Goal: Task Accomplishment & Management: Use online tool/utility

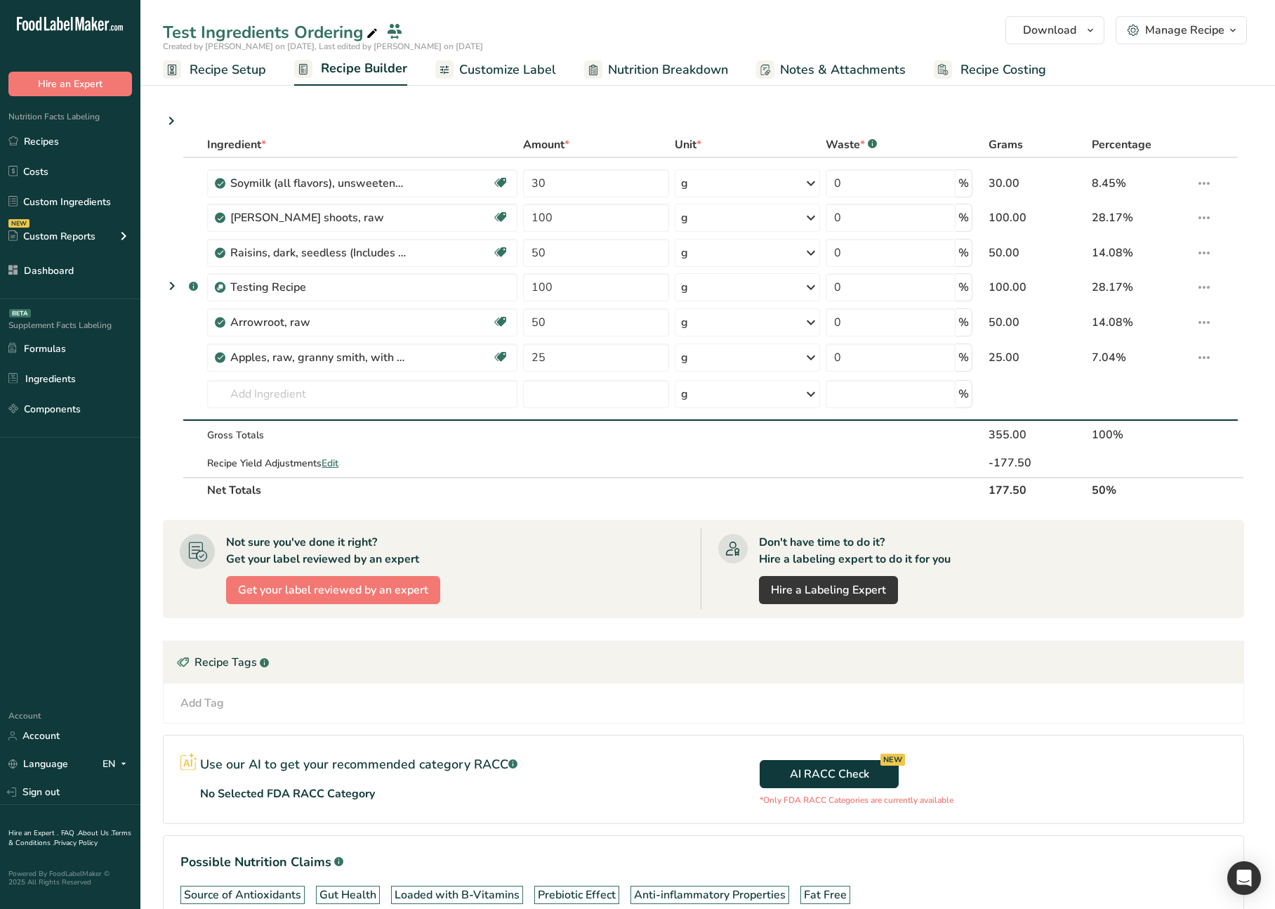
click at [173, 122] on icon at bounding box center [171, 120] width 17 height 25
click at [171, 122] on icon at bounding box center [171, 120] width 17 height 25
click at [173, 120] on icon at bounding box center [171, 120] width 17 height 25
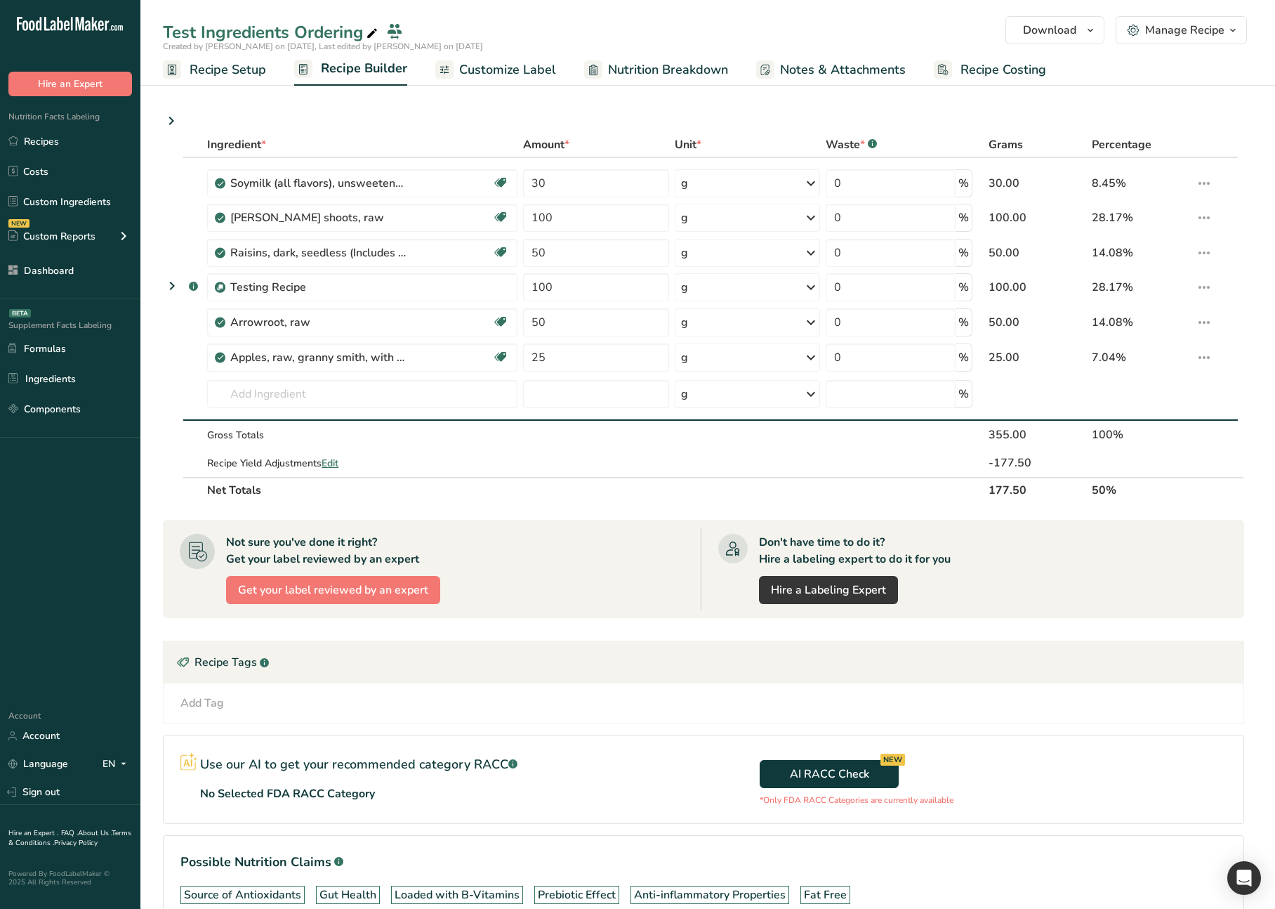
drag, startPoint x: 287, startPoint y: 114, endPoint x: 199, endPoint y: 116, distance: 87.8
click at [282, 114] on div "Ingredient * Amount * Unit * Waste * .a-a{fill:#347362;}.b-a{fill:#fff;} Grams …" at bounding box center [708, 542] width 1090 height 860
click at [173, 121] on icon at bounding box center [171, 120] width 17 height 25
click at [172, 121] on icon at bounding box center [171, 120] width 17 height 25
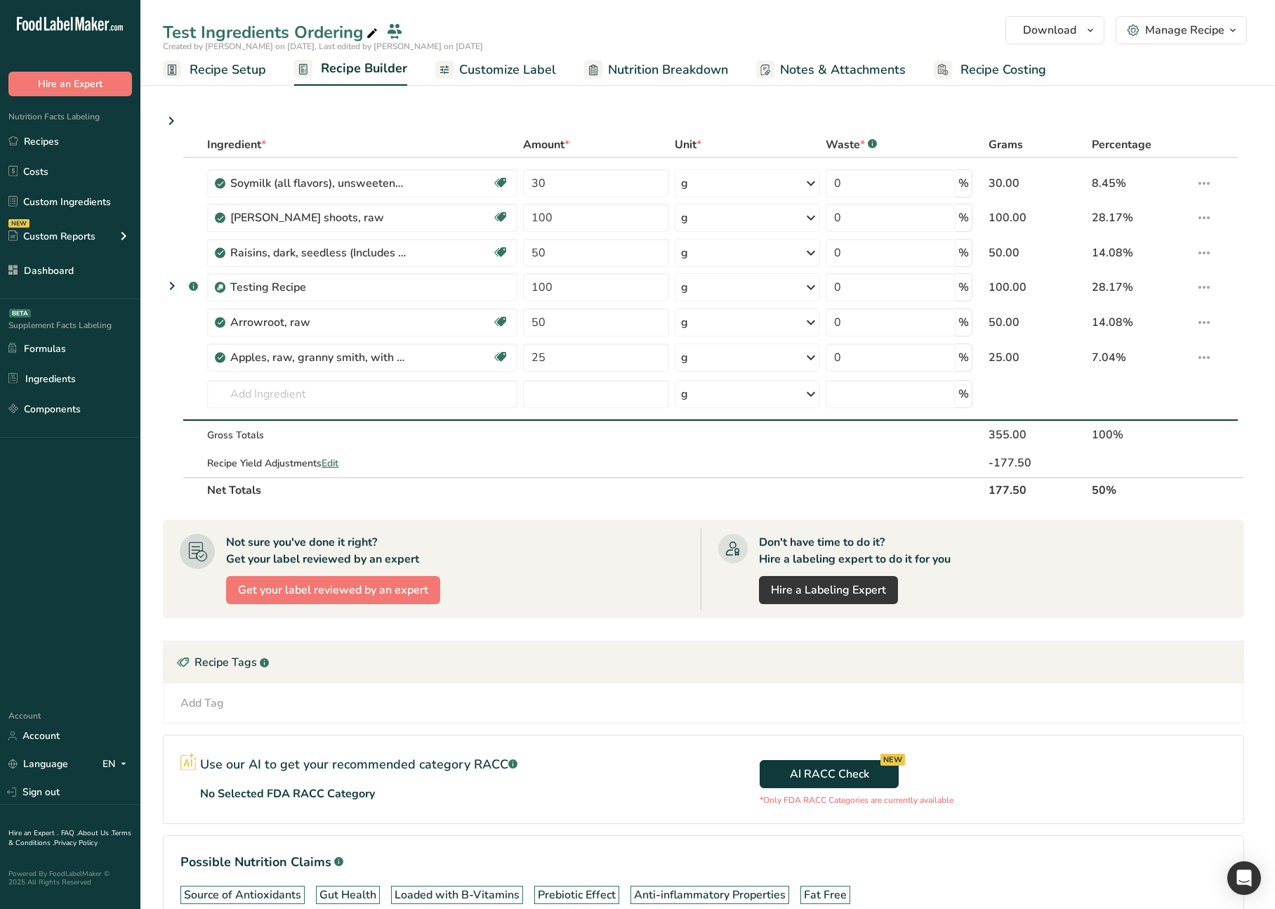
click at [159, 121] on section "Ingredient * Amount * Unit * Waste * .a-a{fill:#347362;}.b-a{fill:#fff;} Grams …" at bounding box center [707, 810] width 1135 height 1474
drag, startPoint x: 159, startPoint y: 121, endPoint x: 173, endPoint y: 117, distance: 15.3
click at [159, 121] on section "Ingredient * Amount * Unit * Waste * .a-a{fill:#347362;}.b-a{fill:#fff;} Grams …" at bounding box center [707, 810] width 1135 height 1474
click at [173, 118] on icon at bounding box center [171, 120] width 17 height 25
click at [171, 121] on icon at bounding box center [171, 120] width 17 height 25
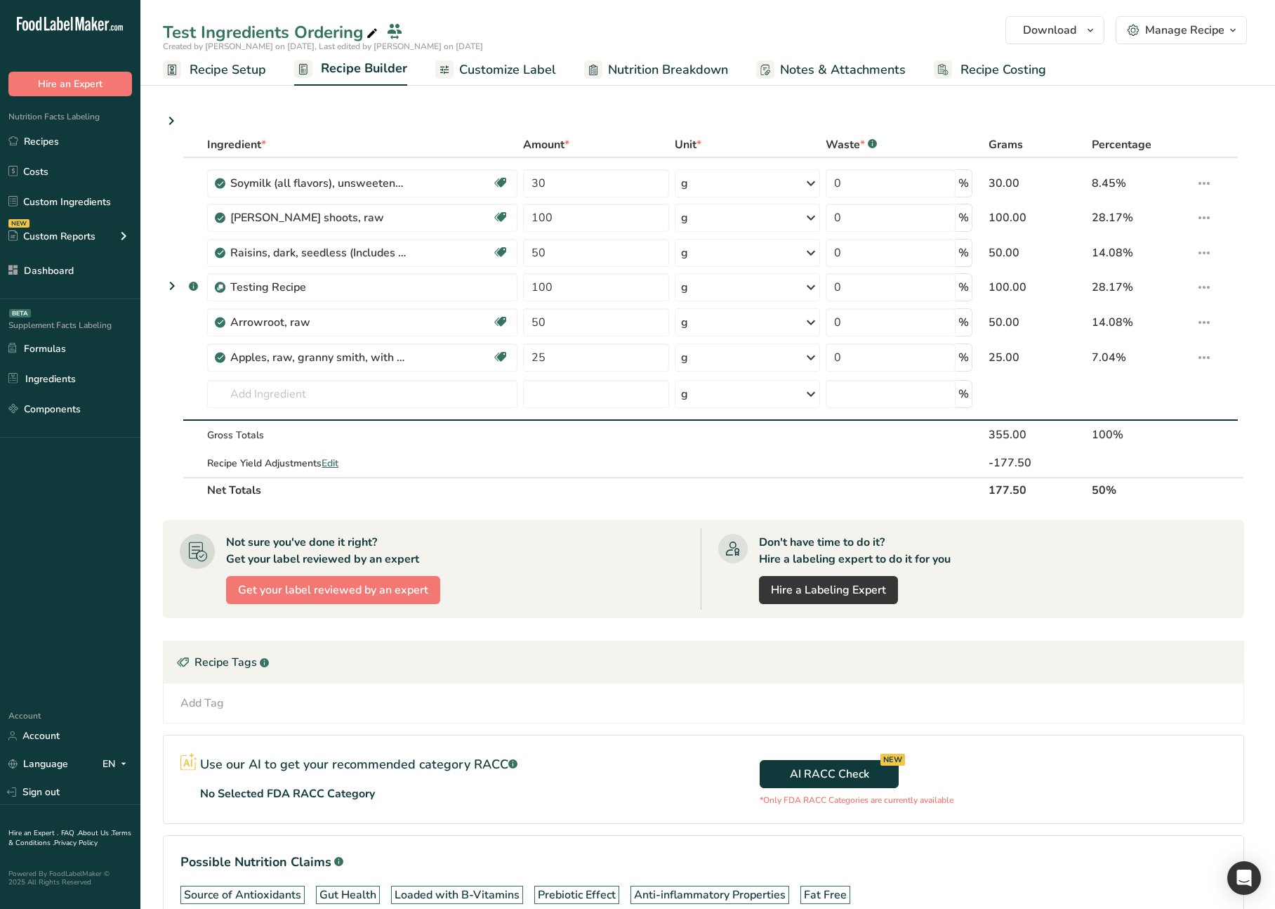
click at [171, 121] on icon at bounding box center [171, 120] width 17 height 25
drag, startPoint x: 171, startPoint y: 121, endPoint x: 147, endPoint y: 123, distance: 23.3
click at [171, 121] on icon at bounding box center [171, 120] width 17 height 25
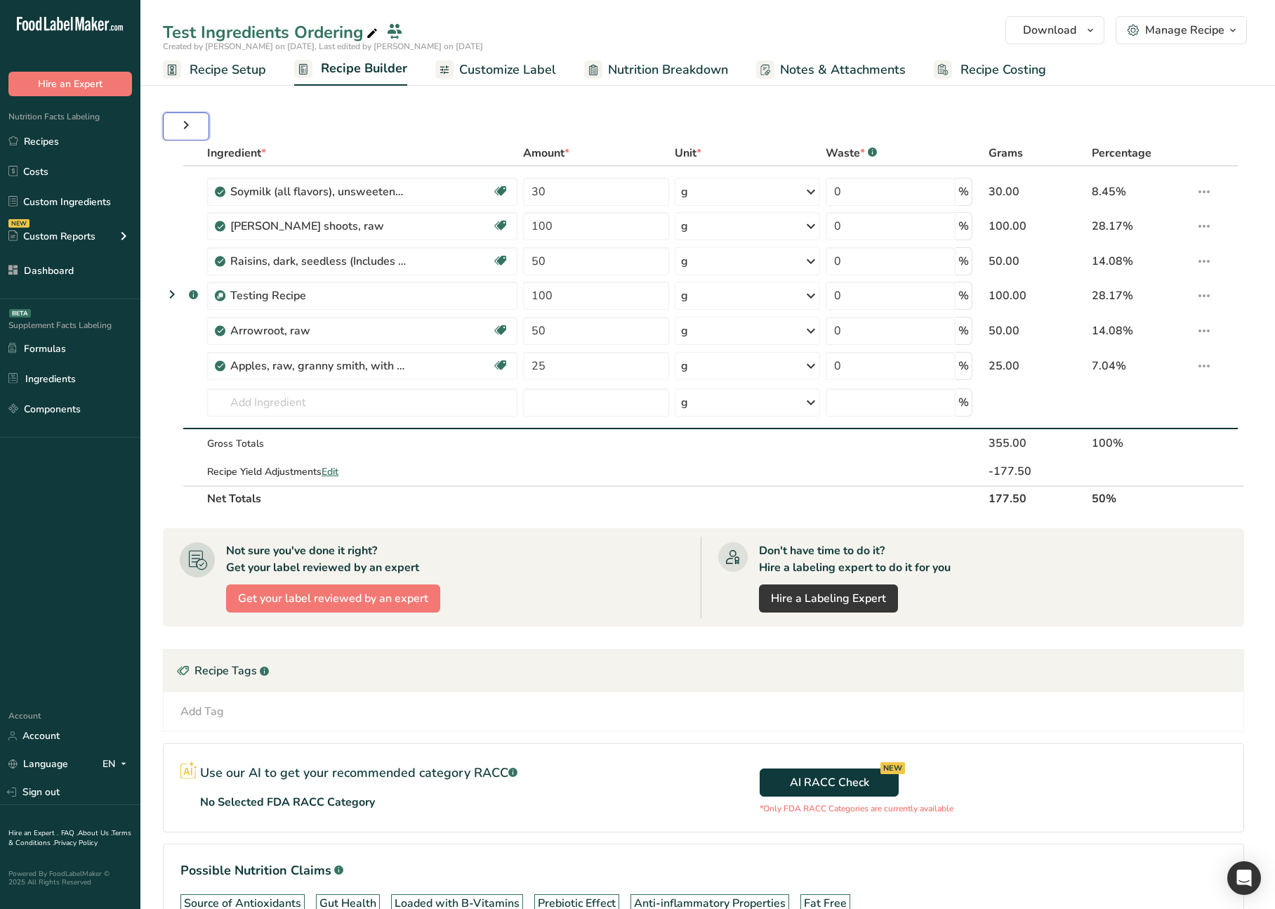
click at [191, 125] on icon "button" at bounding box center [186, 124] width 17 height 25
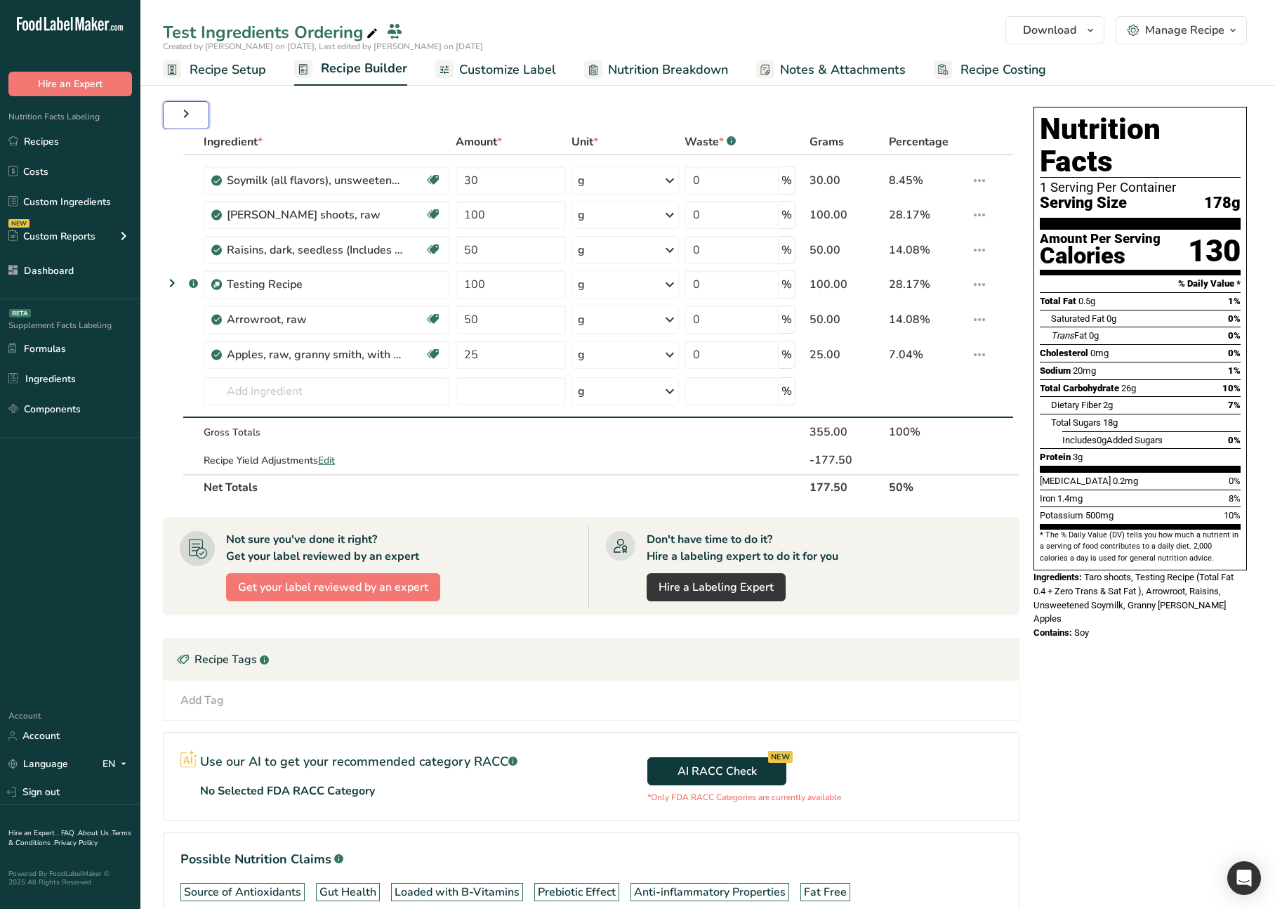
click at [192, 119] on icon "button" at bounding box center [186, 113] width 17 height 25
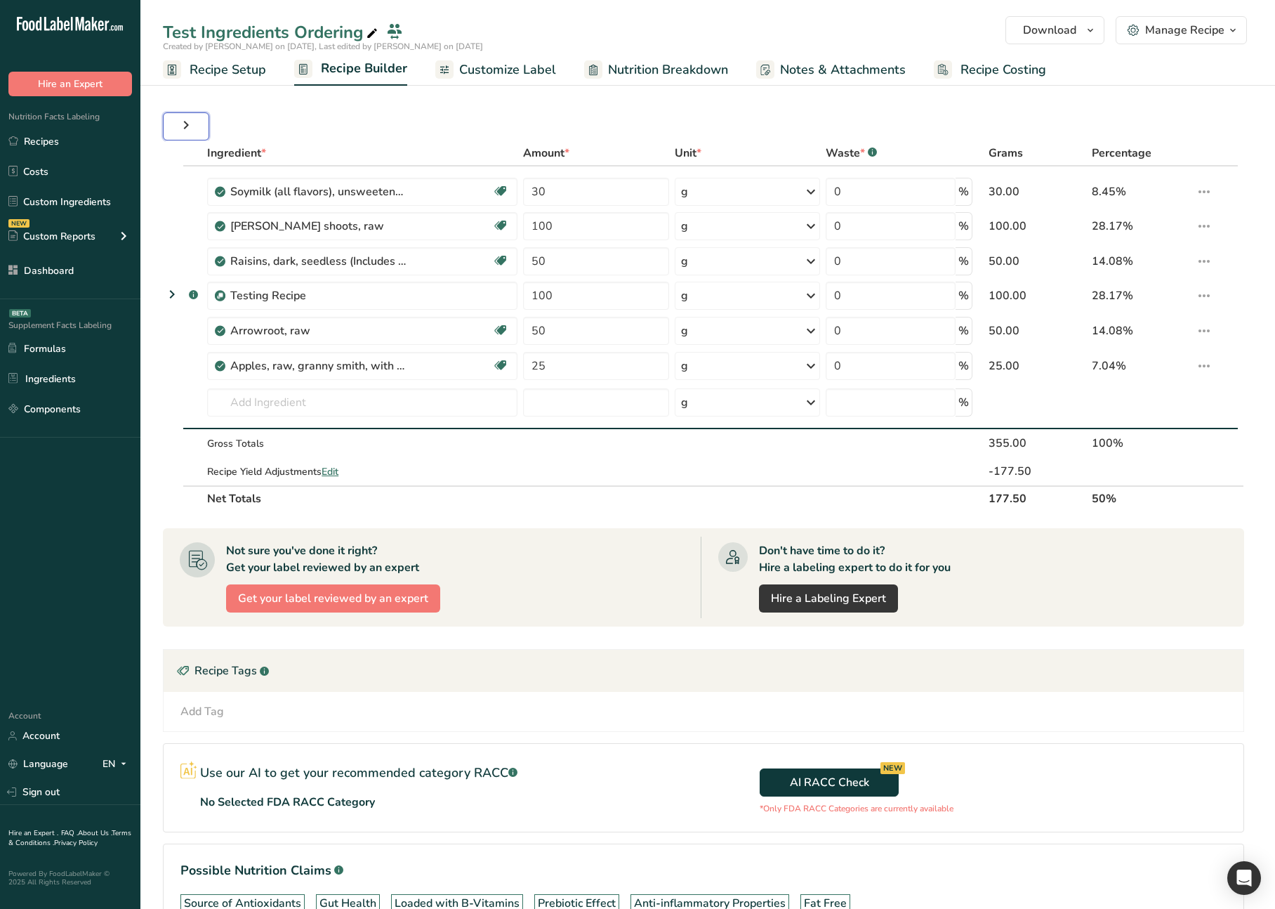
click at [192, 119] on icon "button" at bounding box center [186, 124] width 17 height 25
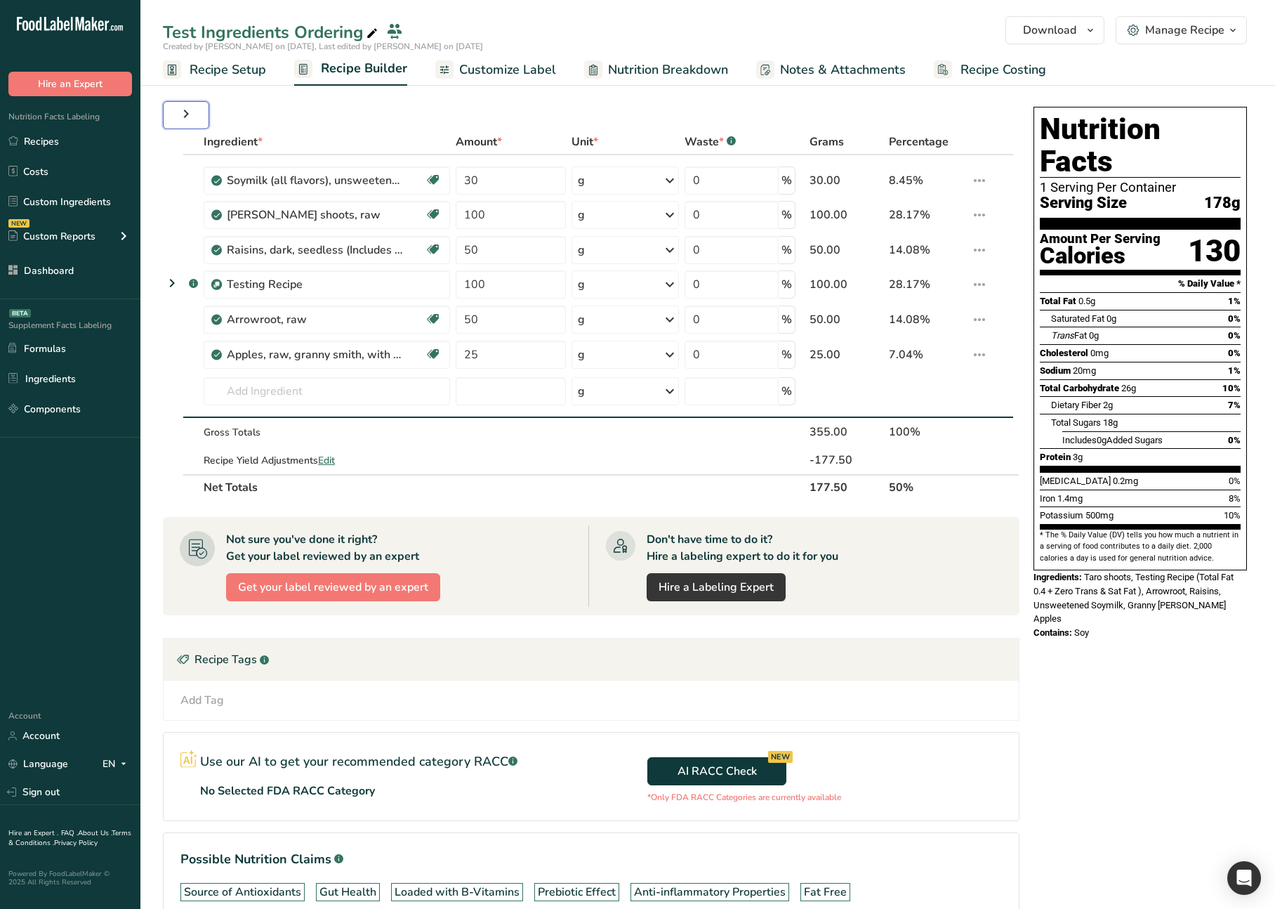
click at [192, 119] on icon "button" at bounding box center [186, 113] width 17 height 25
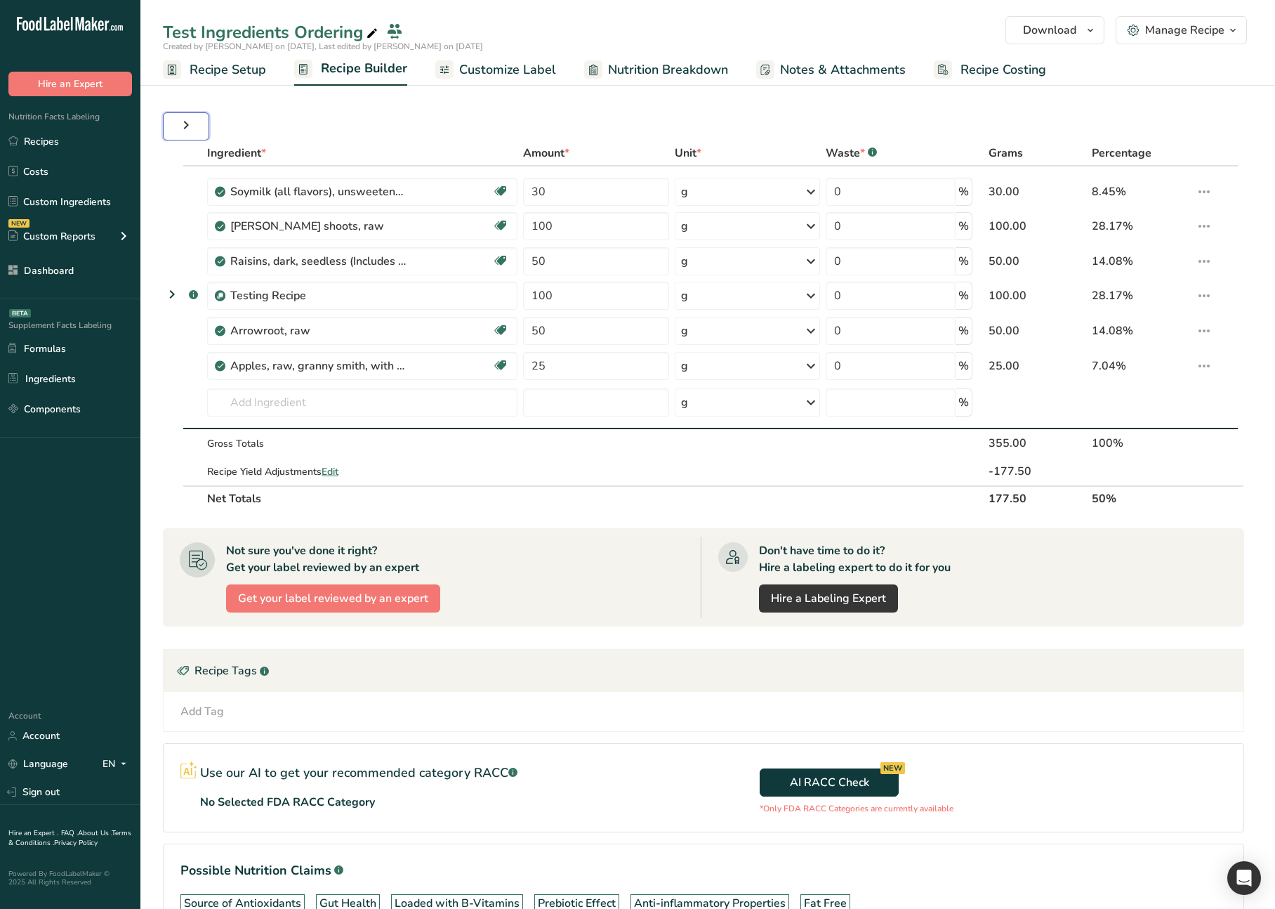
click at [192, 119] on icon "button" at bounding box center [186, 124] width 17 height 25
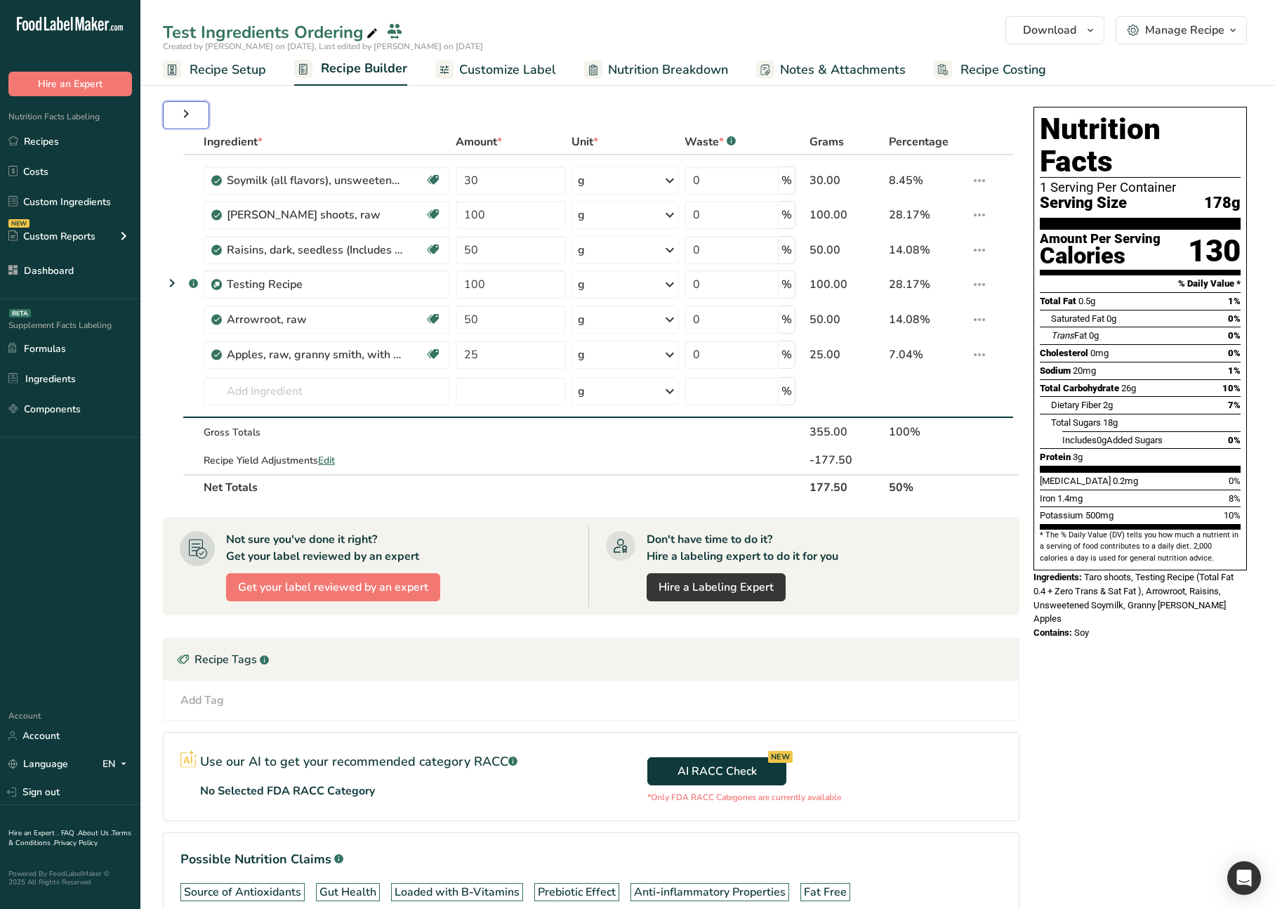
click at [192, 119] on icon "button" at bounding box center [186, 113] width 17 height 25
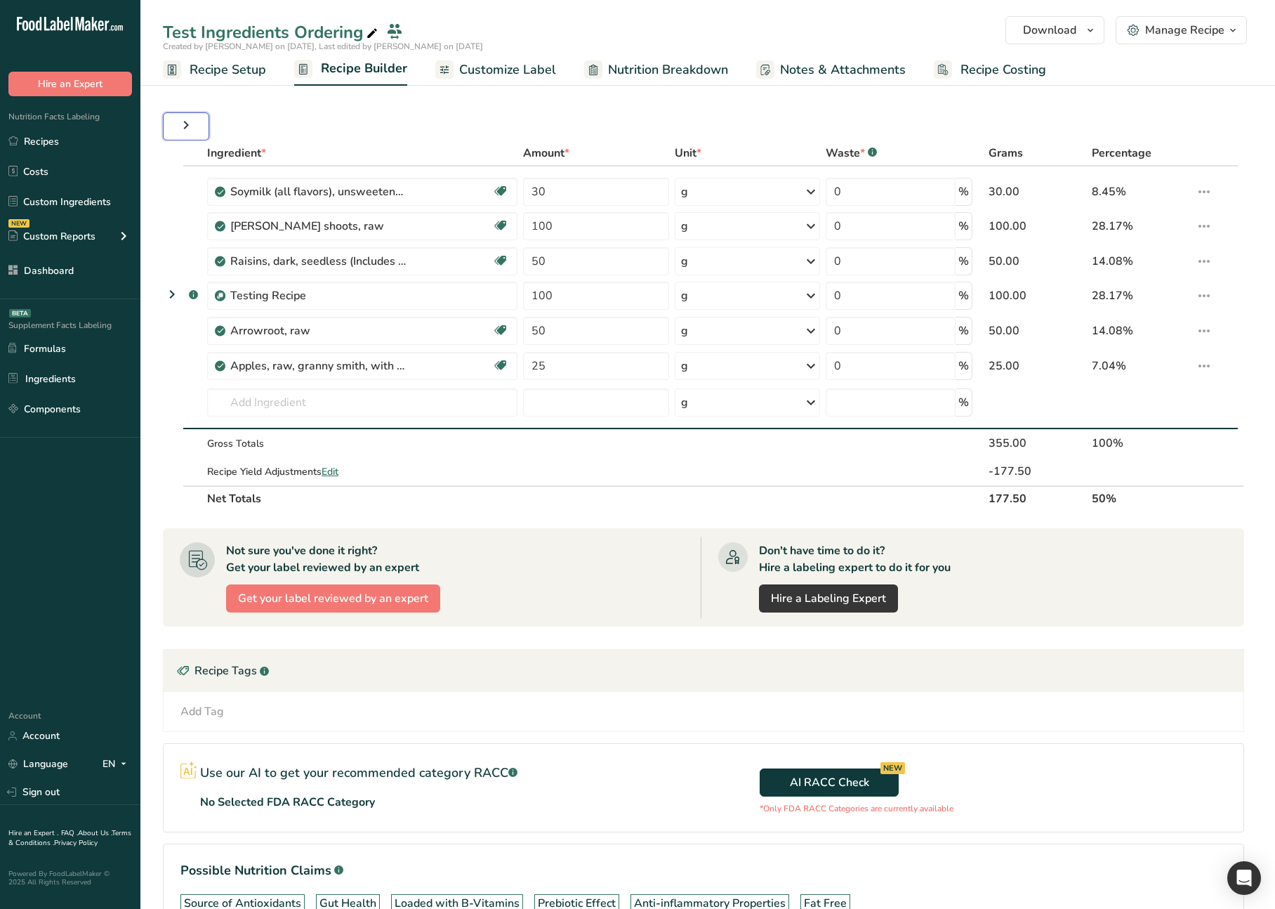
click at [192, 119] on icon "button" at bounding box center [186, 124] width 17 height 25
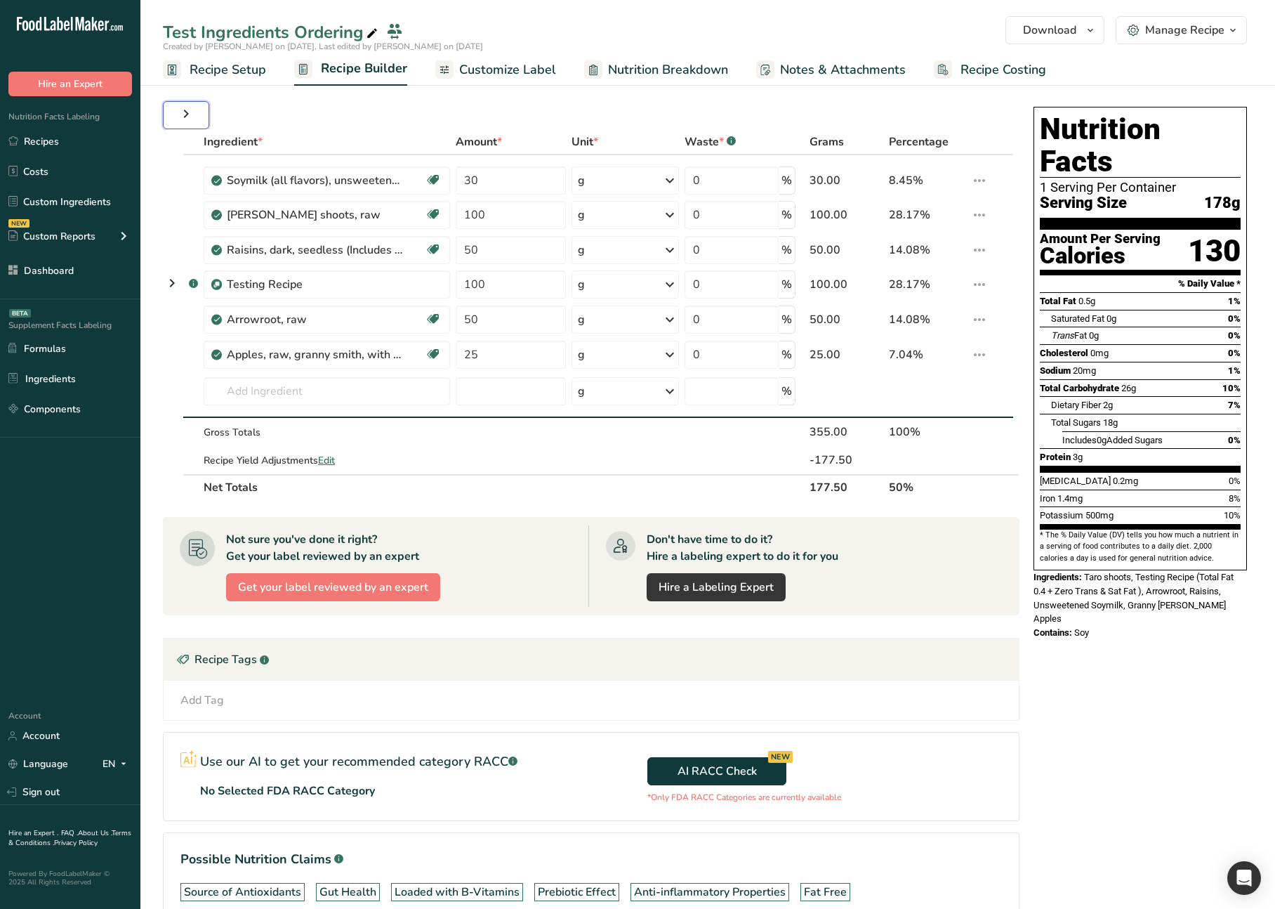
click at [192, 119] on icon "button" at bounding box center [186, 113] width 17 height 25
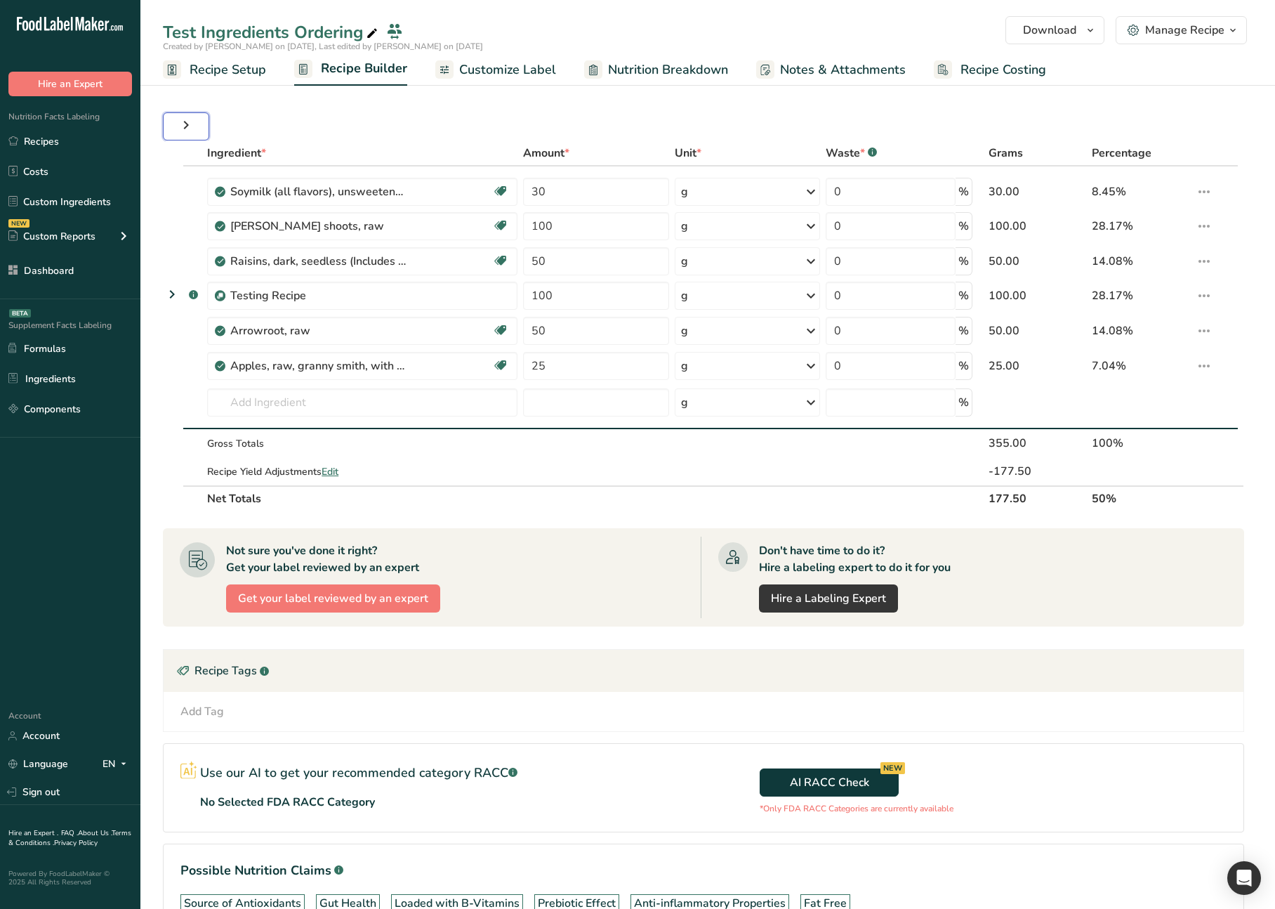
click at [192, 119] on icon "button" at bounding box center [186, 124] width 17 height 25
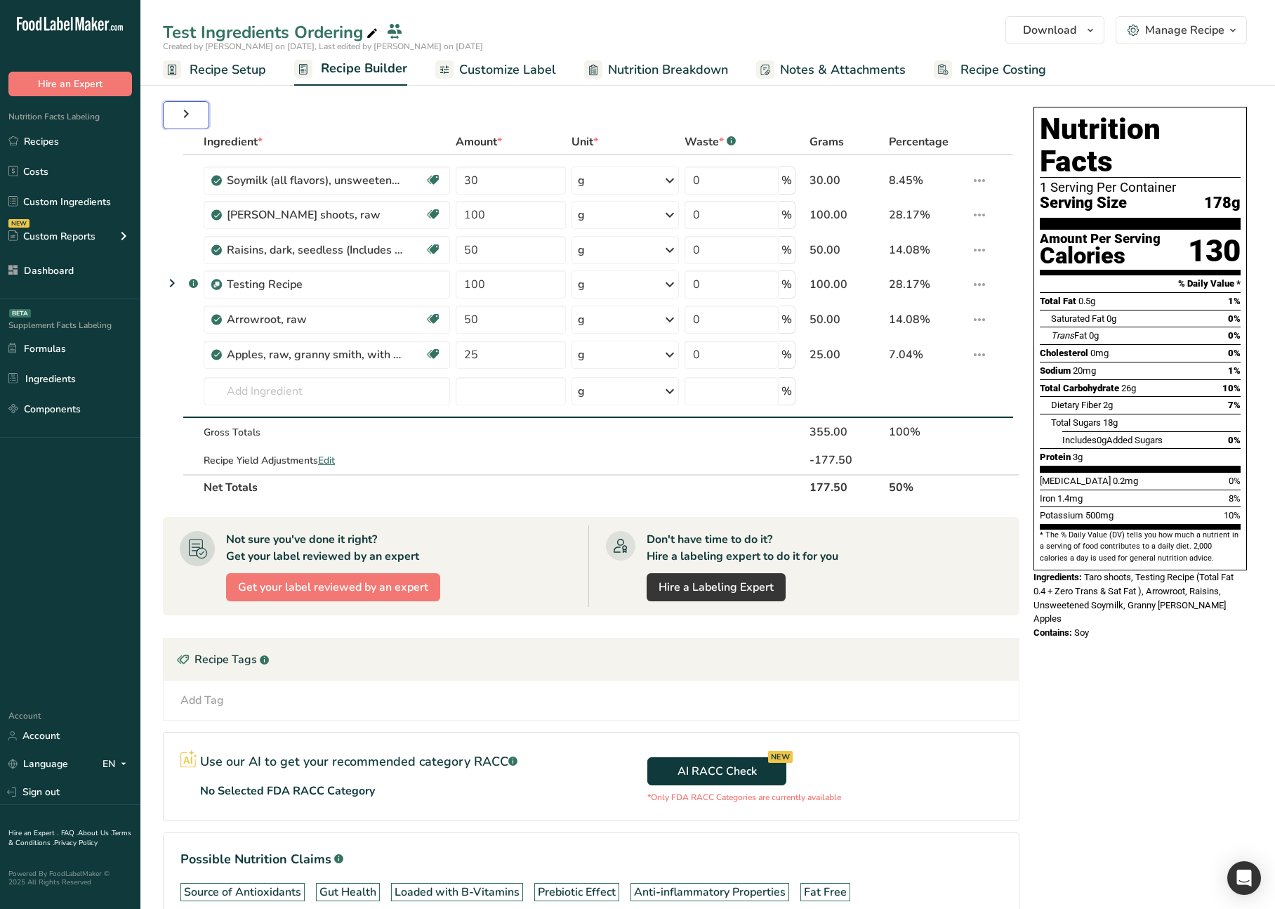
click at [192, 119] on icon "button" at bounding box center [186, 113] width 17 height 25
click at [188, 115] on icon "button" at bounding box center [186, 113] width 17 height 25
click at [191, 115] on icon "button" at bounding box center [186, 113] width 17 height 25
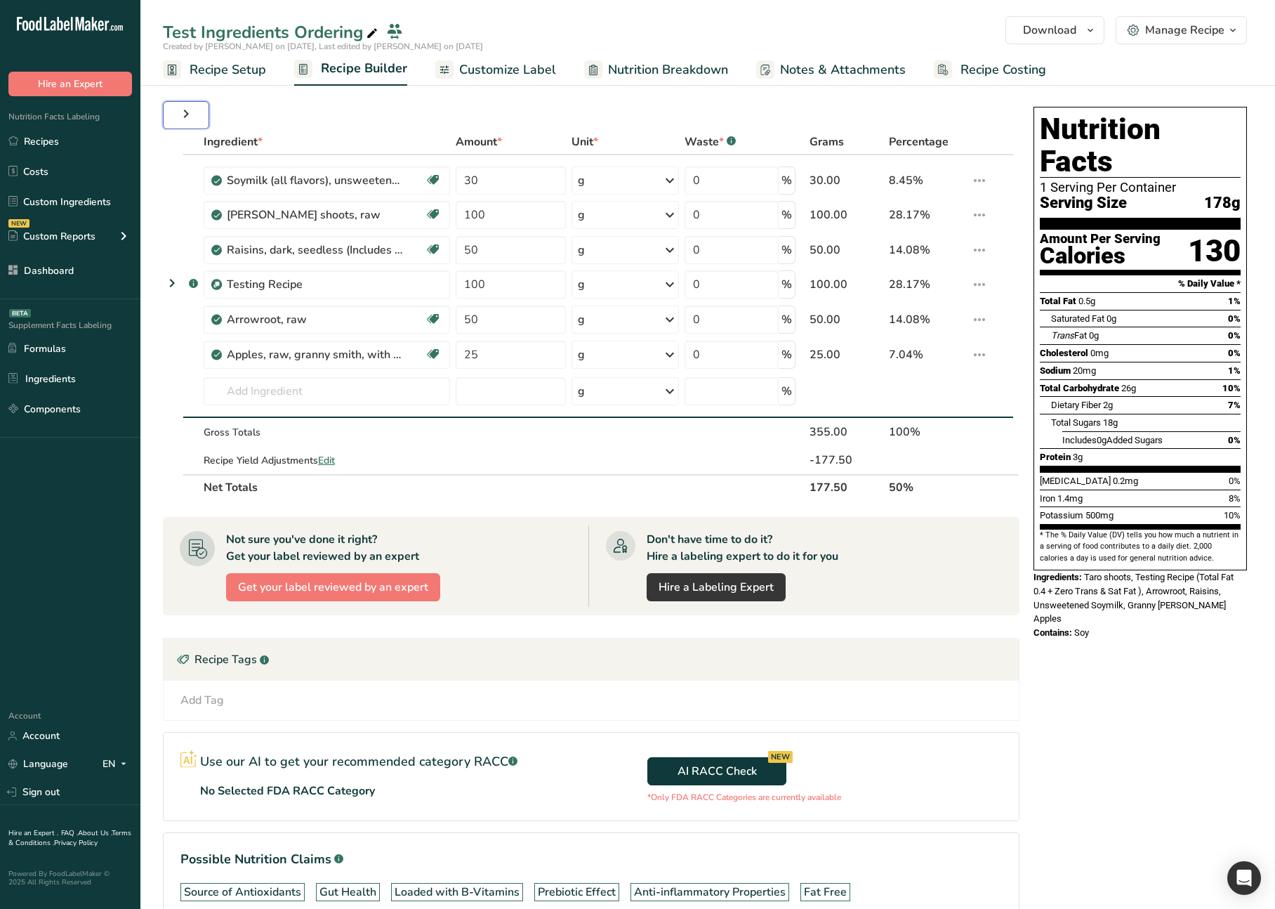
click at [191, 115] on icon "button" at bounding box center [186, 113] width 17 height 25
click at [268, 114] on div "Ingredient * Amount * Unit * Waste * .a-a{fill:#347362;}.b-a{fill:#fff;} Grams …" at bounding box center [595, 535] width 865 height 868
click at [185, 110] on icon "button" at bounding box center [186, 113] width 17 height 25
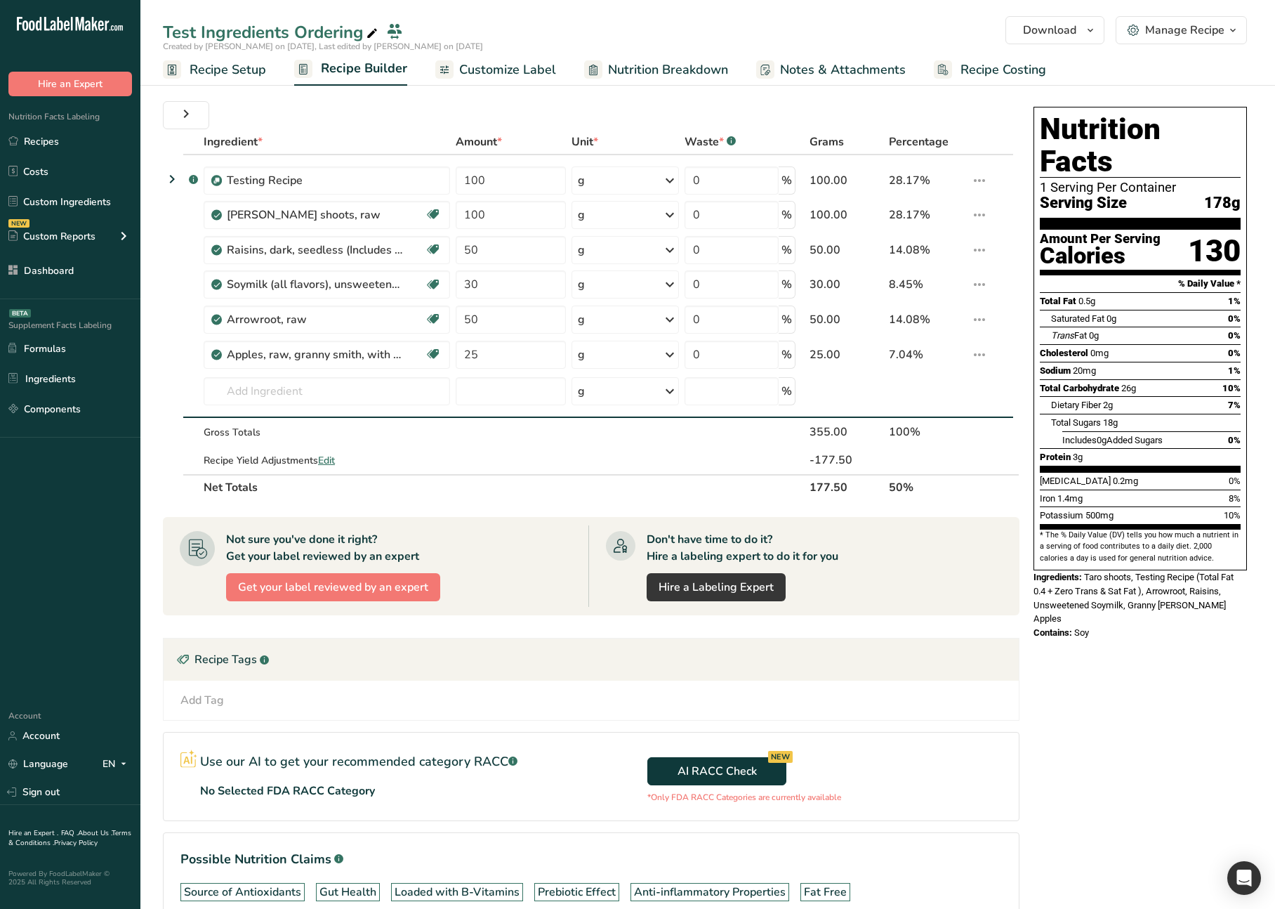
click at [256, 112] on div "Ingredient * Amount * Unit * Waste * .a-a{fill:#347362;}.b-a{fill:#fff;} Grams …" at bounding box center [595, 535] width 865 height 868
click at [196, 121] on button "button" at bounding box center [186, 115] width 46 height 28
click at [196, 120] on button "button" at bounding box center [186, 115] width 46 height 28
click at [197, 118] on button "button" at bounding box center [186, 115] width 46 height 28
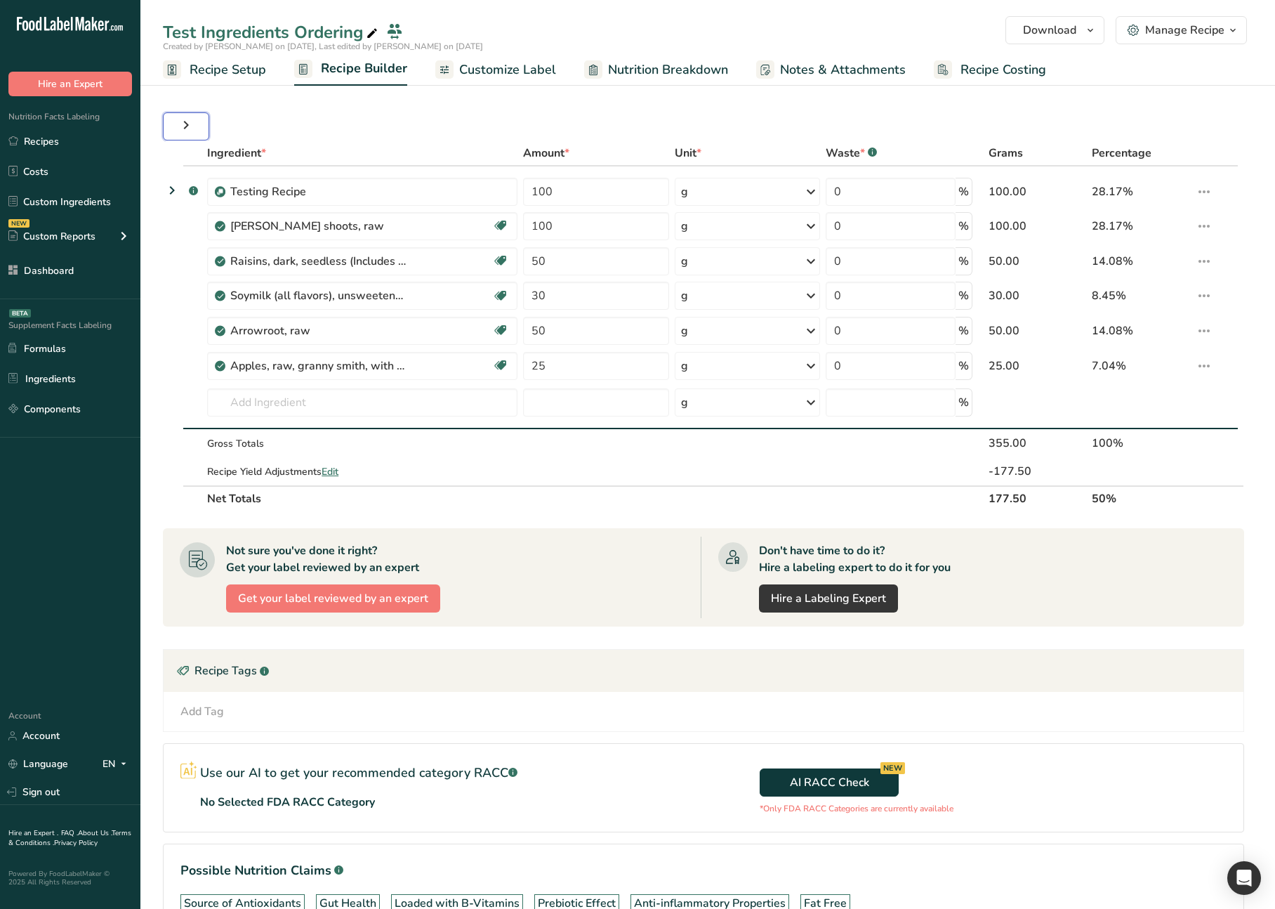
click at [193, 121] on icon "button" at bounding box center [186, 124] width 17 height 25
click at [188, 127] on icon "button" at bounding box center [186, 124] width 17 height 25
click at [183, 122] on icon "button" at bounding box center [186, 124] width 17 height 25
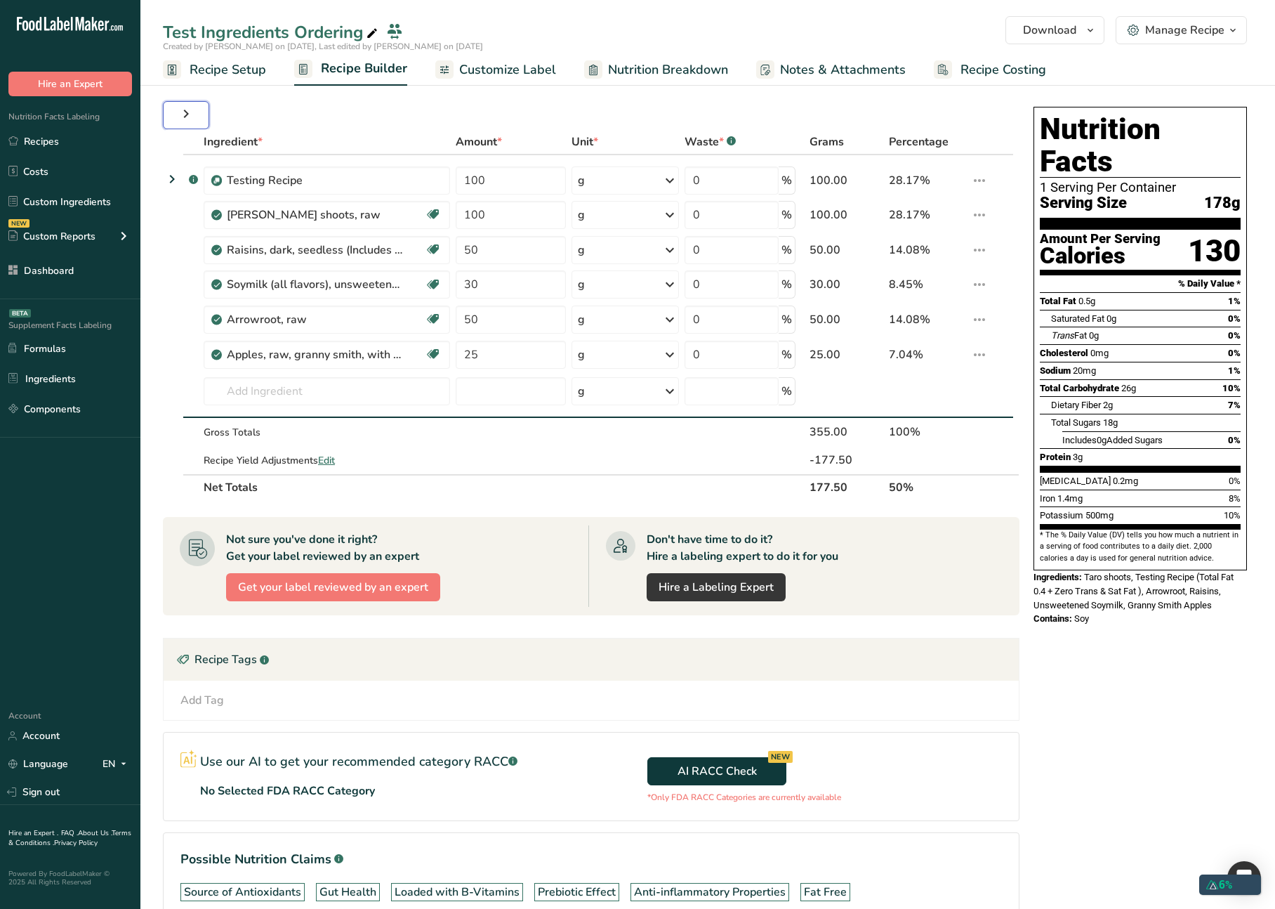
click at [187, 119] on icon "button" at bounding box center [186, 113] width 17 height 25
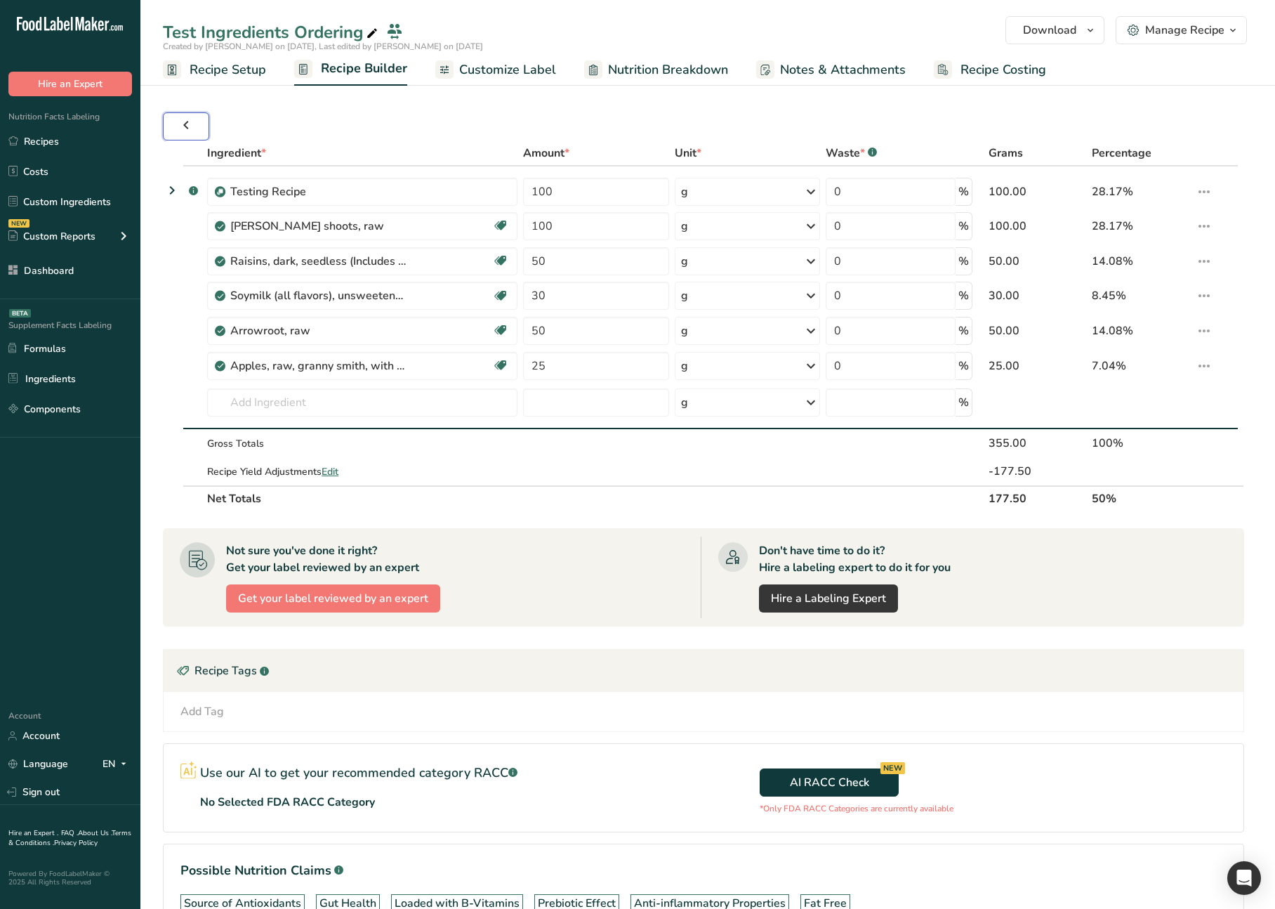
click at [189, 116] on icon "button" at bounding box center [186, 124] width 17 height 25
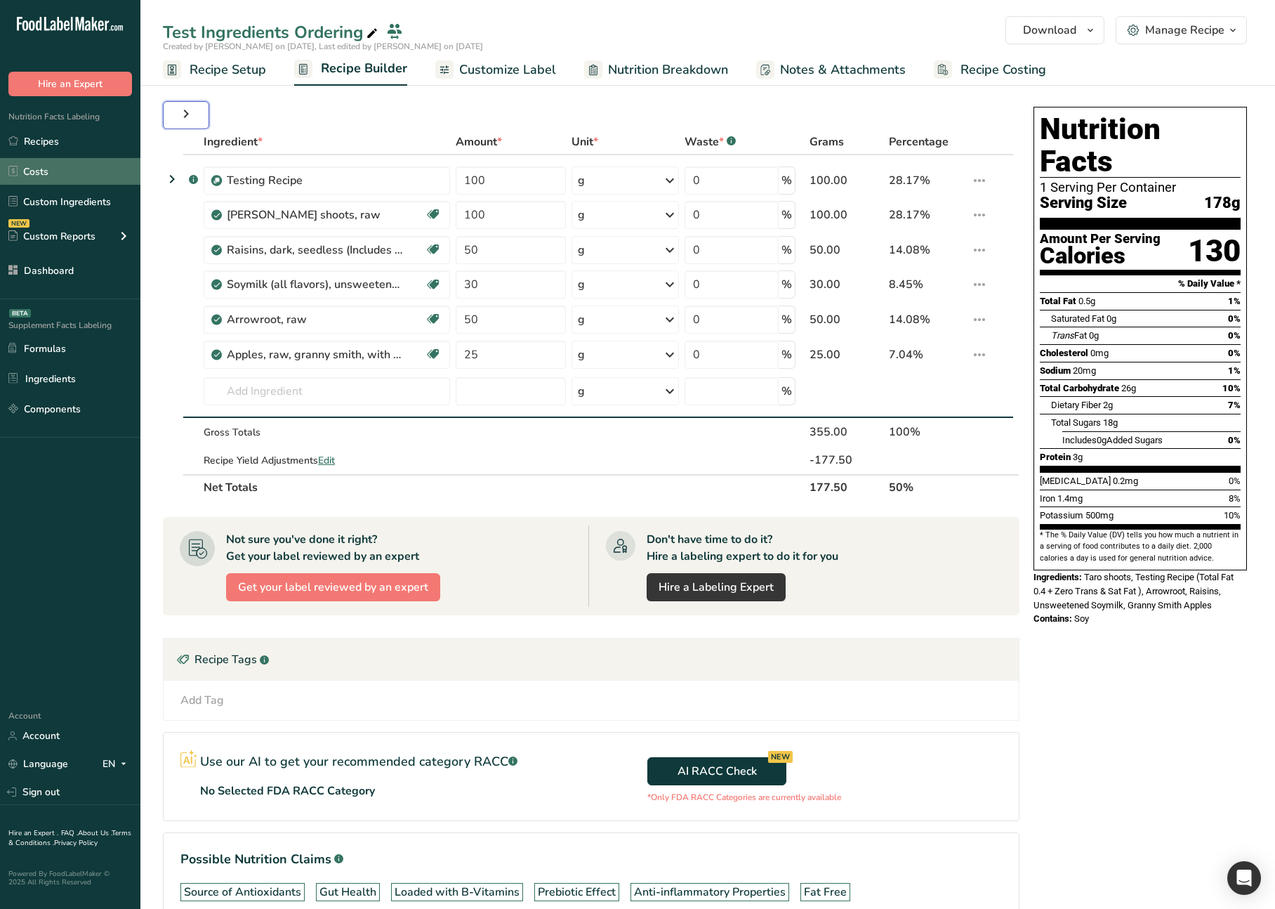
drag, startPoint x: 185, startPoint y: 117, endPoint x: 34, endPoint y: 171, distance: 160.6
click at [185, 117] on icon "button" at bounding box center [186, 113] width 17 height 25
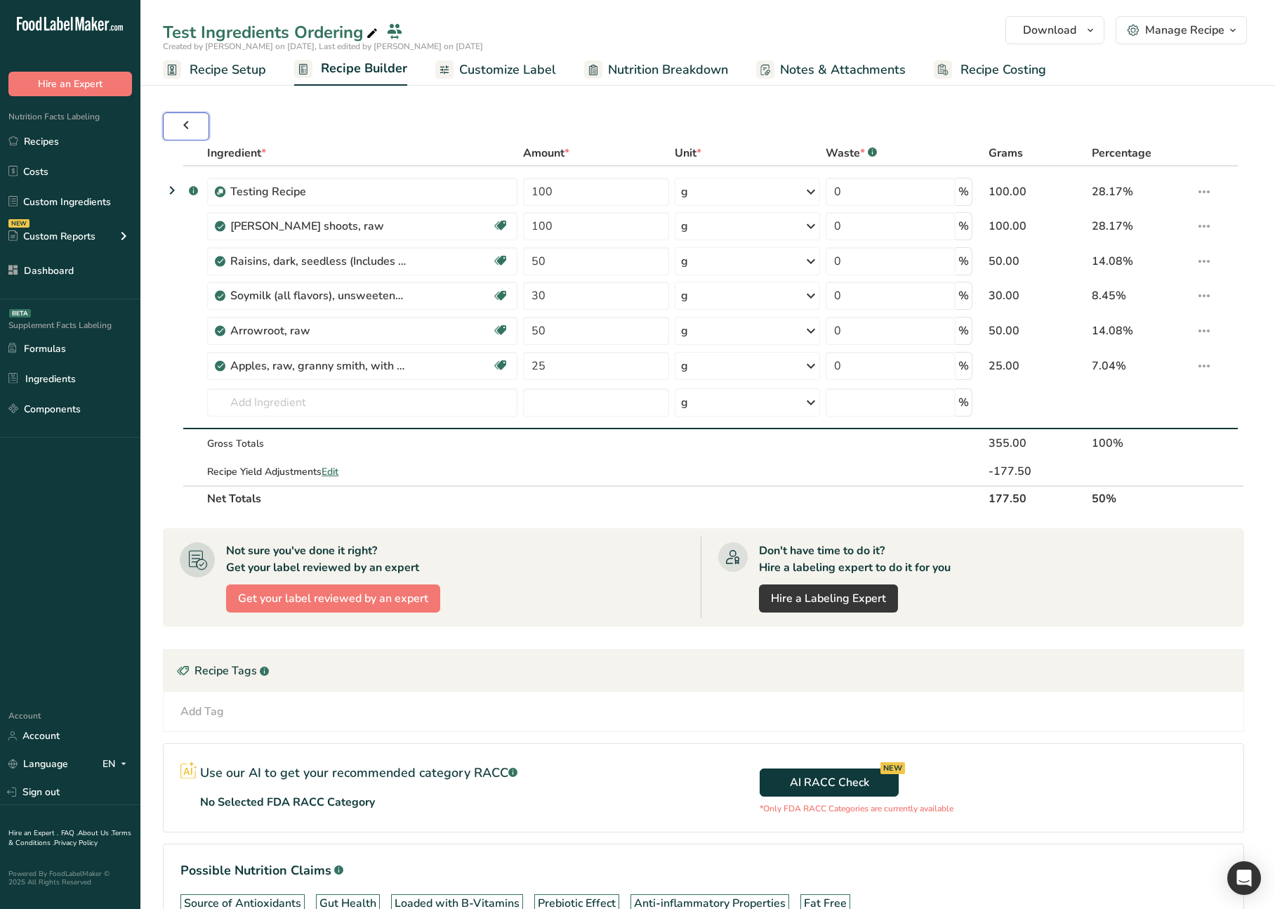
click at [194, 125] on icon "button" at bounding box center [186, 124] width 17 height 25
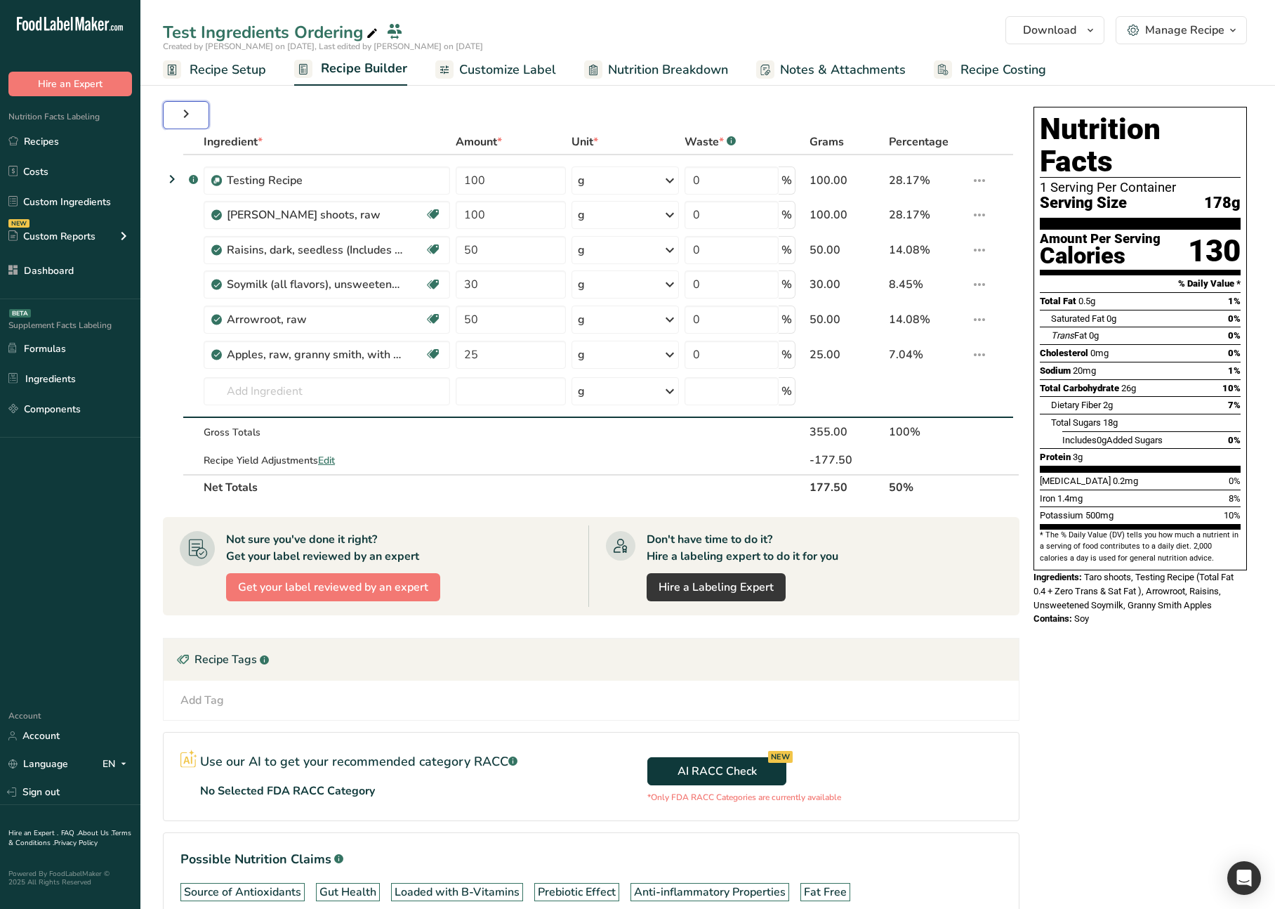
click at [194, 125] on icon "button" at bounding box center [186, 113] width 17 height 25
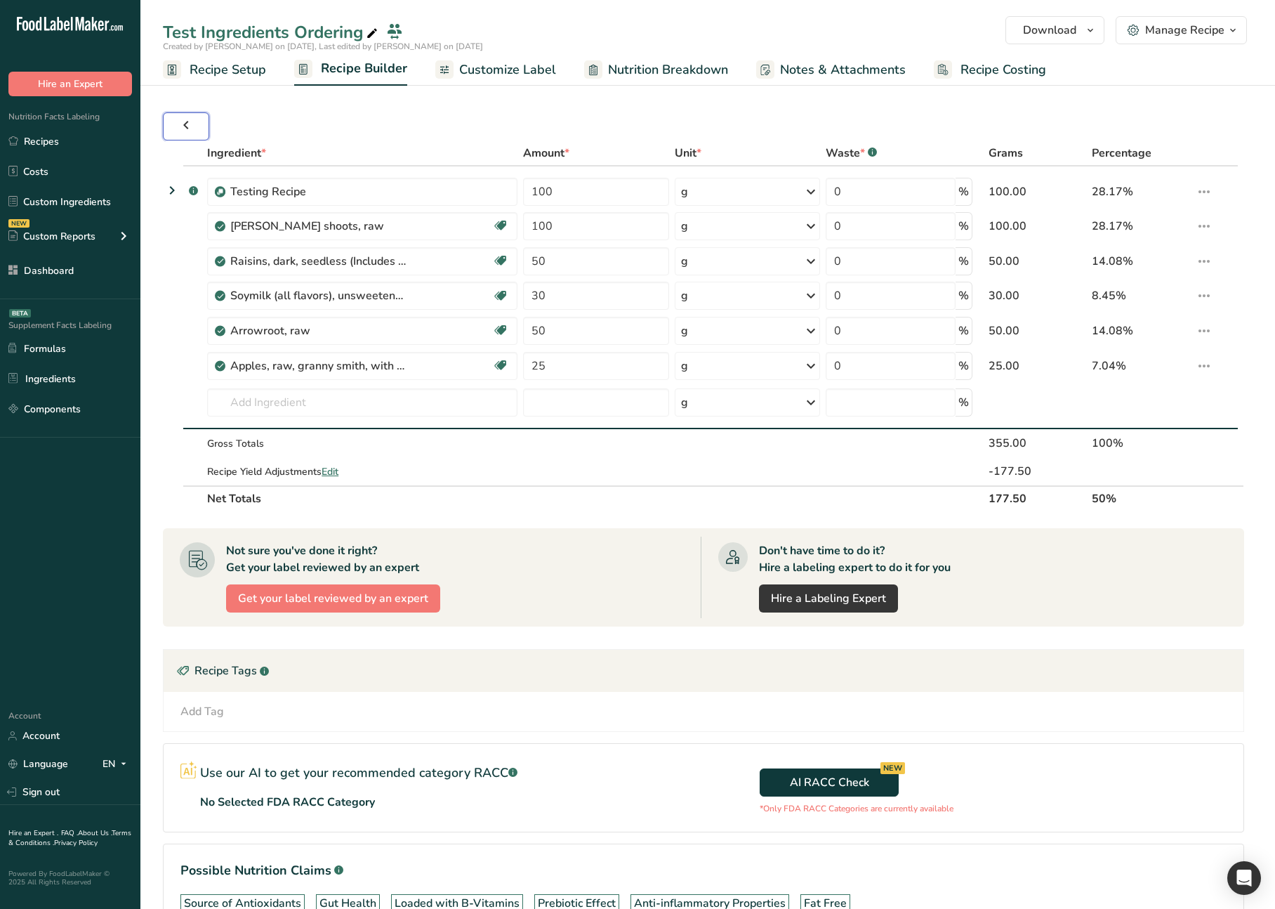
click at [194, 124] on icon "button" at bounding box center [186, 124] width 17 height 25
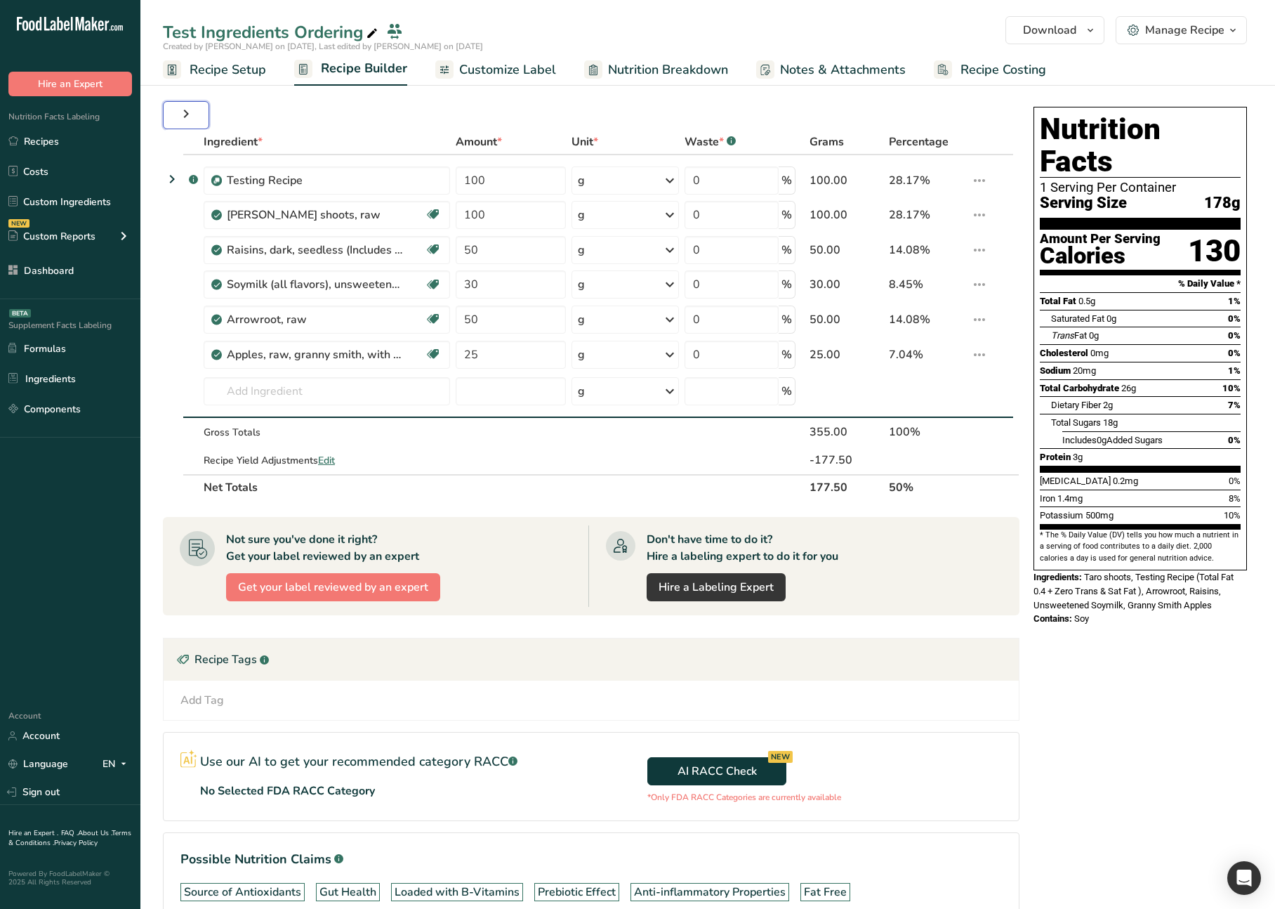
click at [190, 124] on icon "button" at bounding box center [186, 113] width 17 height 25
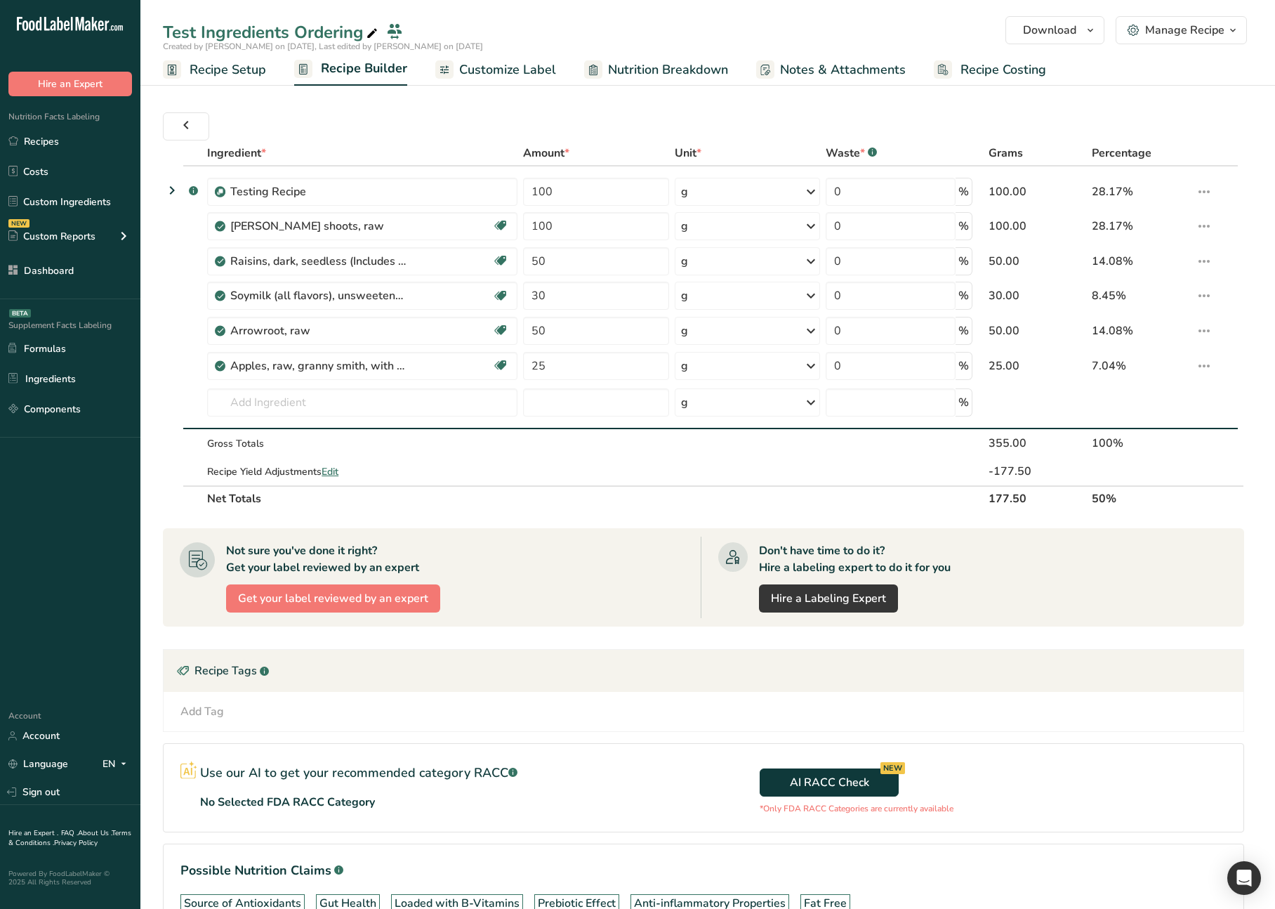
click at [280, 119] on div "Ingredient * Amount * Unit * Waste * .a-a{fill:#347362;}.b-a{fill:#fff;} Grams …" at bounding box center [708, 546] width 1090 height 868
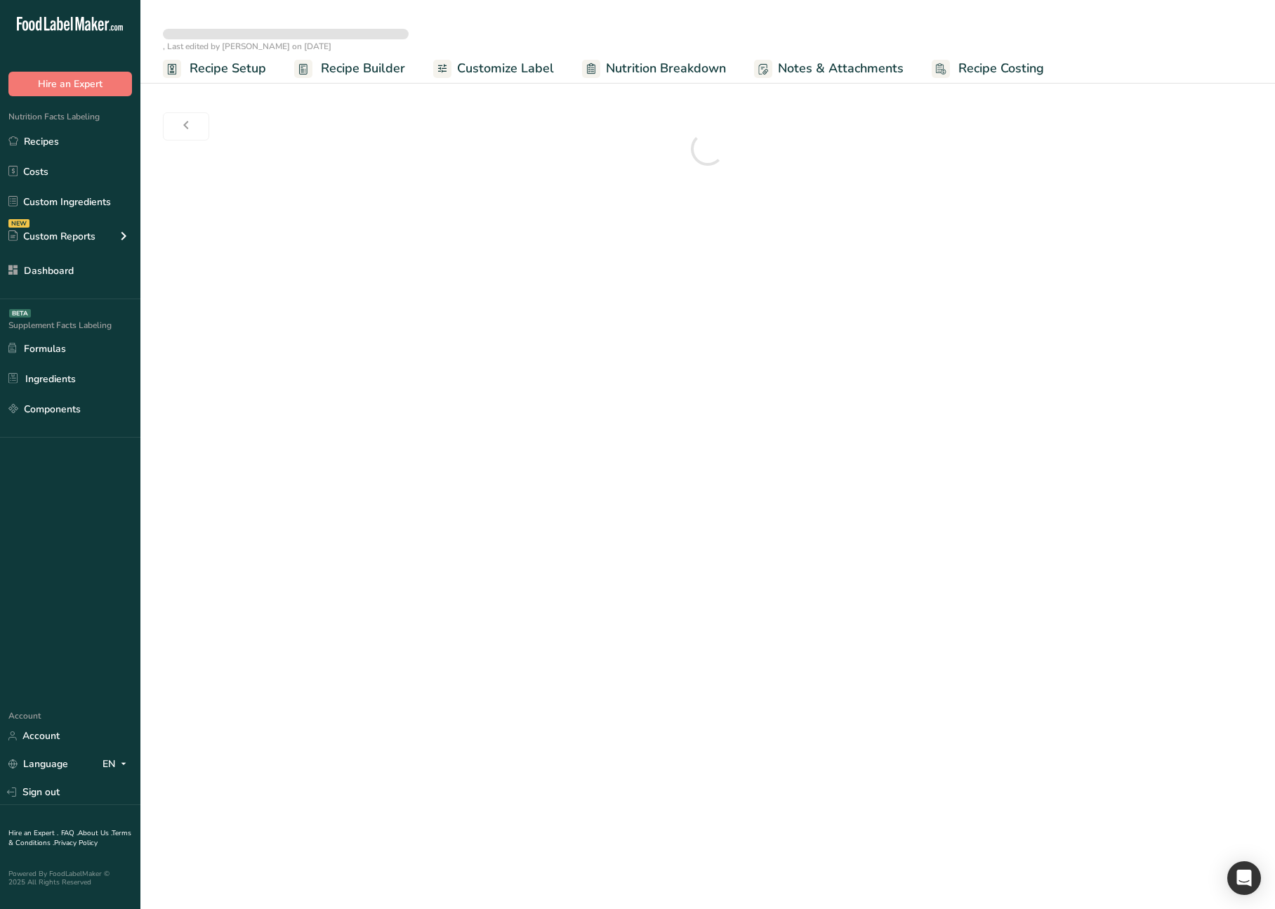
click at [262, 113] on div at bounding box center [708, 148] width 1090 height 73
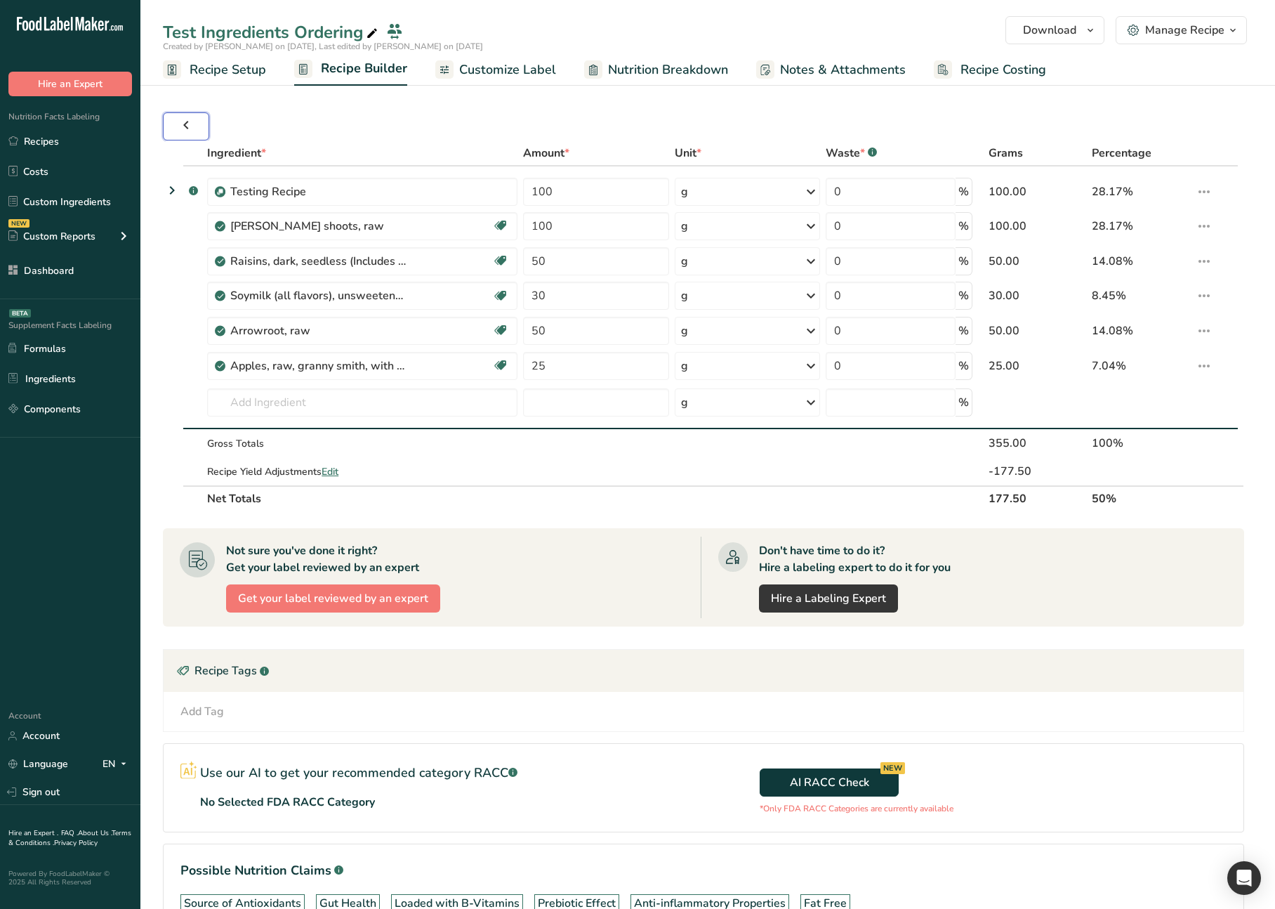
click at [190, 131] on icon "button" at bounding box center [186, 124] width 17 height 25
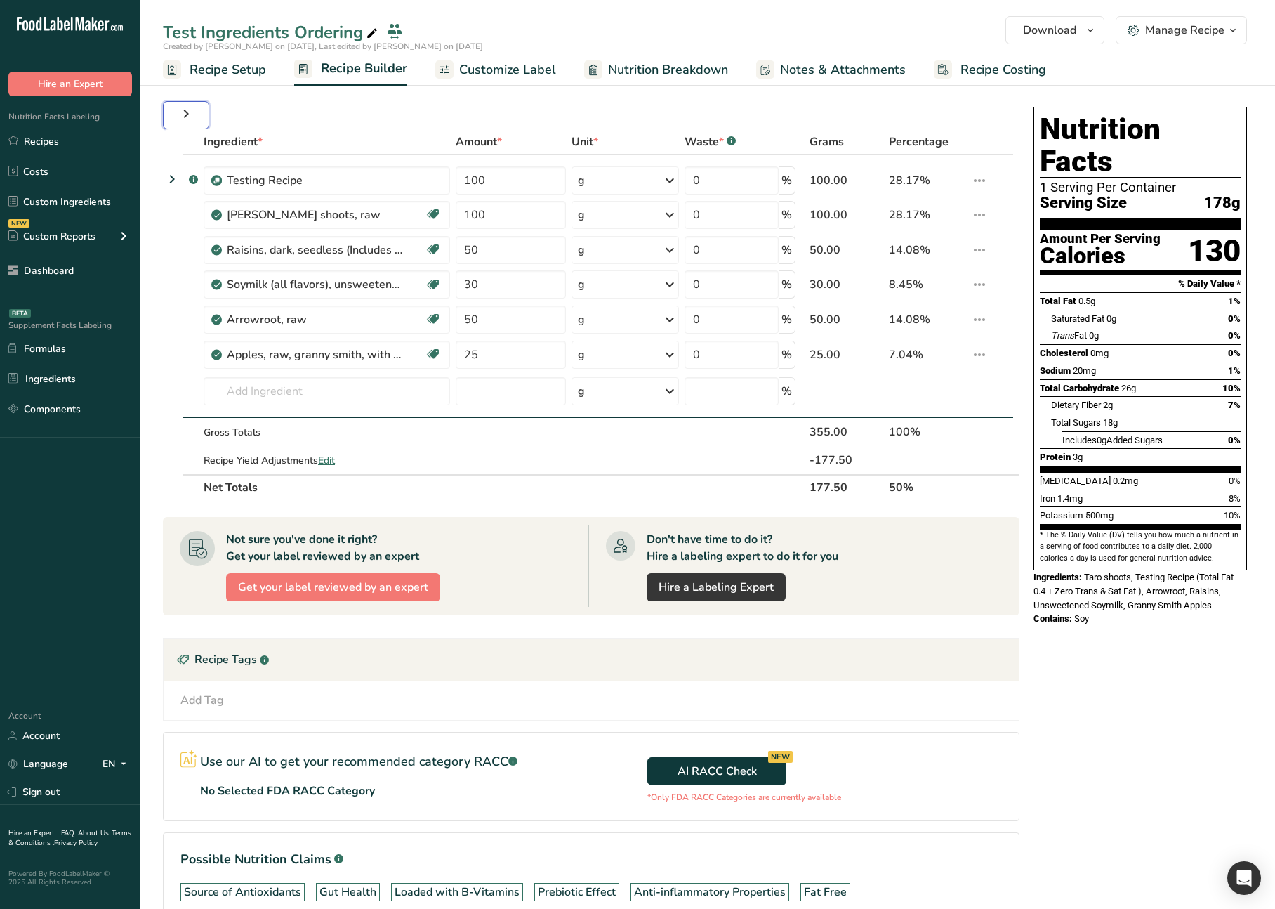
click at [190, 122] on icon "button" at bounding box center [186, 113] width 17 height 25
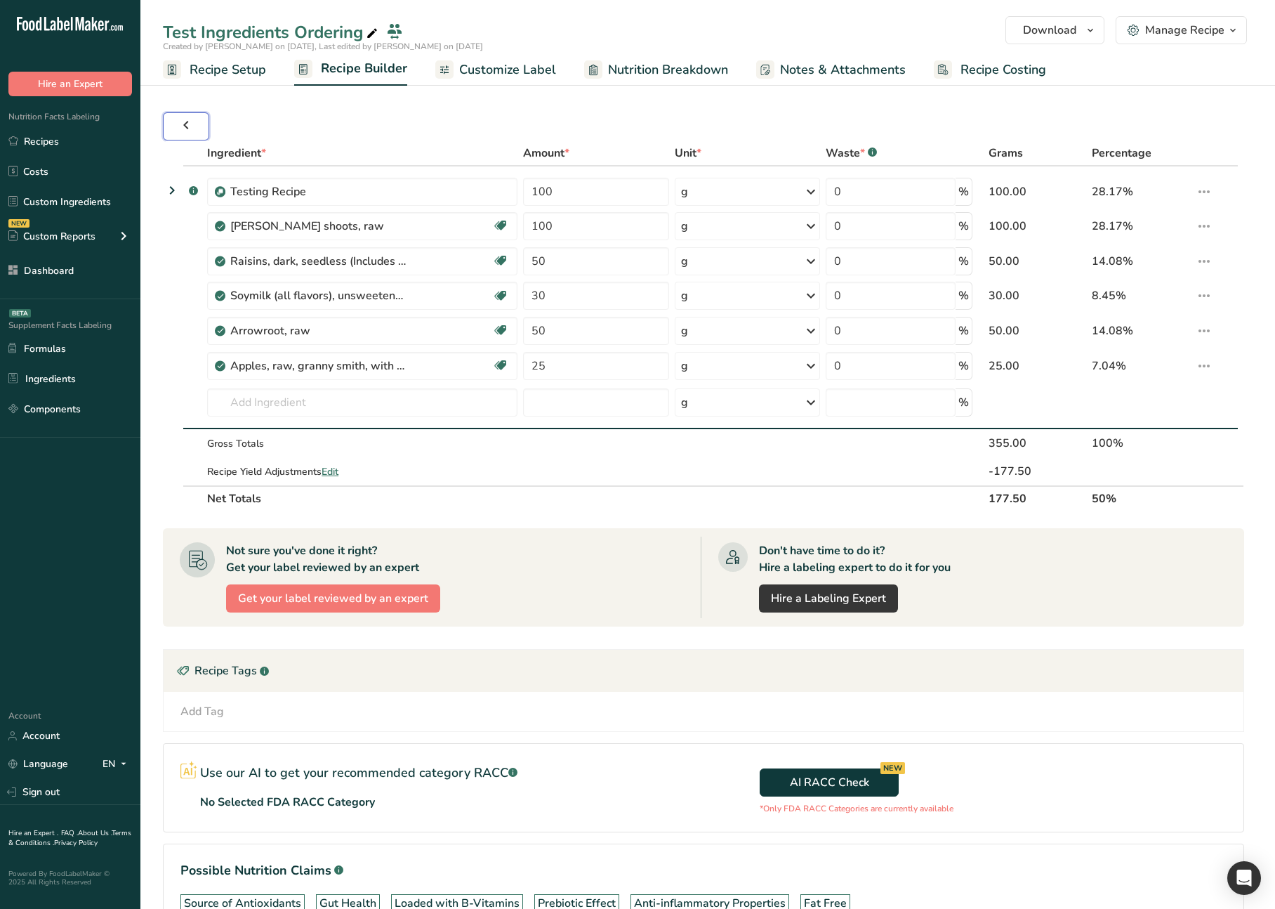
click at [190, 122] on icon "button" at bounding box center [186, 124] width 17 height 25
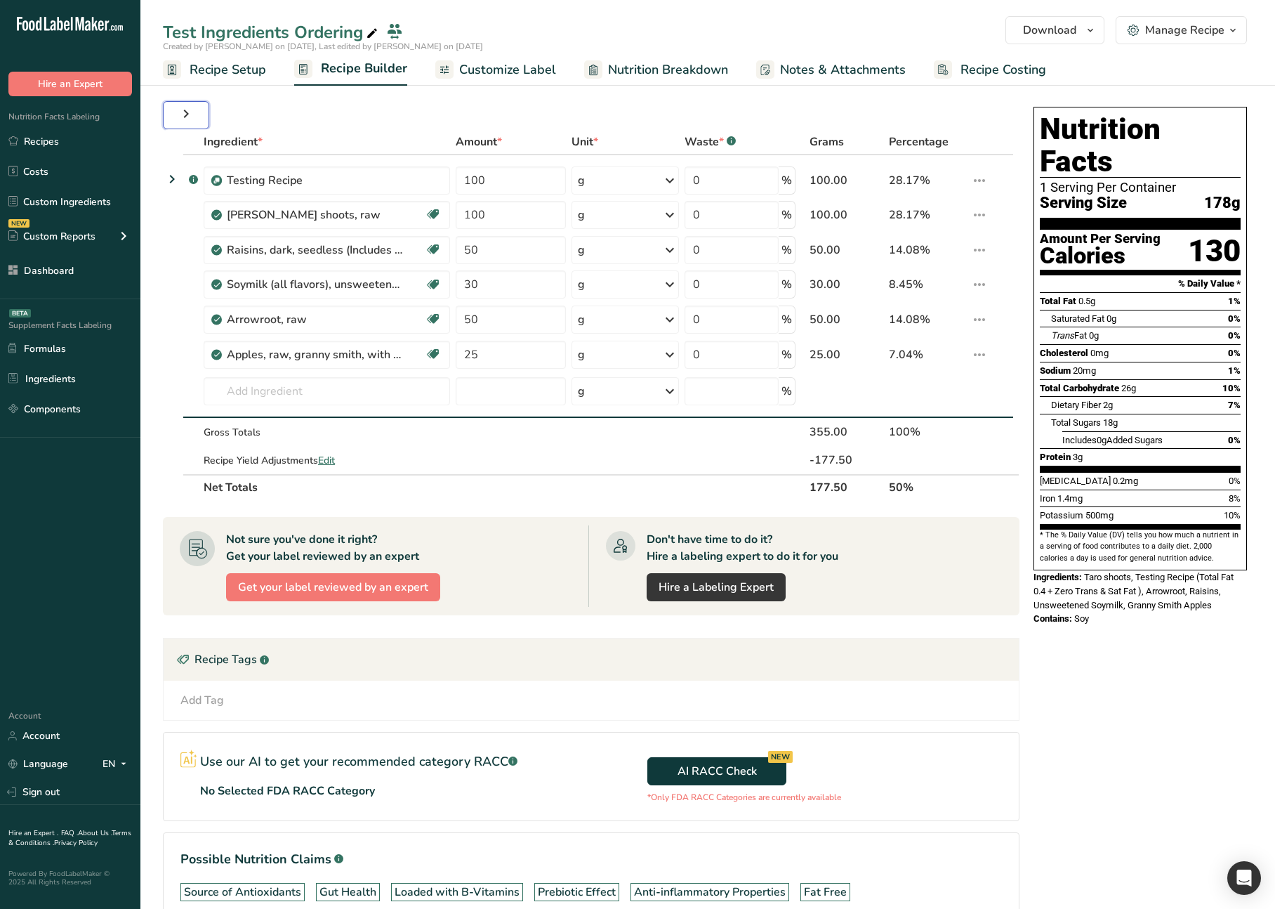
click at [185, 121] on icon "button" at bounding box center [186, 113] width 17 height 25
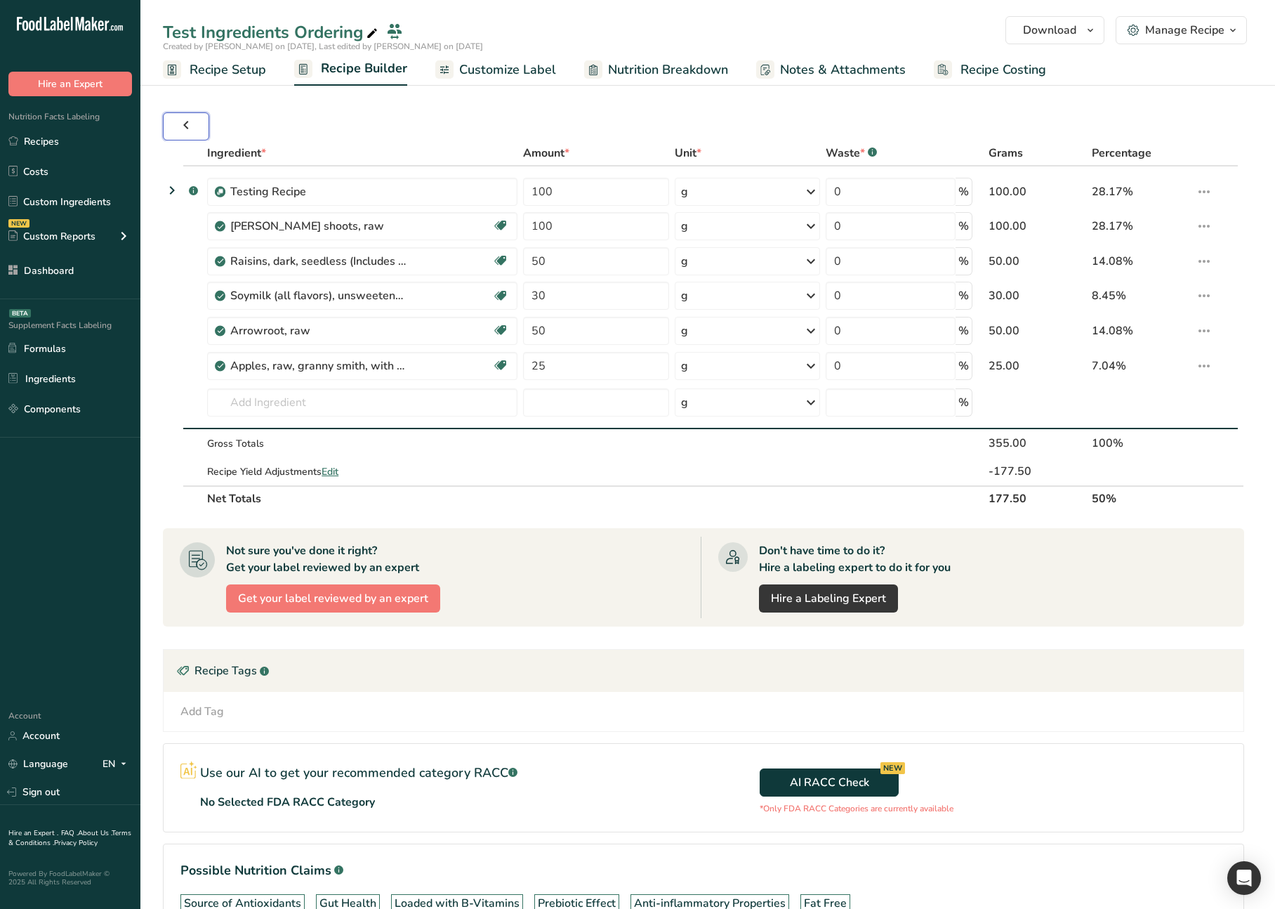
click at [185, 121] on icon "button" at bounding box center [186, 124] width 17 height 25
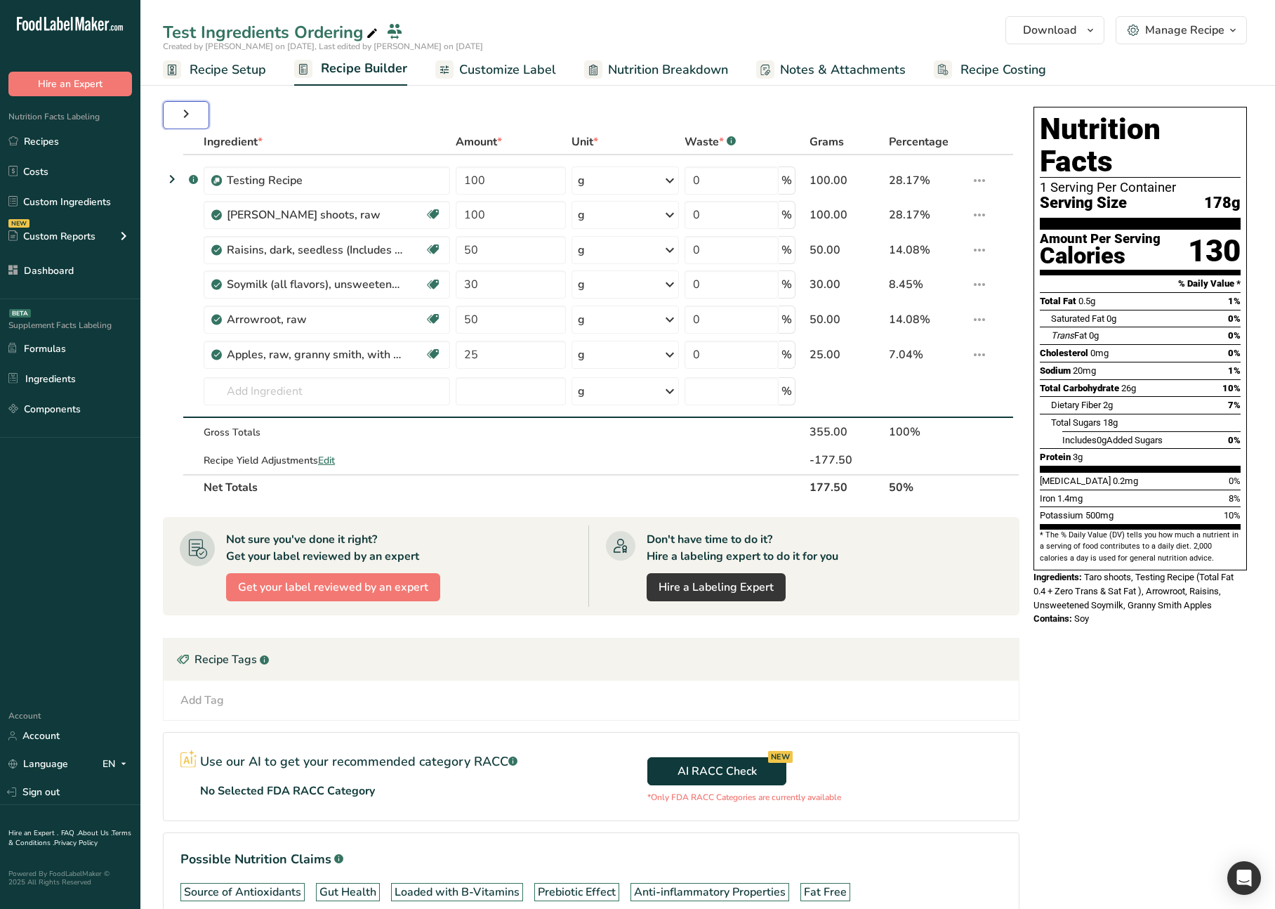
click at [185, 121] on icon "button" at bounding box center [186, 113] width 17 height 25
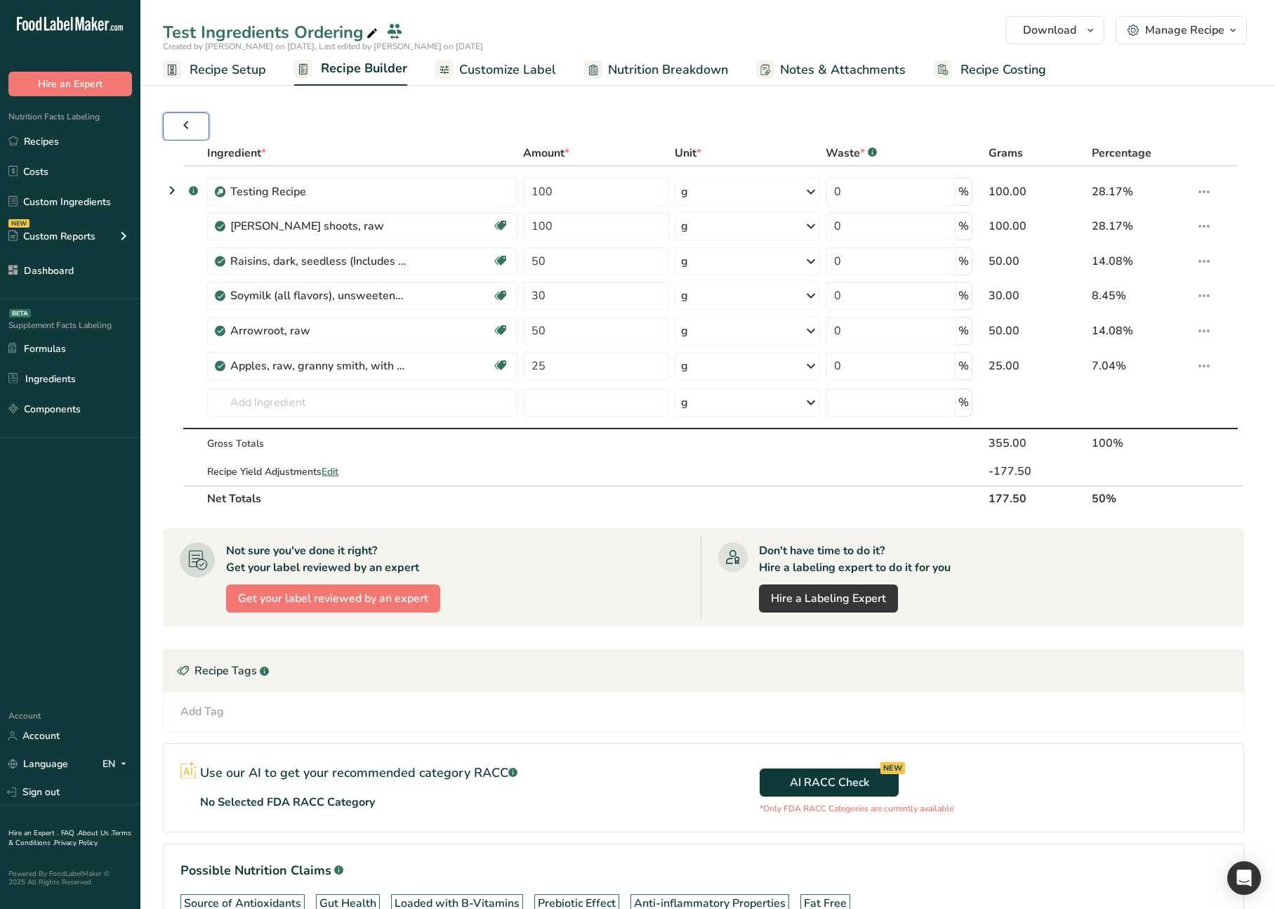
click at [185, 121] on icon "button" at bounding box center [186, 124] width 17 height 25
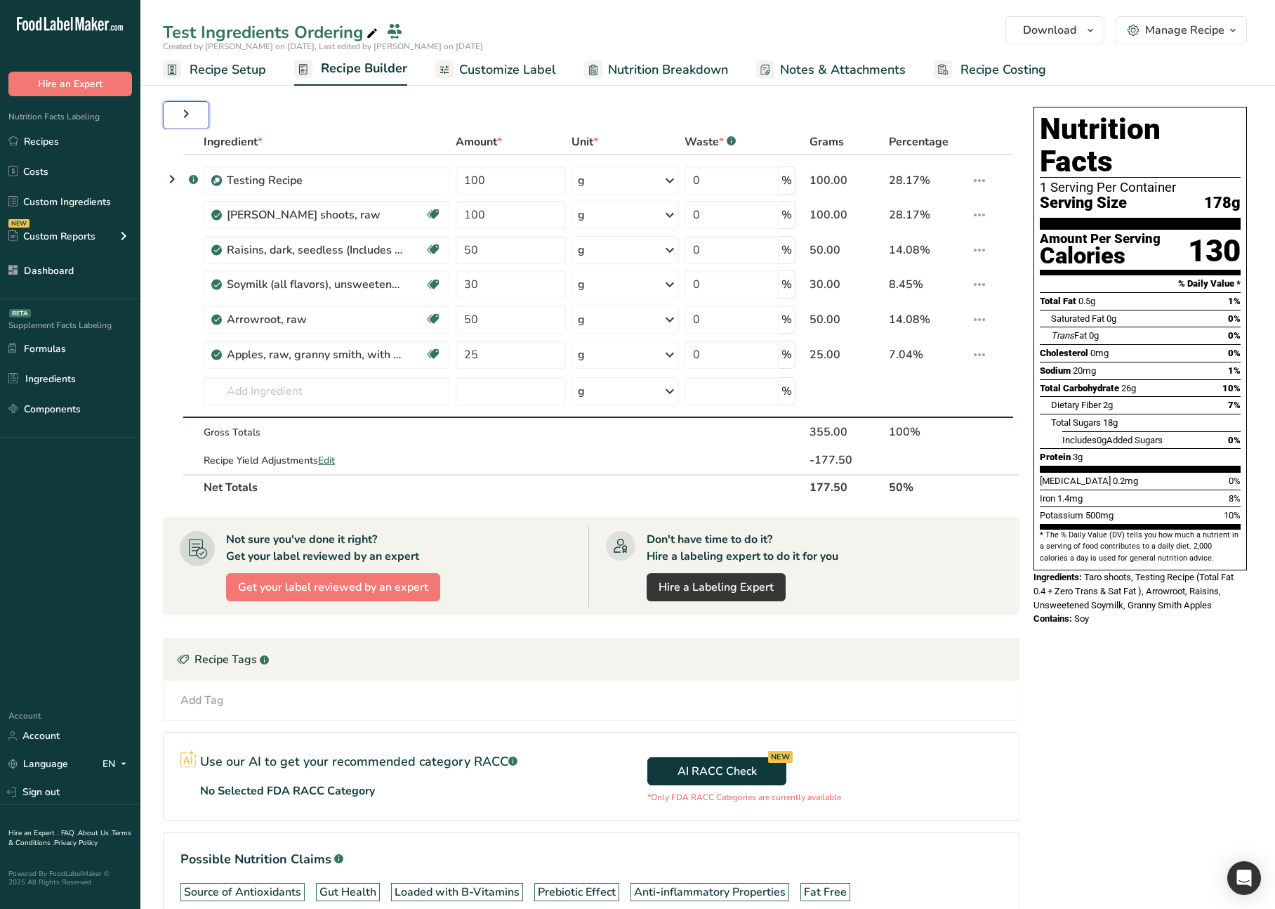
click at [185, 121] on icon "button" at bounding box center [186, 113] width 17 height 25
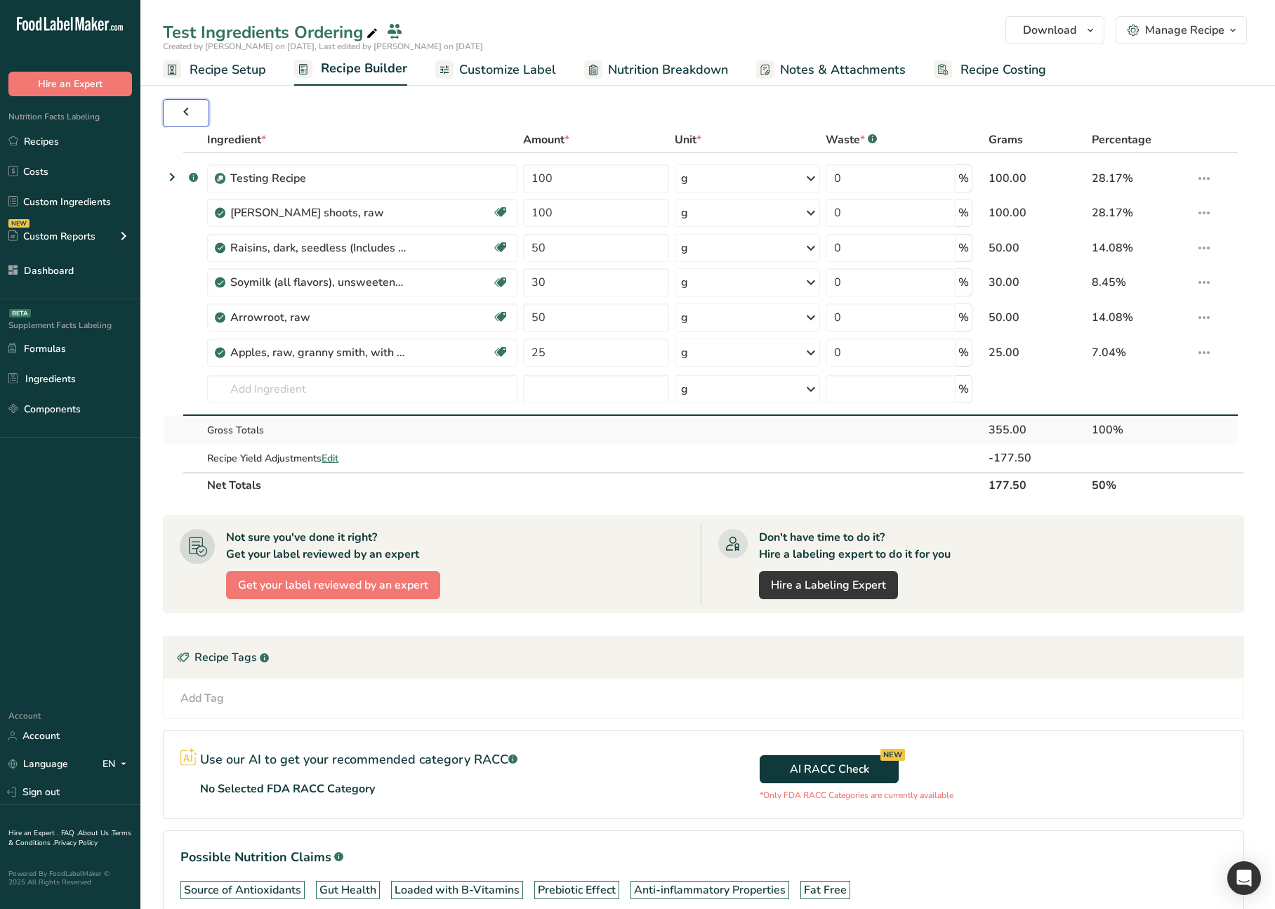
scroll to position [11, 0]
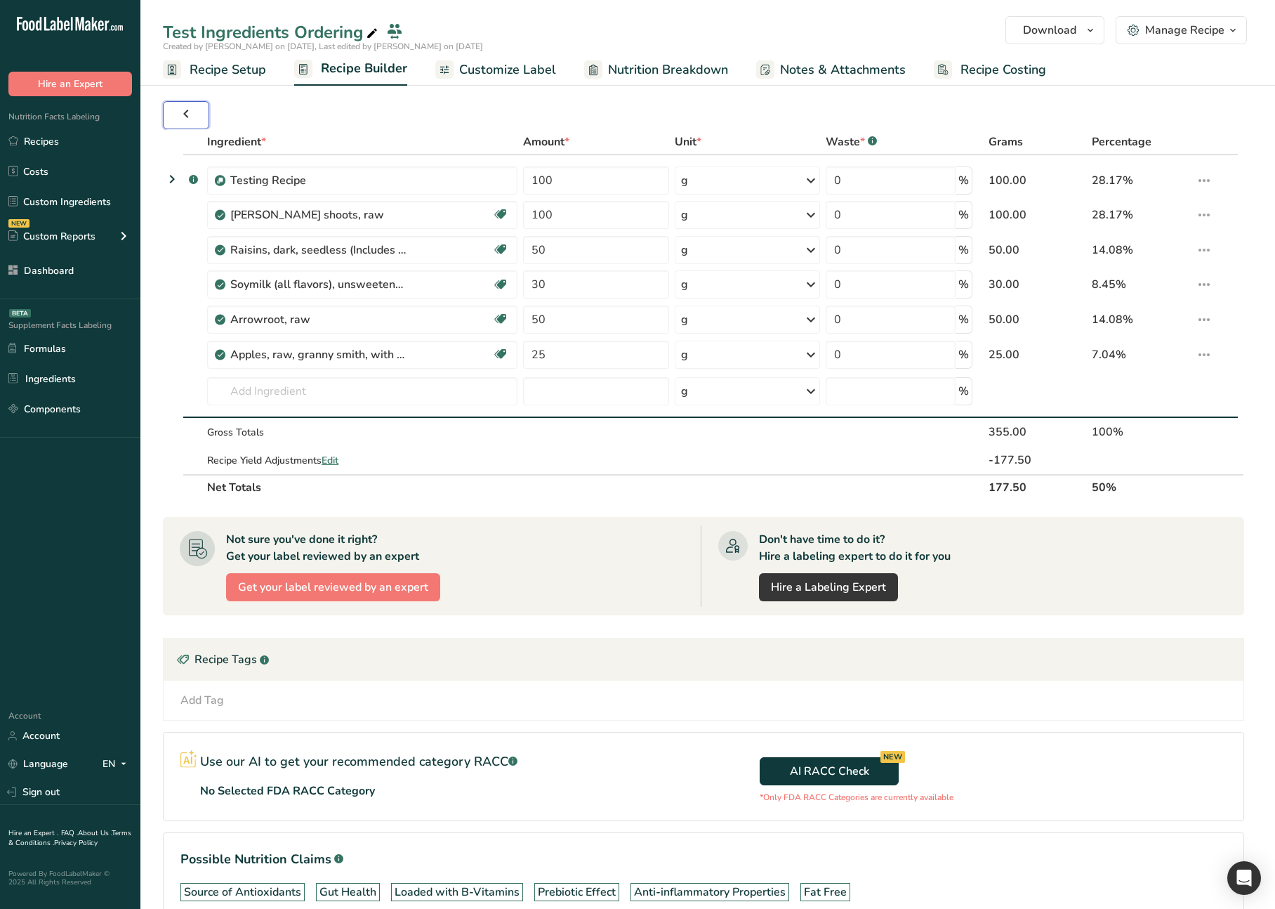
click at [183, 114] on icon "button" at bounding box center [186, 113] width 17 height 25
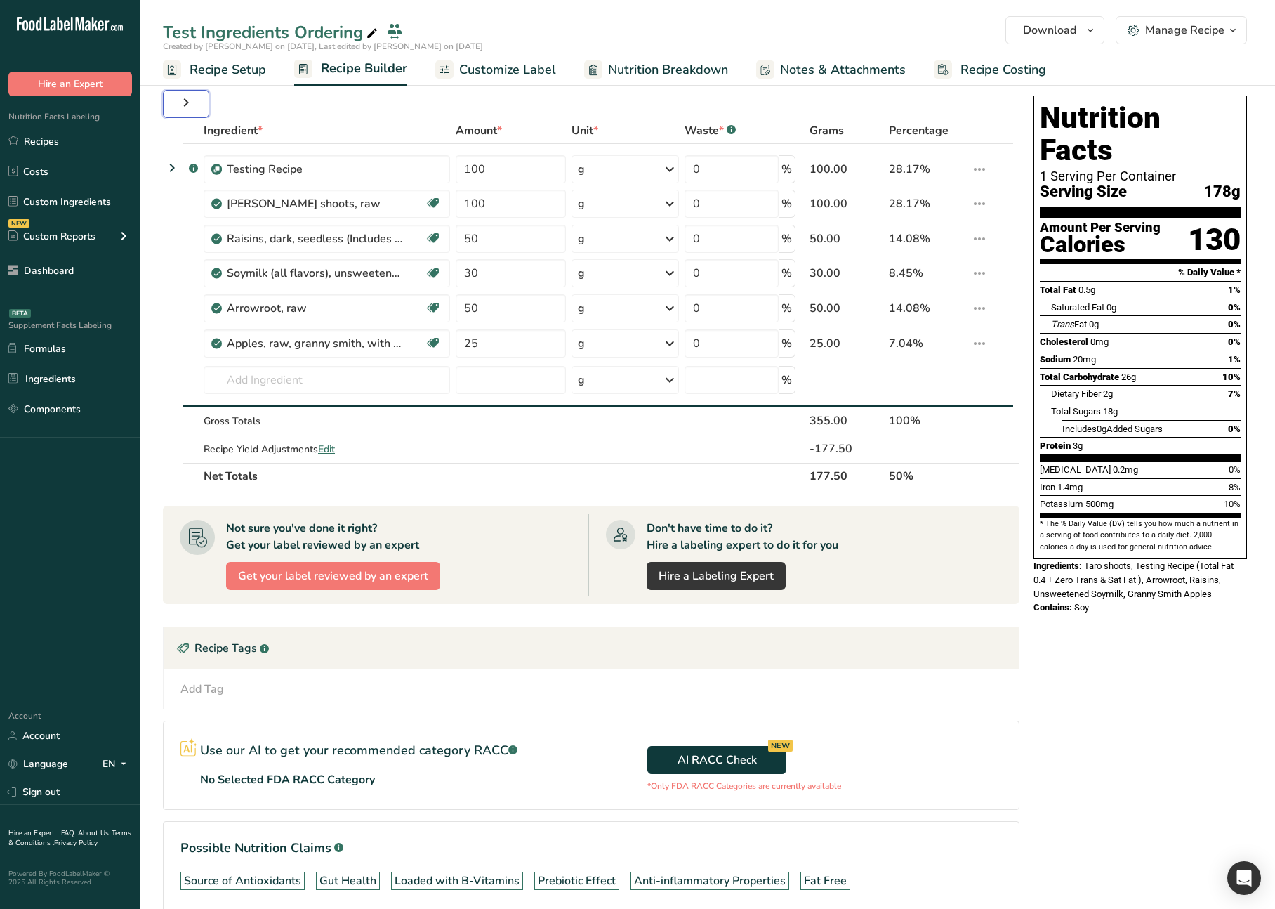
click at [190, 107] on icon "button" at bounding box center [186, 102] width 17 height 25
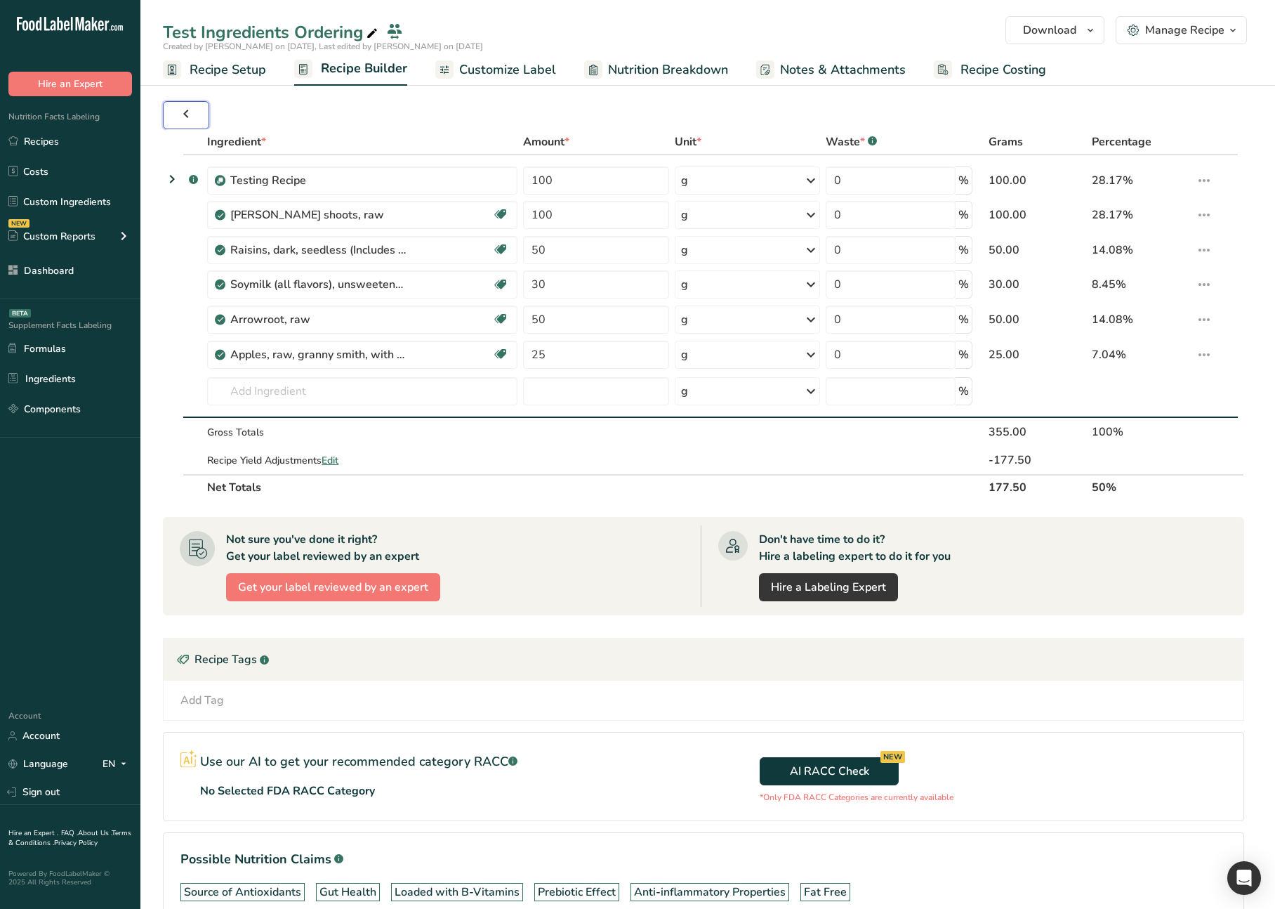
click at [186, 109] on icon "button" at bounding box center [186, 113] width 17 height 25
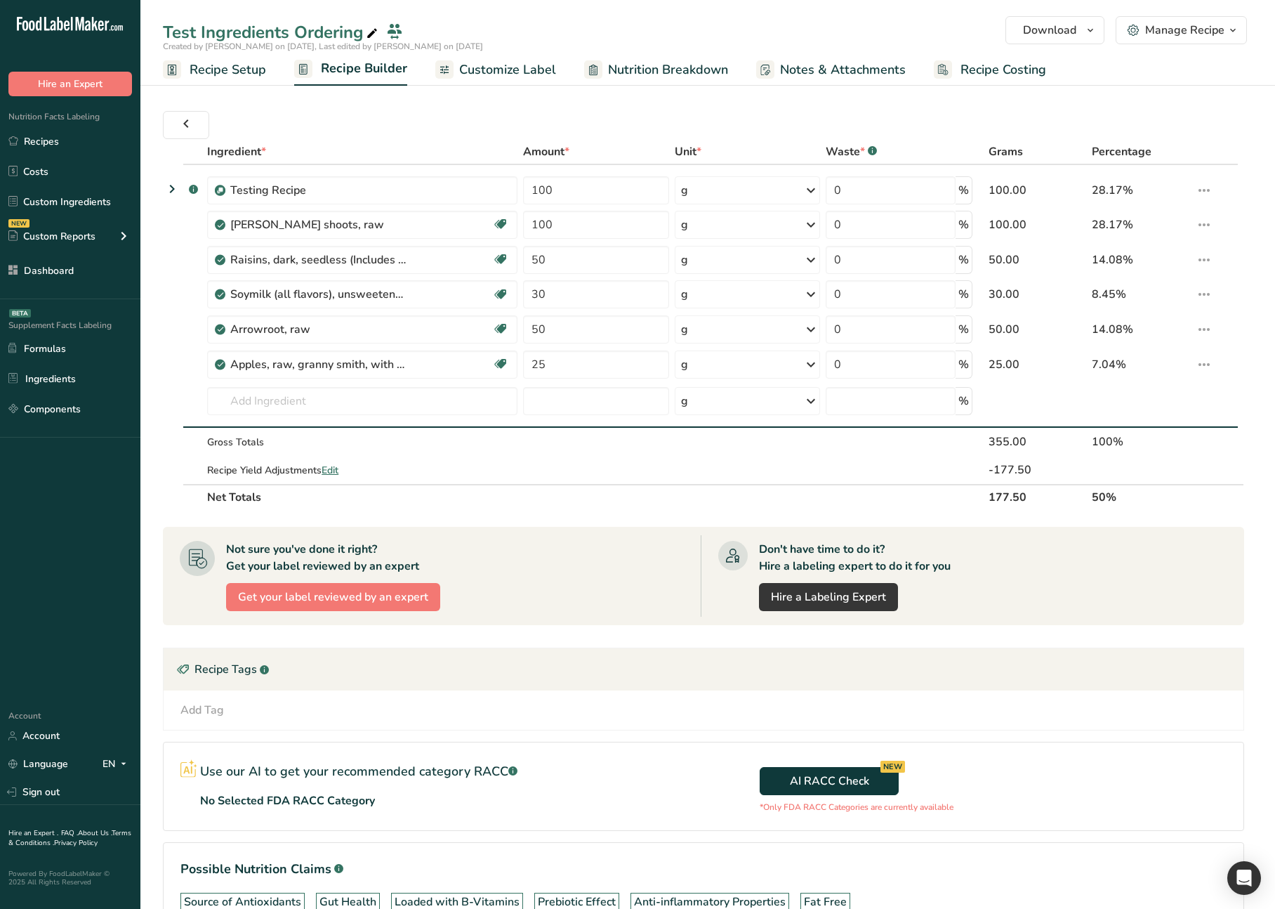
scroll to position [0, 0]
click at [176, 124] on button "button" at bounding box center [189, 126] width 52 height 28
click at [181, 127] on icon "button" at bounding box center [185, 127] width 11 height 18
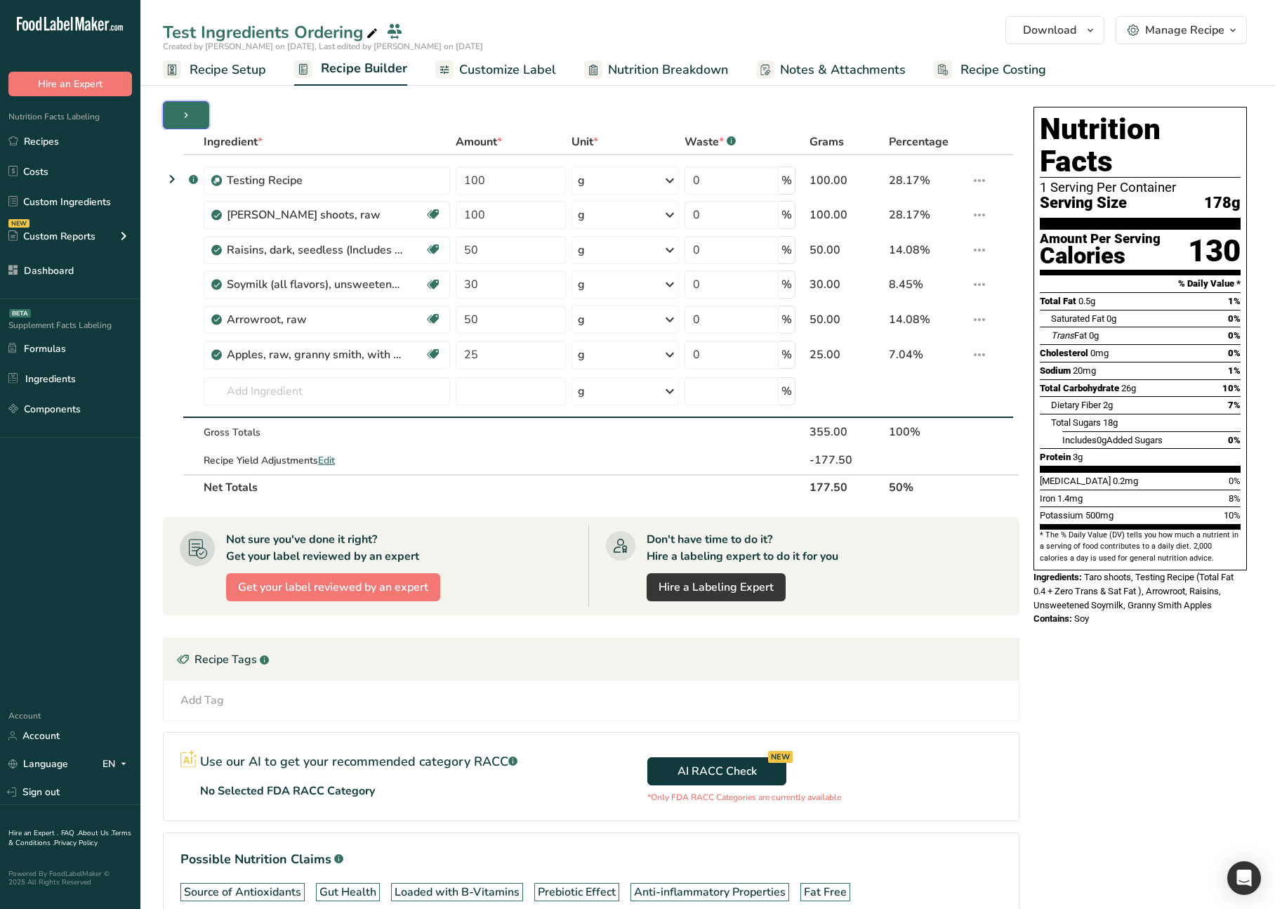
click at [183, 127] on button "button" at bounding box center [186, 115] width 46 height 28
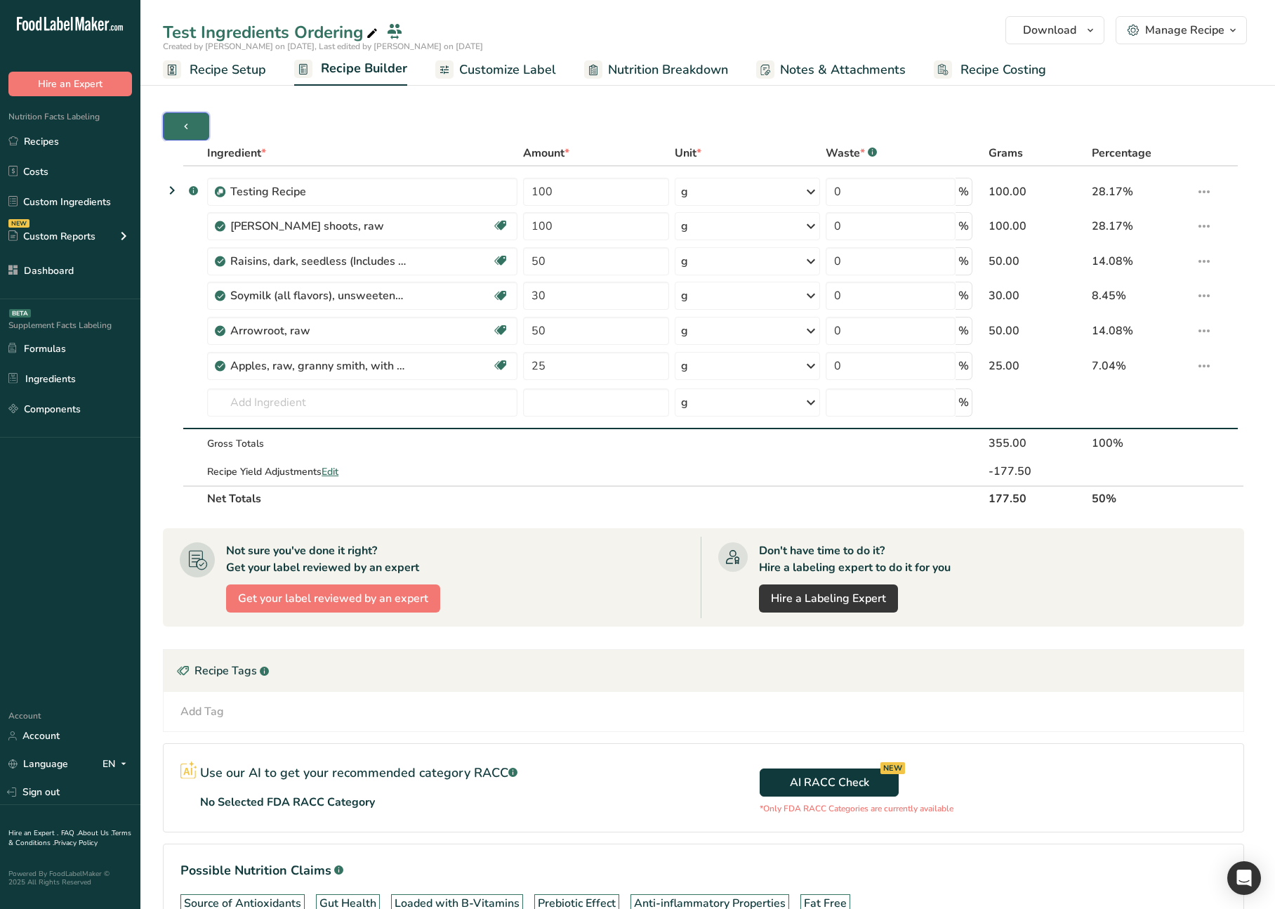
click at [183, 127] on icon "button" at bounding box center [185, 127] width 11 height 18
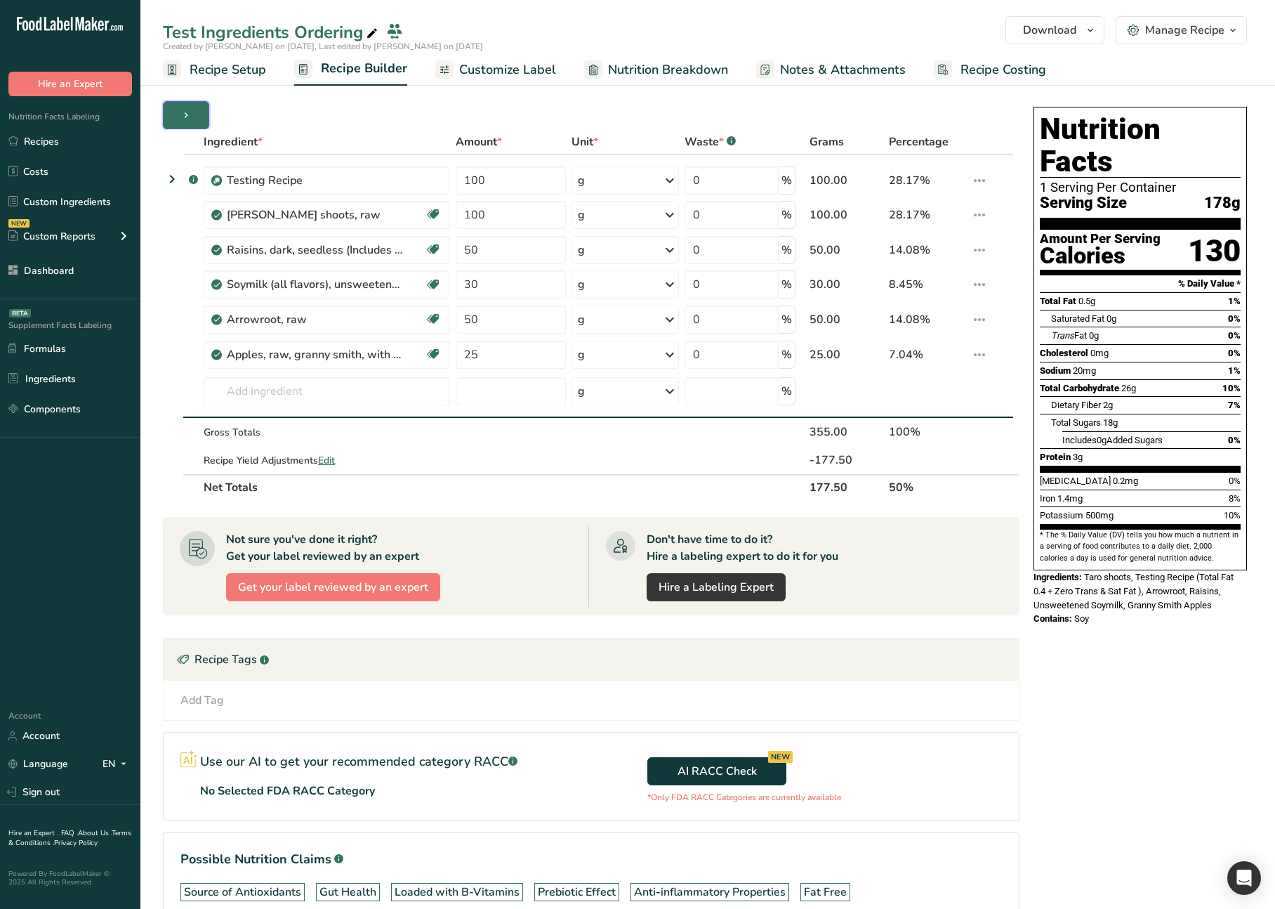
click at [183, 127] on button "button" at bounding box center [186, 115] width 46 height 28
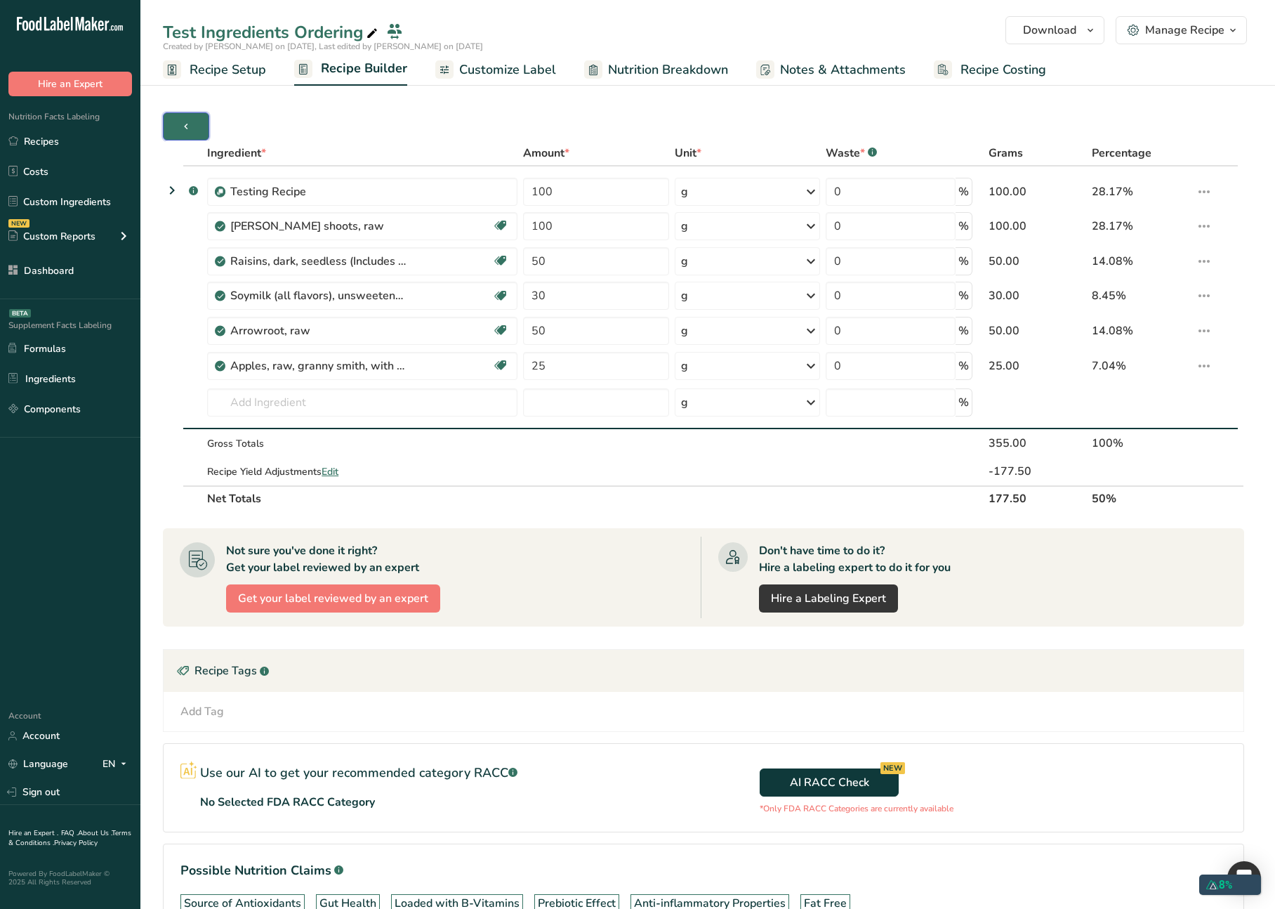
click at [183, 127] on icon "button" at bounding box center [185, 127] width 11 height 18
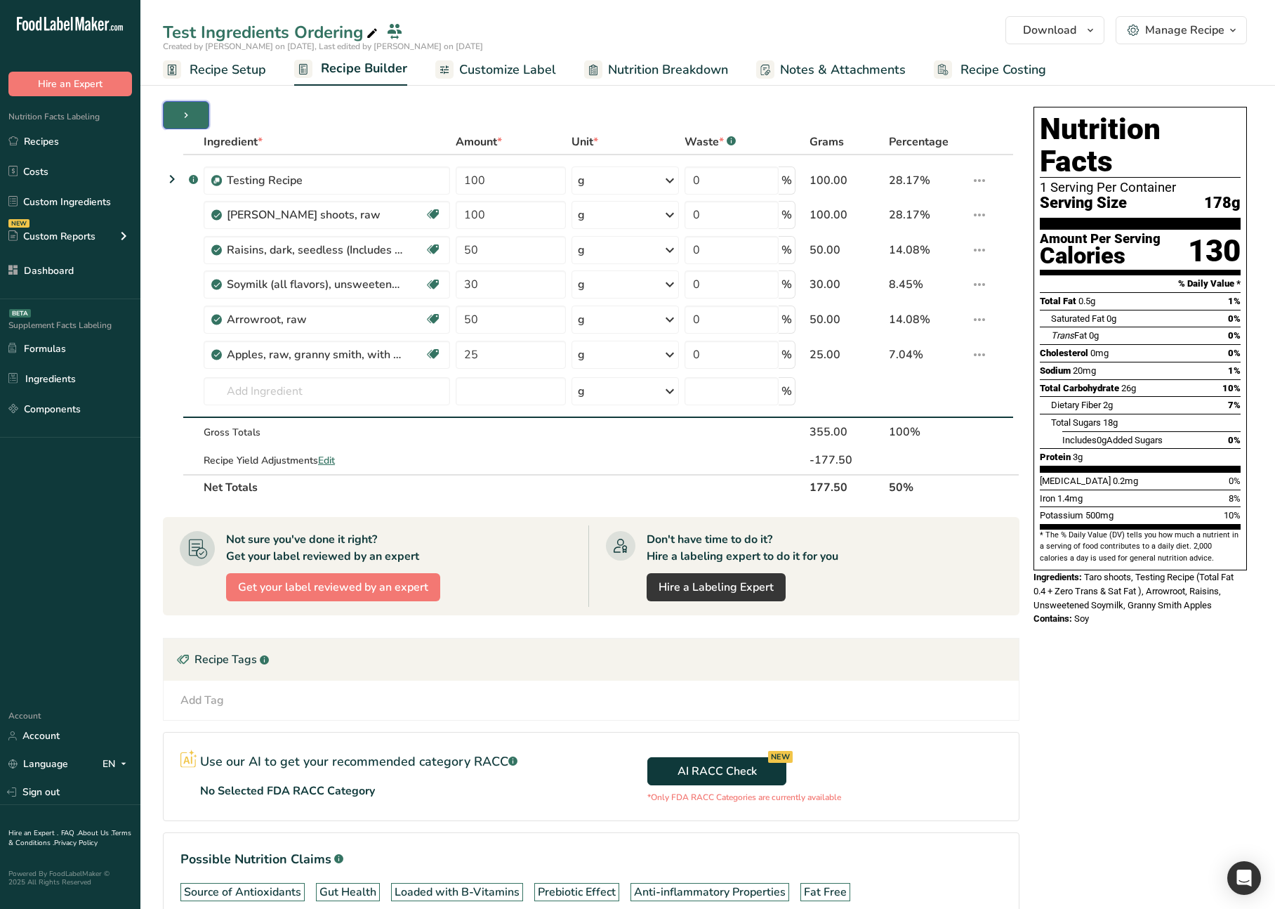
click at [183, 127] on button "button" at bounding box center [186, 115] width 46 height 28
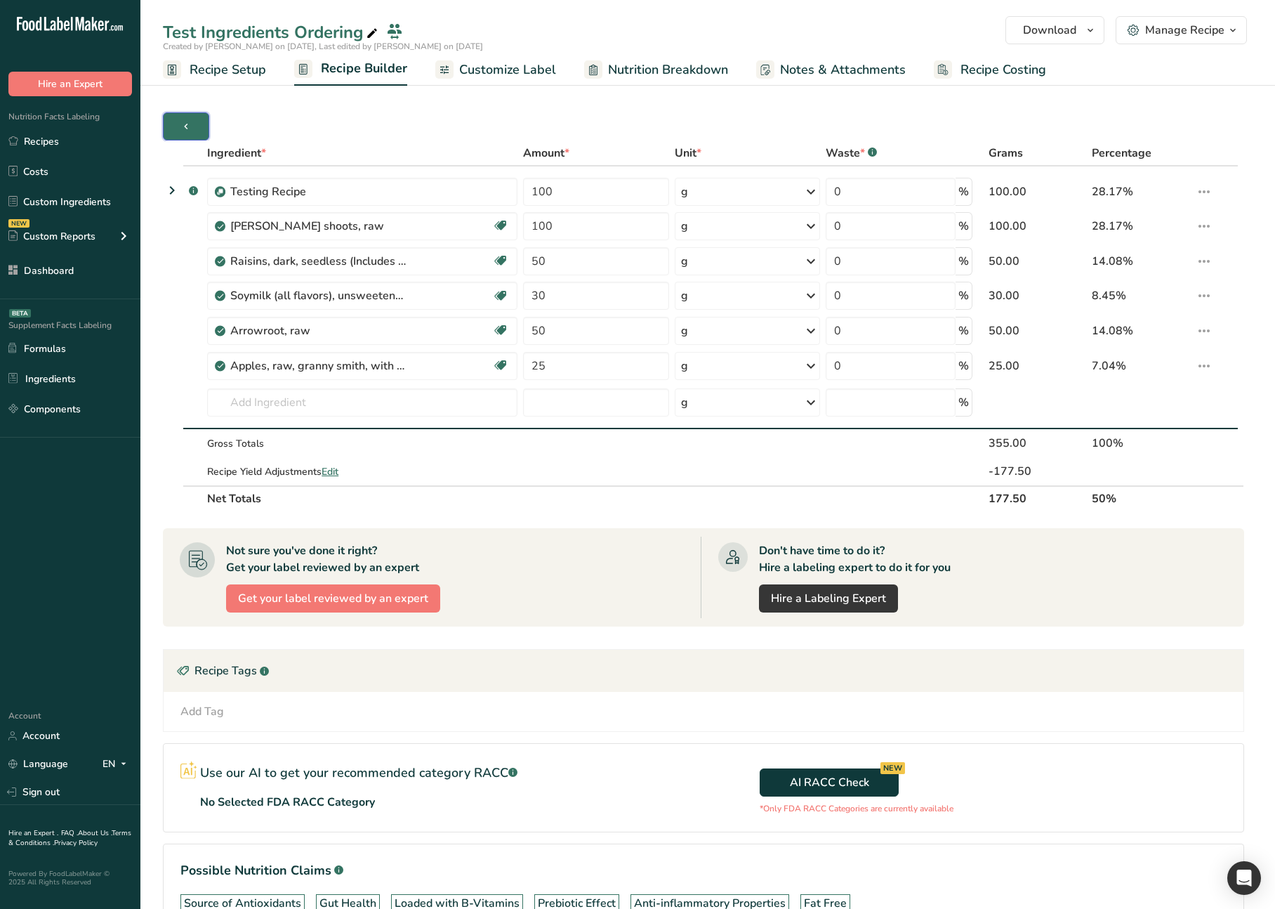
click at [183, 127] on icon "button" at bounding box center [185, 127] width 11 height 18
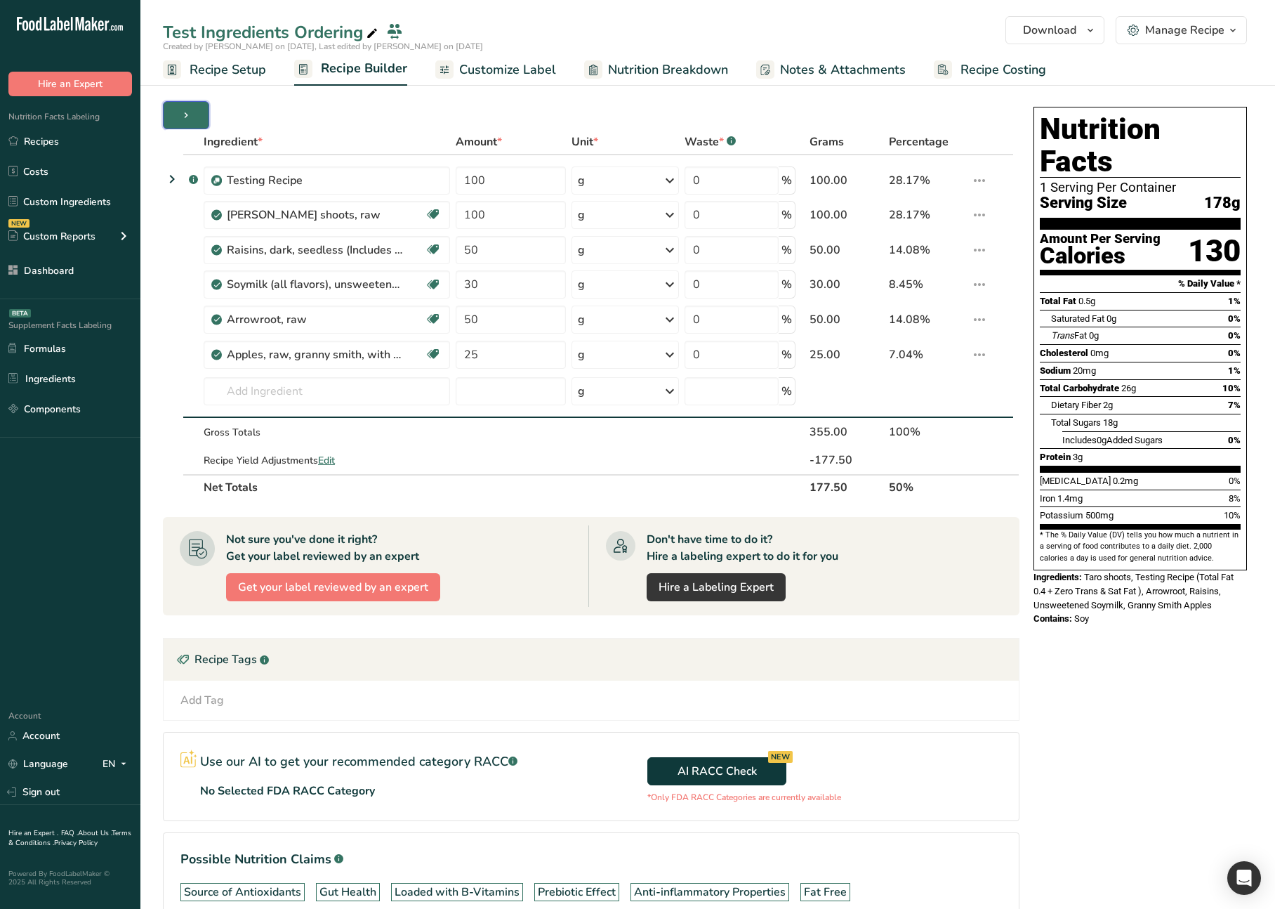
click at [183, 127] on button "button" at bounding box center [186, 115] width 46 height 28
click at [189, 115] on icon "button" at bounding box center [185, 116] width 11 height 18
click at [287, 115] on div "Ingredient * Amount * Unit * Waste * .a-a{fill:#347362;}.b-a{fill:#fff;} Grams …" at bounding box center [595, 535] width 865 height 868
click at [197, 119] on button "button" at bounding box center [186, 115] width 46 height 28
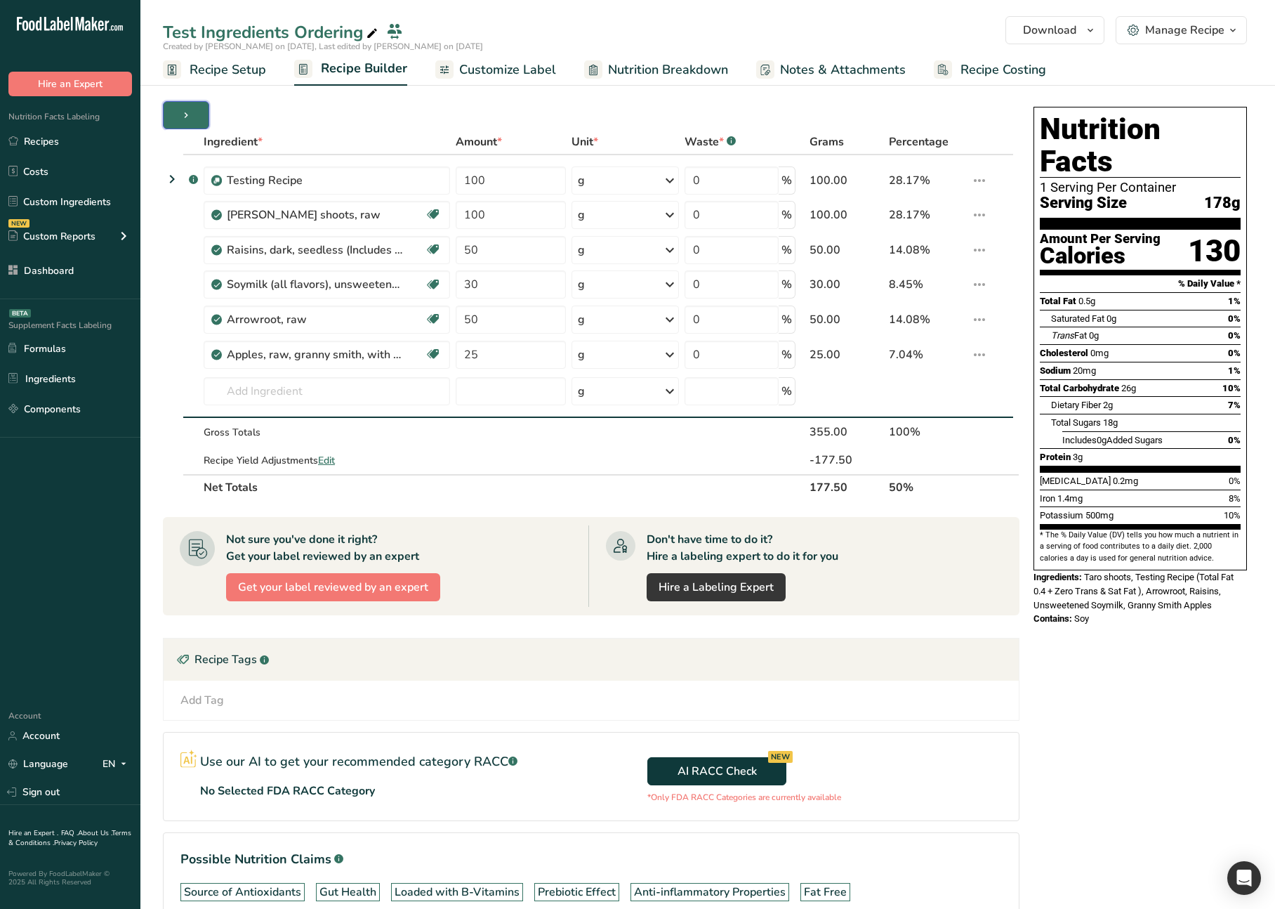
click at [197, 118] on button "button" at bounding box center [186, 115] width 46 height 28
click at [199, 115] on button "button" at bounding box center [186, 115] width 46 height 28
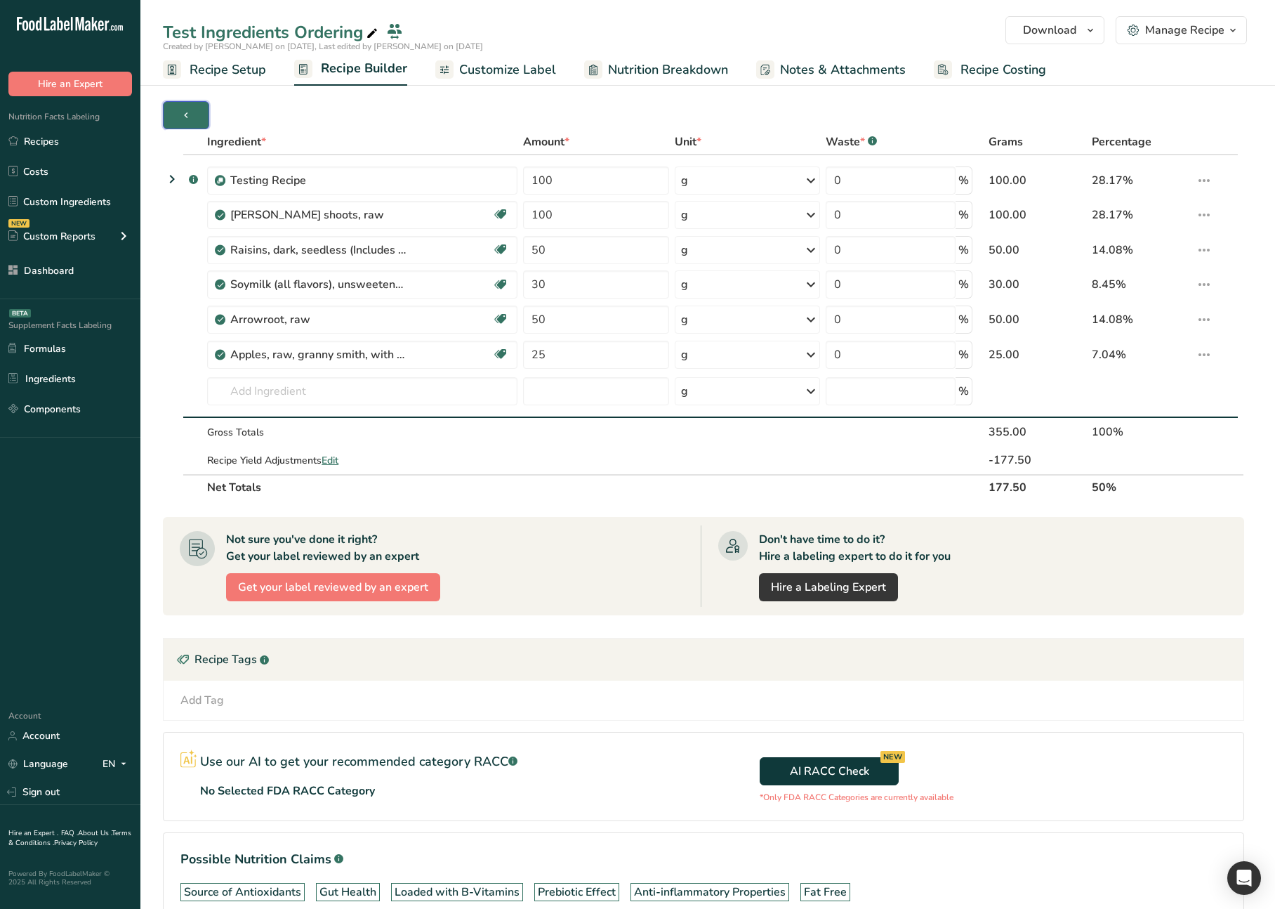
click at [194, 116] on button "button" at bounding box center [186, 115] width 46 height 28
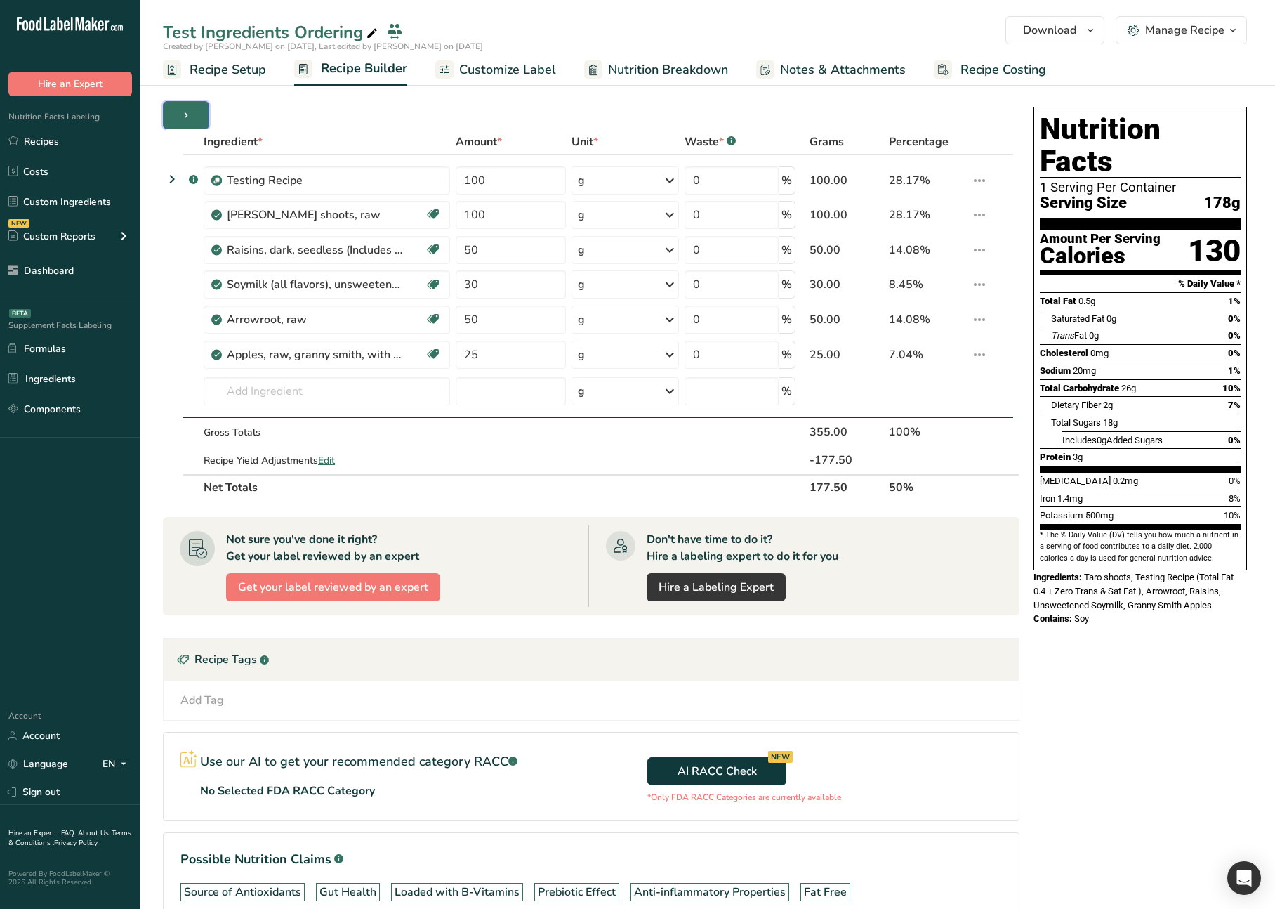
click at [194, 116] on button "button" at bounding box center [186, 115] width 46 height 28
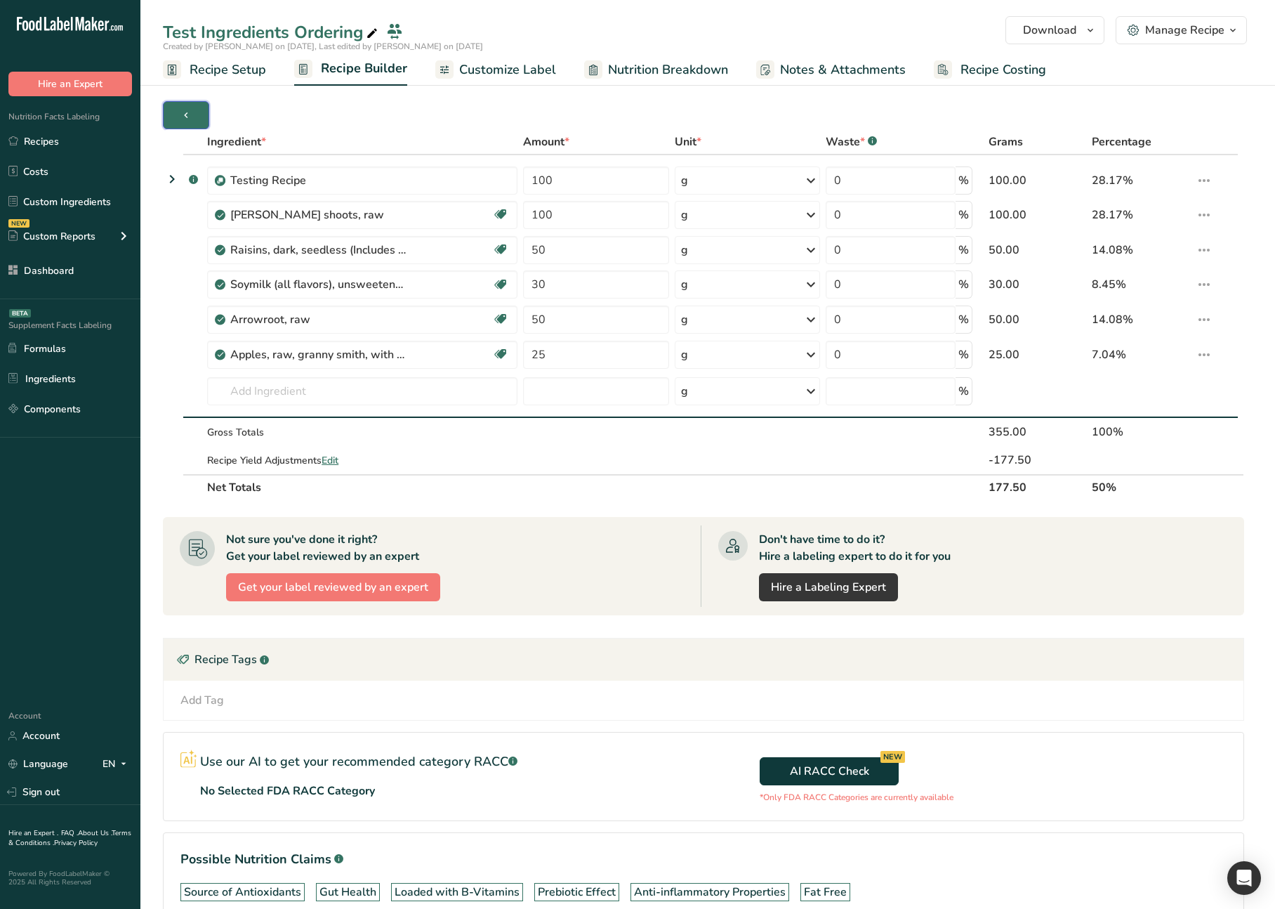
click at [194, 116] on button "button" at bounding box center [186, 115] width 46 height 28
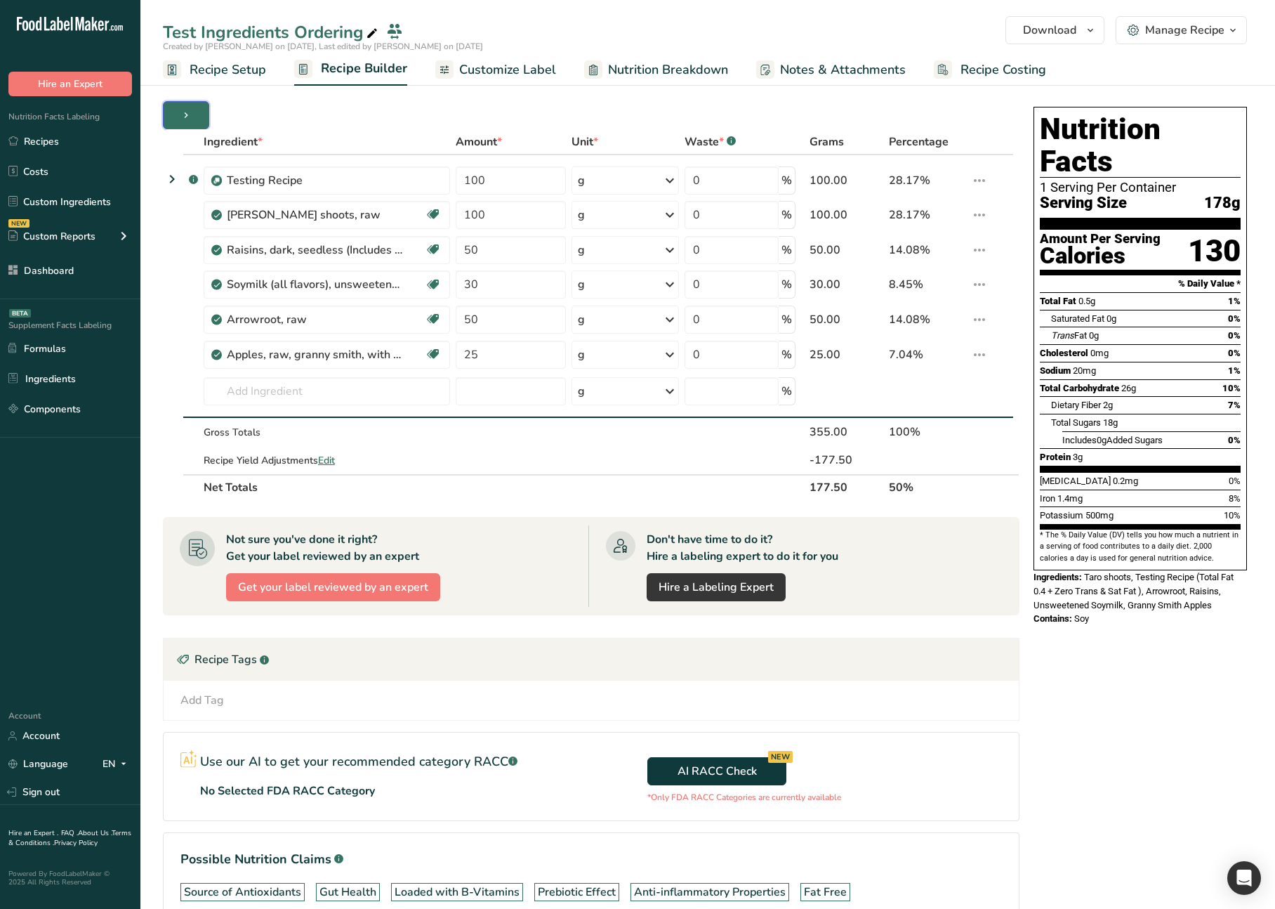
click at [194, 116] on button "button" at bounding box center [186, 115] width 46 height 28
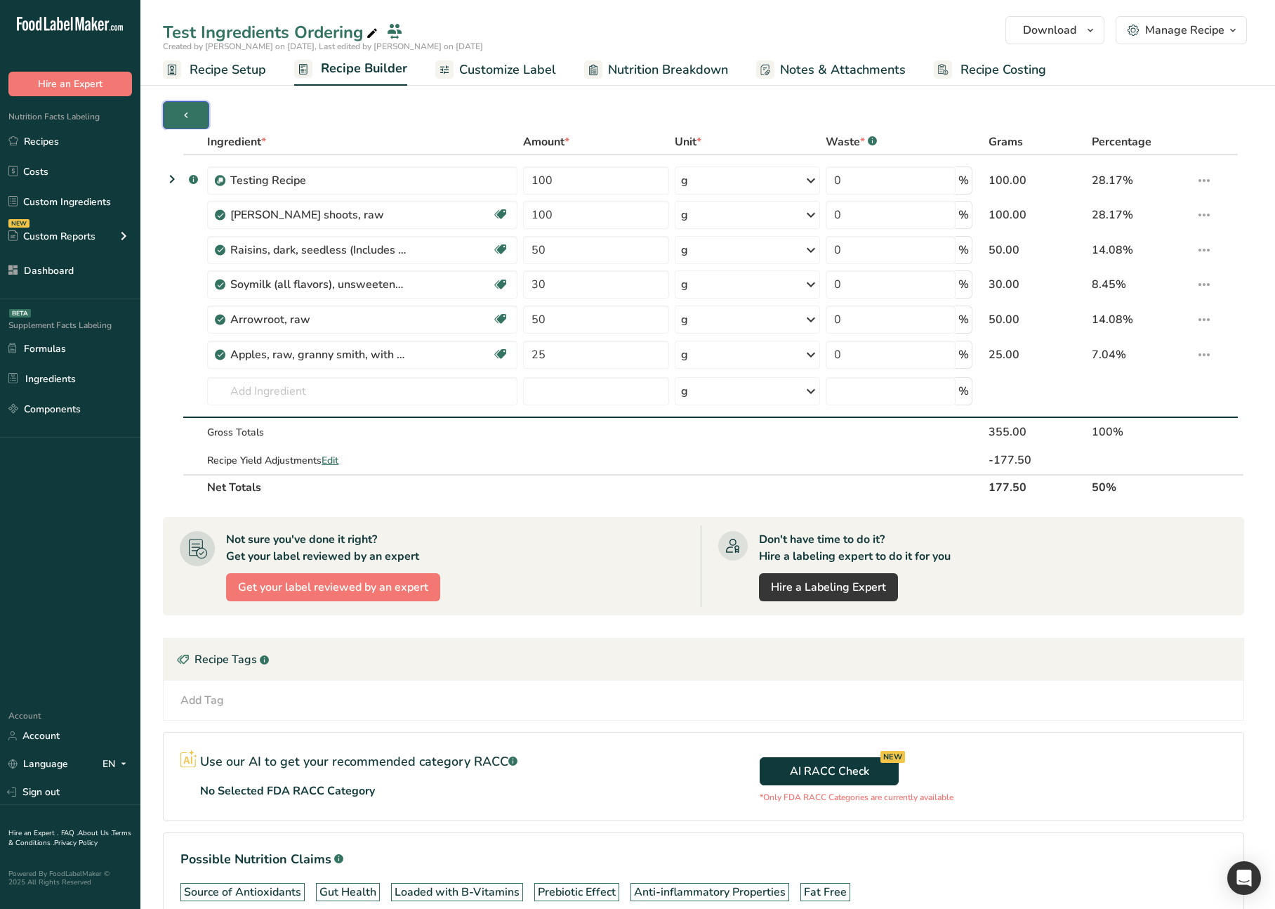
click at [194, 116] on button "button" at bounding box center [186, 115] width 46 height 28
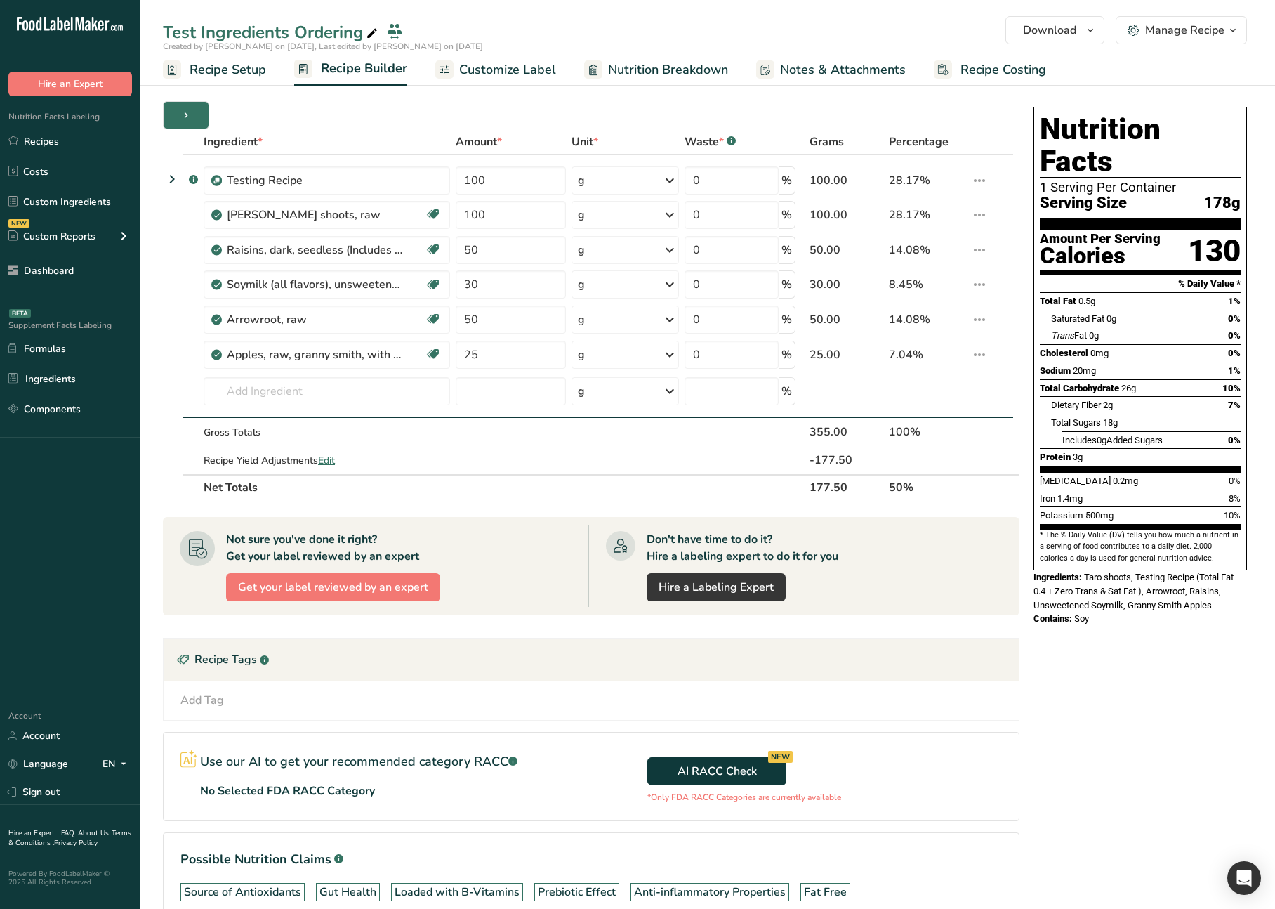
click at [392, 114] on div "Ingredient * Amount * Unit * Waste * .a-a{fill:#347362;}.b-a{fill:#fff;} Grams …" at bounding box center [595, 535] width 865 height 868
click at [194, 113] on button "button" at bounding box center [186, 115] width 46 height 28
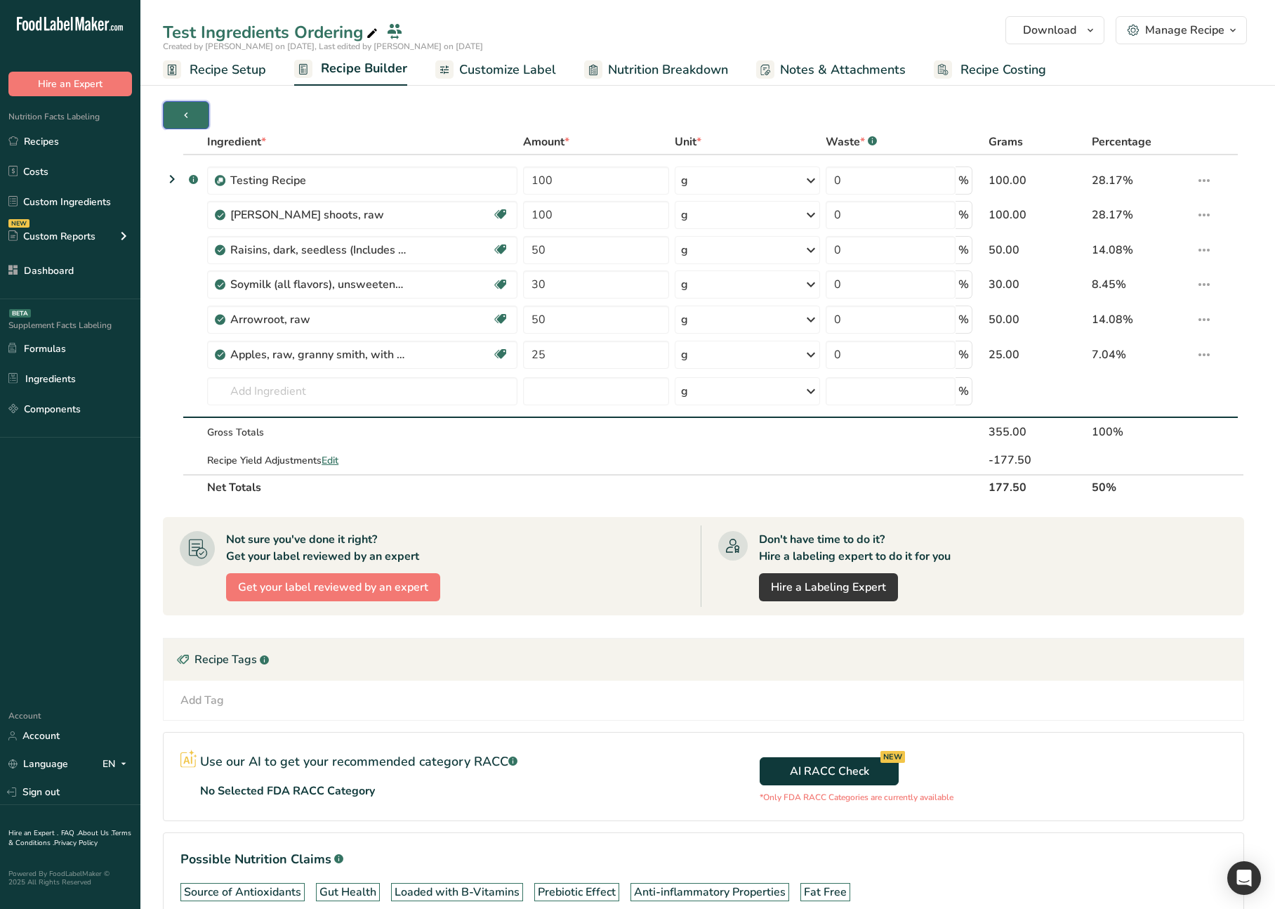
click at [184, 107] on icon "button" at bounding box center [185, 116] width 11 height 18
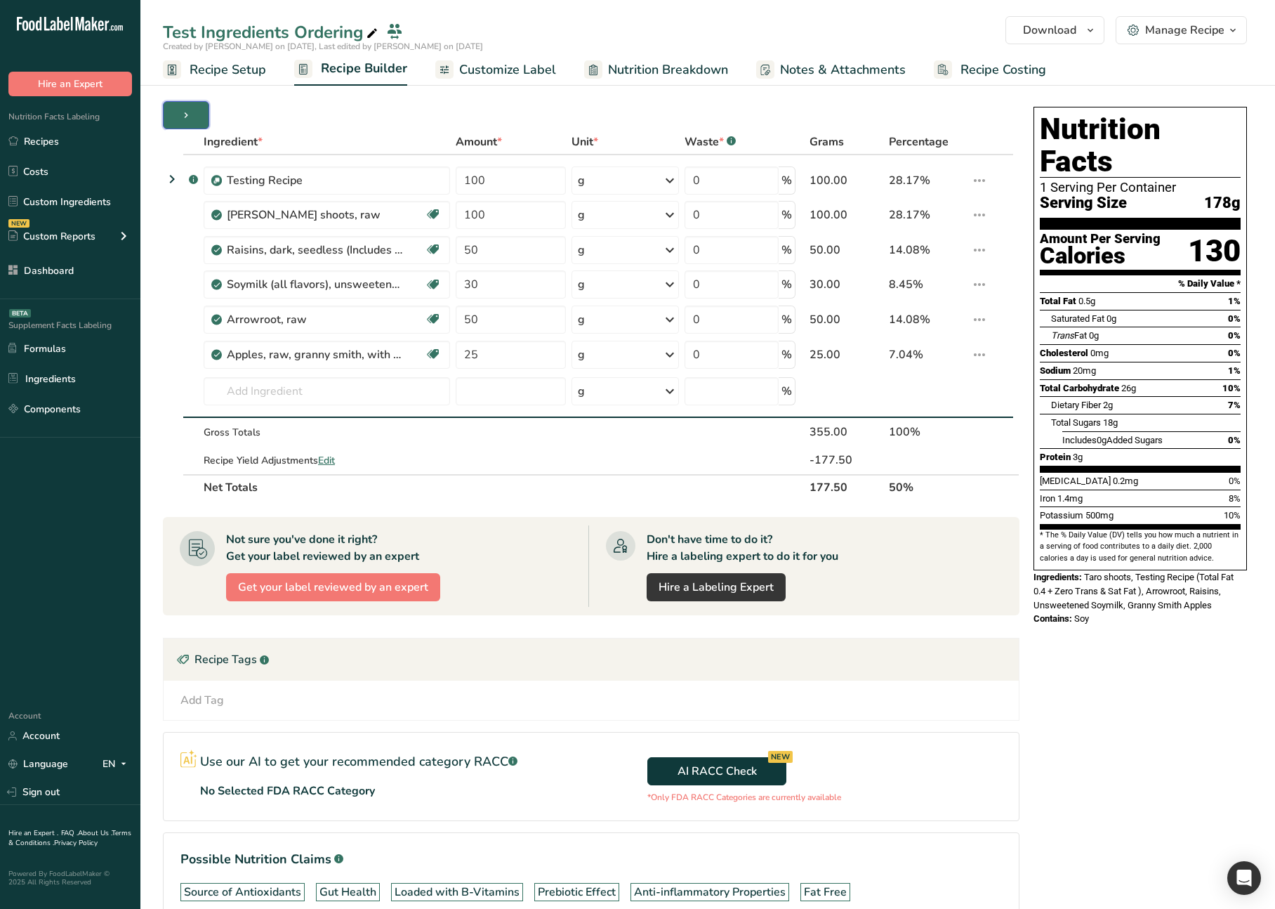
click at [184, 107] on icon "button" at bounding box center [185, 116] width 11 height 18
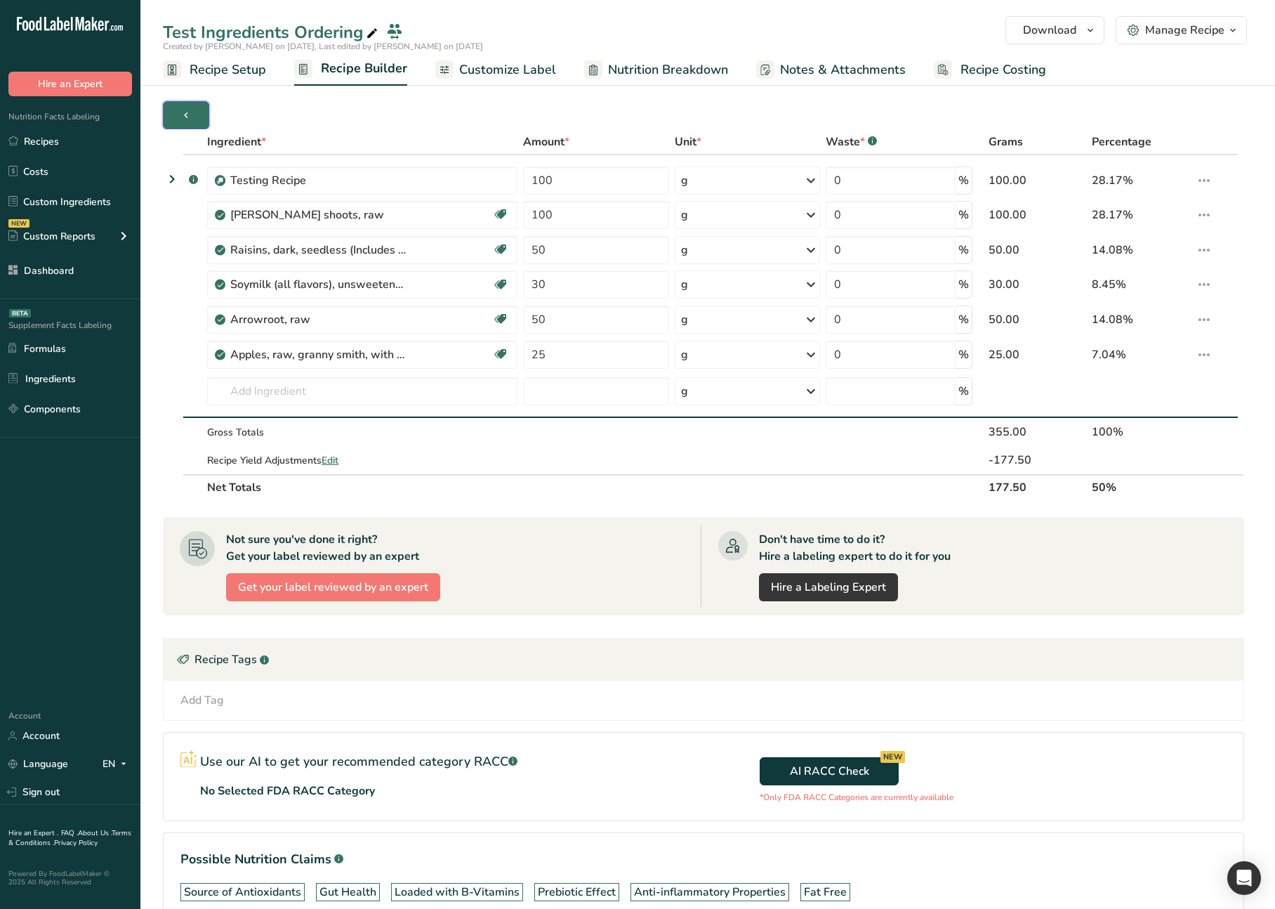
click at [184, 107] on icon "button" at bounding box center [185, 116] width 11 height 18
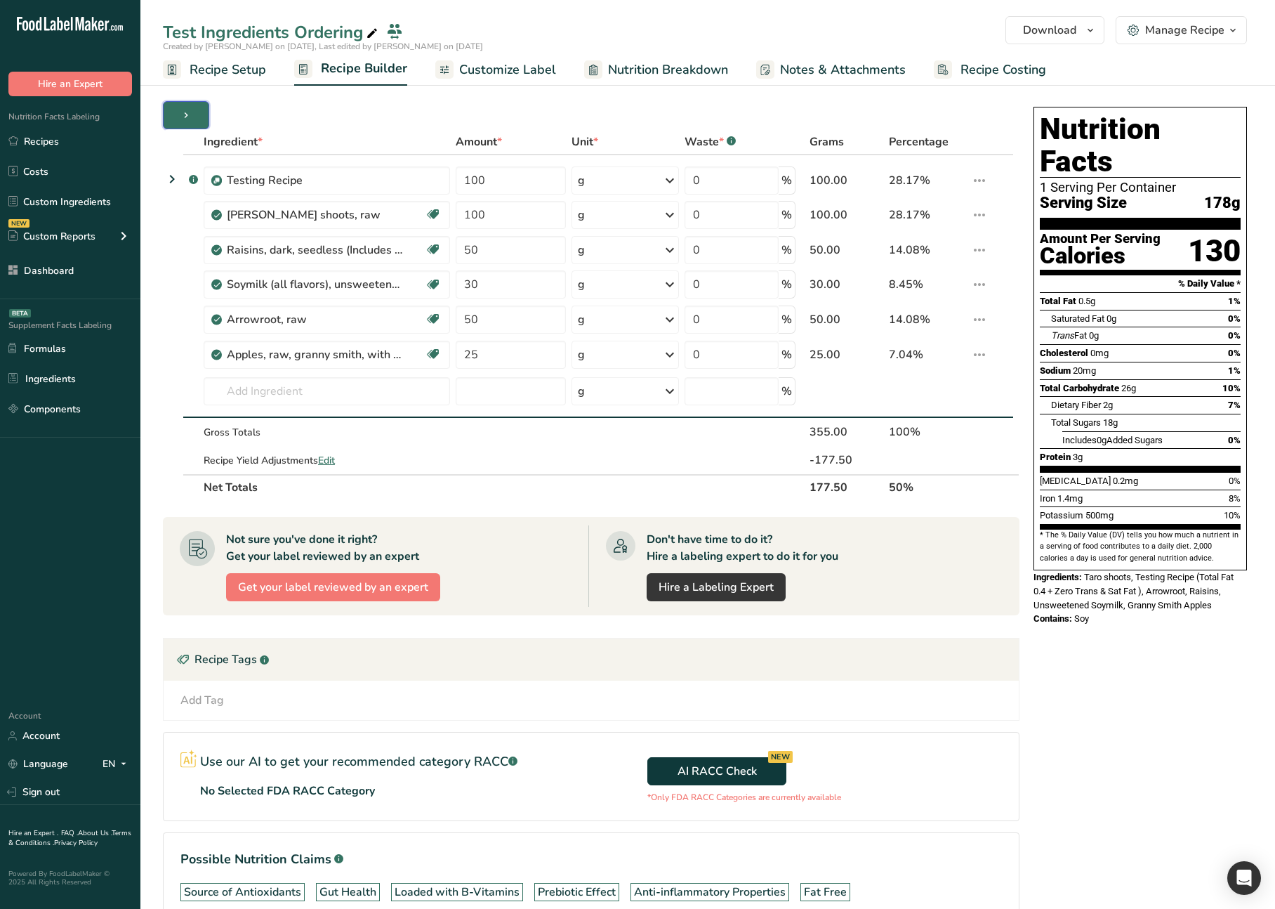
click at [184, 107] on icon "button" at bounding box center [185, 116] width 11 height 18
click at [188, 111] on icon "button" at bounding box center [185, 116] width 11 height 18
click at [1060, 723] on div "Nutrition Facts 1 Serving Per Container Serving Size 178g Amount Per Serving Ca…" at bounding box center [1140, 535] width 225 height 868
click at [183, 114] on icon "button" at bounding box center [185, 116] width 11 height 18
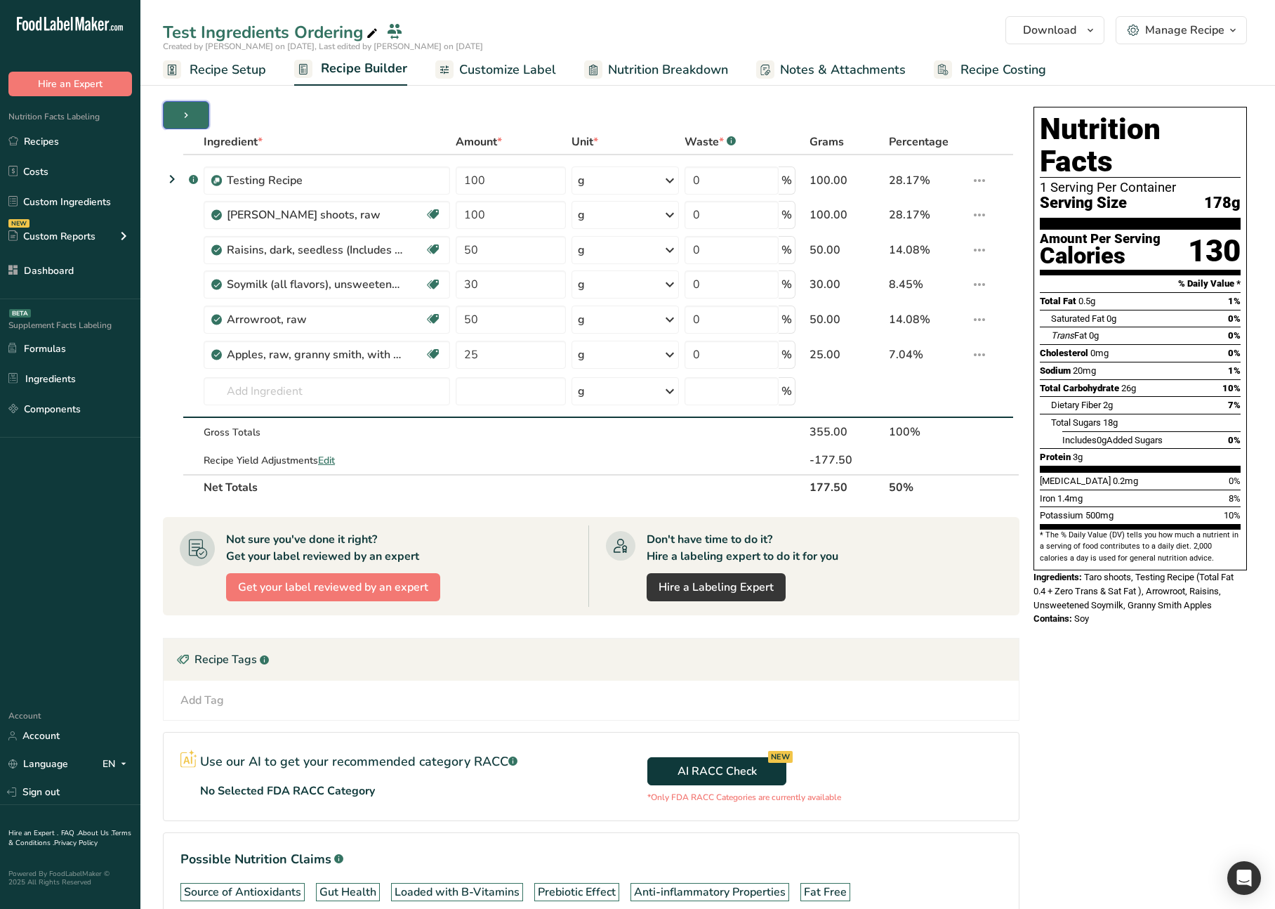
click at [183, 114] on icon "button" at bounding box center [185, 116] width 11 height 18
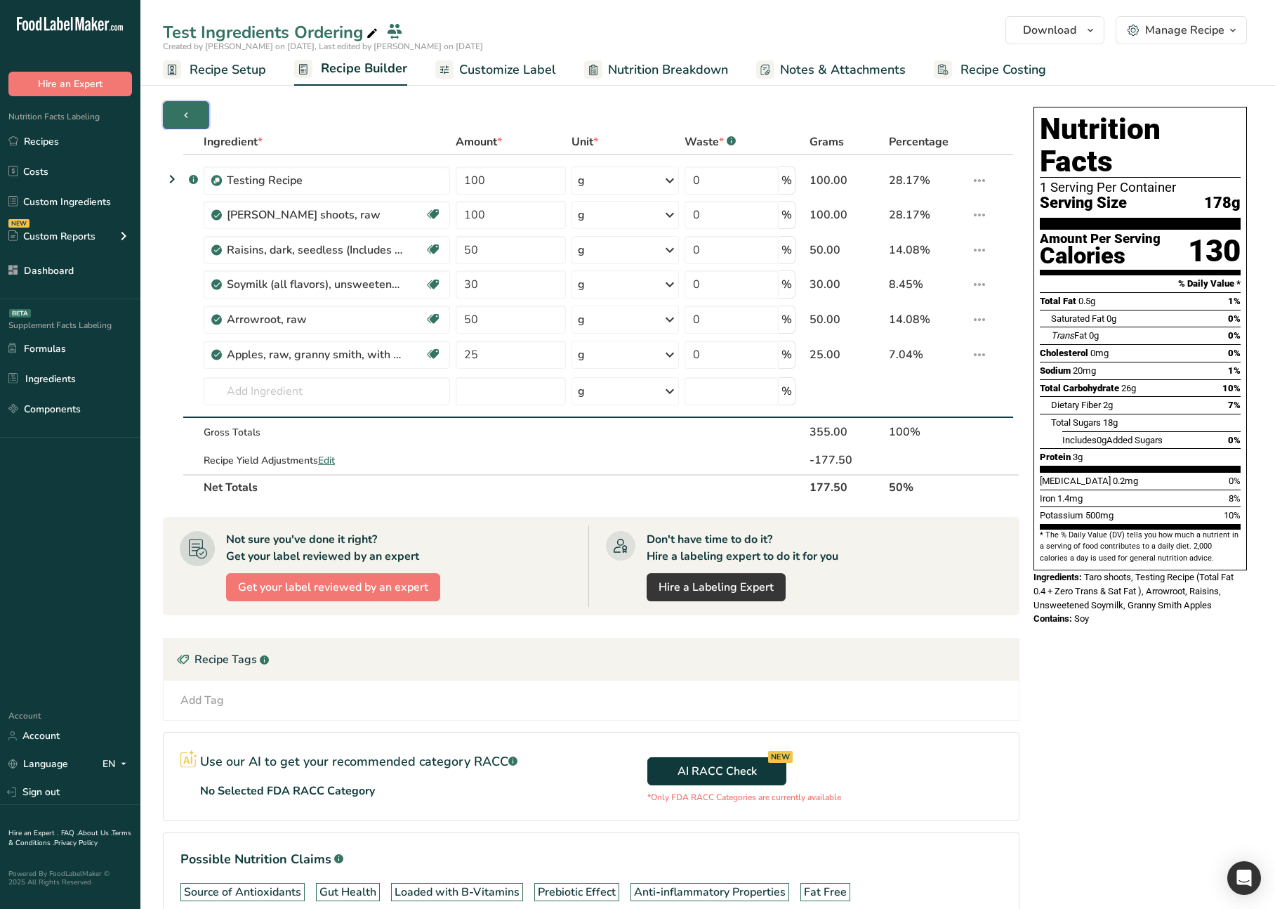
click at [183, 114] on icon "button" at bounding box center [185, 116] width 11 height 18
click at [181, 121] on icon "button" at bounding box center [185, 116] width 11 height 18
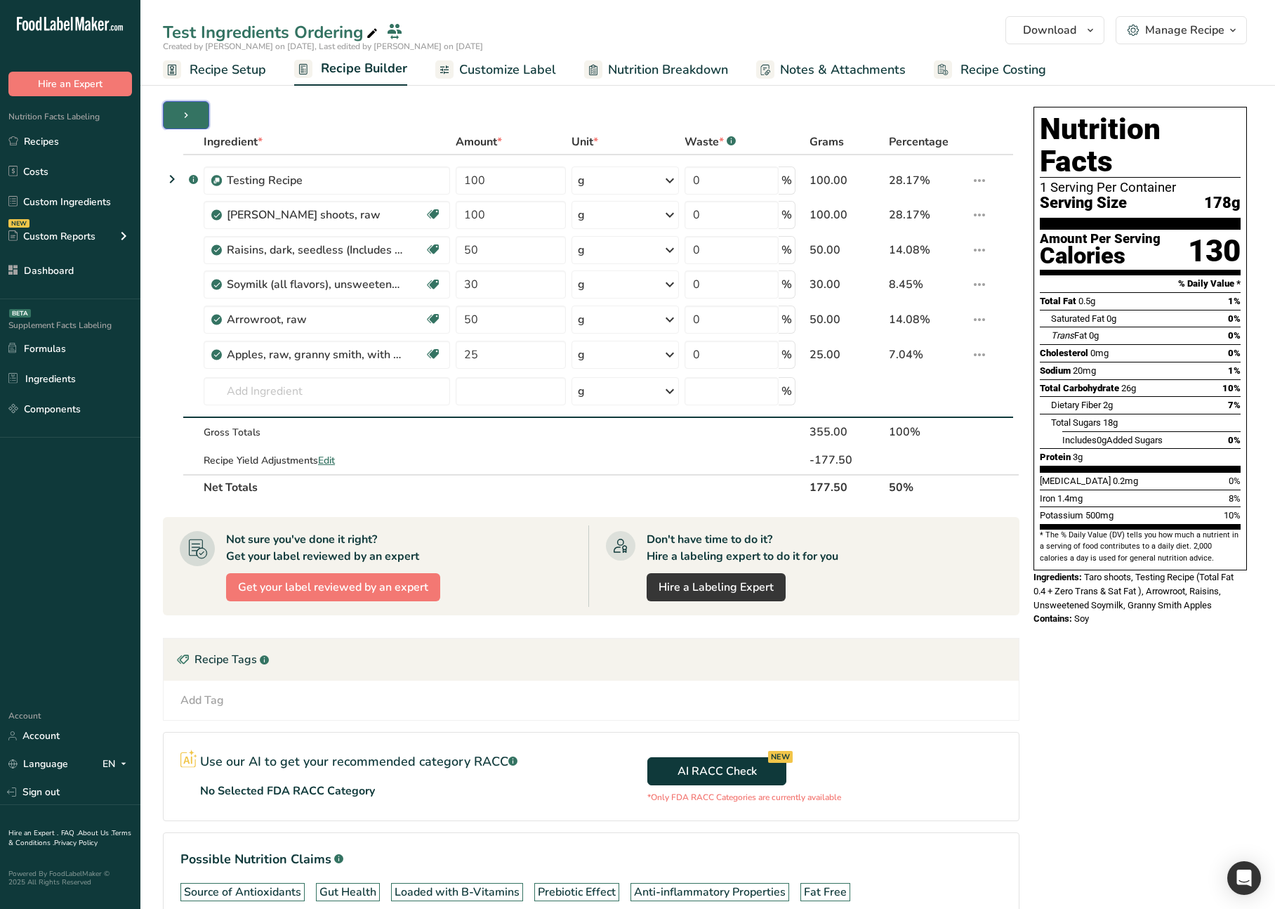
click at [192, 114] on span "button" at bounding box center [186, 115] width 17 height 17
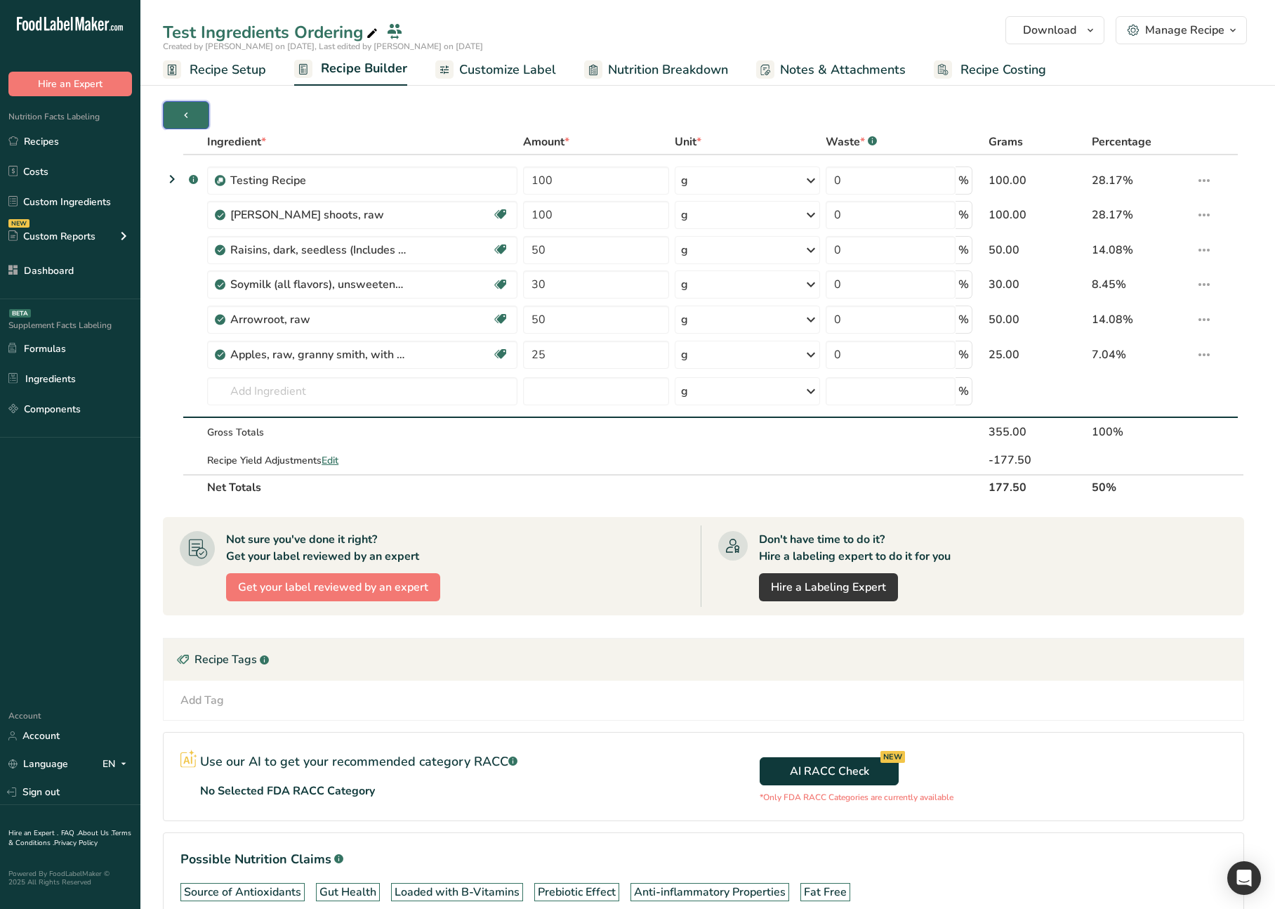
click at [192, 114] on span "button" at bounding box center [186, 115] width 17 height 17
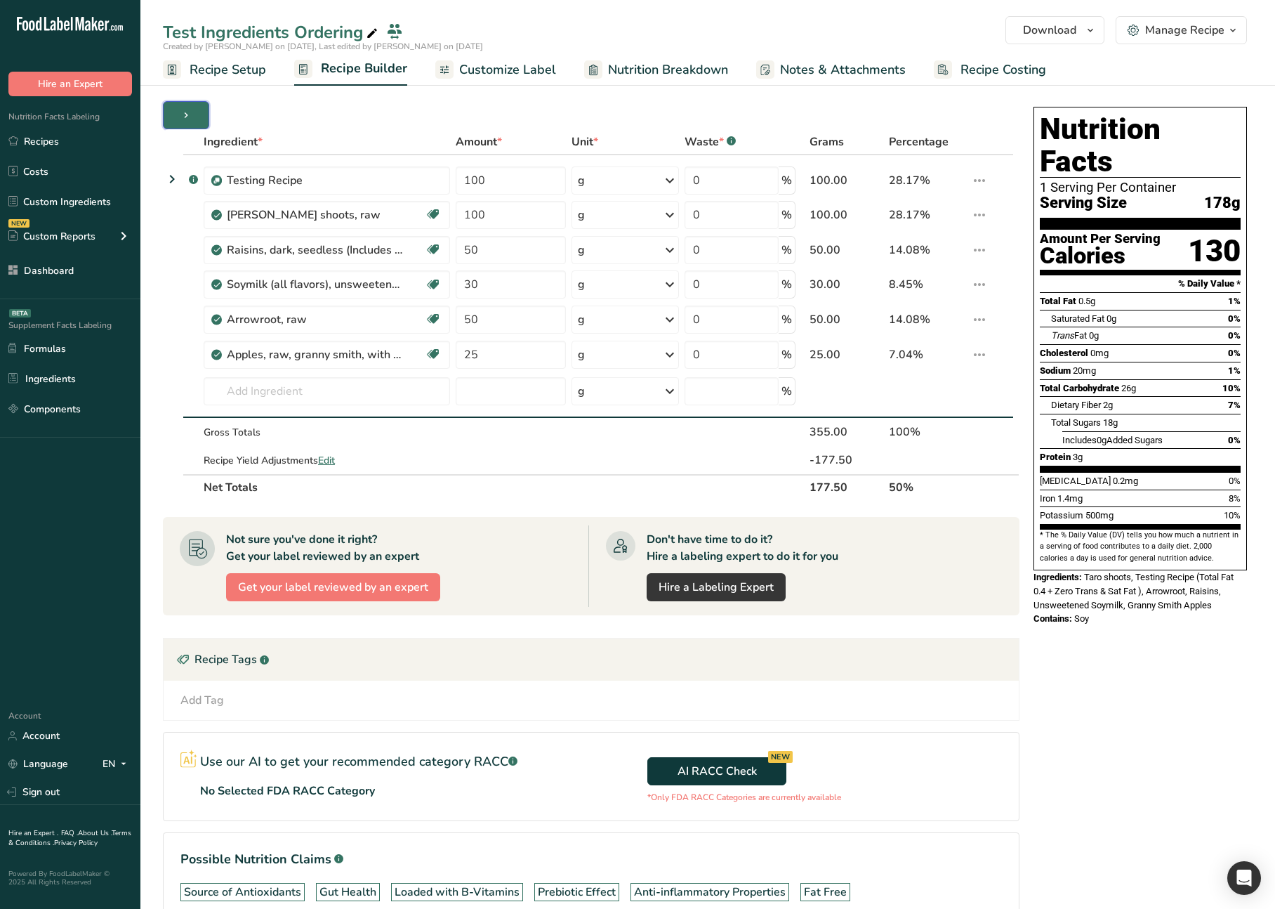
click at [192, 114] on span "button" at bounding box center [186, 115] width 17 height 17
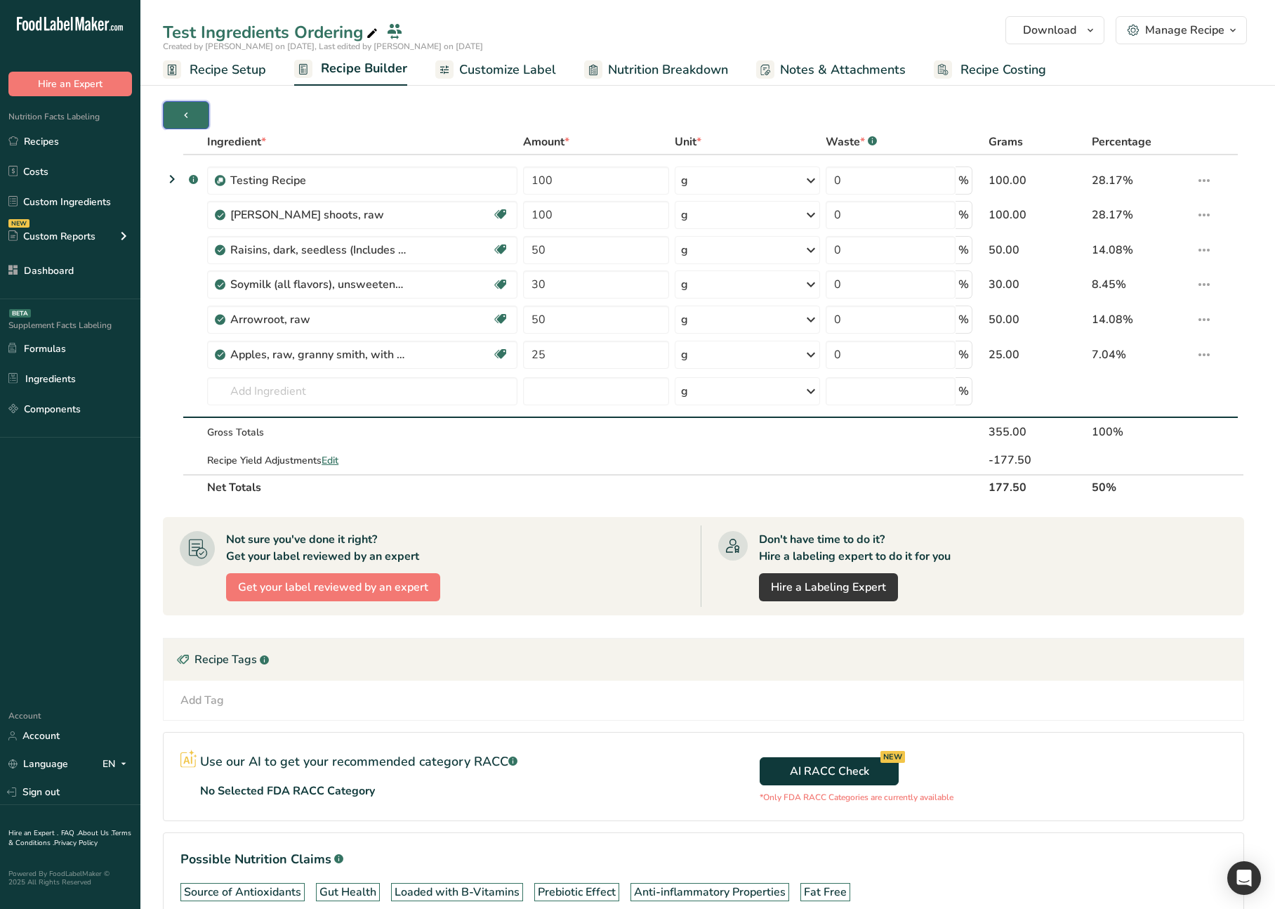
click at [192, 114] on span "button" at bounding box center [186, 115] width 17 height 17
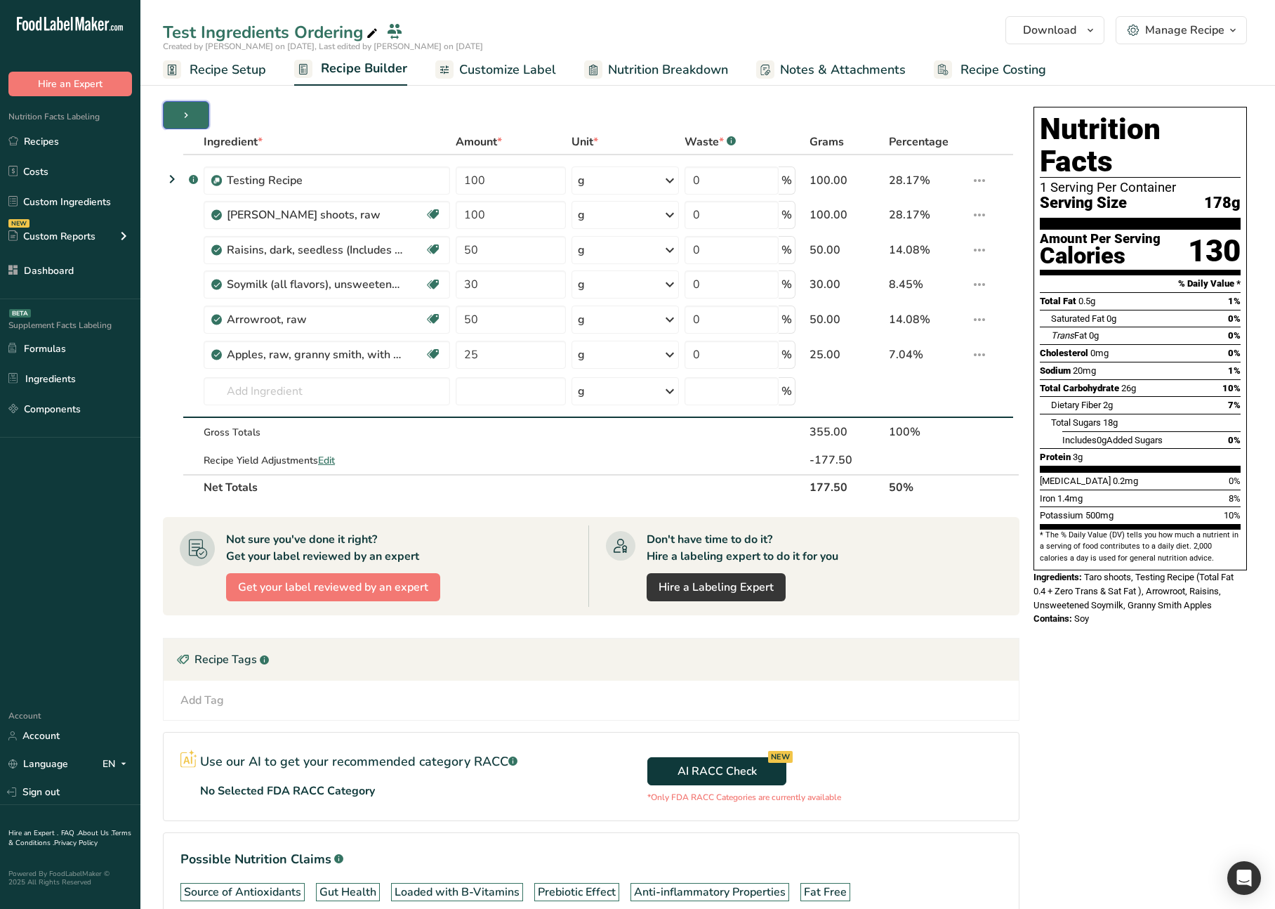
click at [192, 114] on span "button" at bounding box center [186, 115] width 17 height 17
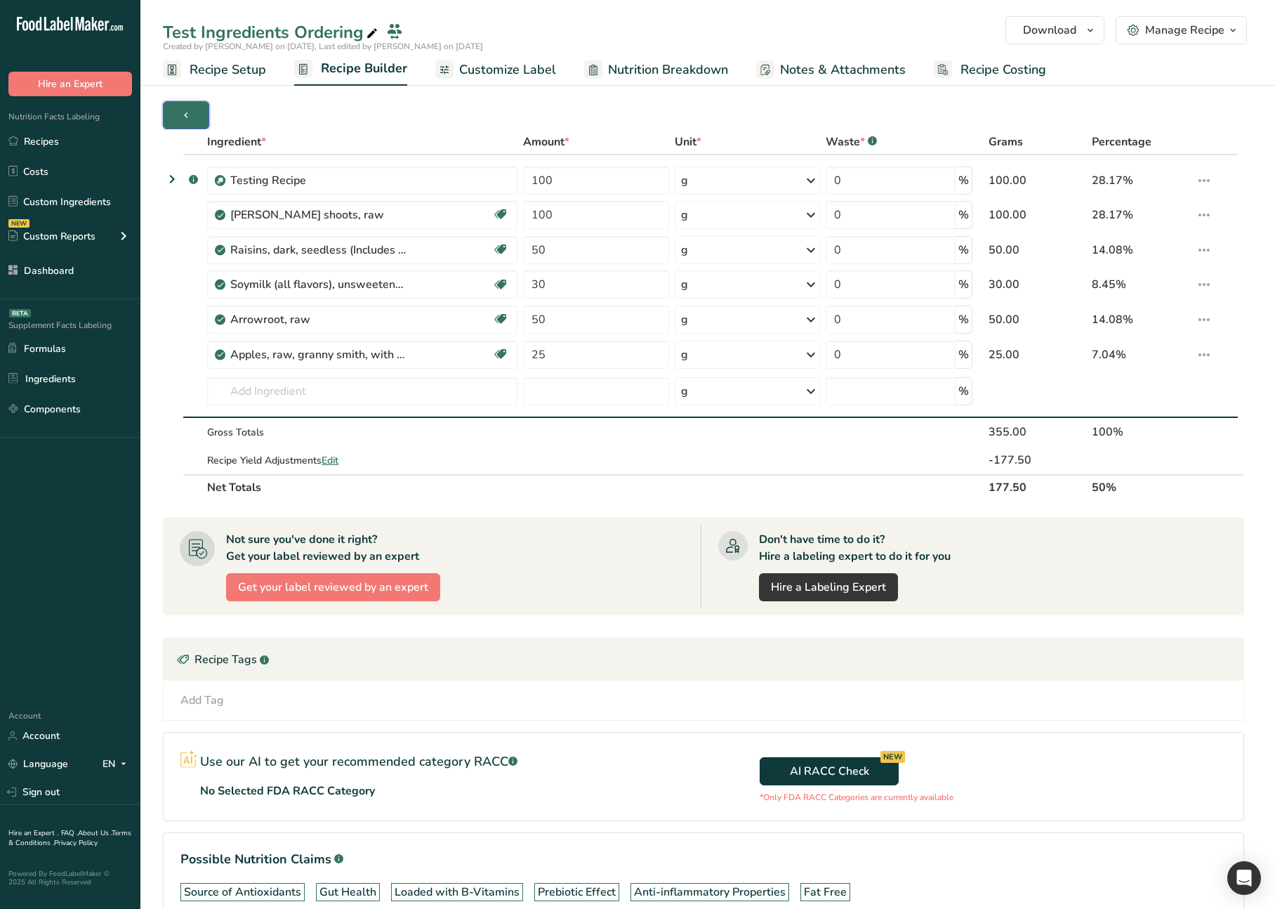
click at [192, 114] on span "button" at bounding box center [186, 115] width 17 height 17
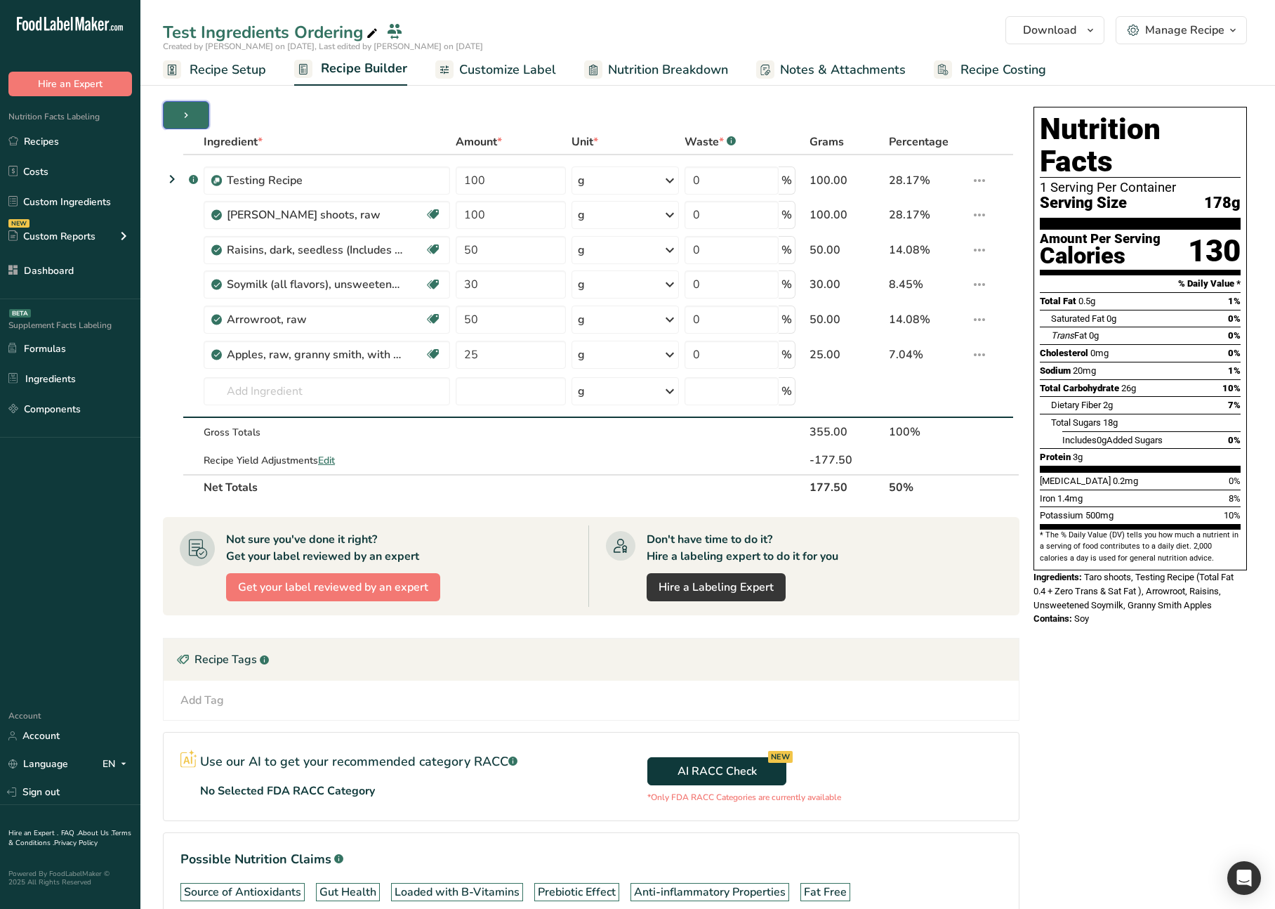
click at [192, 114] on span "button" at bounding box center [186, 115] width 17 height 17
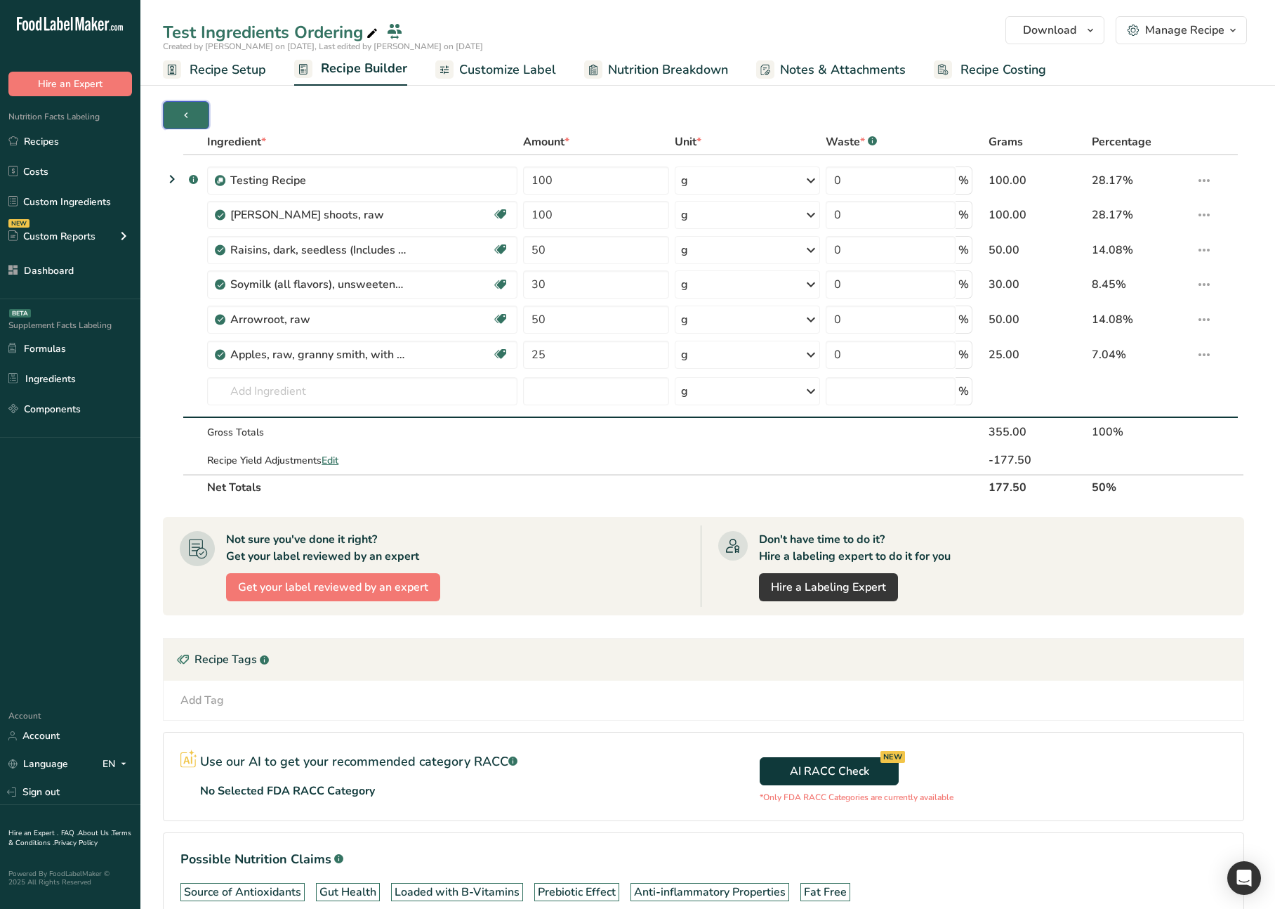
click at [192, 114] on span "button" at bounding box center [186, 115] width 17 height 17
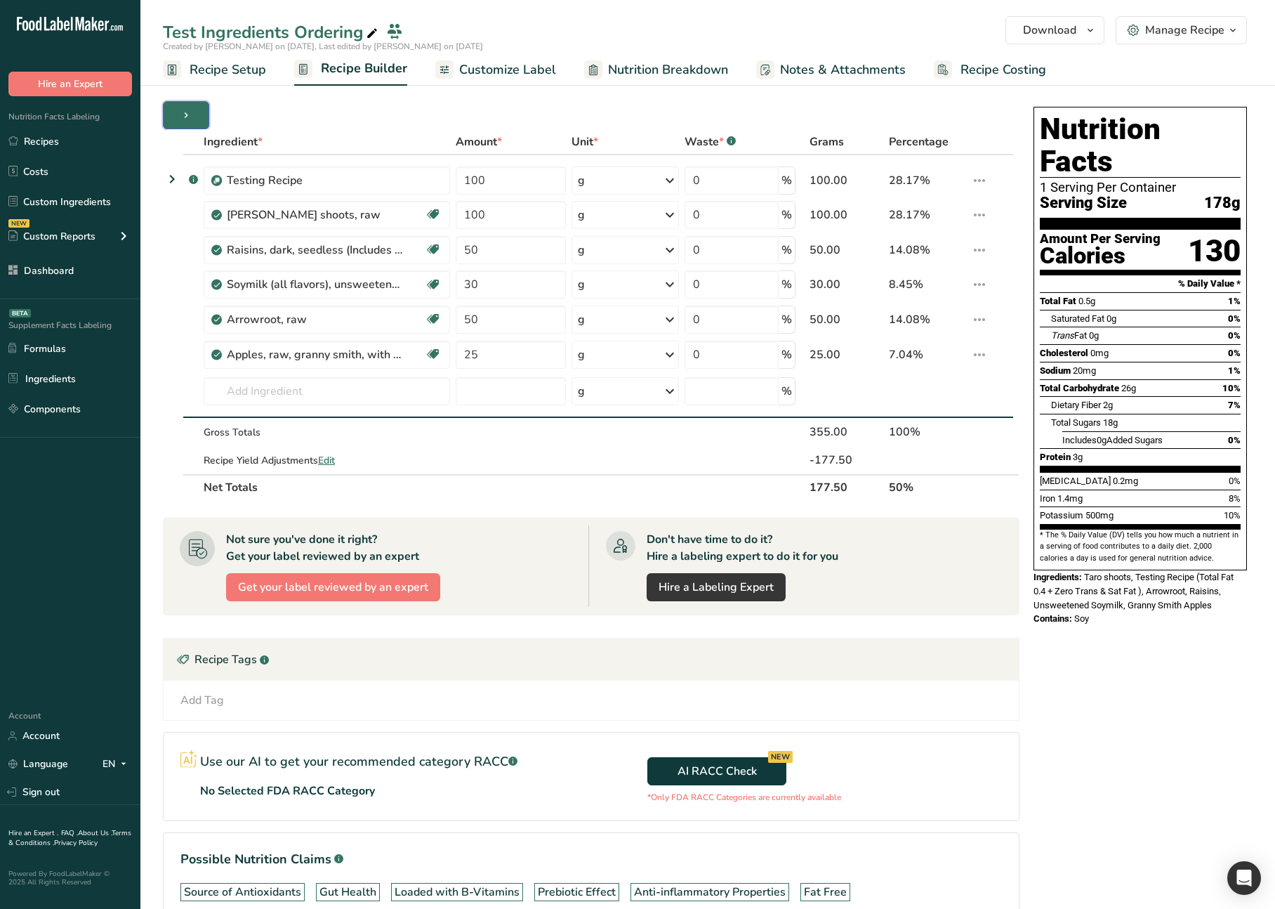
click at [192, 114] on span "button" at bounding box center [186, 115] width 17 height 17
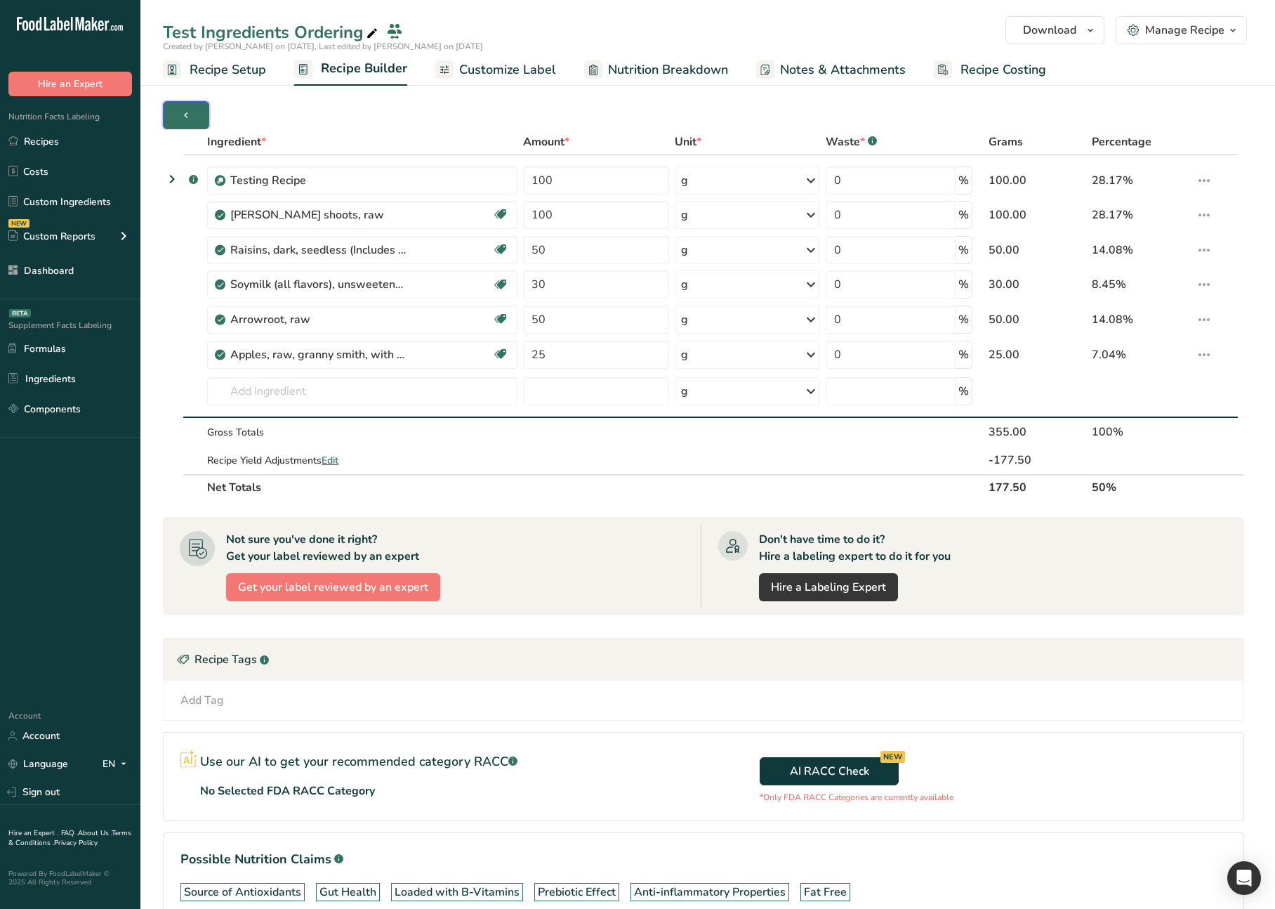
click at [192, 114] on span "button" at bounding box center [186, 115] width 17 height 17
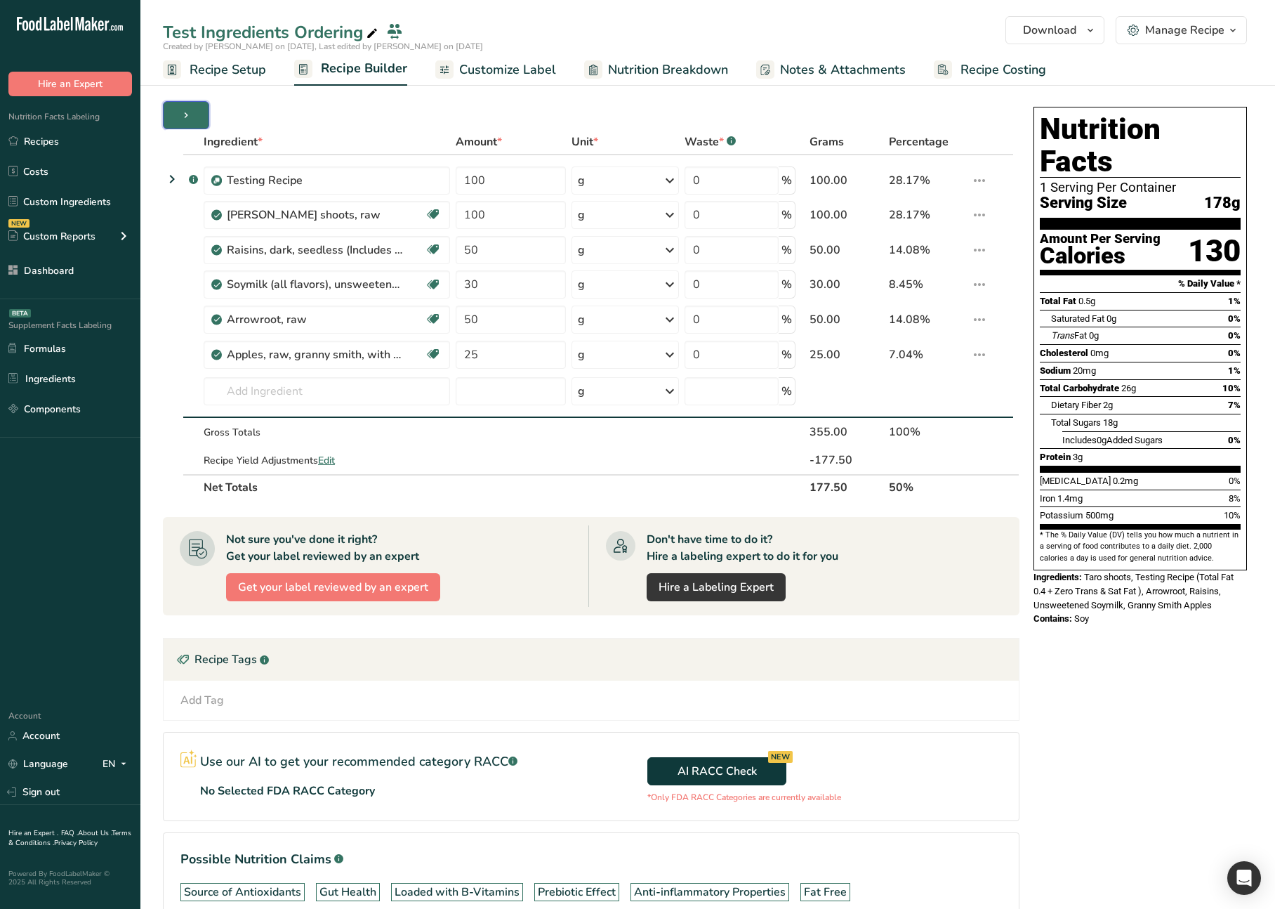
click at [194, 122] on button "button" at bounding box center [186, 115] width 46 height 28
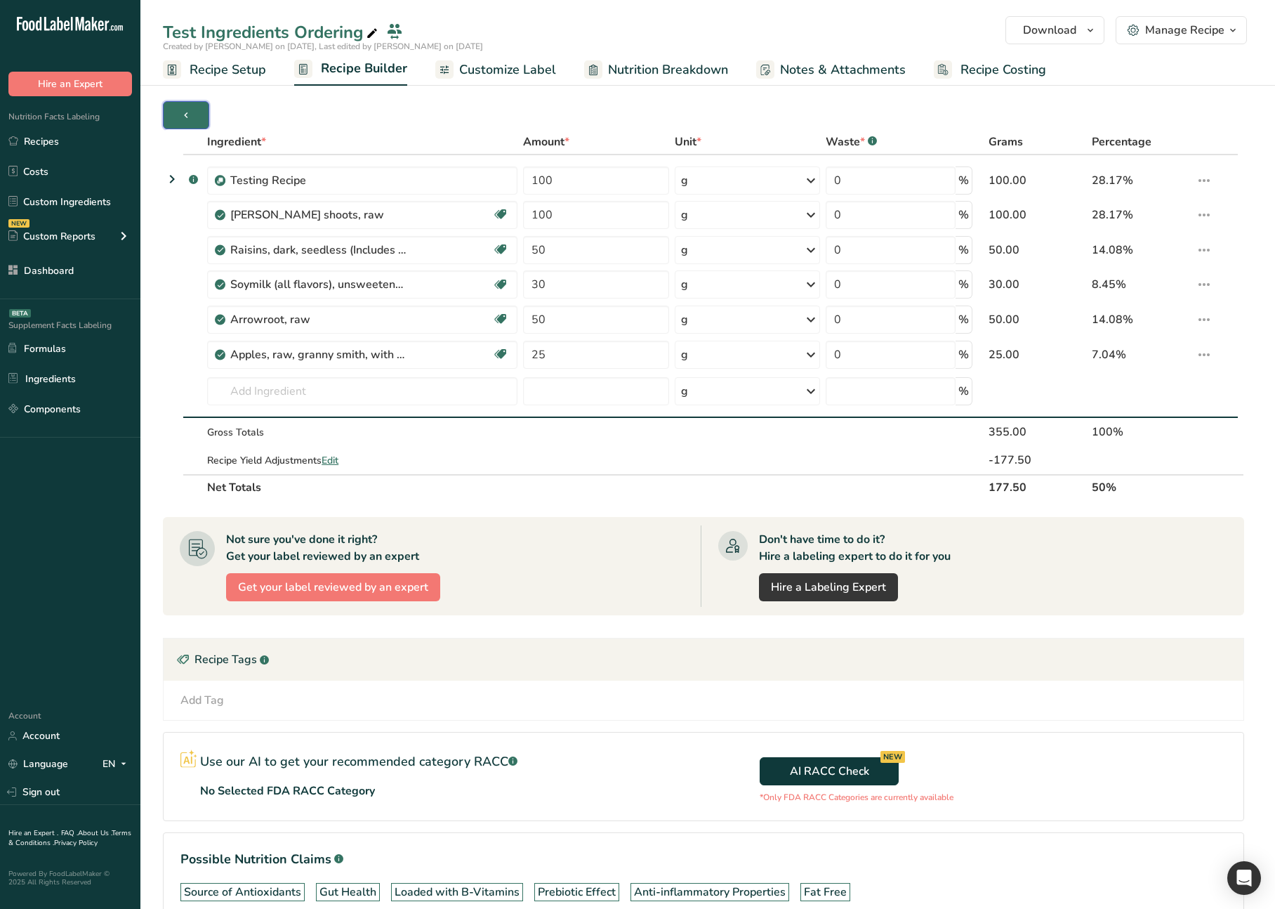
click at [194, 122] on button "button" at bounding box center [186, 115] width 46 height 28
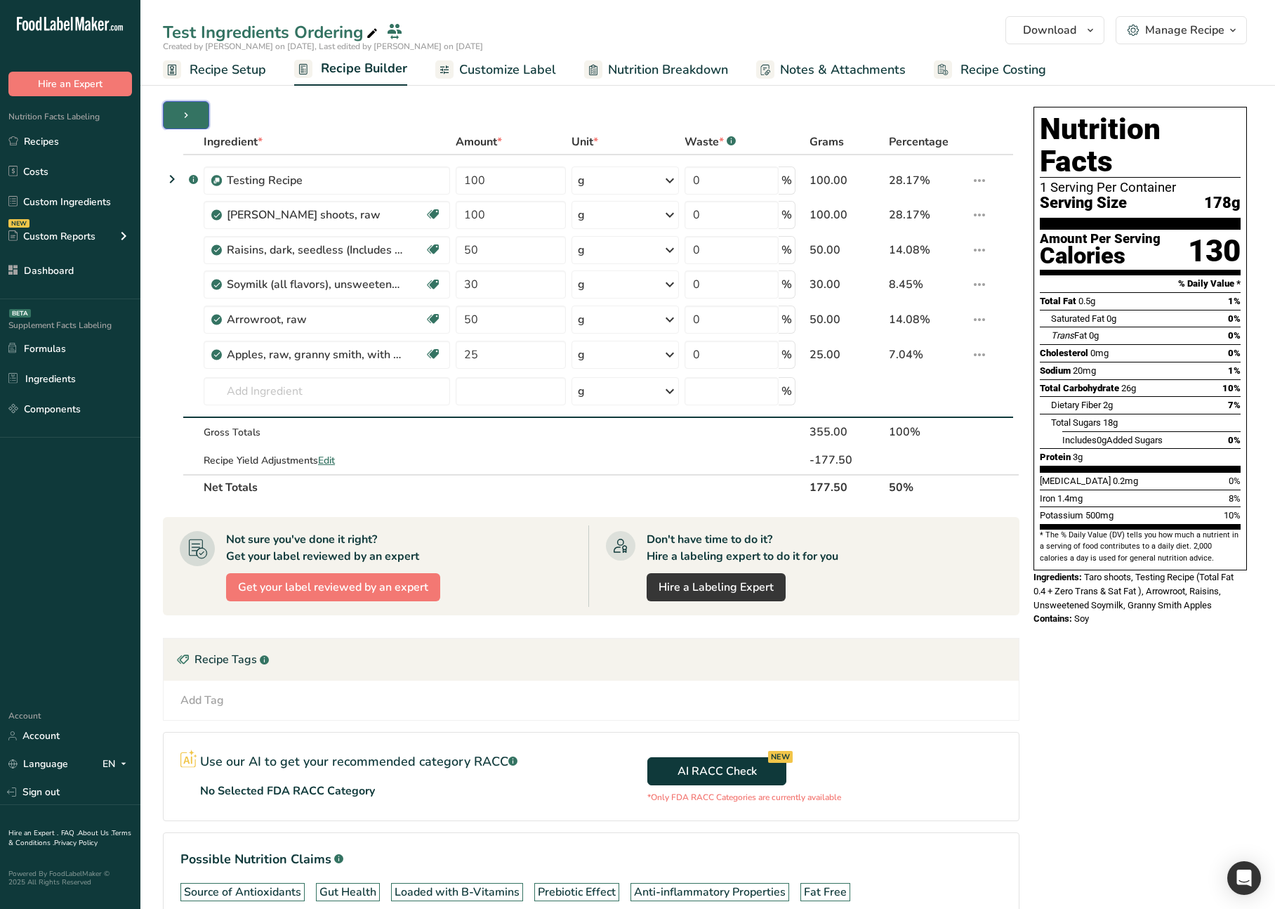
click at [194, 122] on button "button" at bounding box center [186, 115] width 46 height 28
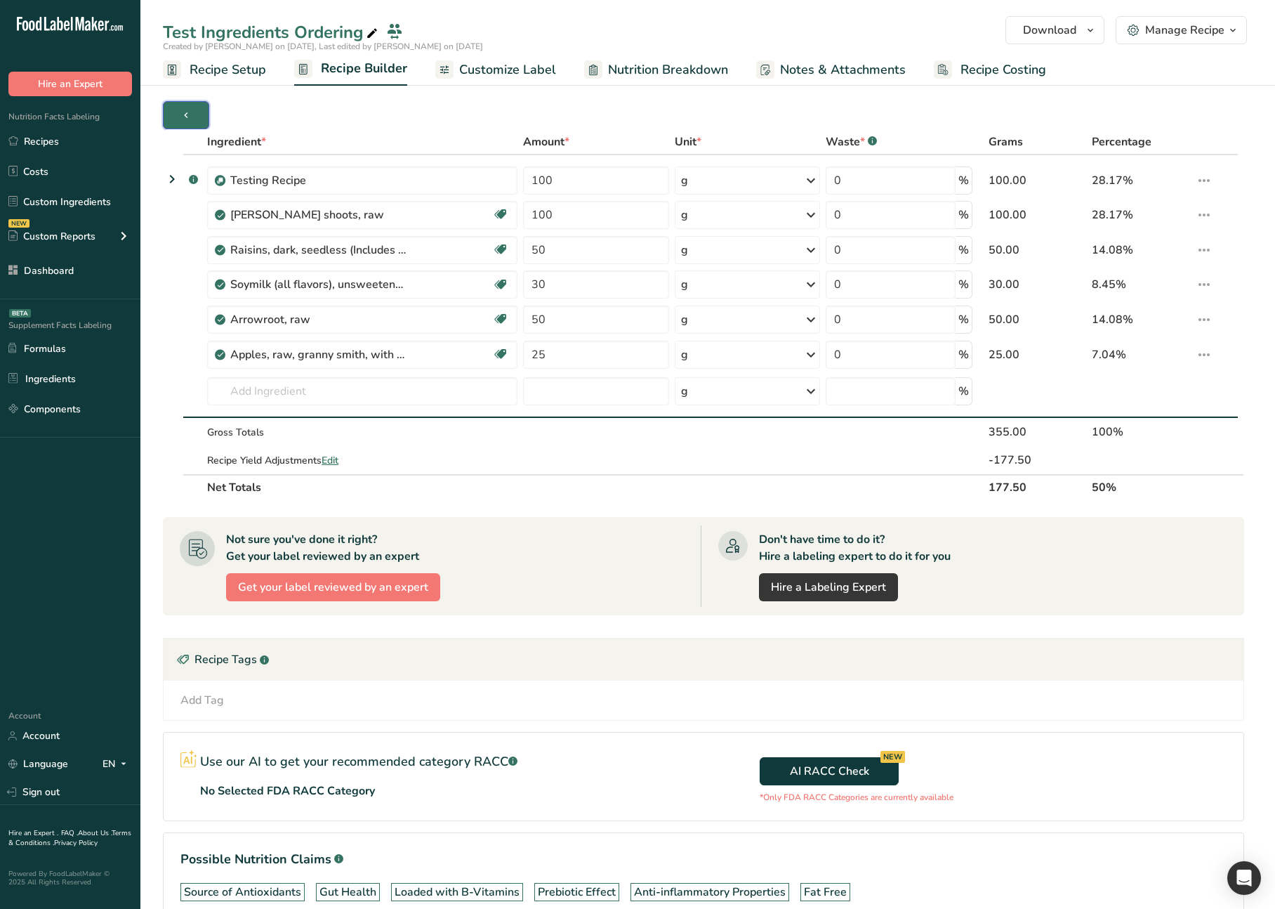
click at [194, 122] on button "button" at bounding box center [186, 115] width 46 height 28
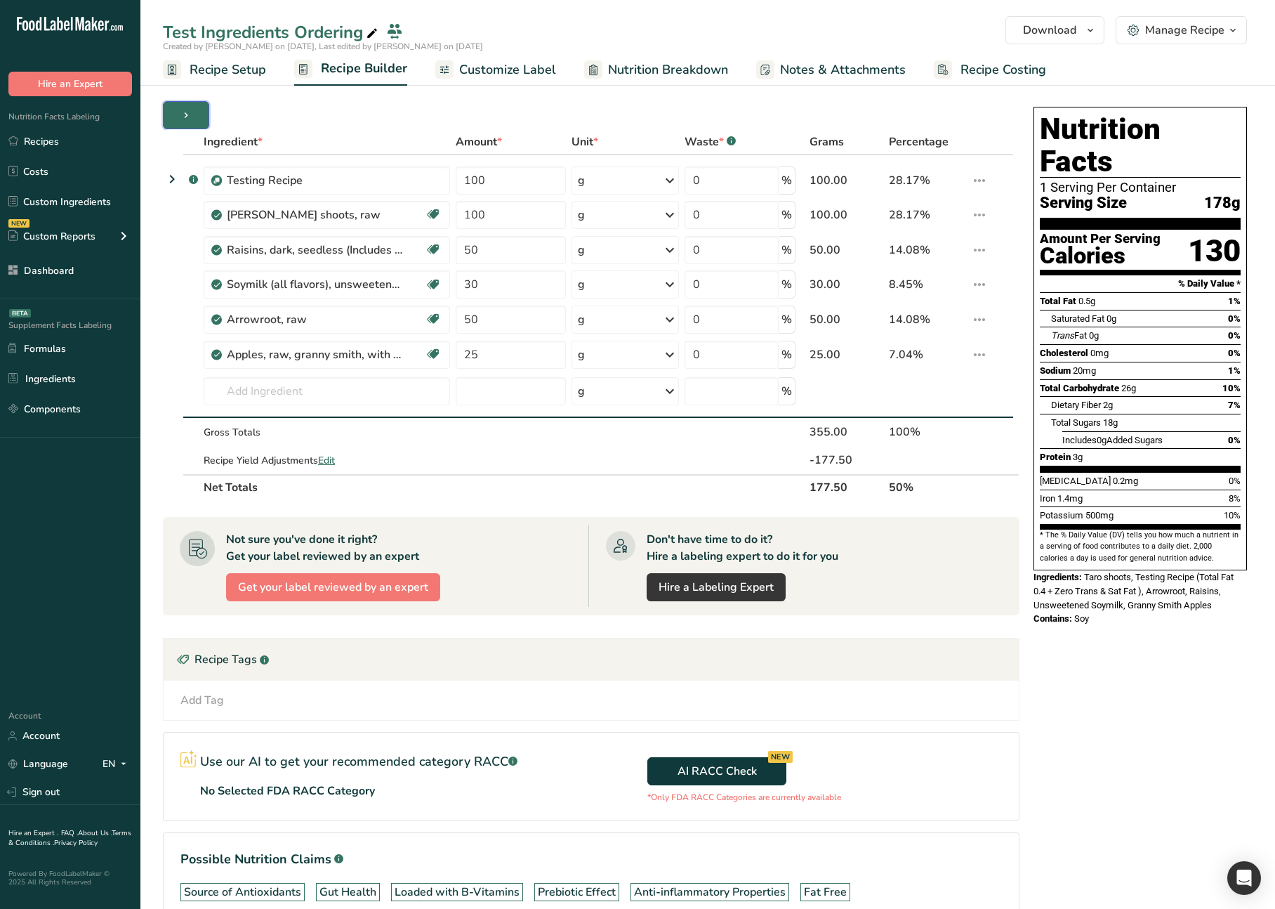
click at [194, 122] on button "button" at bounding box center [186, 115] width 46 height 28
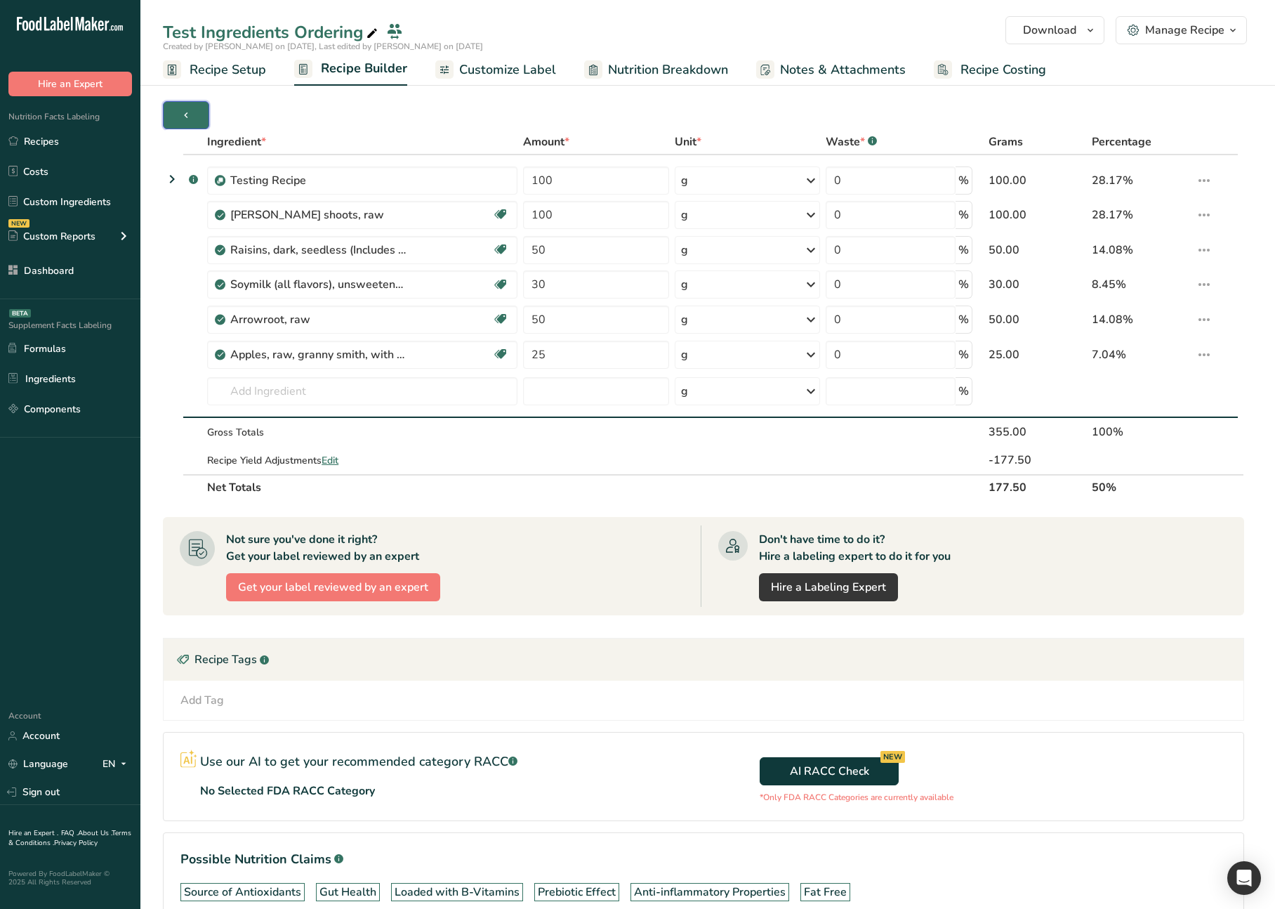
click at [194, 122] on button "button" at bounding box center [186, 115] width 46 height 28
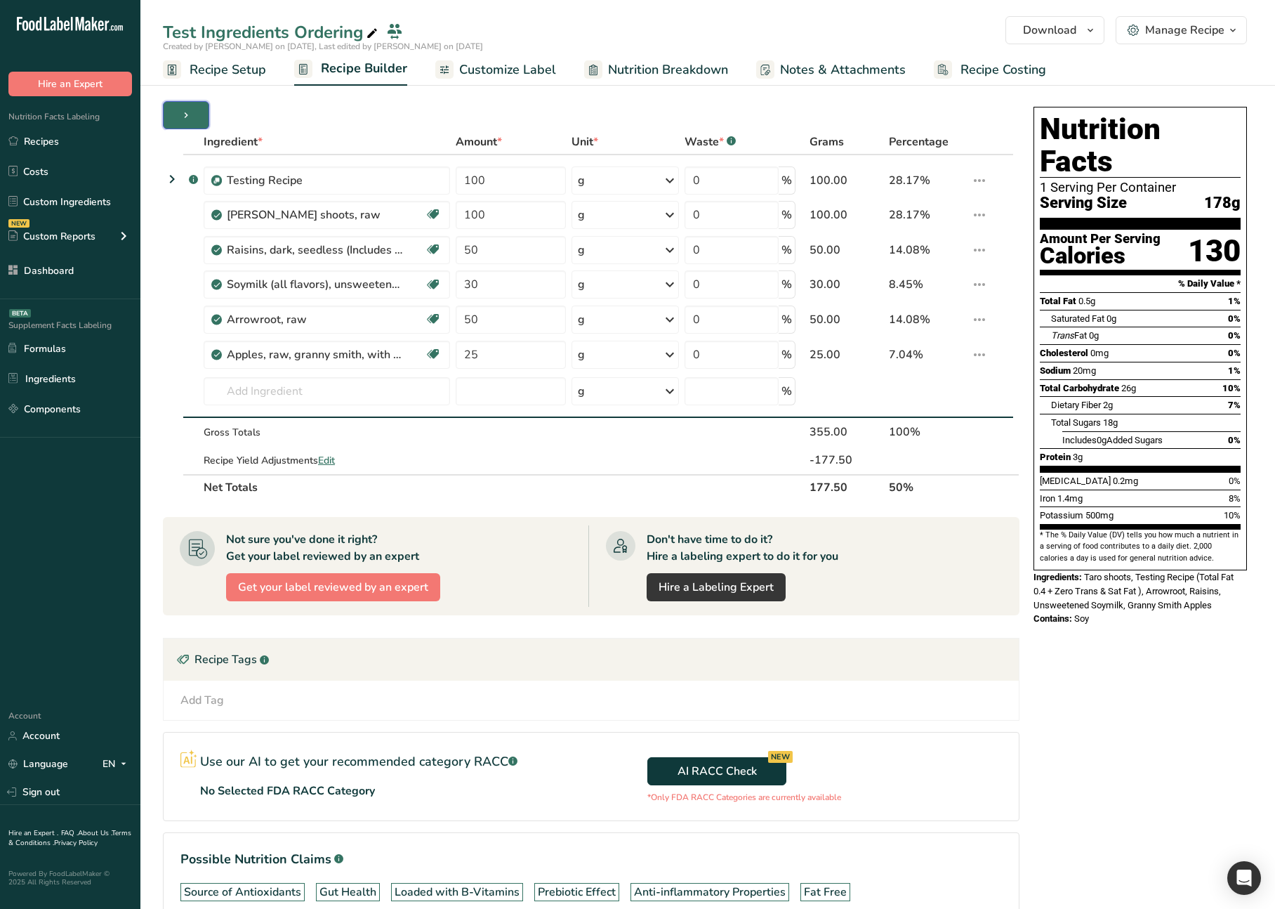
click at [197, 112] on button "button" at bounding box center [186, 115] width 46 height 28
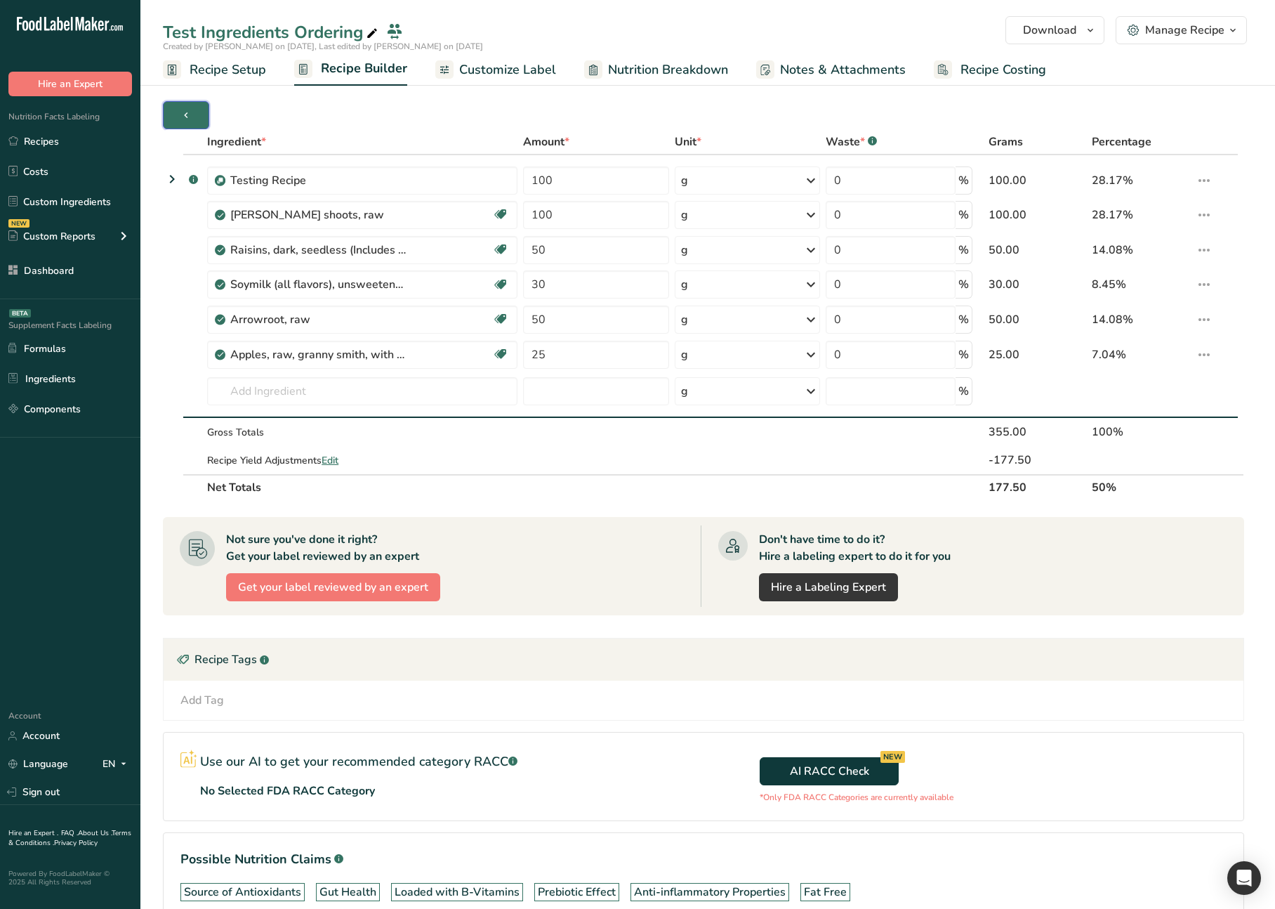
click at [197, 112] on button "button" at bounding box center [186, 115] width 46 height 28
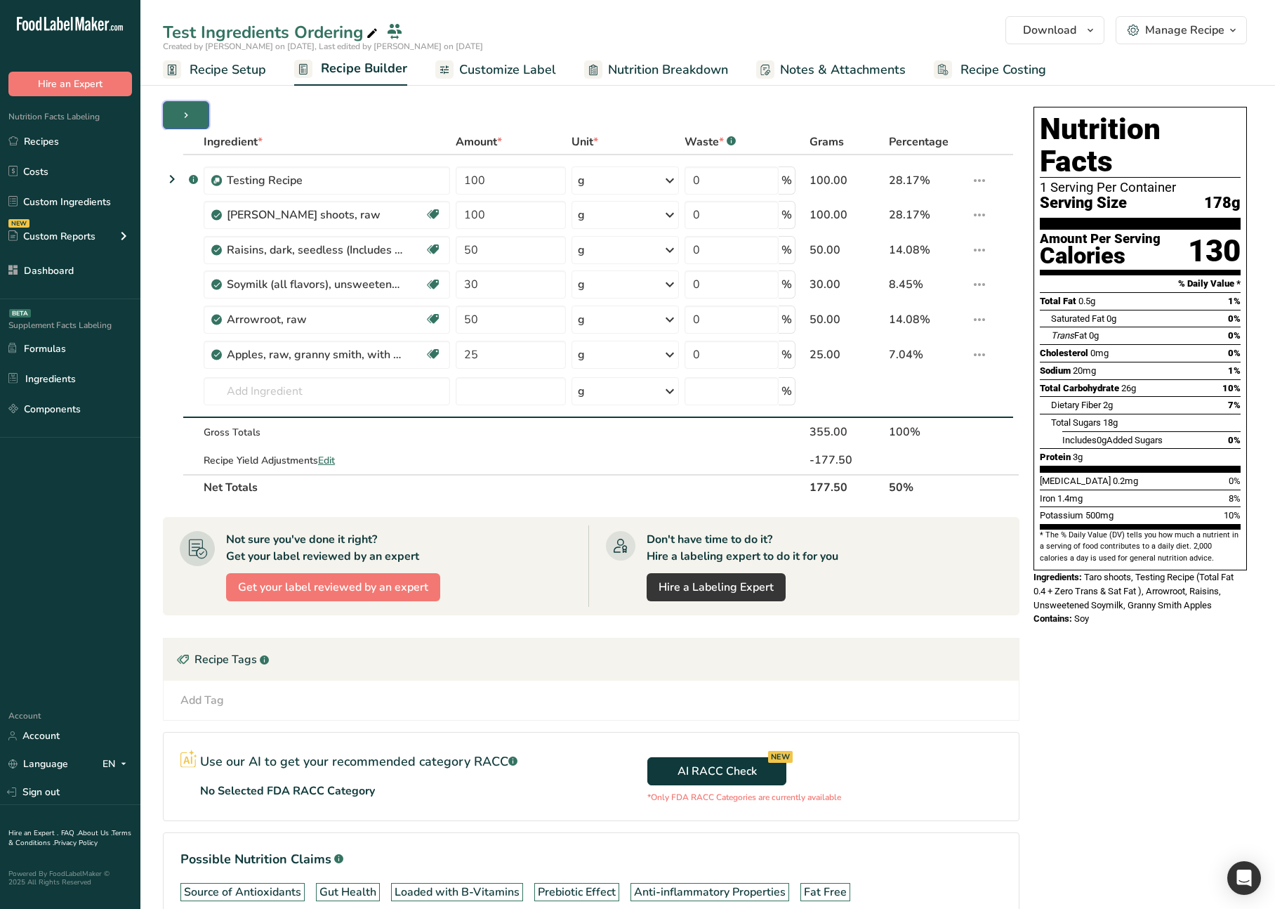
click at [197, 112] on button "button" at bounding box center [186, 115] width 46 height 28
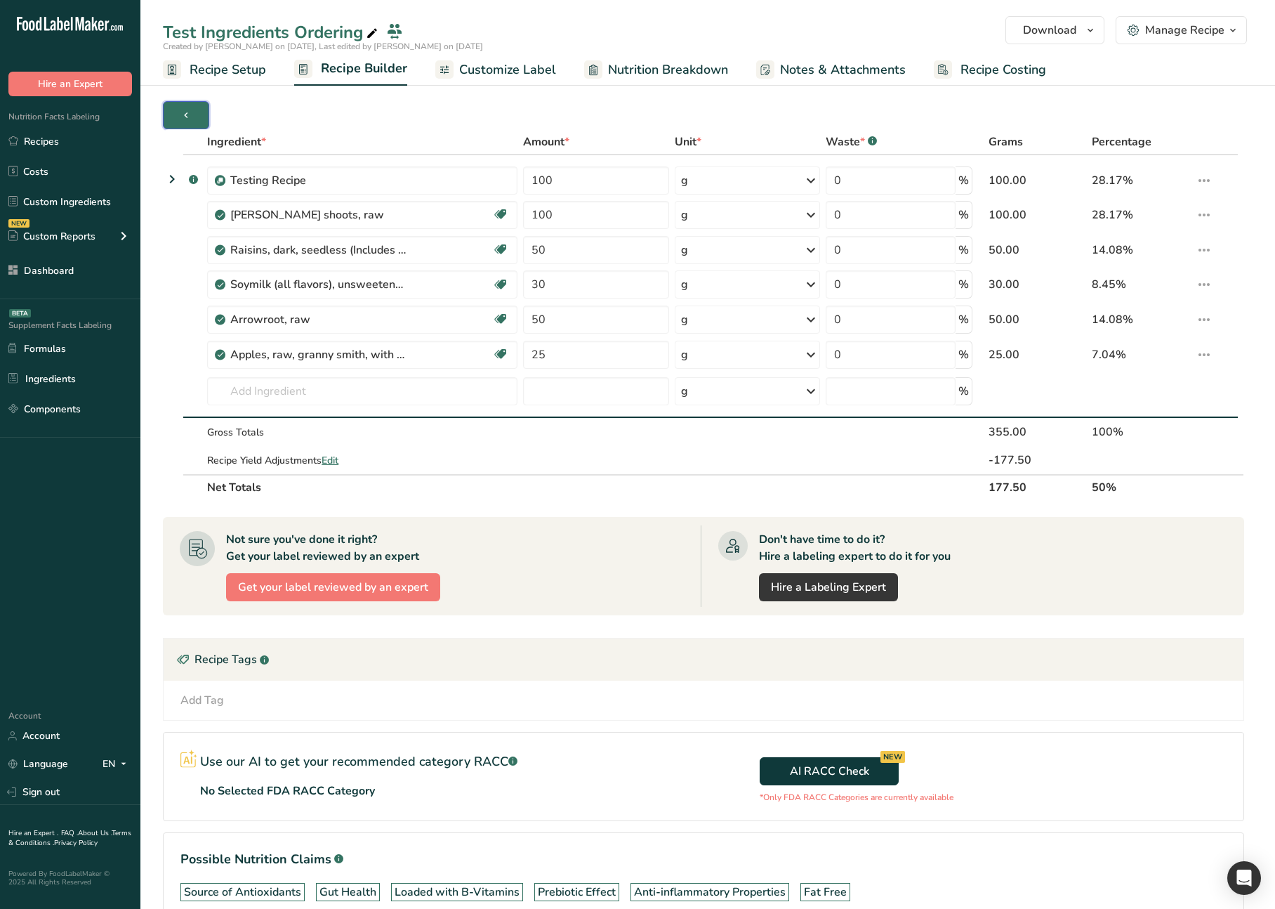
click at [197, 112] on button "button" at bounding box center [186, 115] width 46 height 28
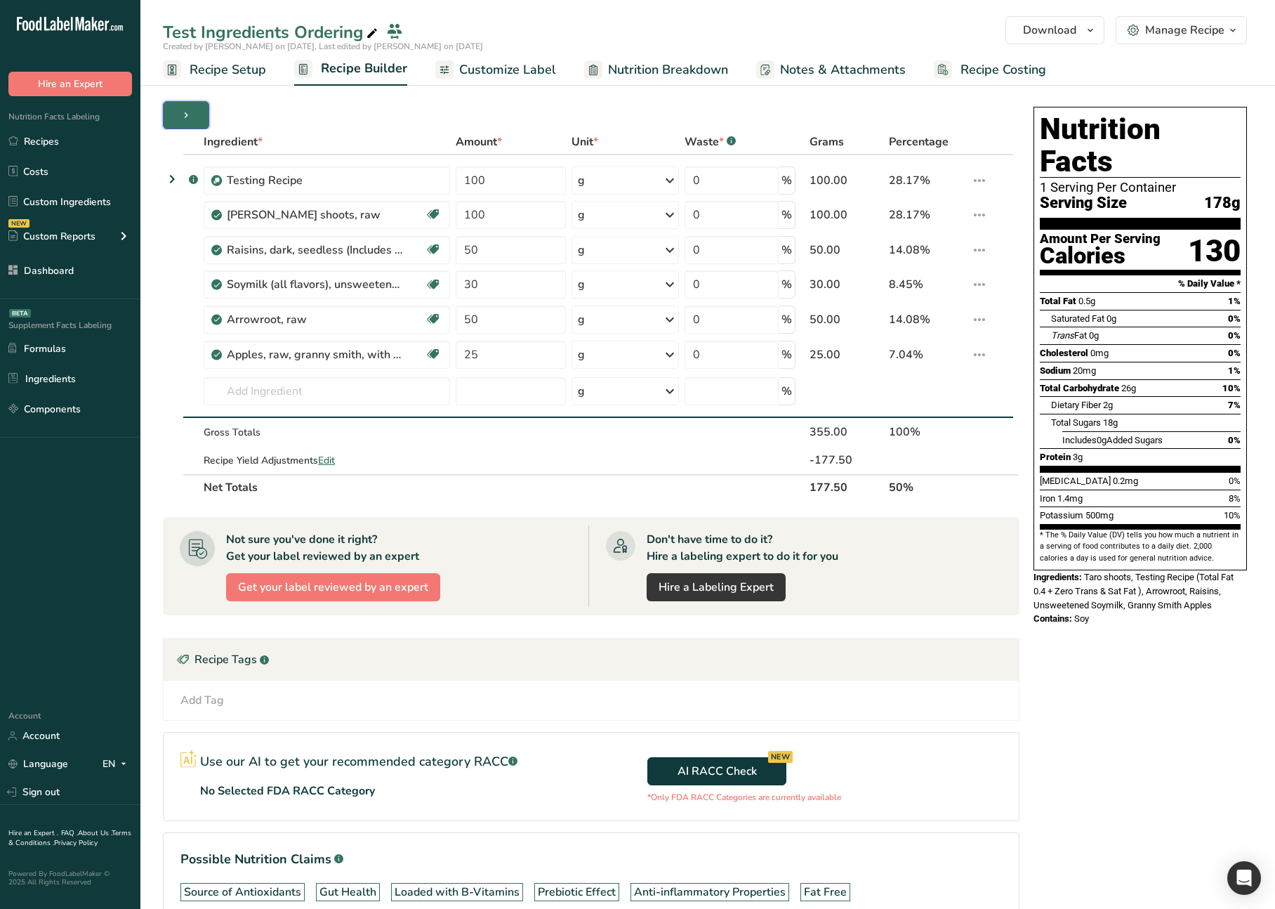
click at [185, 110] on icon "button" at bounding box center [185, 116] width 11 height 18
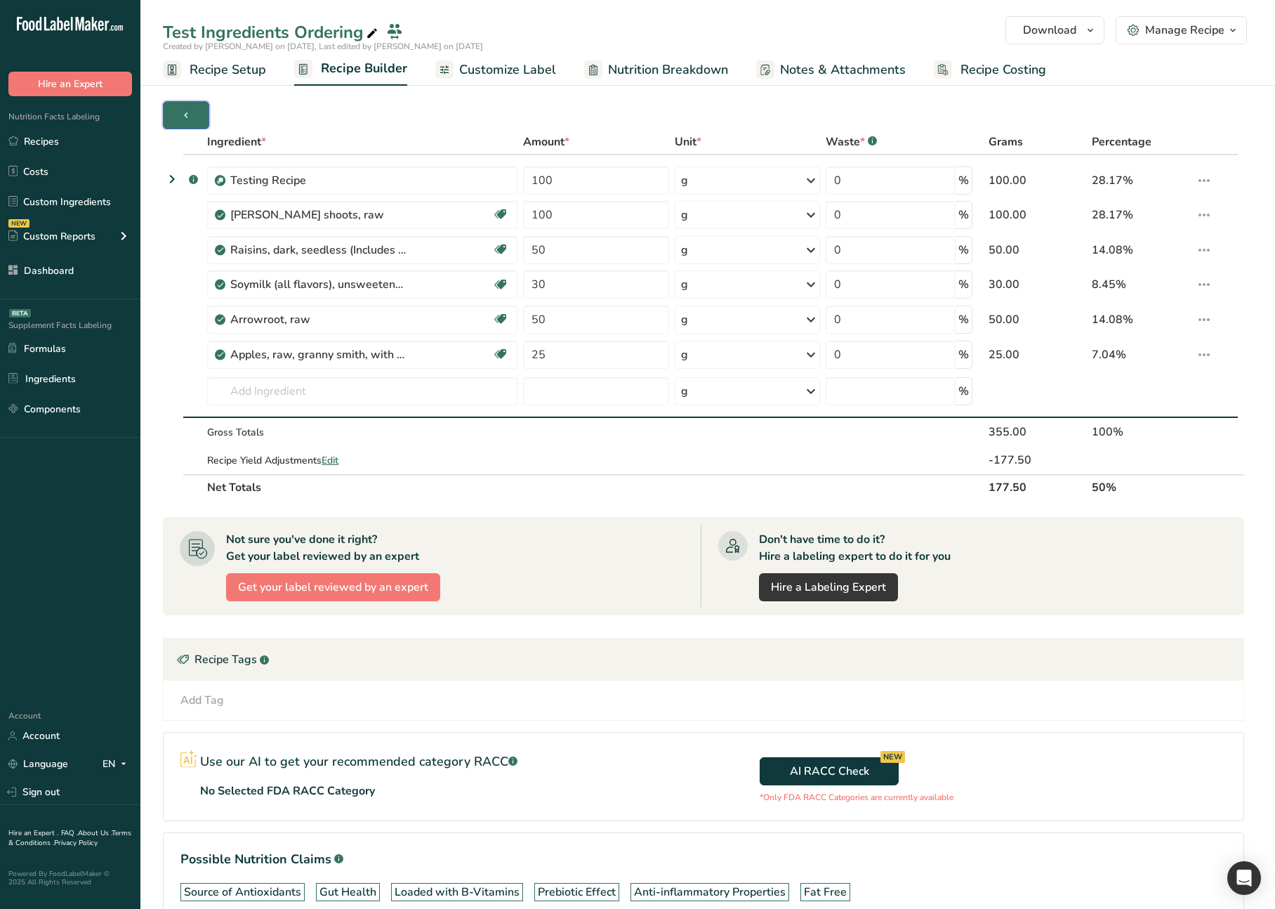
click at [185, 110] on icon "button" at bounding box center [185, 116] width 11 height 18
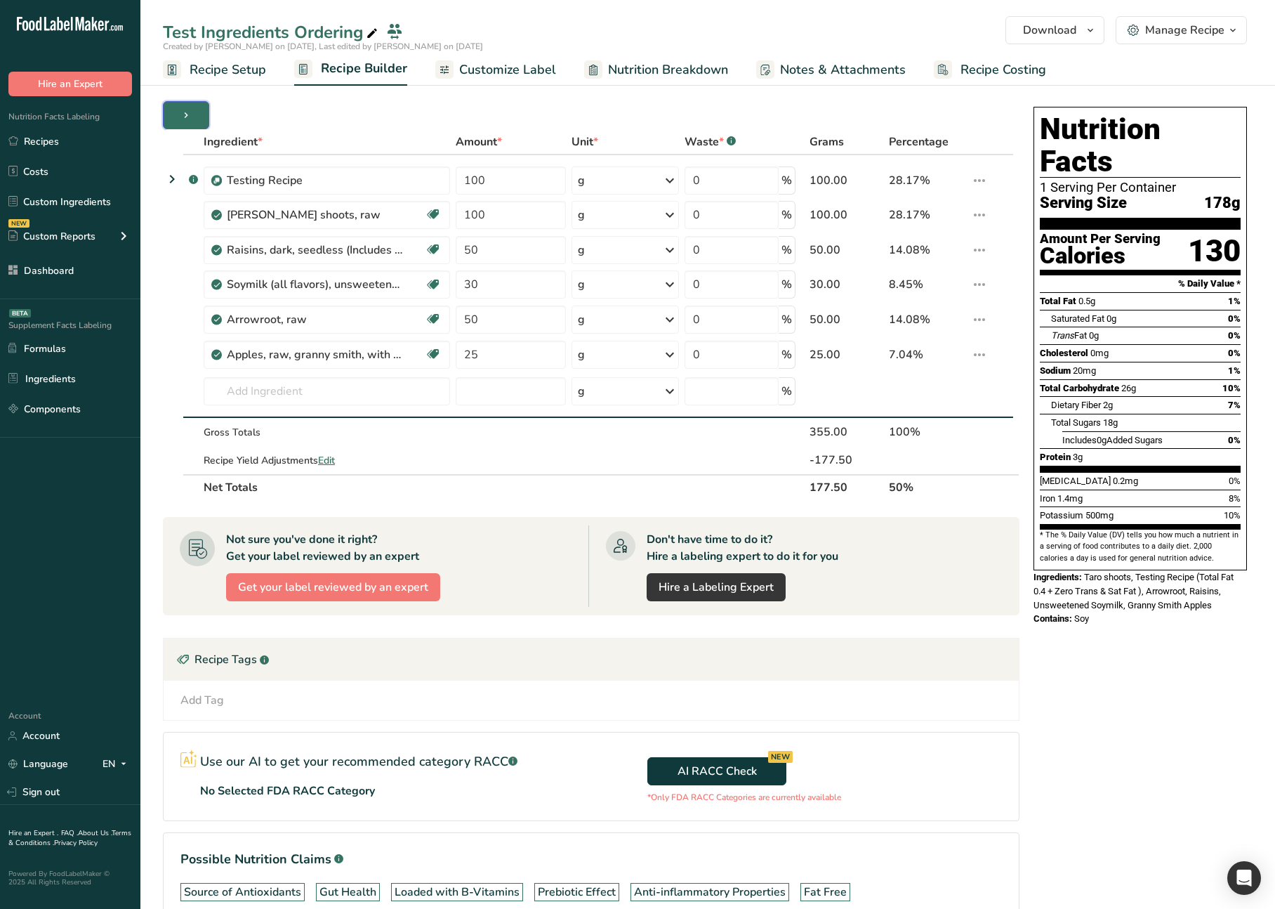
click at [185, 110] on icon "button" at bounding box center [185, 116] width 11 height 18
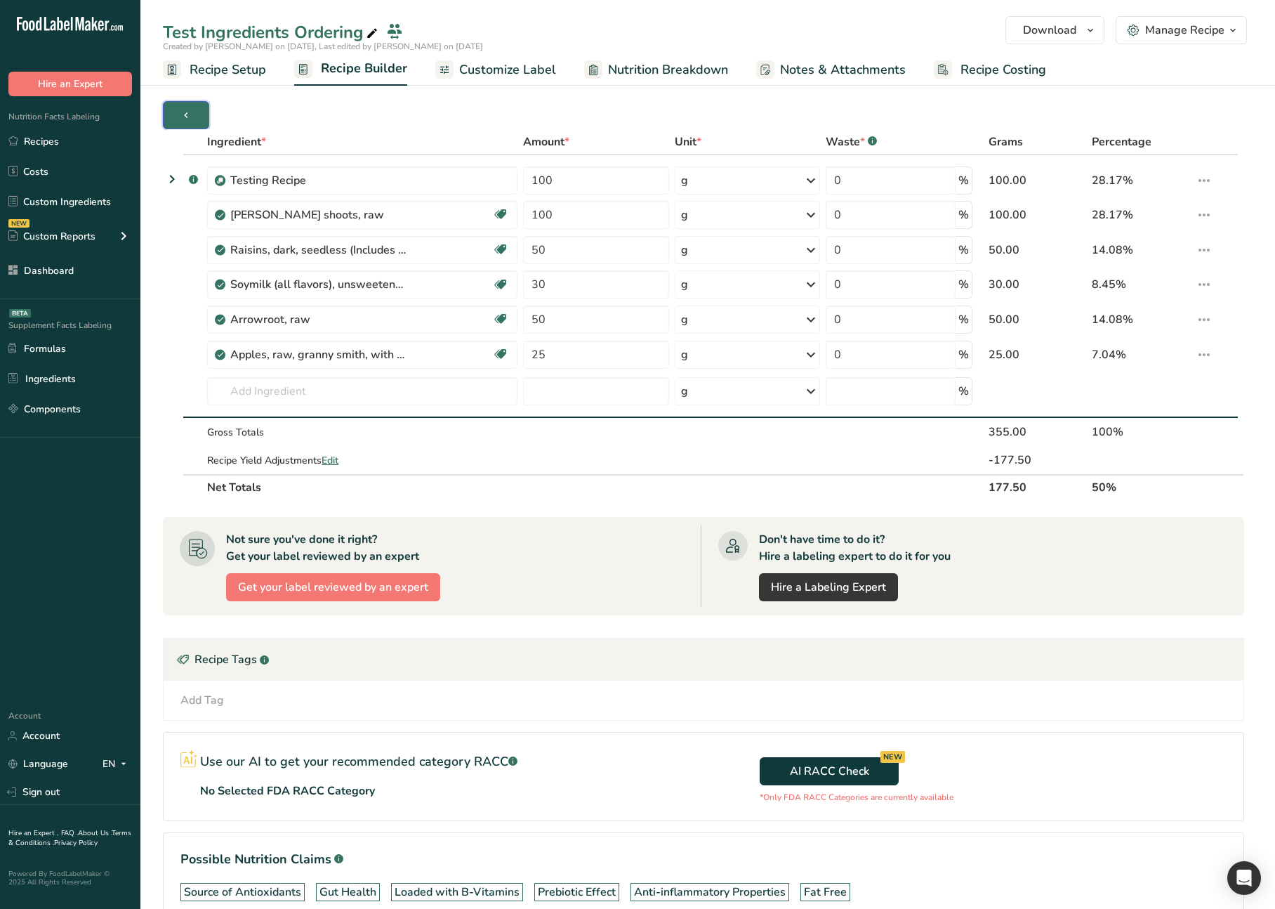
click at [185, 110] on icon "button" at bounding box center [185, 116] width 11 height 18
click at [188, 108] on icon "button" at bounding box center [185, 116] width 11 height 18
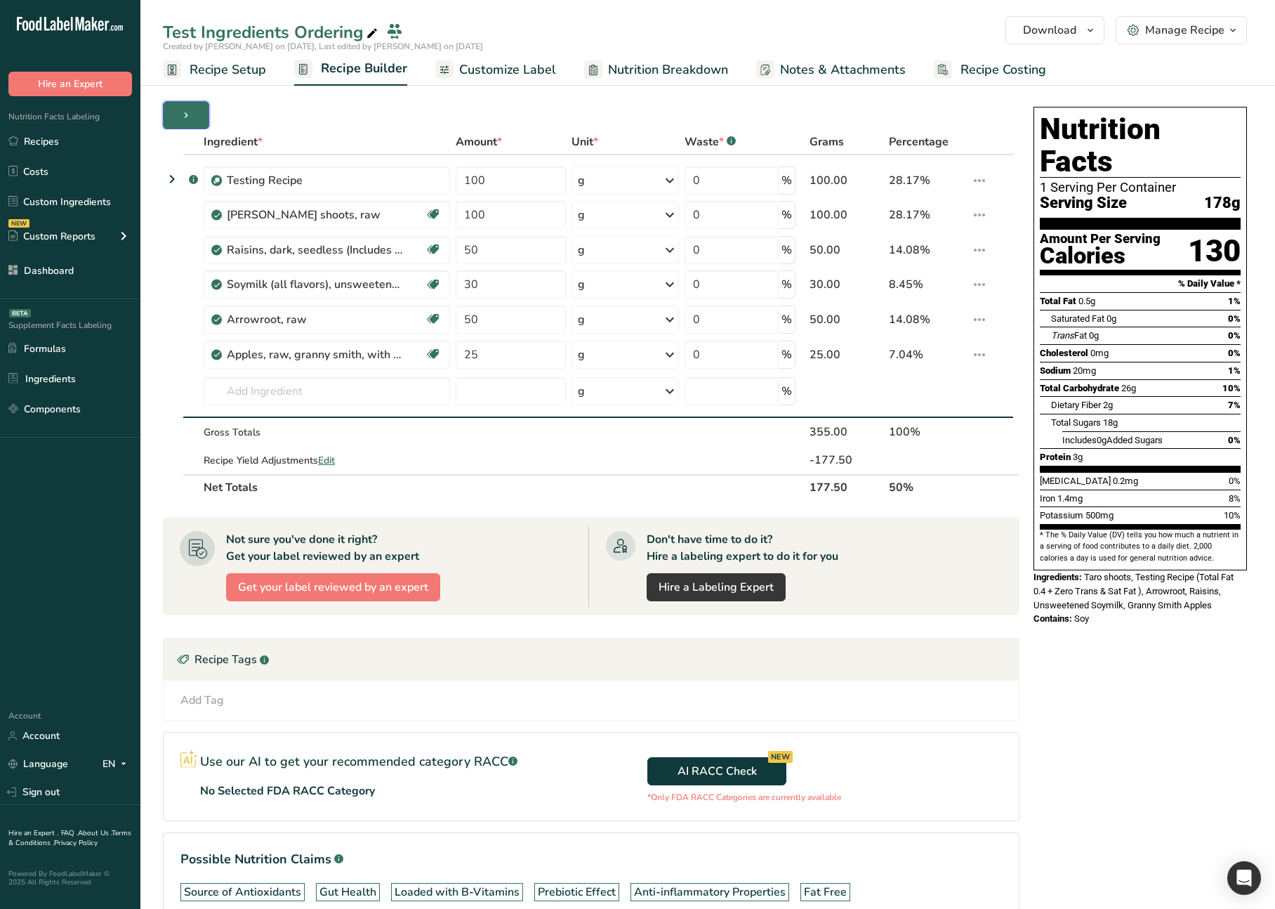
click at [186, 111] on icon "button" at bounding box center [185, 116] width 11 height 18
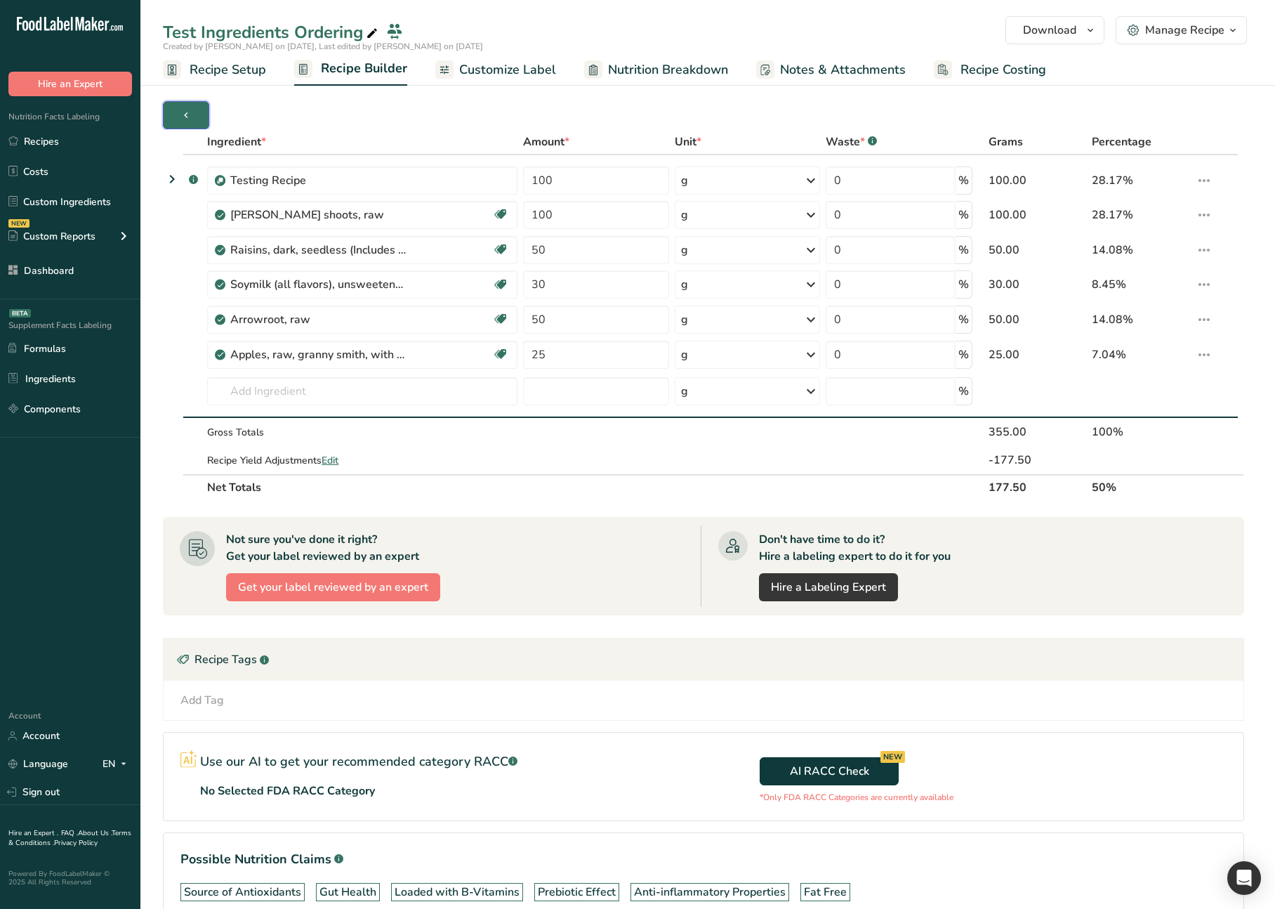
click at [186, 111] on icon "button" at bounding box center [185, 116] width 11 height 18
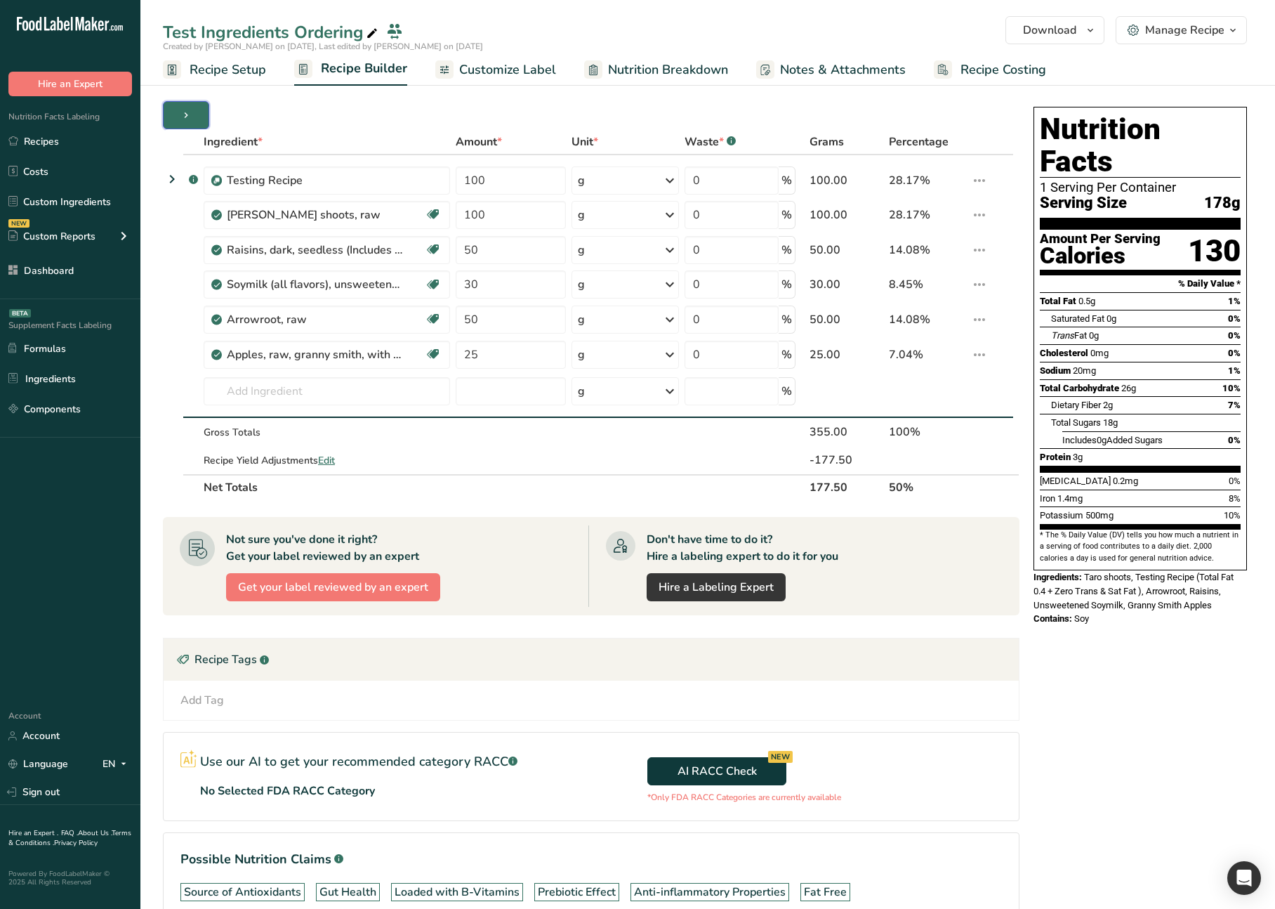
click at [186, 111] on icon "button" at bounding box center [185, 116] width 11 height 18
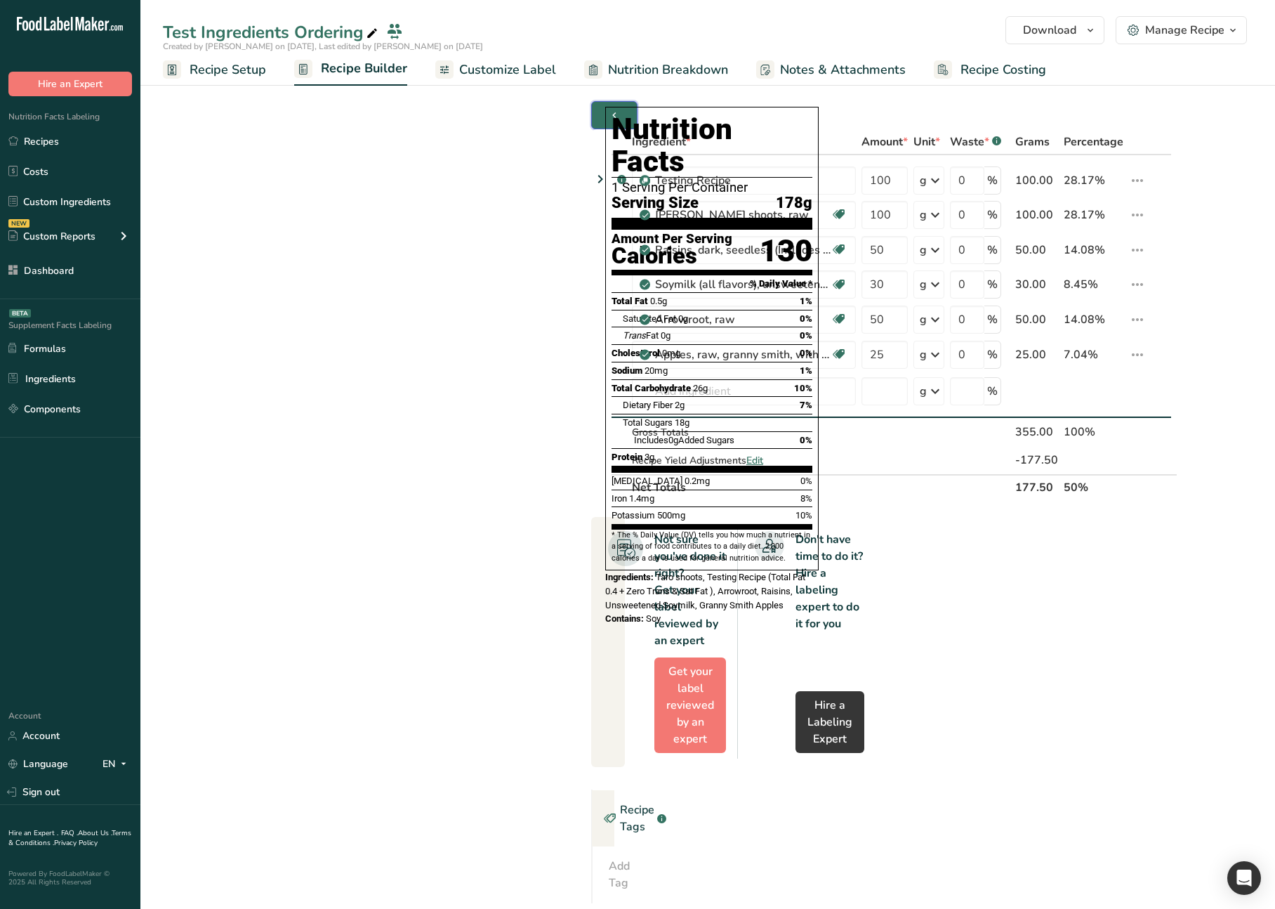
click at [593, 110] on button "button" at bounding box center [614, 115] width 46 height 28
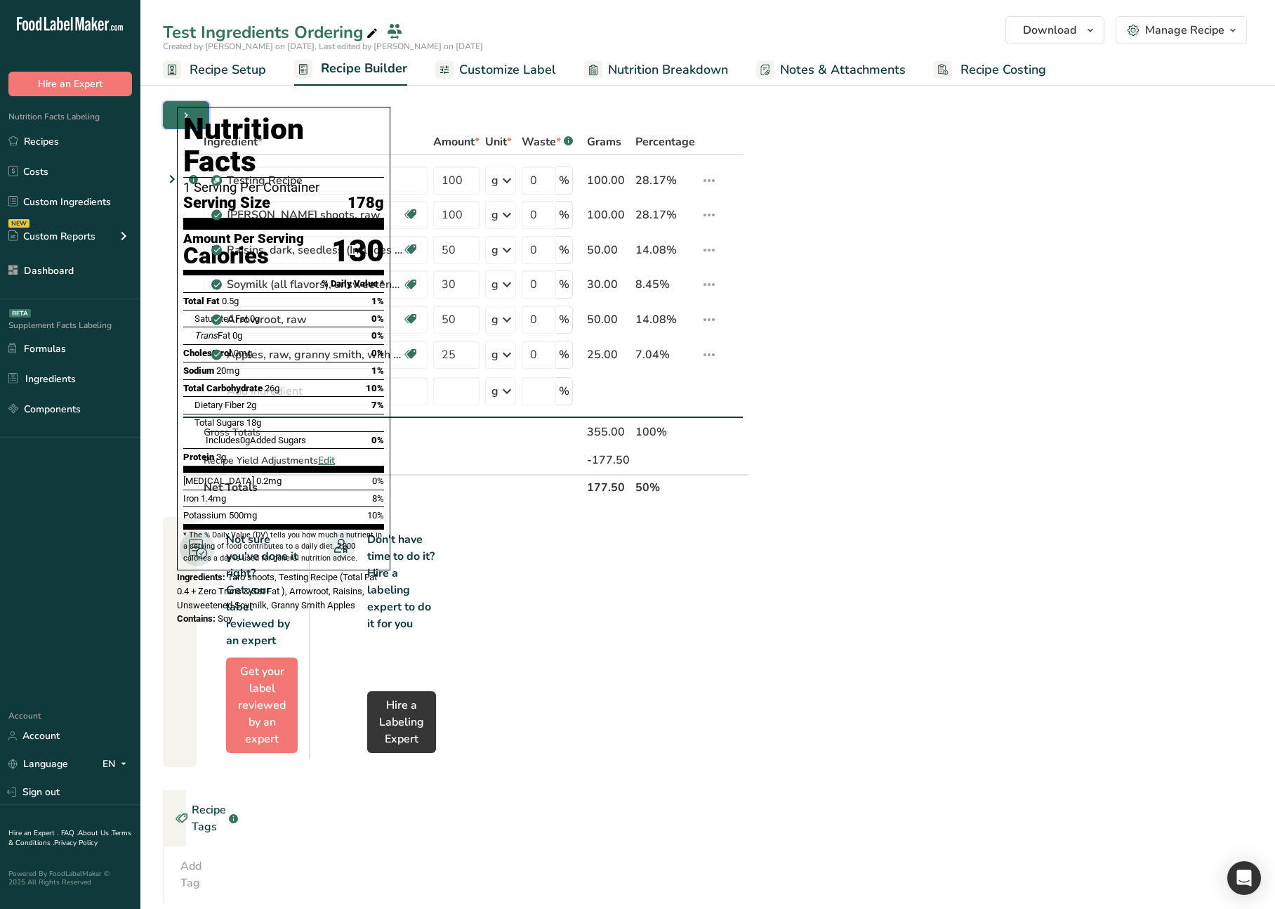
click at [167, 112] on button "button" at bounding box center [186, 115] width 46 height 28
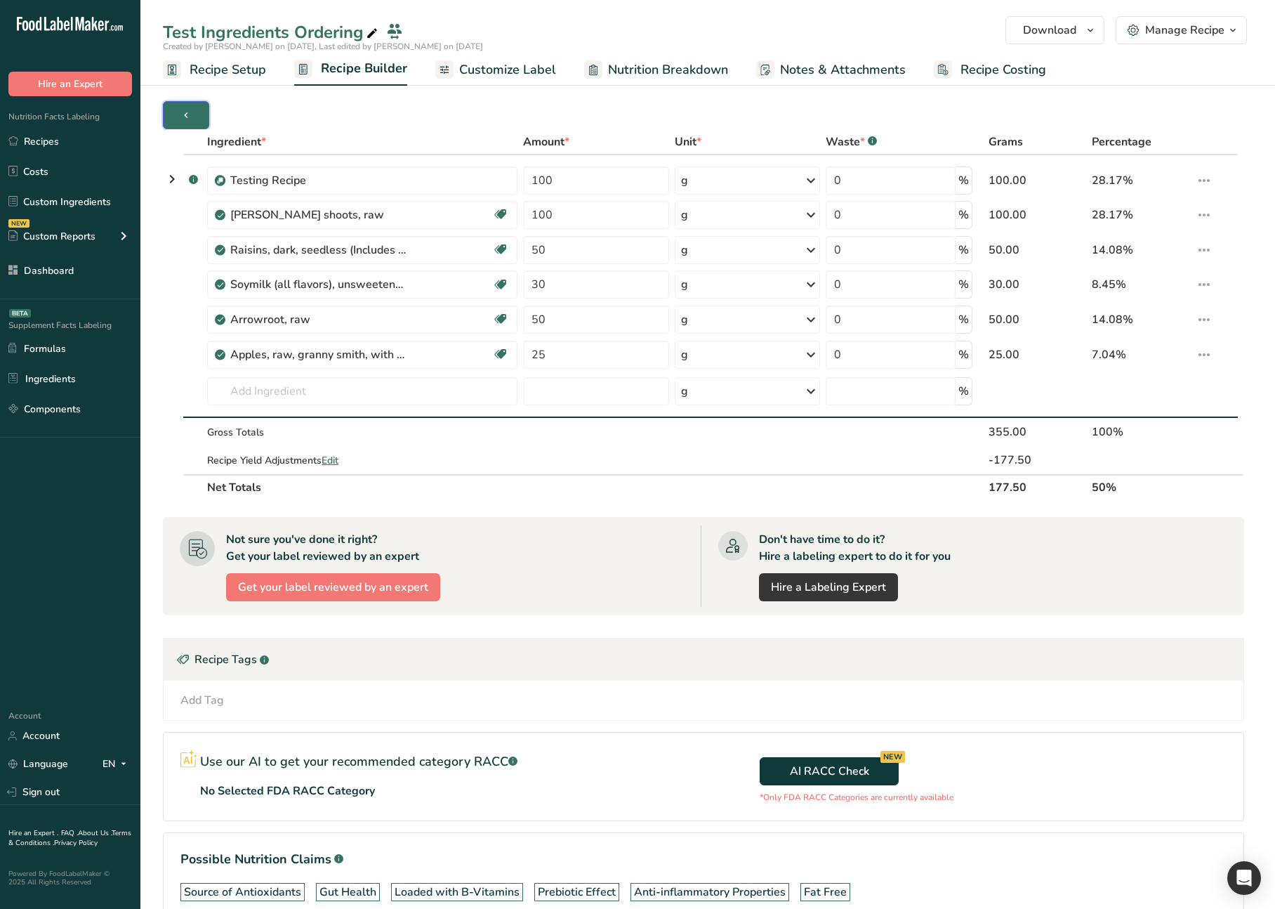
click at [201, 114] on button "button" at bounding box center [186, 115] width 46 height 28
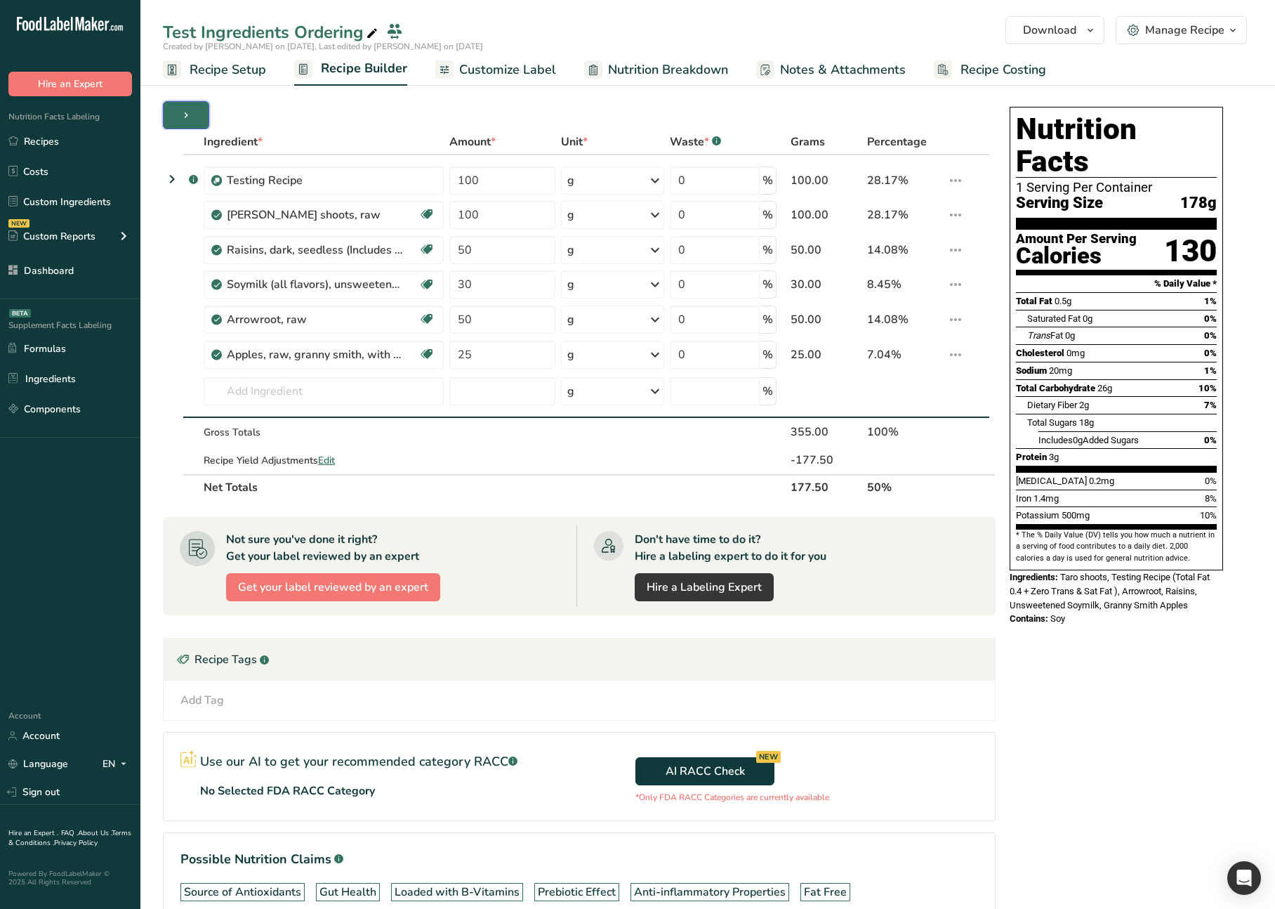
click at [201, 114] on button "button" at bounding box center [186, 115] width 46 height 28
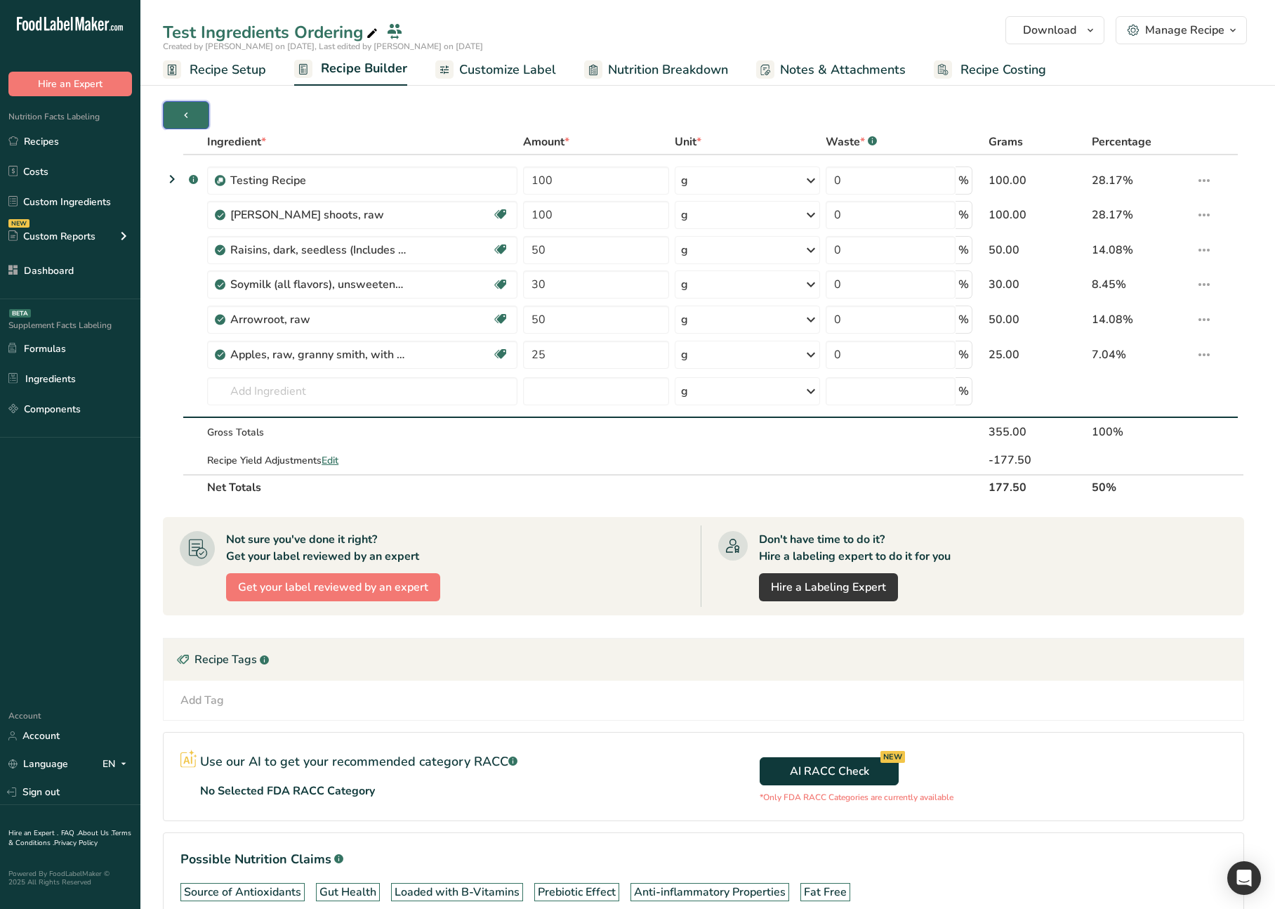
click at [201, 114] on button "button" at bounding box center [186, 115] width 46 height 28
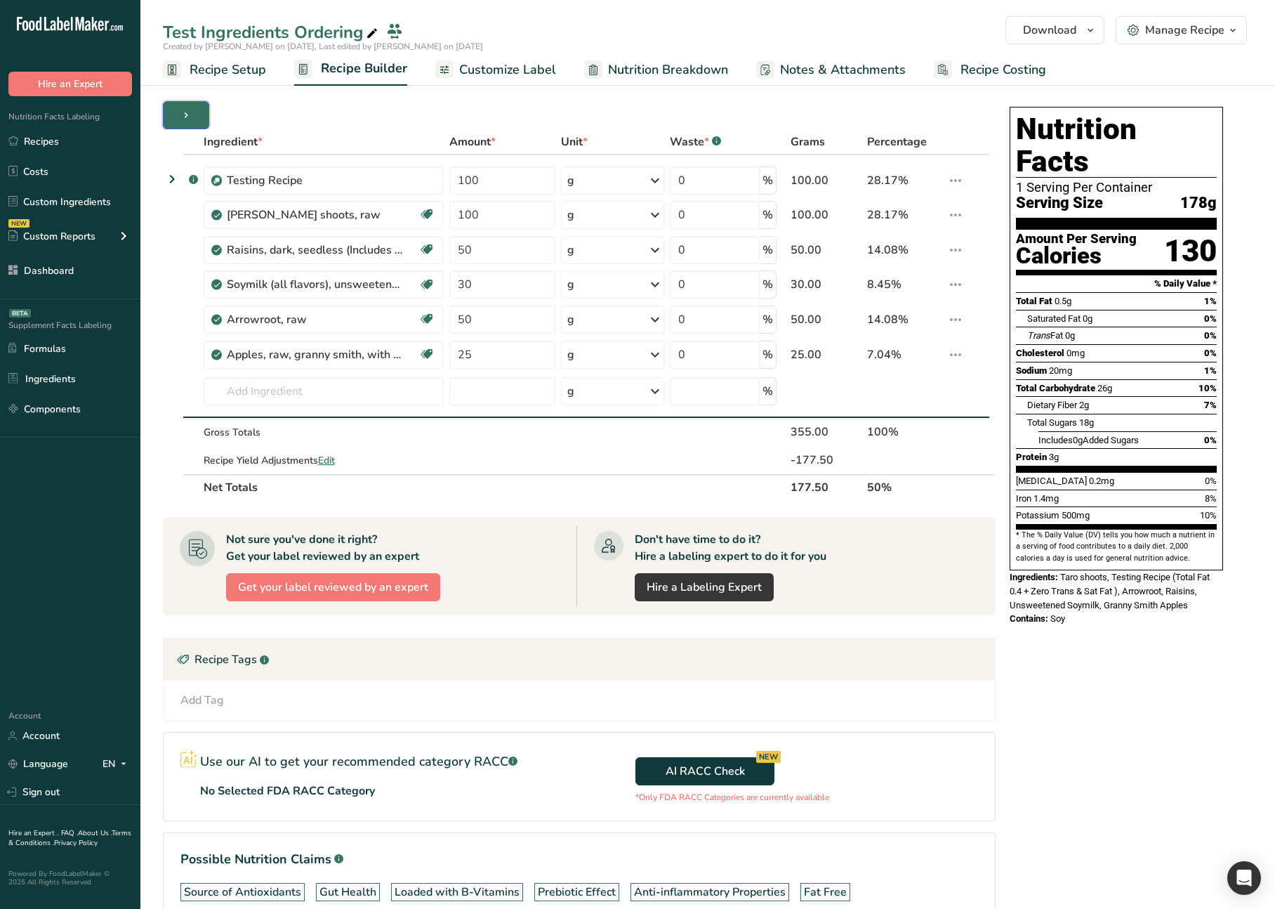
click at [201, 114] on button "button" at bounding box center [186, 115] width 46 height 28
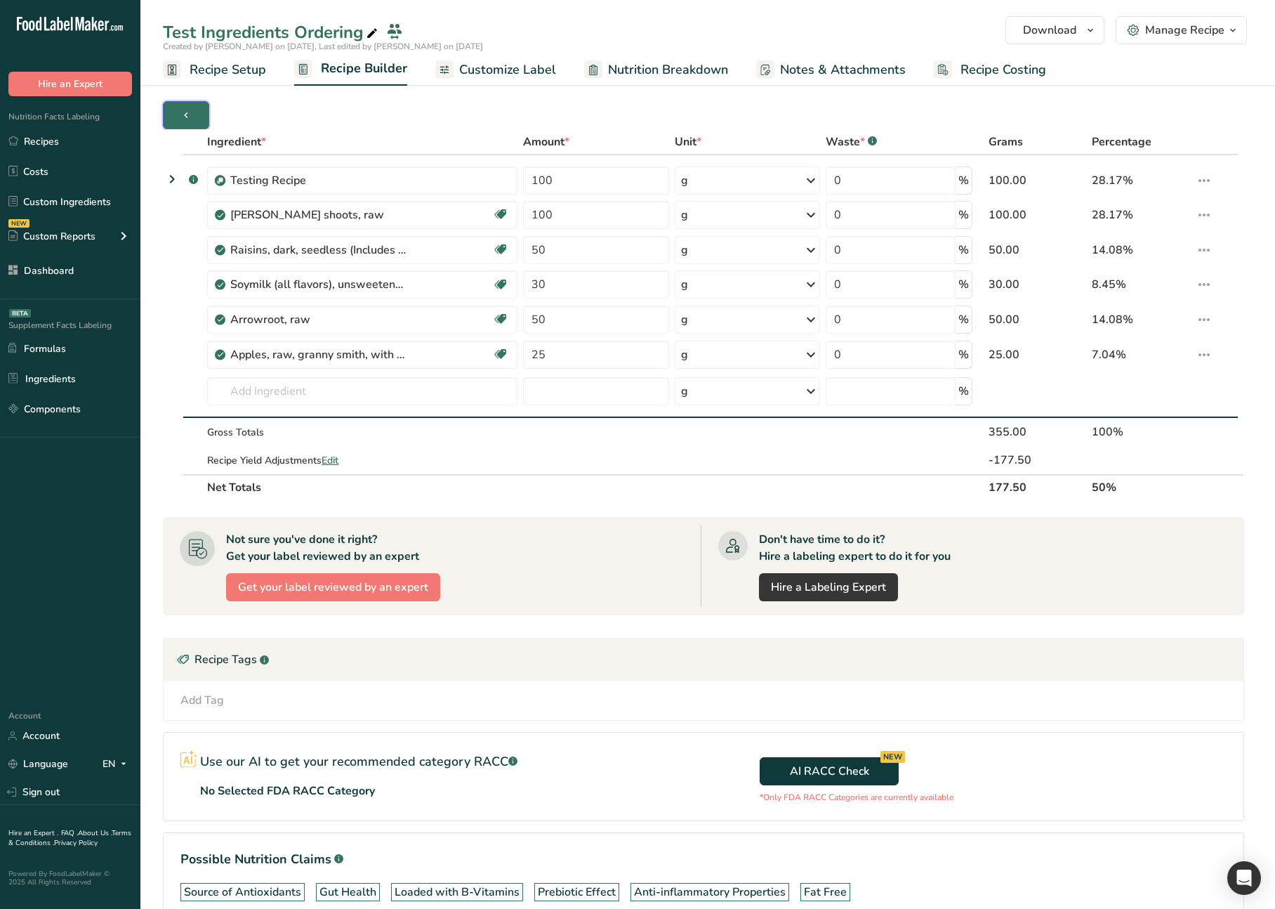
click at [201, 114] on button "button" at bounding box center [186, 115] width 46 height 28
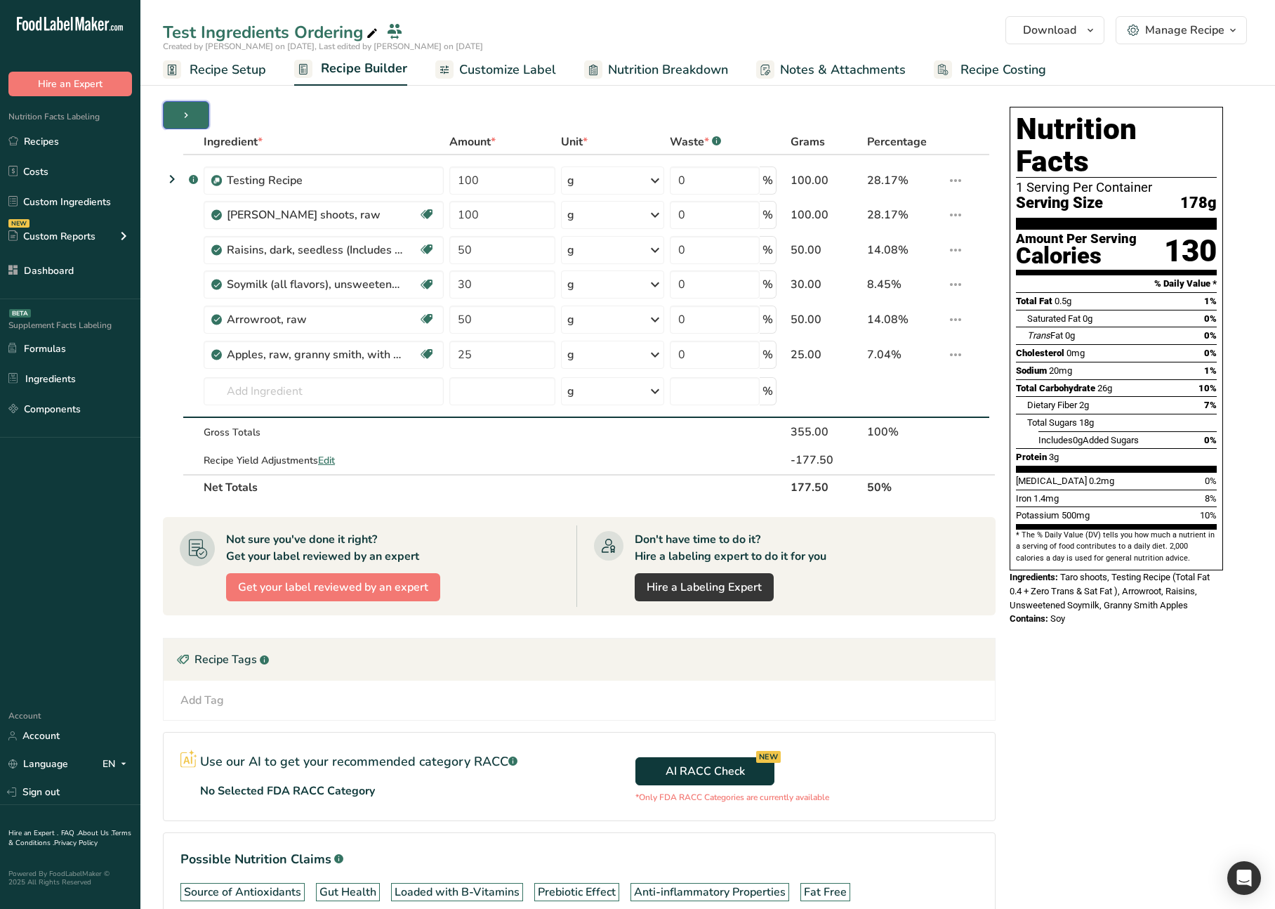
click at [201, 114] on button "button" at bounding box center [186, 115] width 46 height 28
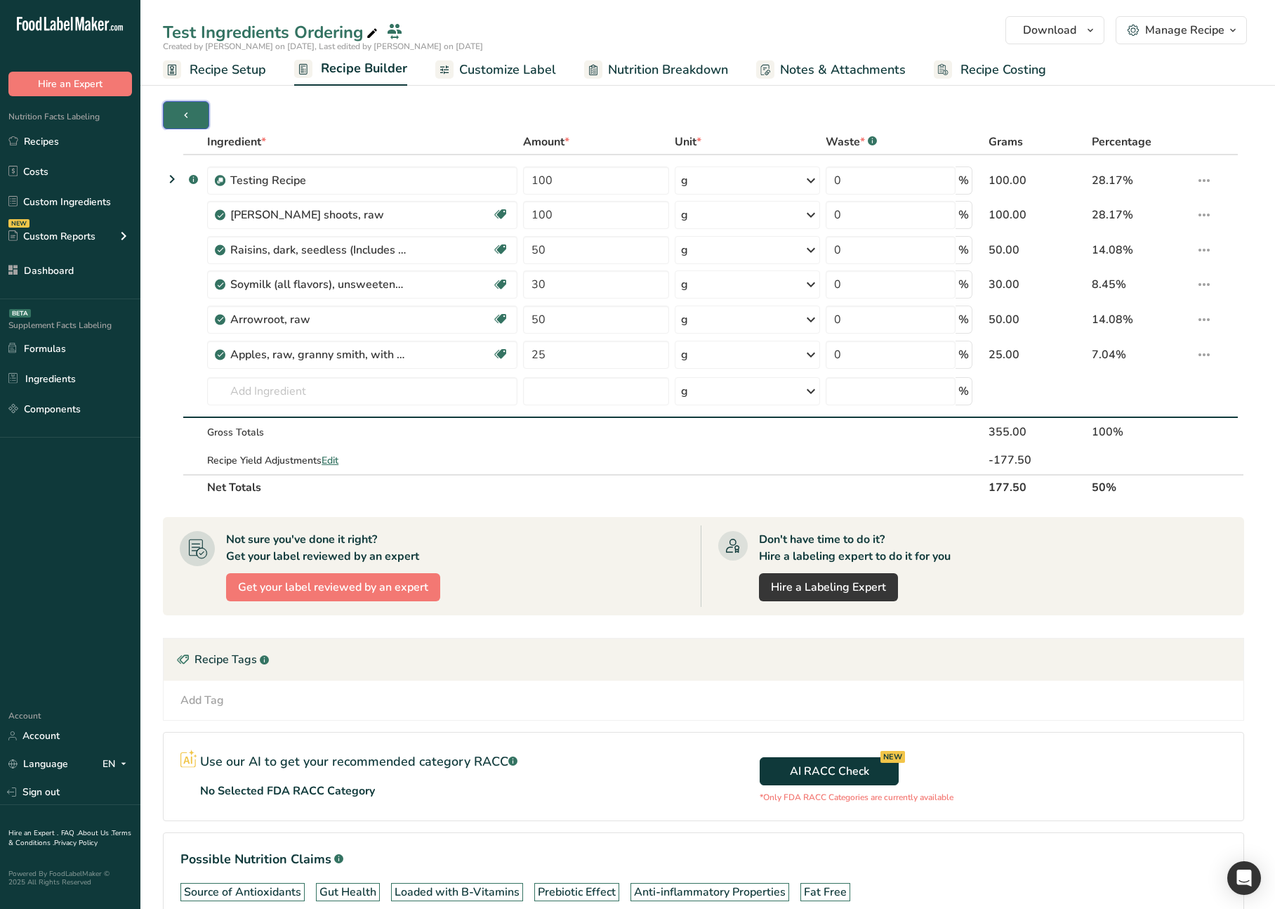
click at [201, 114] on button "button" at bounding box center [186, 115] width 46 height 28
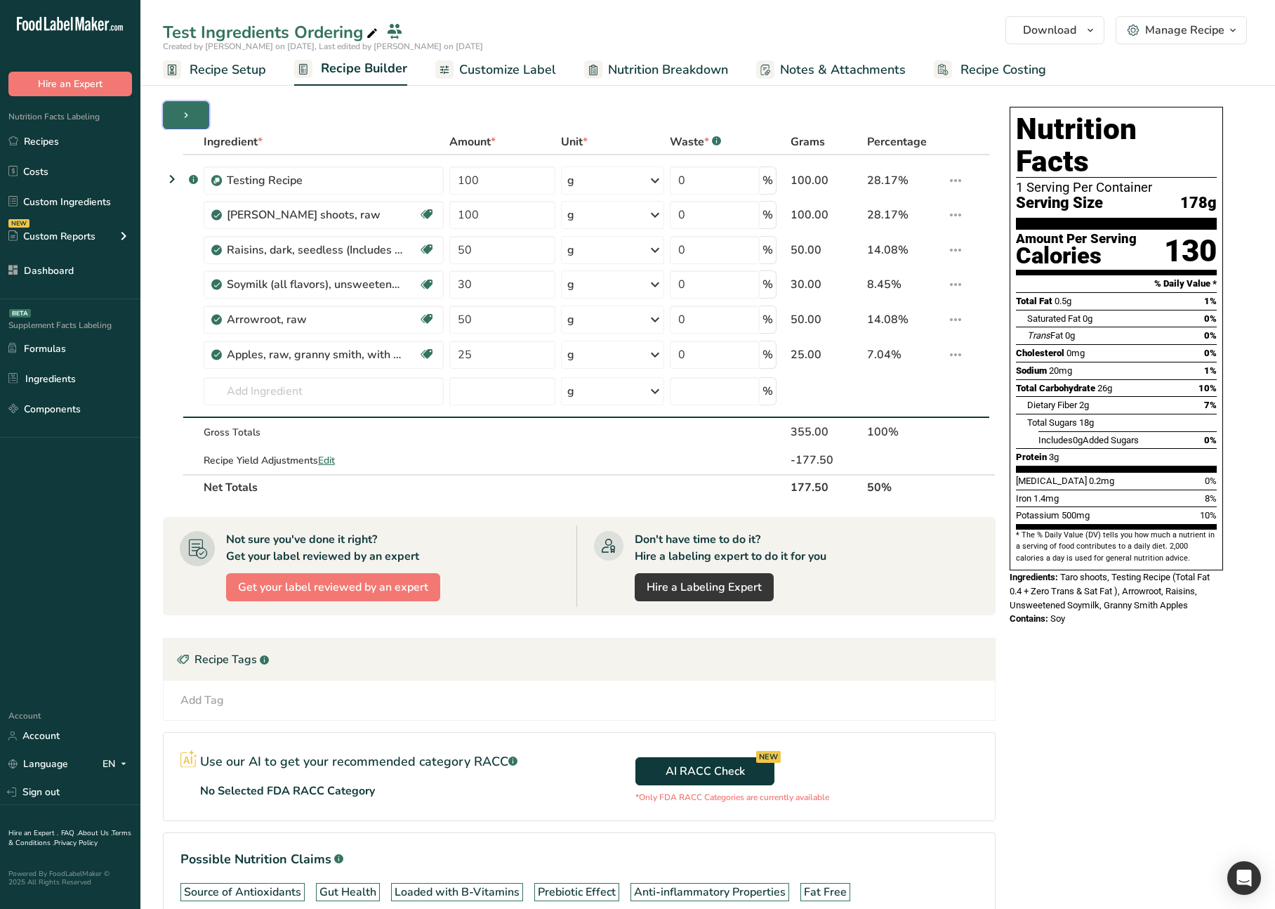
click at [201, 114] on button "button" at bounding box center [186, 115] width 46 height 28
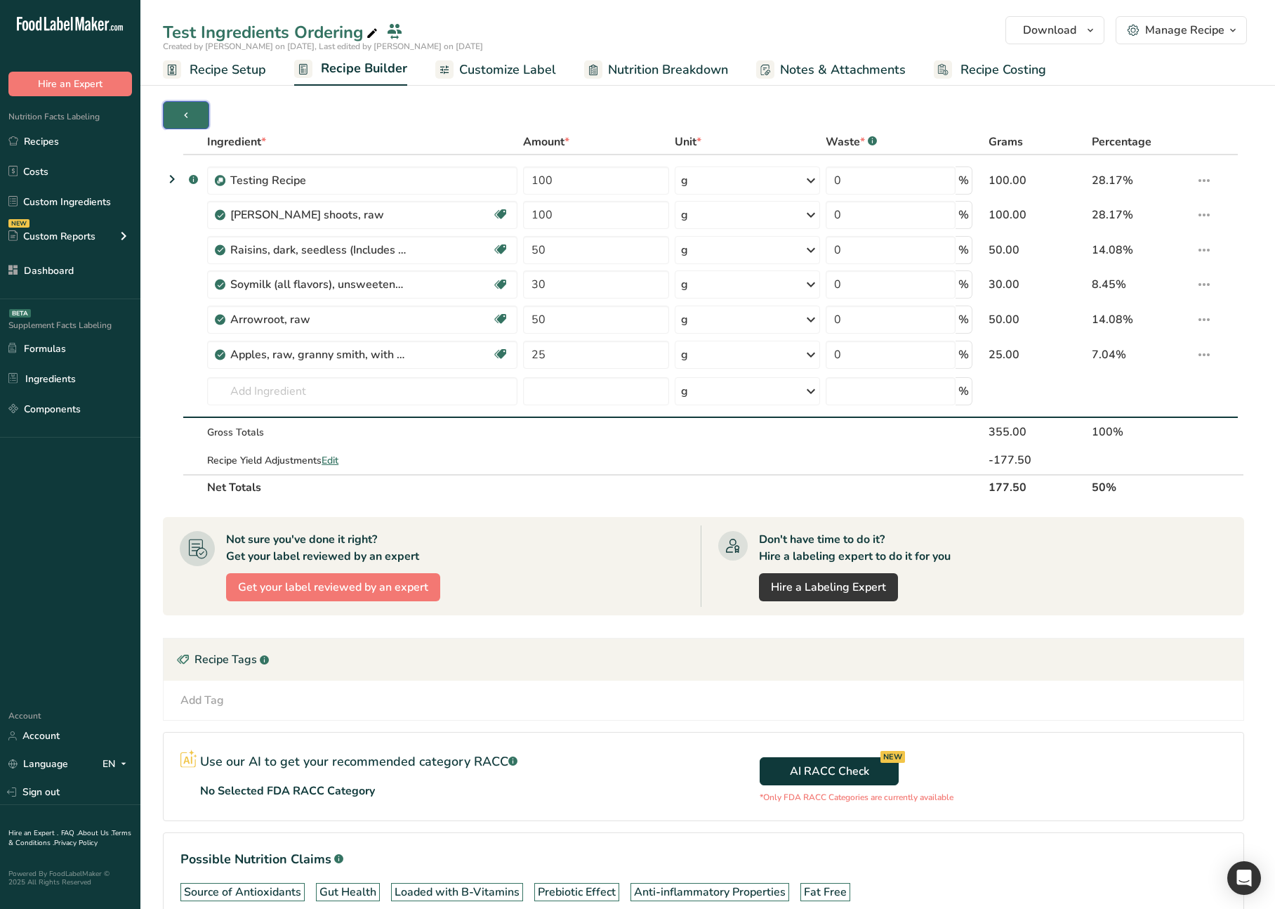
click at [201, 114] on button "button" at bounding box center [186, 115] width 46 height 28
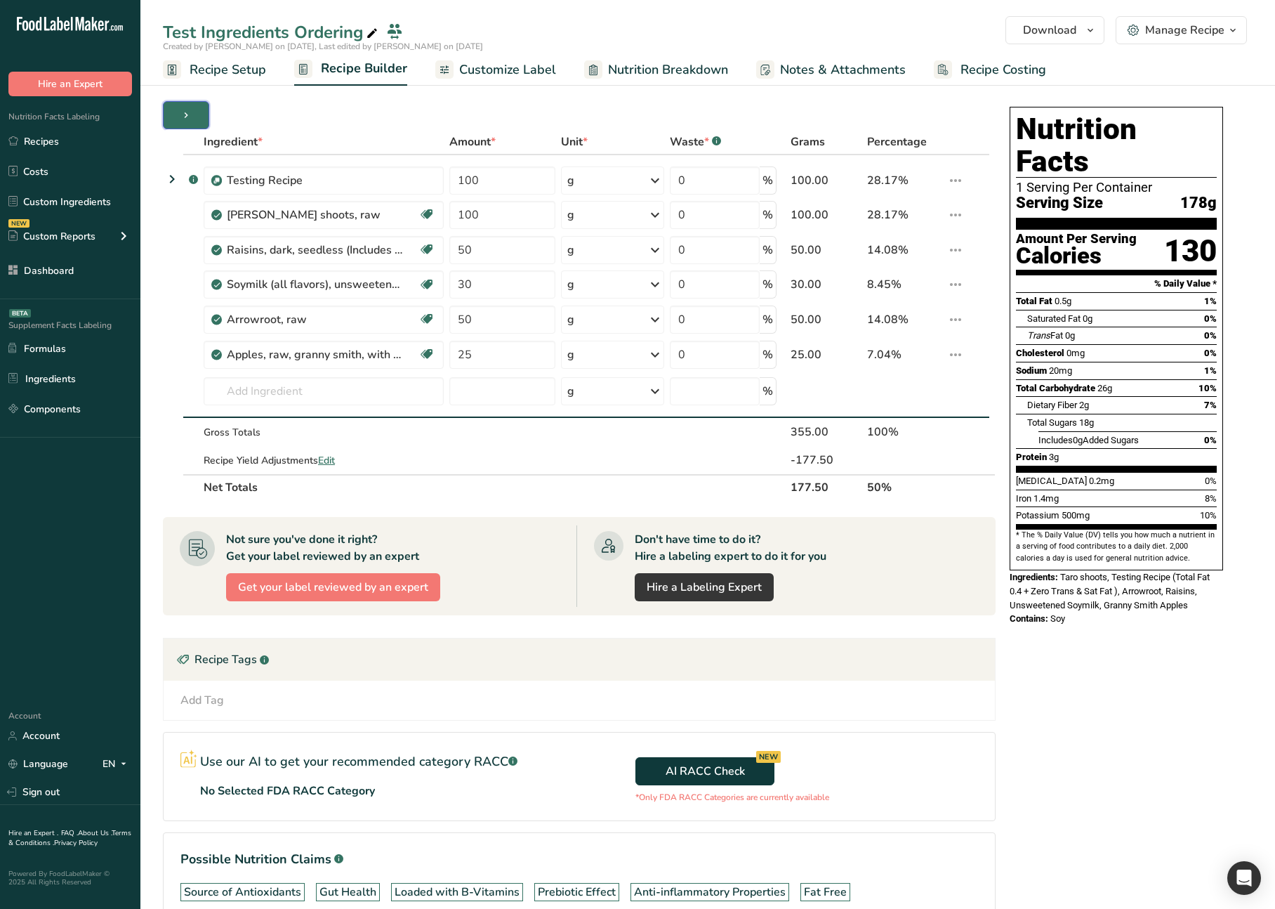
click at [201, 114] on button "button" at bounding box center [186, 115] width 46 height 28
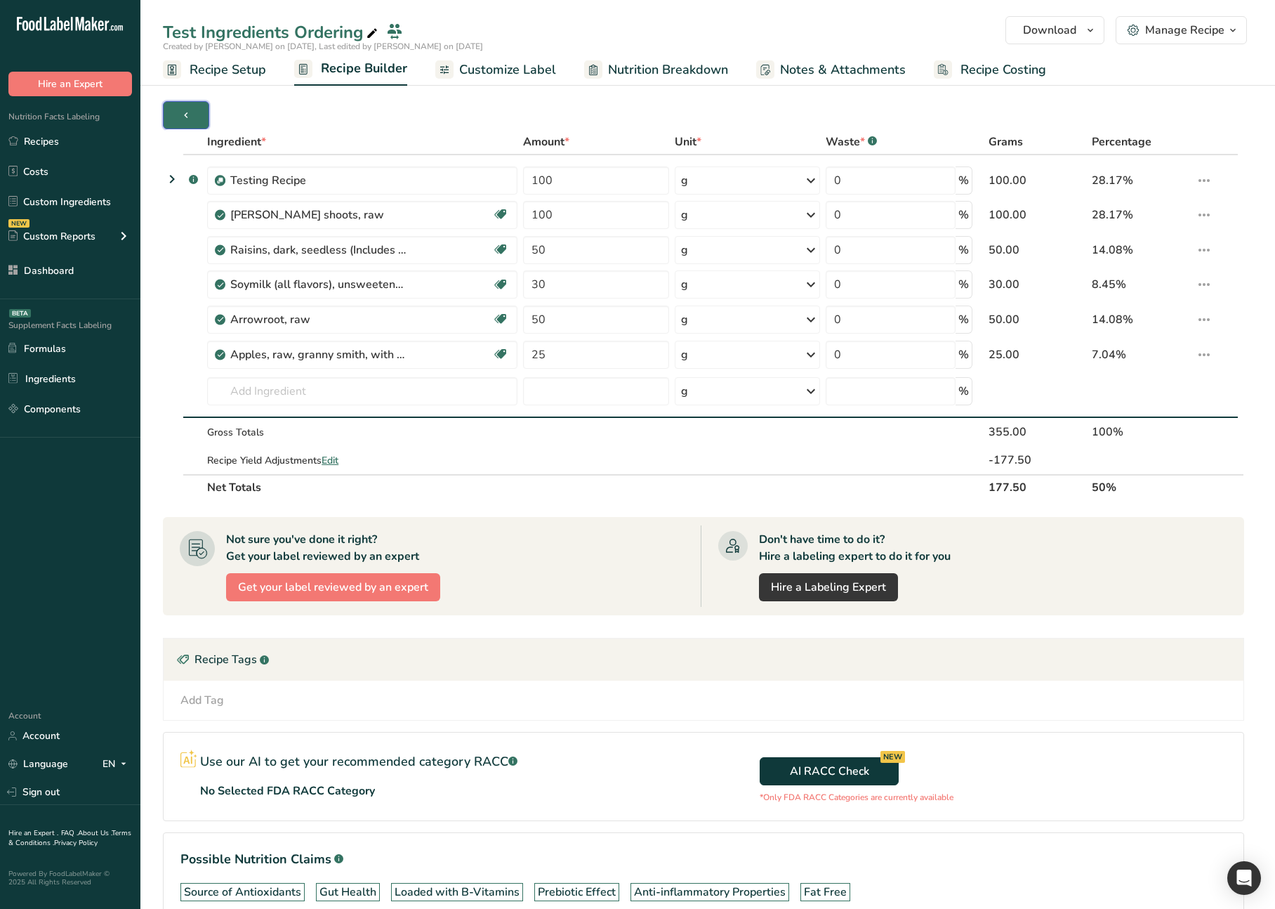
click at [190, 119] on icon "button" at bounding box center [185, 116] width 11 height 18
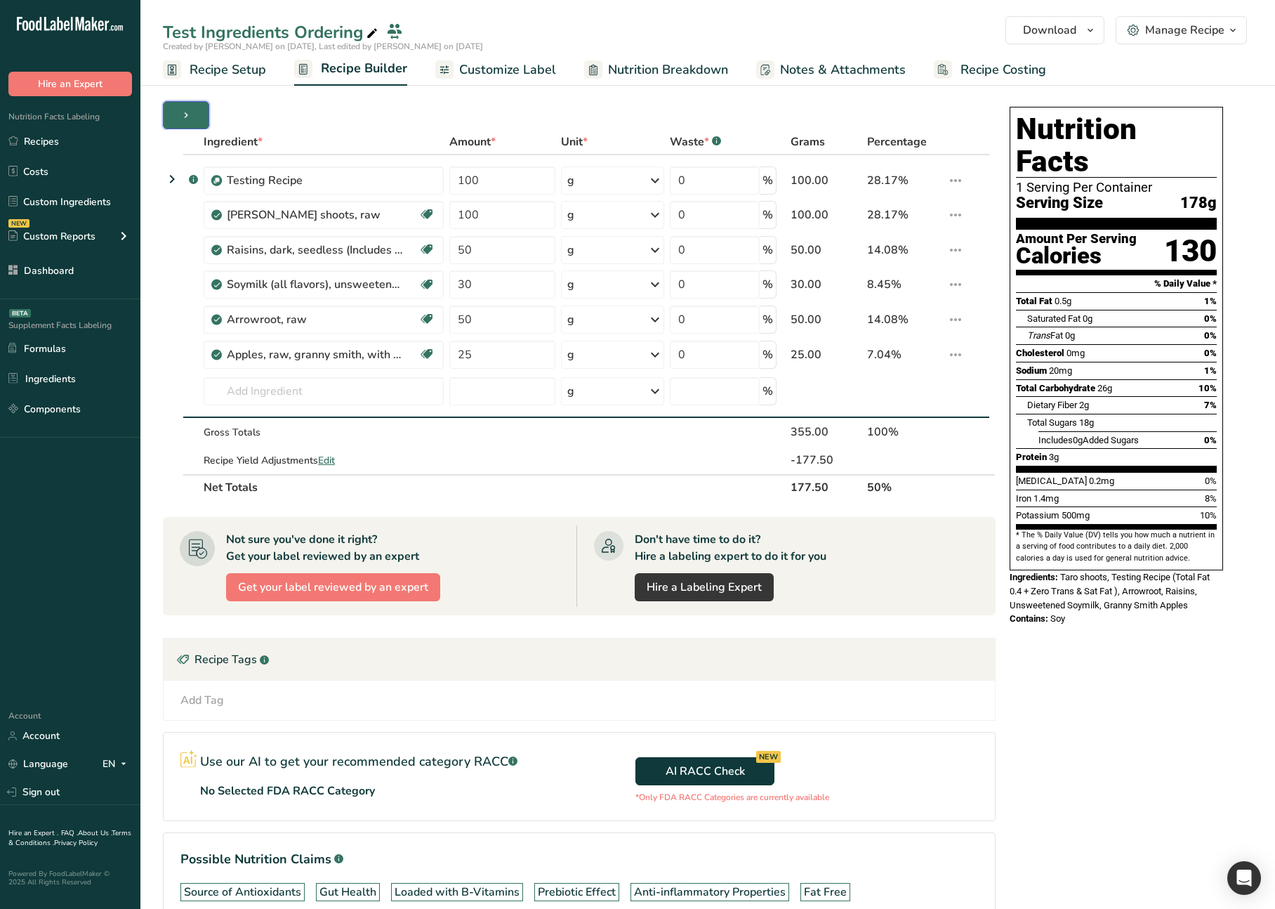
click at [190, 119] on icon "button" at bounding box center [185, 116] width 11 height 18
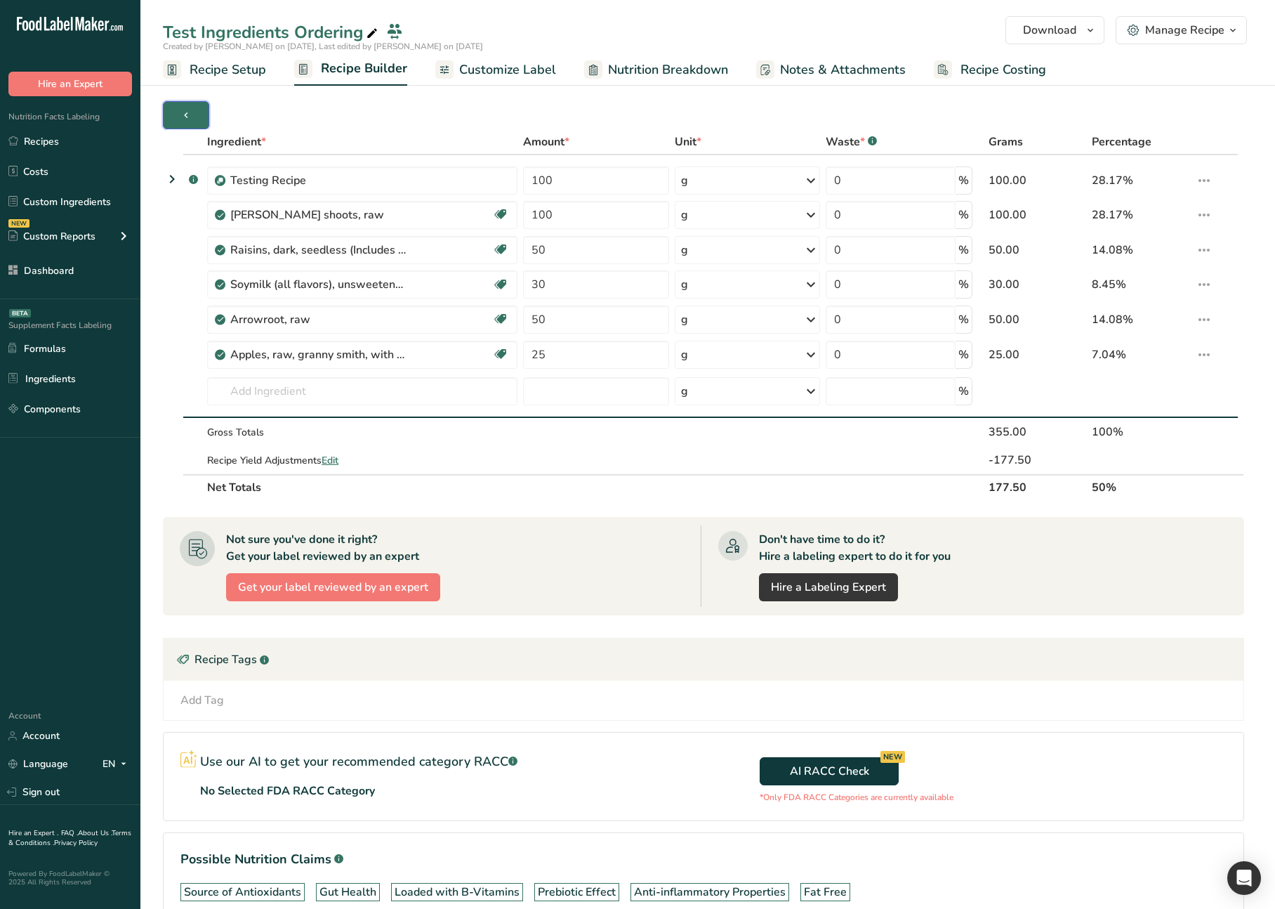
click at [190, 119] on icon "button" at bounding box center [185, 116] width 11 height 18
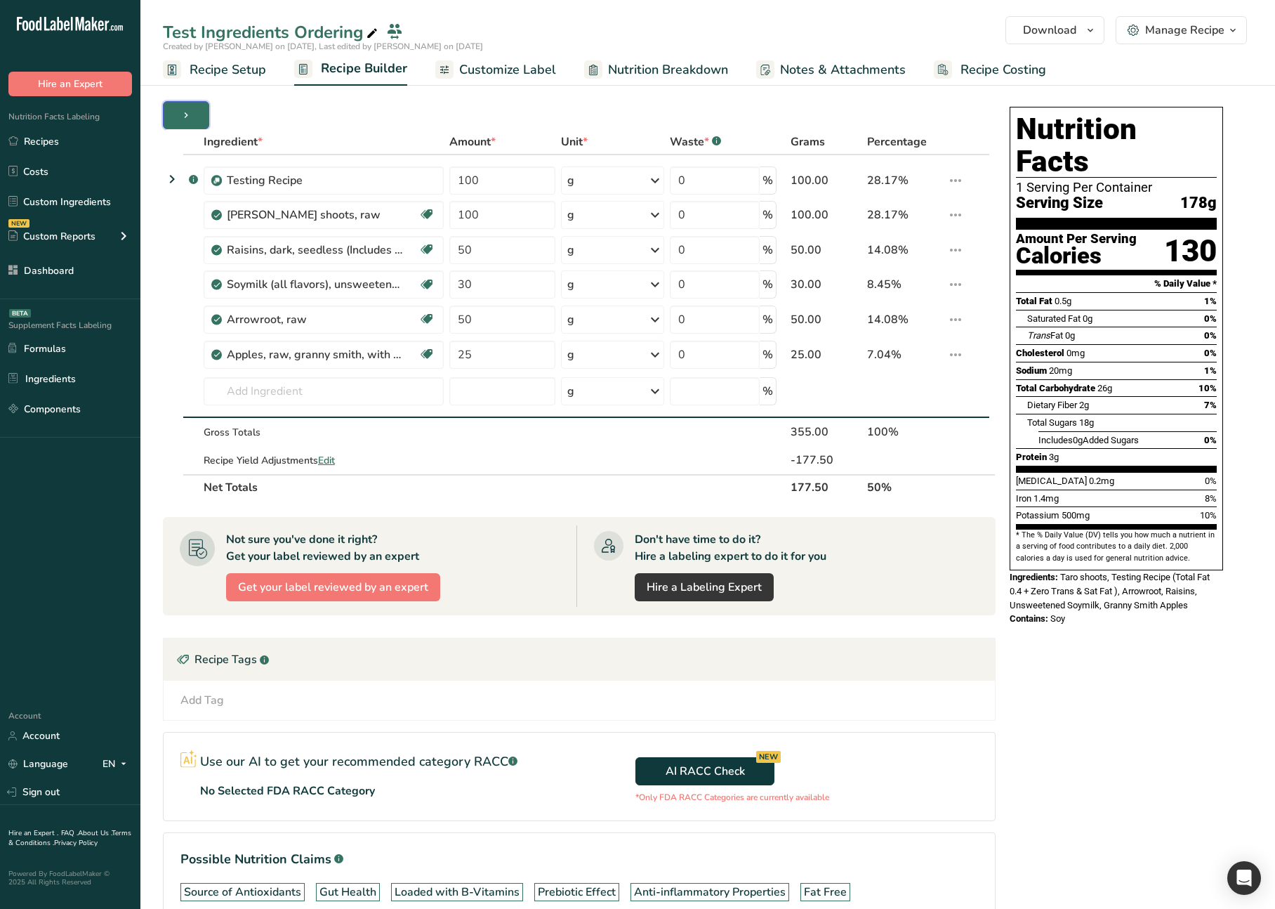
click at [190, 119] on icon "button" at bounding box center [185, 116] width 11 height 18
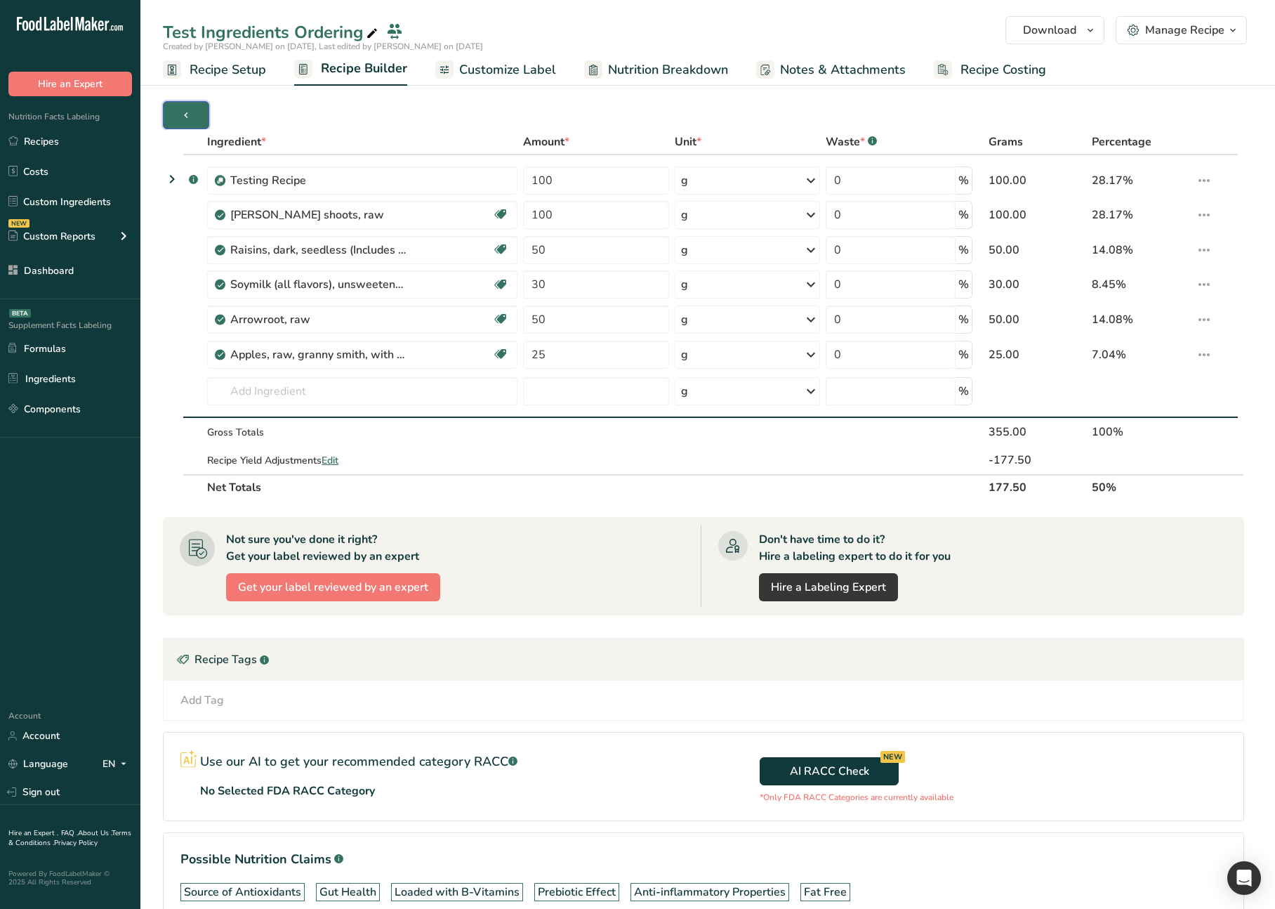
click at [192, 117] on span "button" at bounding box center [186, 115] width 17 height 17
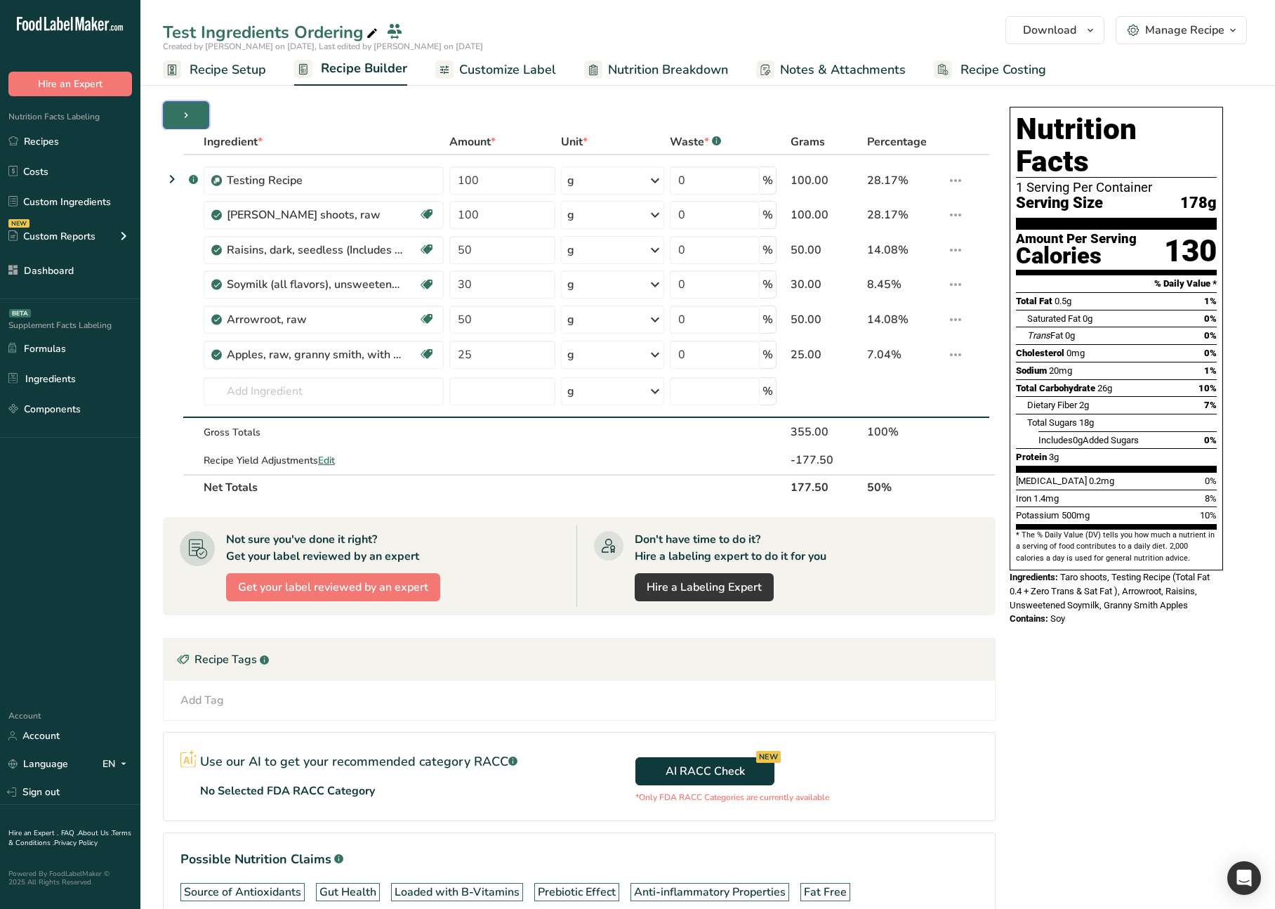
click at [192, 117] on span "button" at bounding box center [186, 115] width 17 height 17
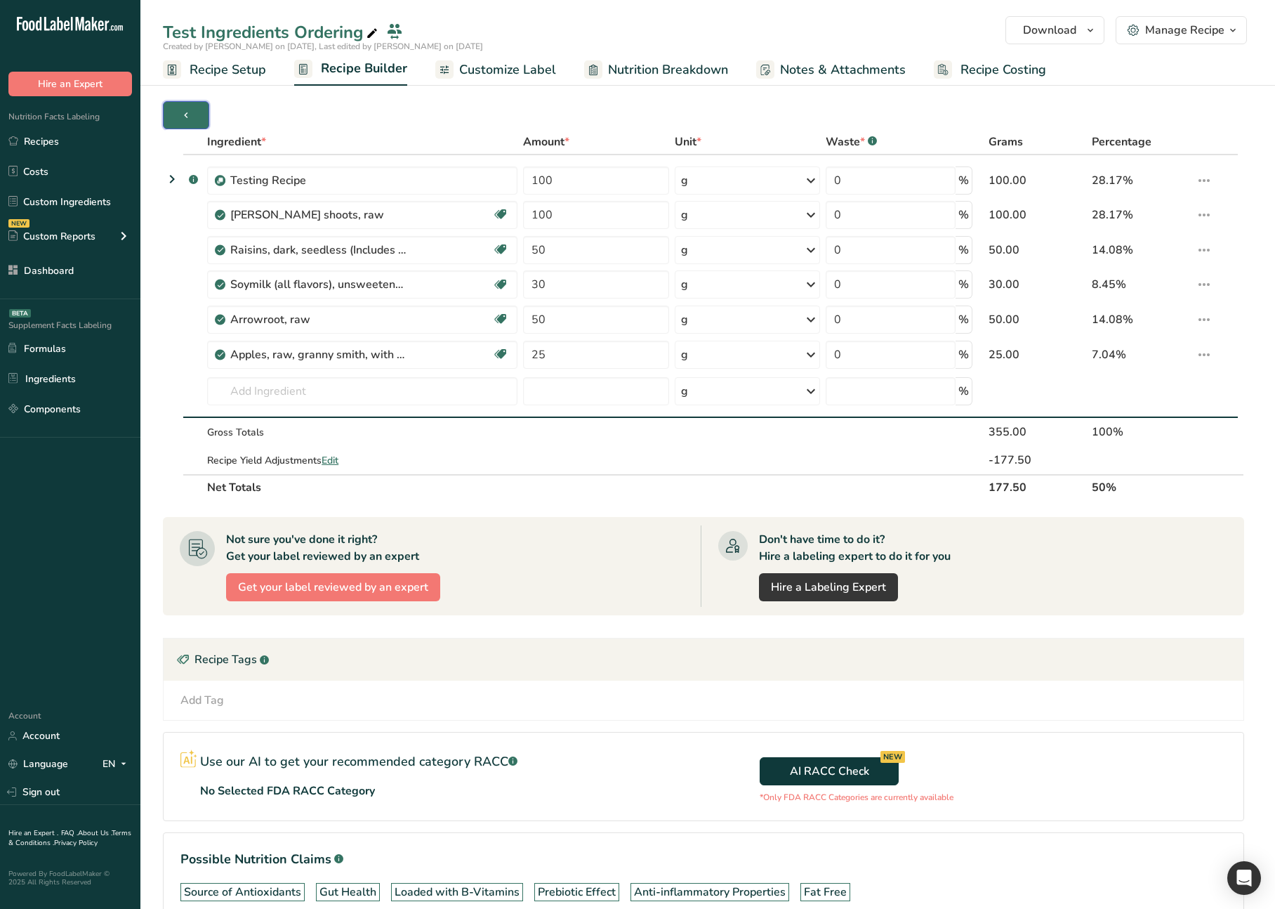
click at [192, 117] on span "button" at bounding box center [186, 115] width 17 height 17
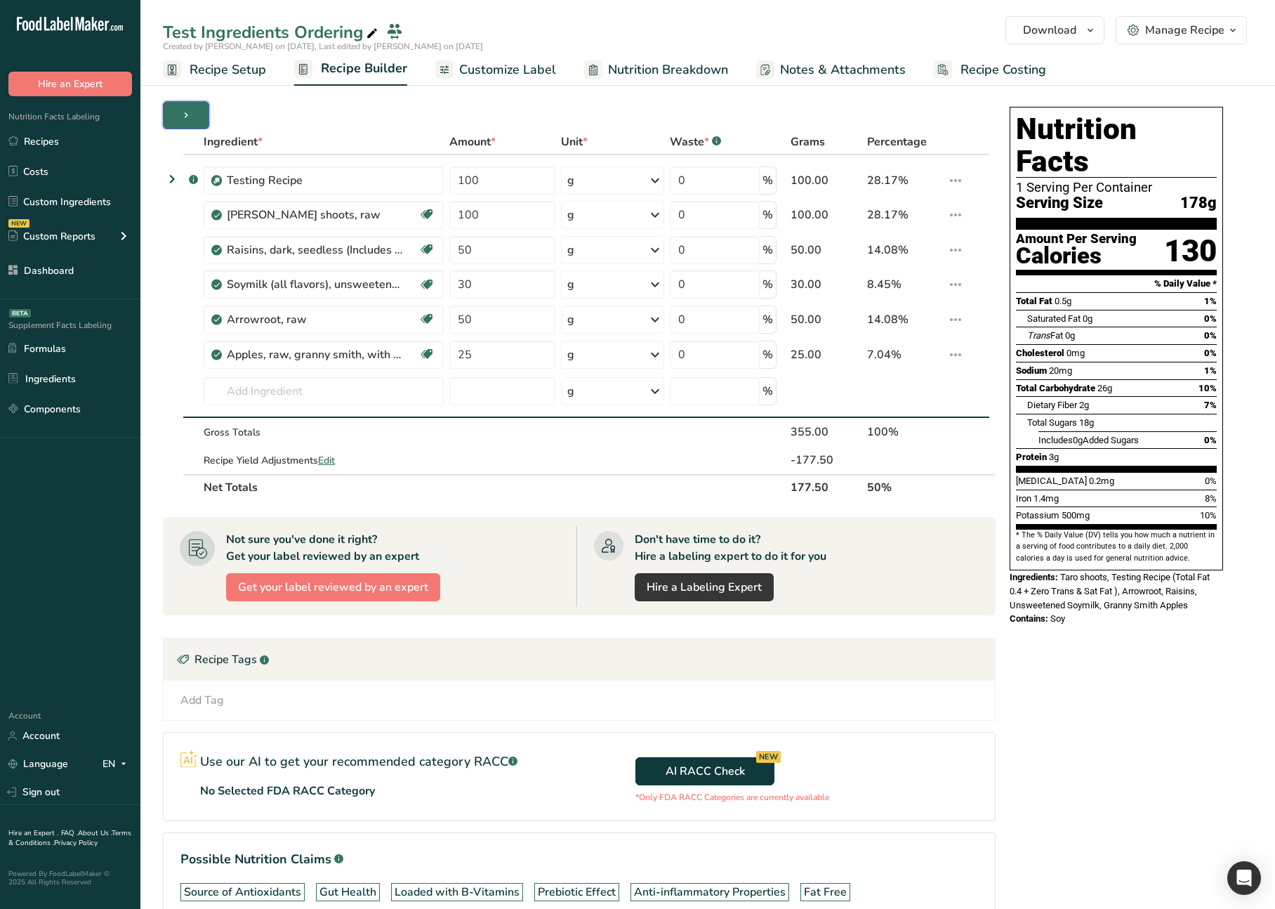
click at [192, 117] on span "button" at bounding box center [186, 115] width 17 height 17
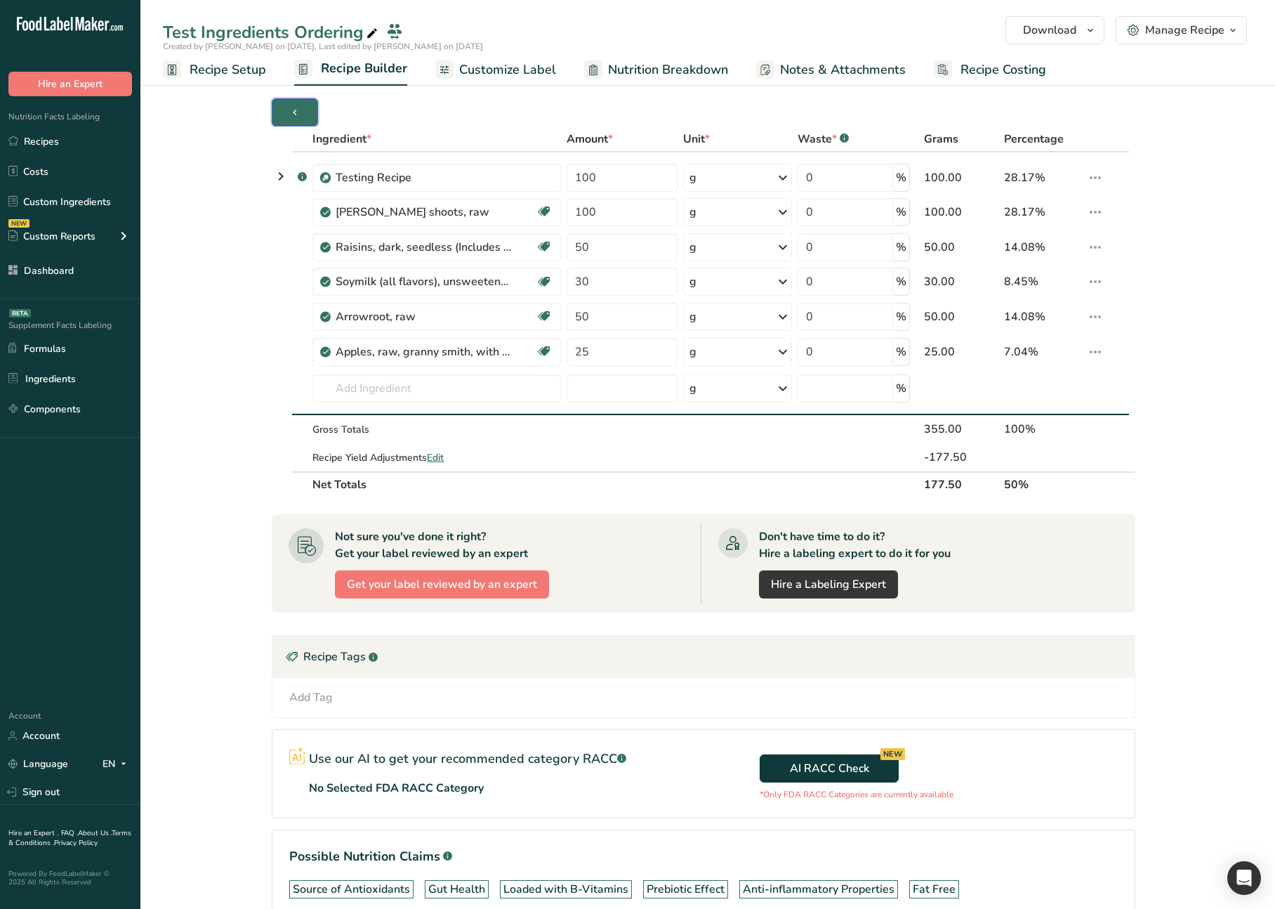
click at [295, 113] on icon "button" at bounding box center [294, 113] width 11 height 18
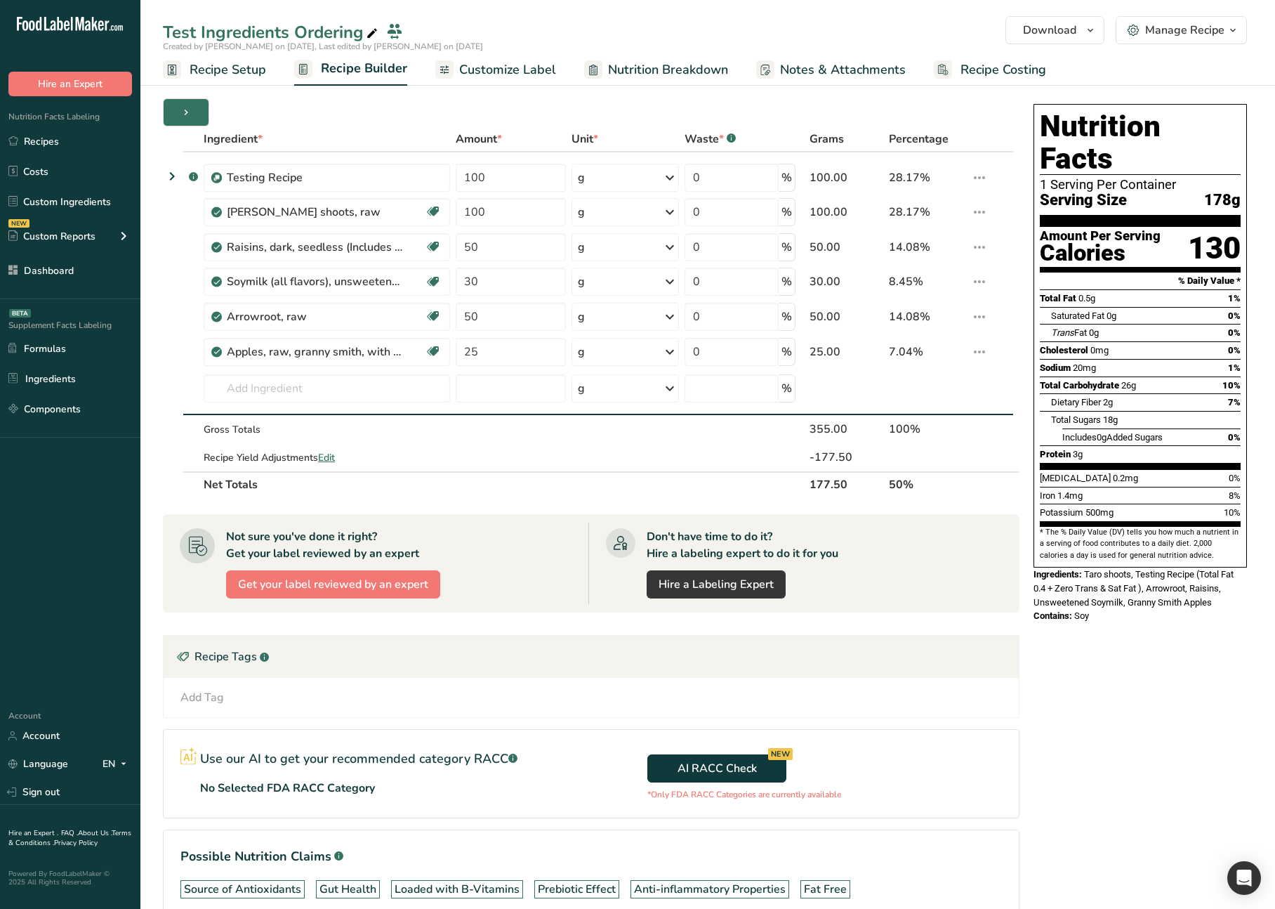
click at [295, 113] on div "Ingredient * Amount * Unit * Waste * .a-a{fill:#347362;}.b-a{fill:#fff;} Grams …" at bounding box center [595, 532] width 865 height 868
click at [191, 113] on span "button" at bounding box center [186, 112] width 17 height 17
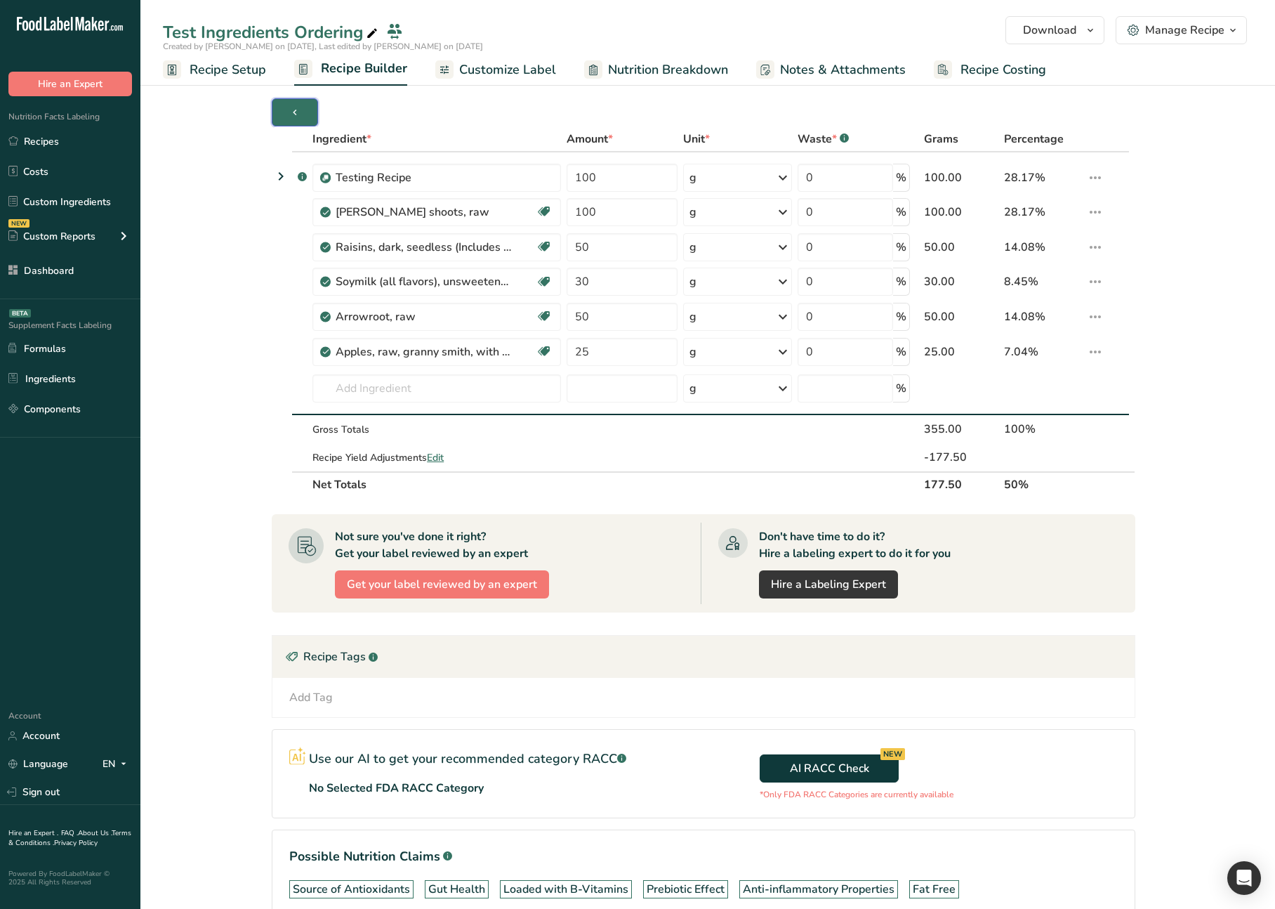
click at [287, 111] on span "button" at bounding box center [295, 112] width 17 height 17
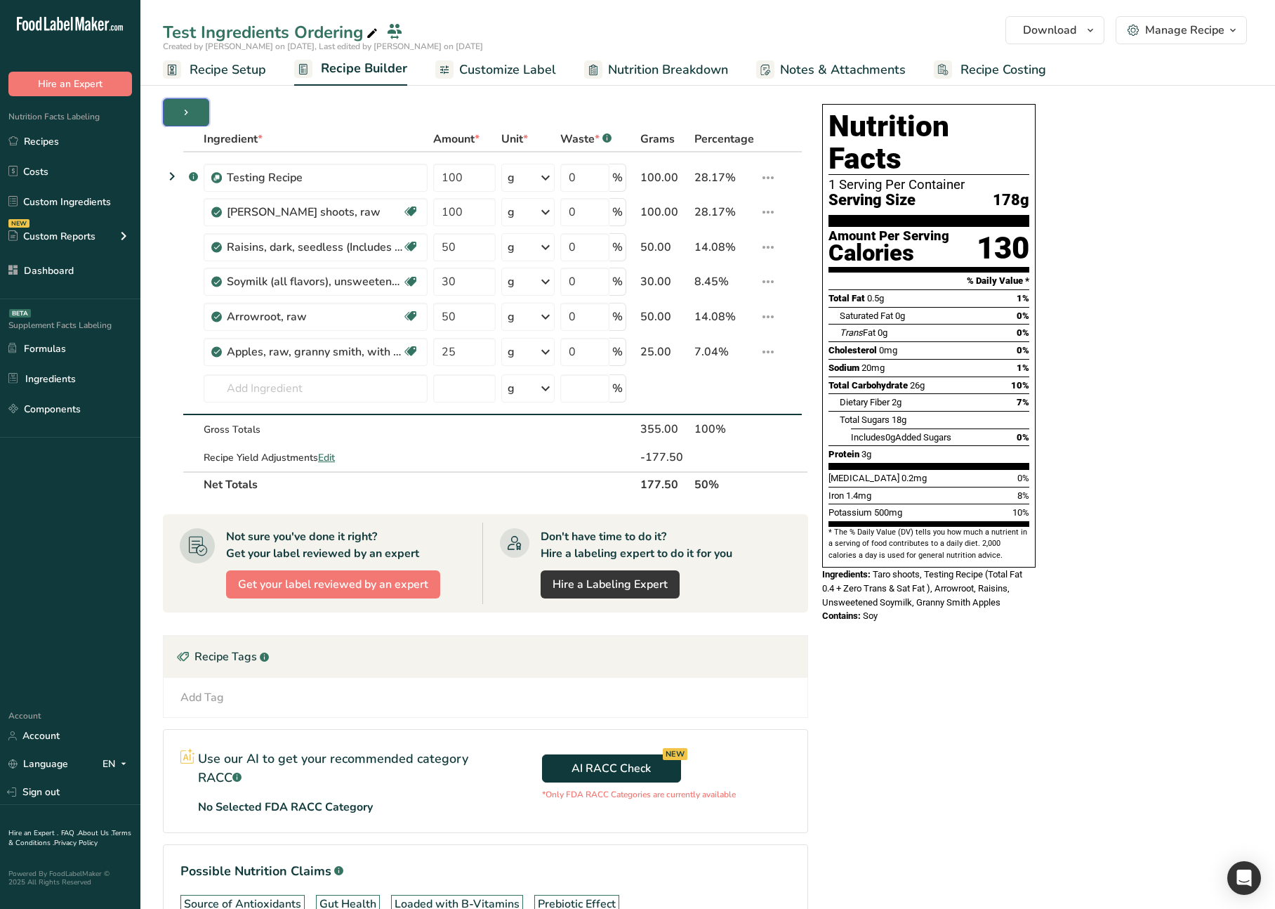
click at [192, 116] on span "button" at bounding box center [186, 112] width 17 height 17
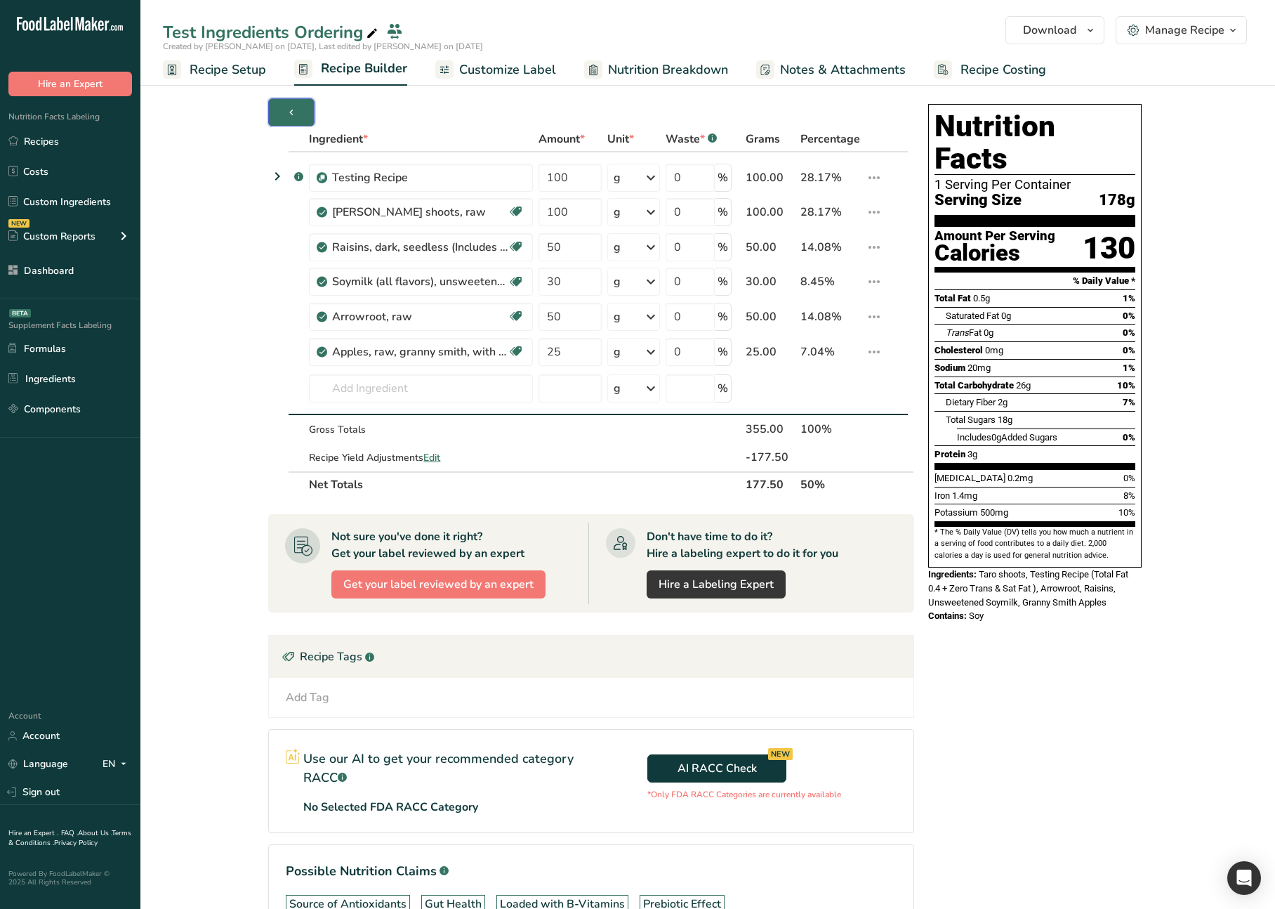
click at [282, 113] on button "button" at bounding box center [291, 112] width 46 height 28
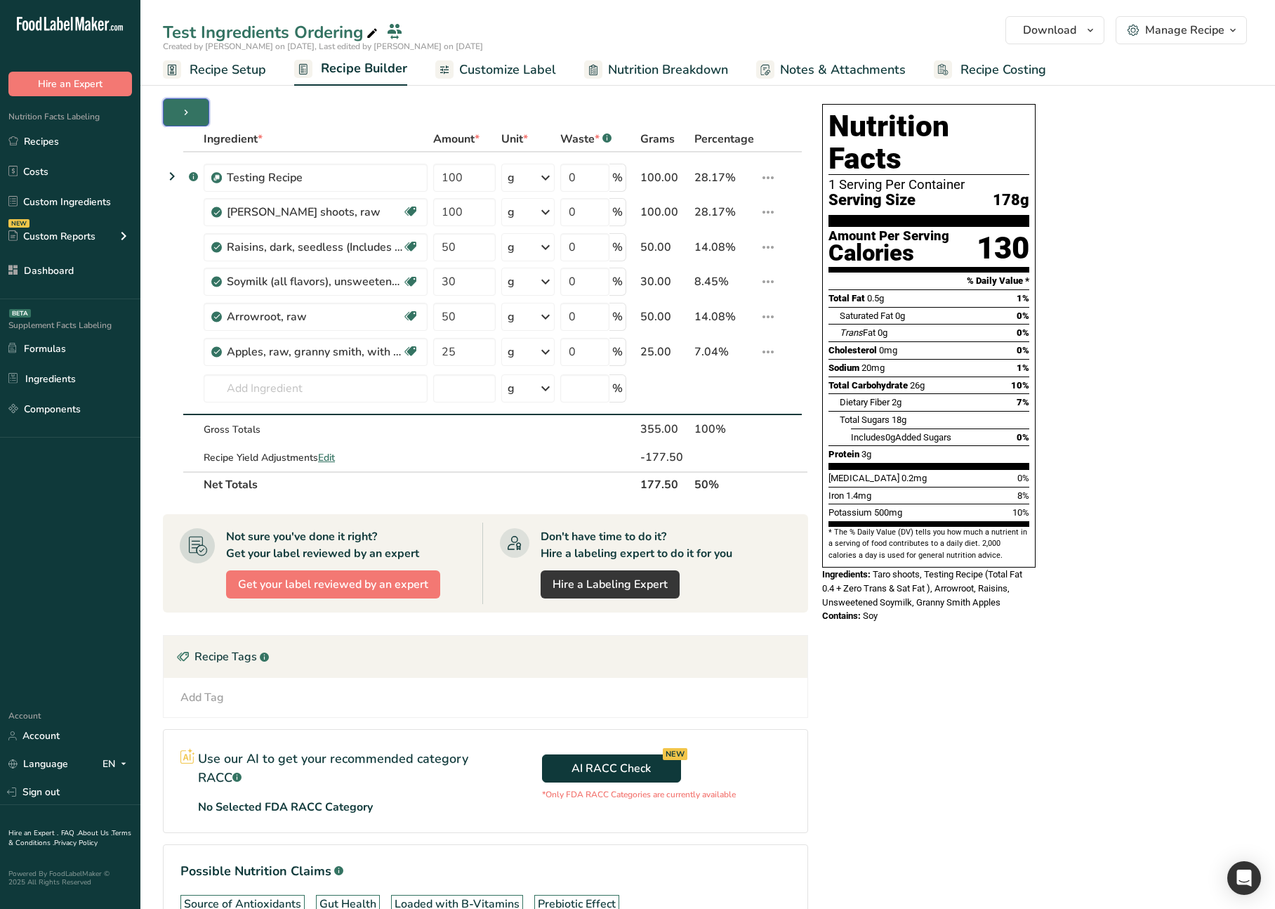
click at [192, 113] on span "button" at bounding box center [186, 112] width 17 height 17
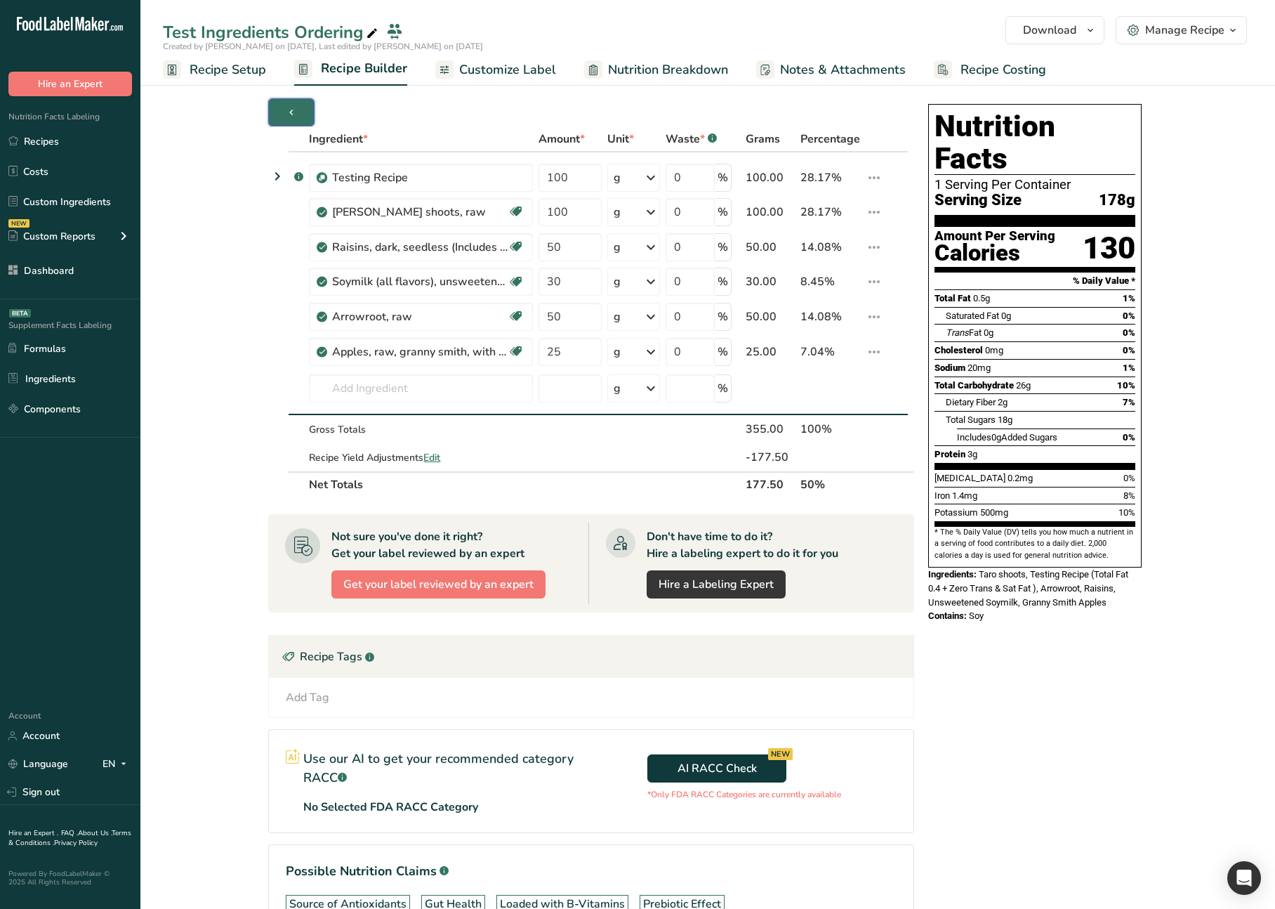
click at [275, 110] on button "button" at bounding box center [291, 112] width 46 height 28
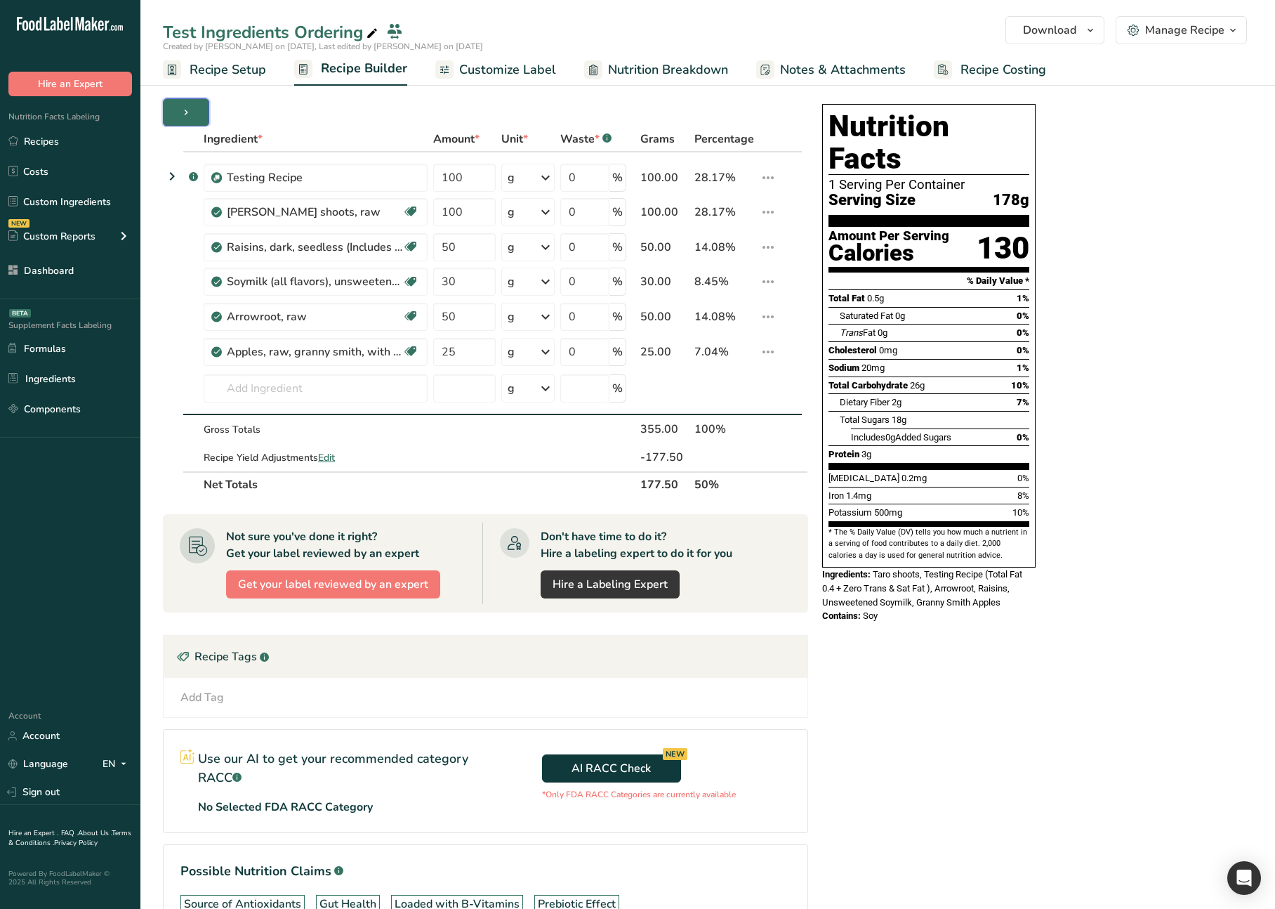
click at [185, 113] on icon "button" at bounding box center [185, 113] width 11 height 18
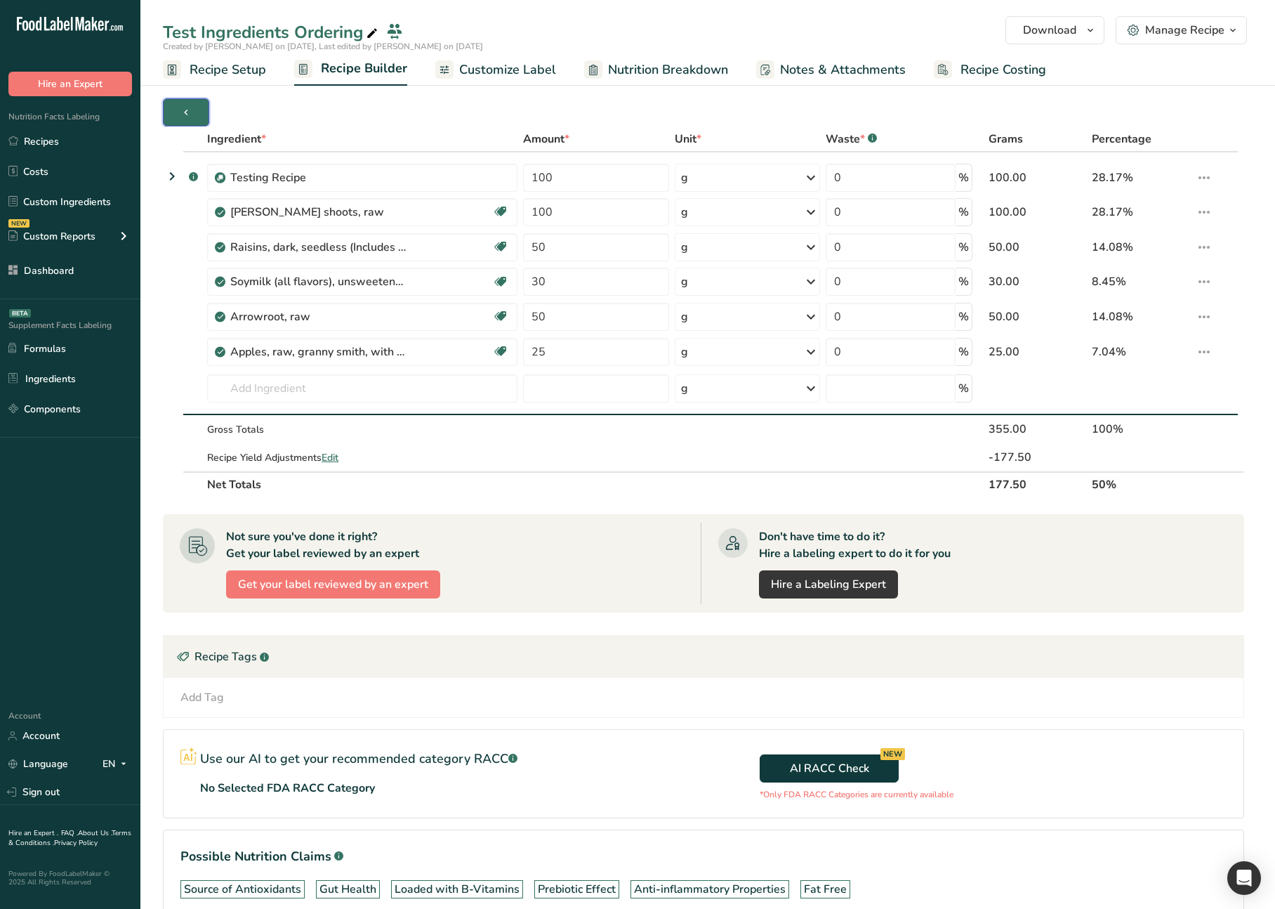
click at [190, 114] on icon "button" at bounding box center [185, 113] width 11 height 18
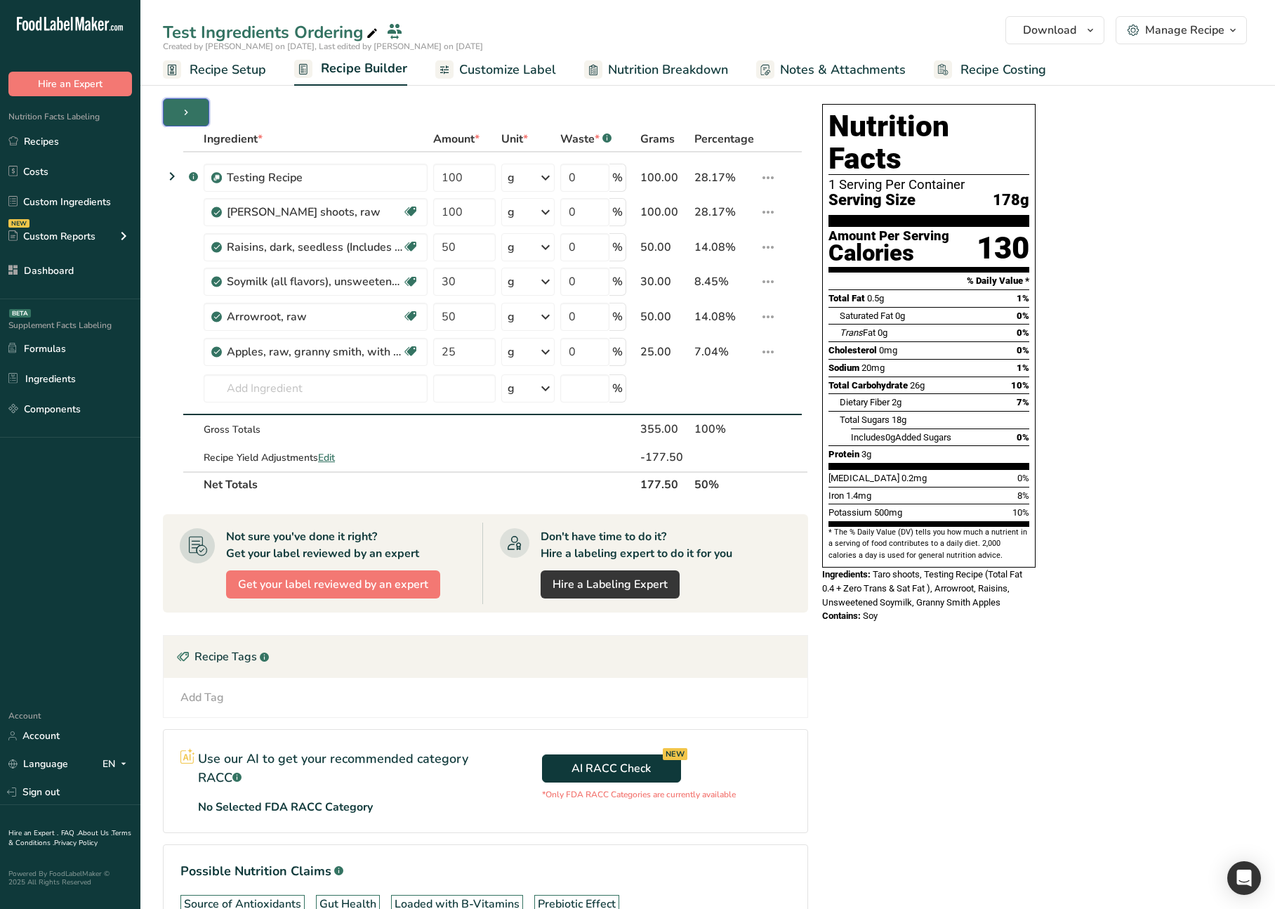
click at [190, 114] on icon "button" at bounding box center [185, 113] width 11 height 18
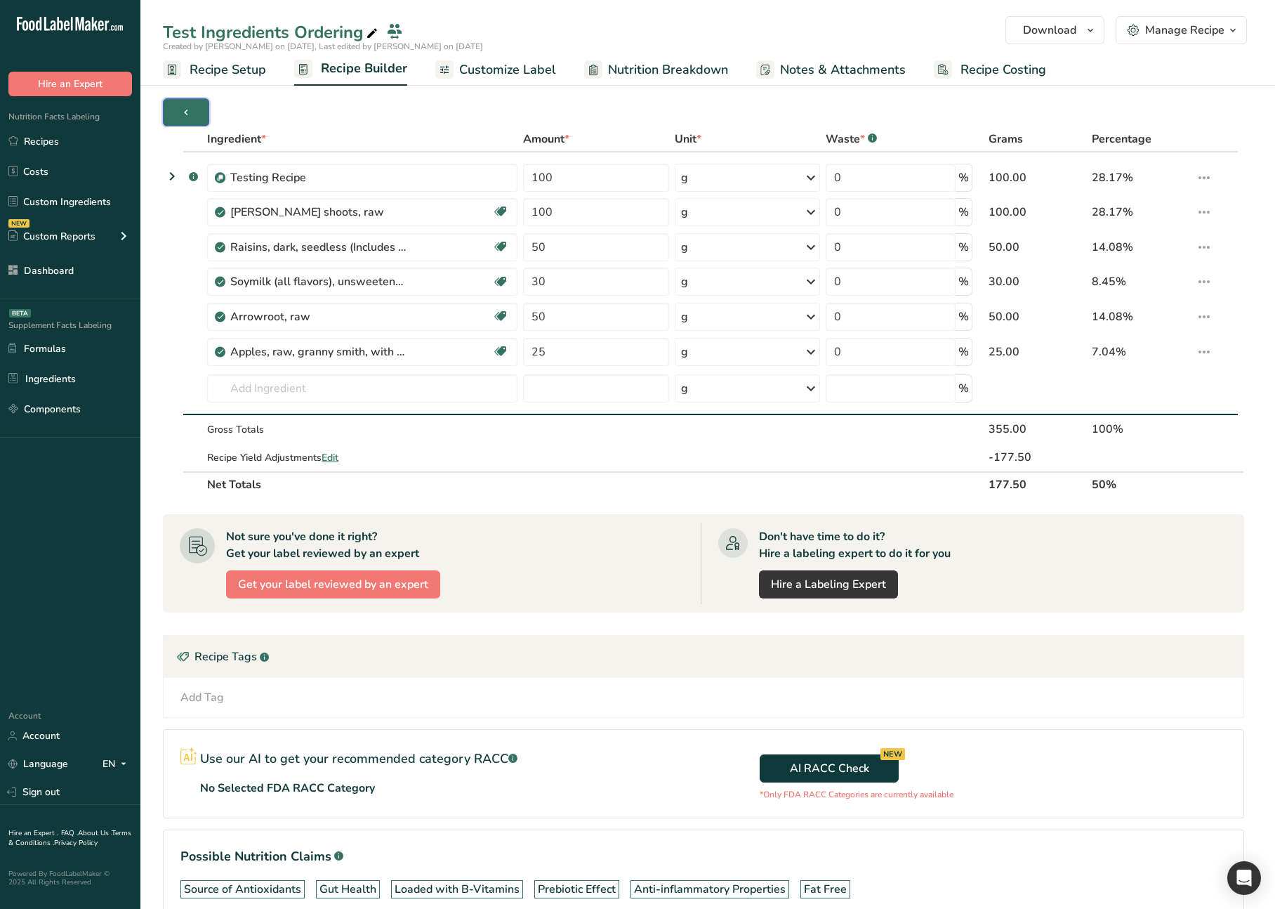
click at [190, 114] on icon "button" at bounding box center [185, 113] width 11 height 18
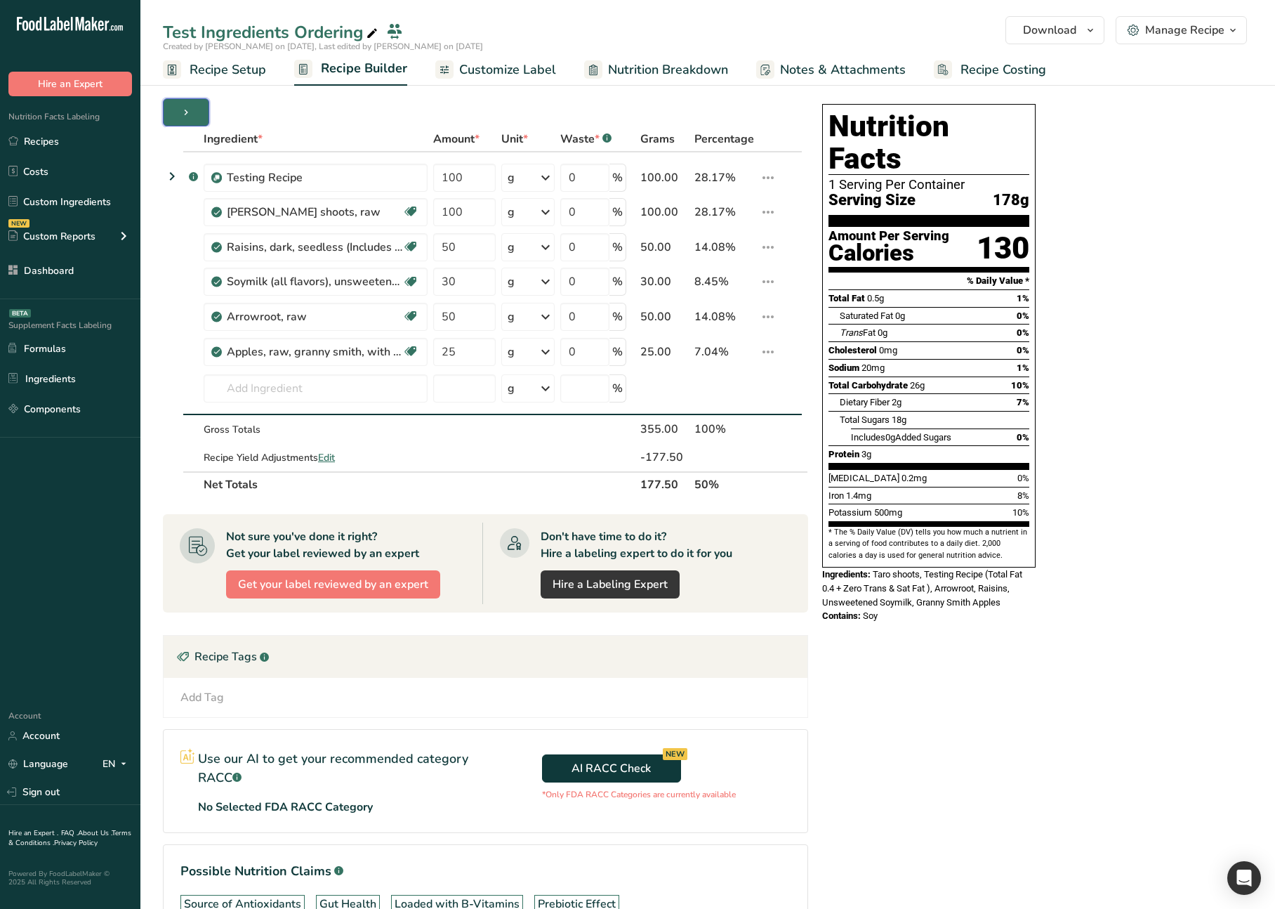
click at [190, 114] on icon "button" at bounding box center [185, 113] width 11 height 18
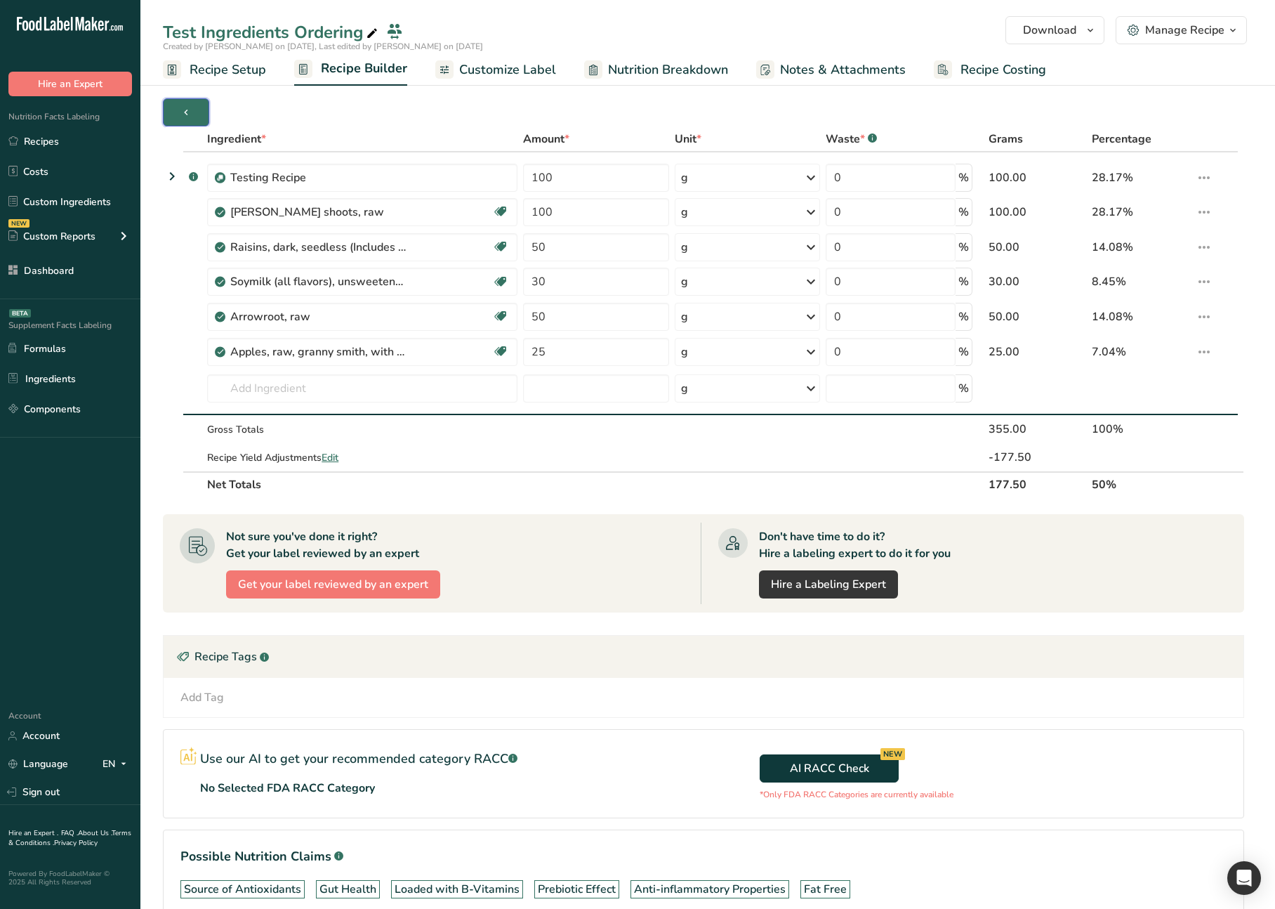
click at [190, 114] on icon "button" at bounding box center [185, 113] width 11 height 18
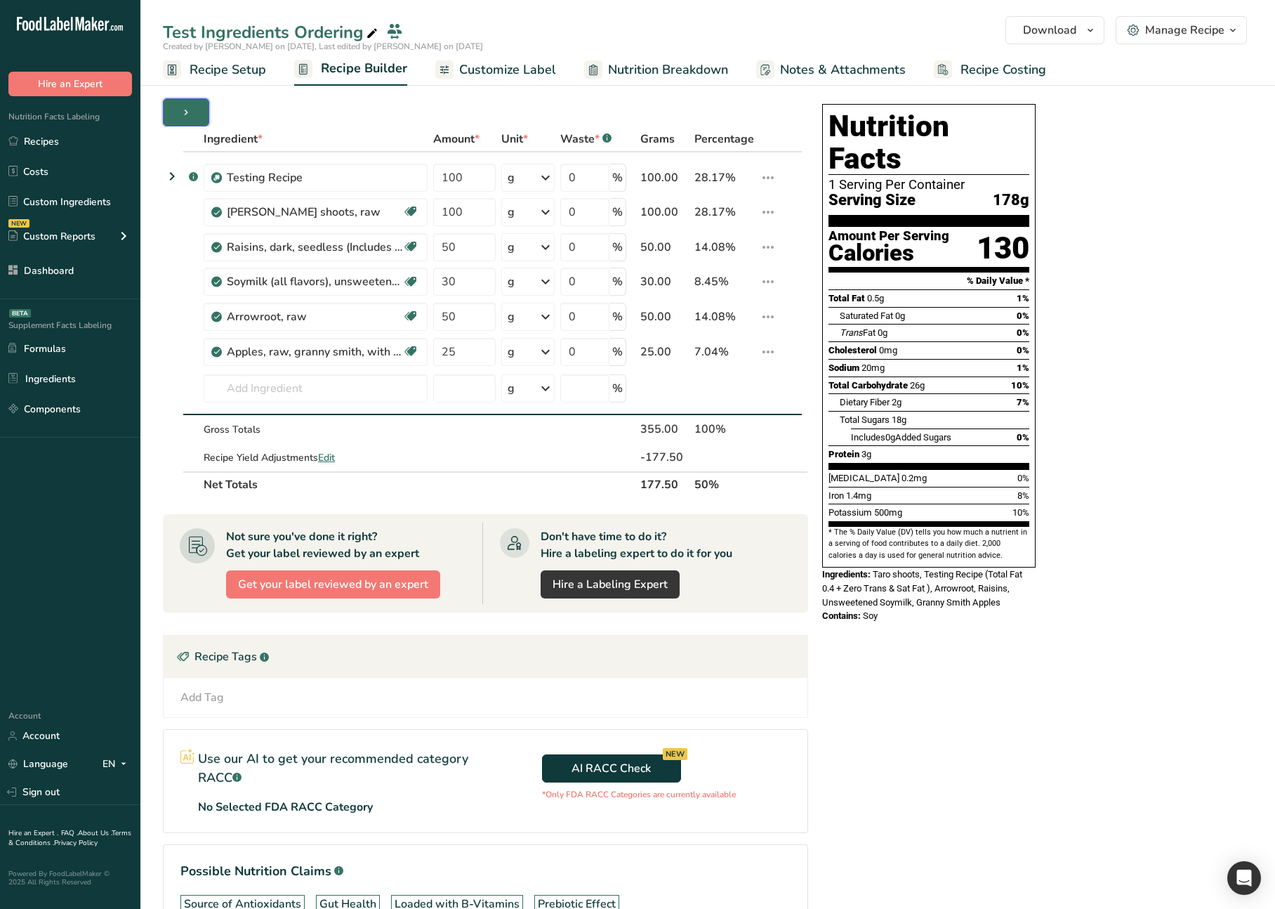
drag, startPoint x: 190, startPoint y: 114, endPoint x: -376, endPoint y: 409, distance: 638.3
click at [0, 409] on html ".a-20{fill:#fff;} Hire an Expert Nutrition Facts Labeling Recipes Costs Custom …" at bounding box center [637, 515] width 1275 height 1036
click at [192, 107] on span "button" at bounding box center [186, 112] width 17 height 17
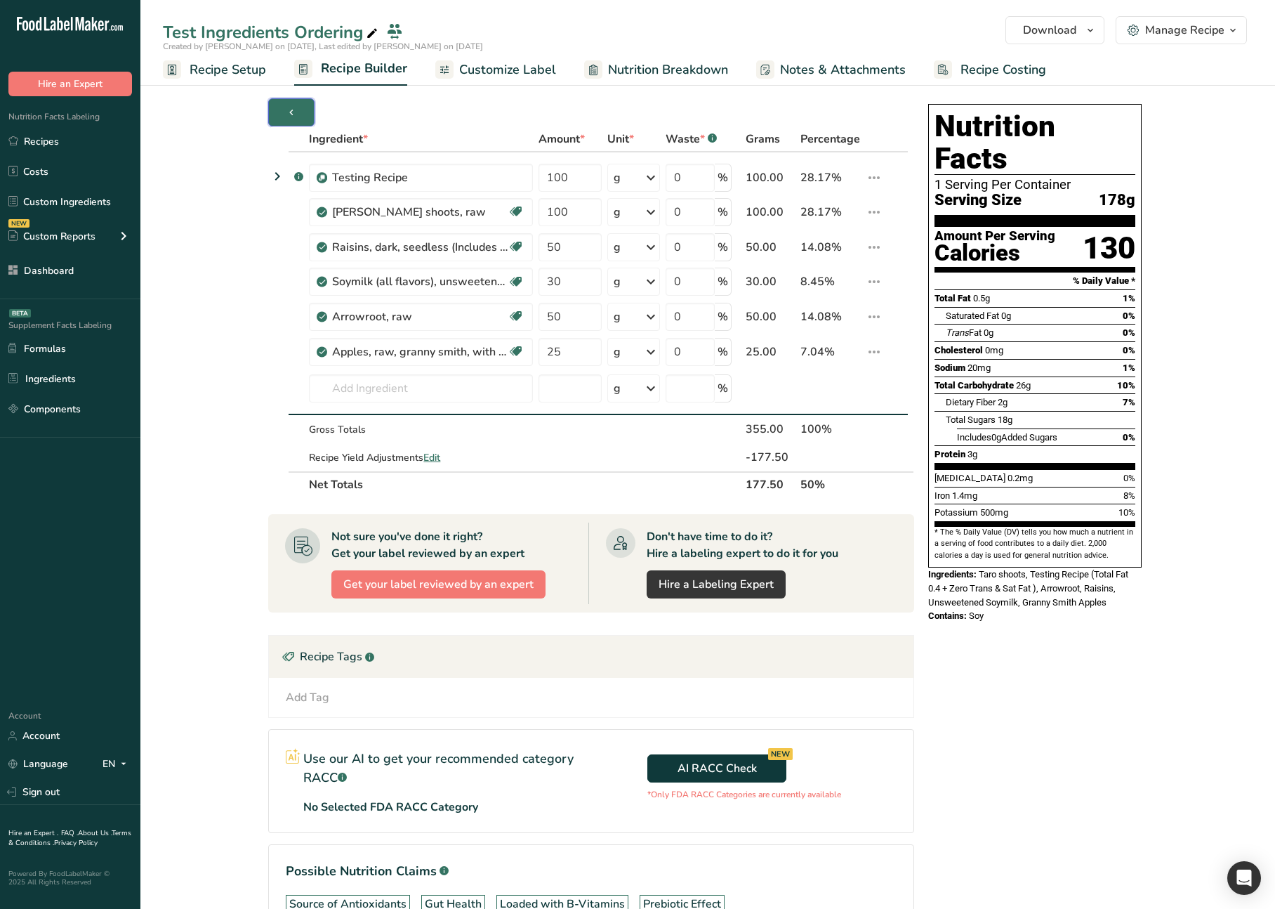
click at [294, 112] on icon "button" at bounding box center [291, 113] width 11 height 18
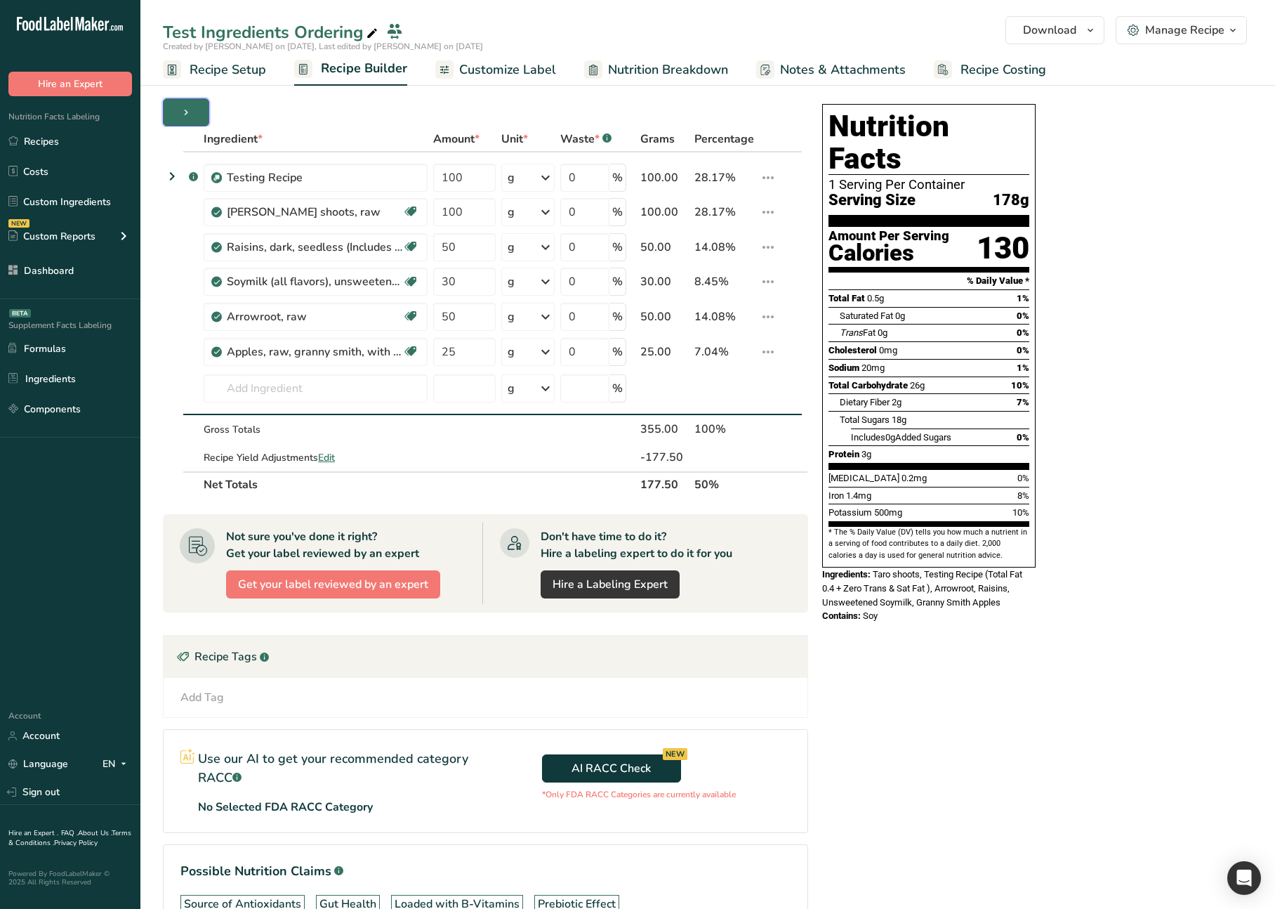
click at [190, 105] on icon "button" at bounding box center [185, 113] width 11 height 18
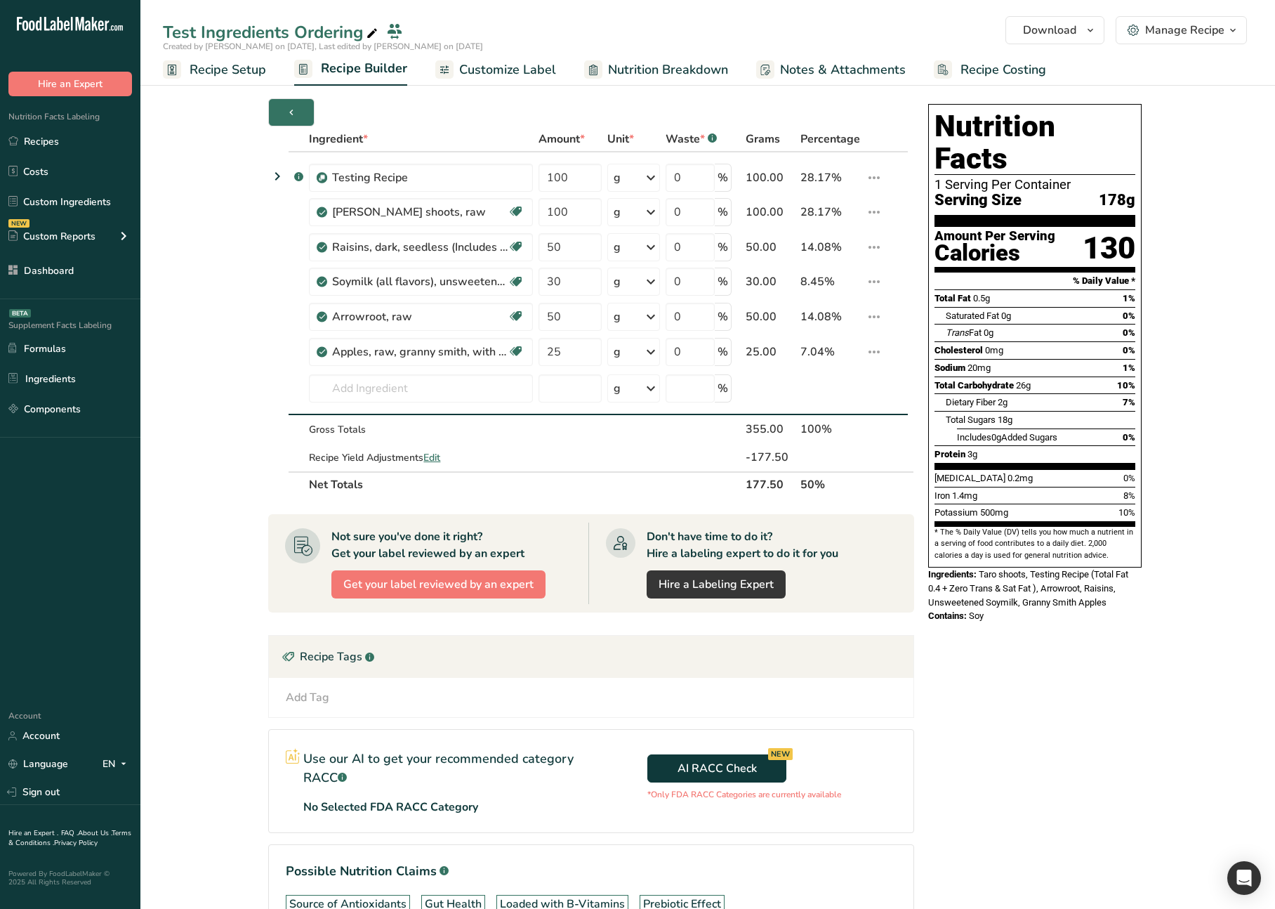
click at [216, 108] on div "Ingredient * Amount * Unit * Waste * .a-a{fill:#347362;}.b-a{fill:#fff;} Grams …" at bounding box center [708, 554] width 1090 height 912
click at [290, 109] on icon "button" at bounding box center [291, 113] width 11 height 18
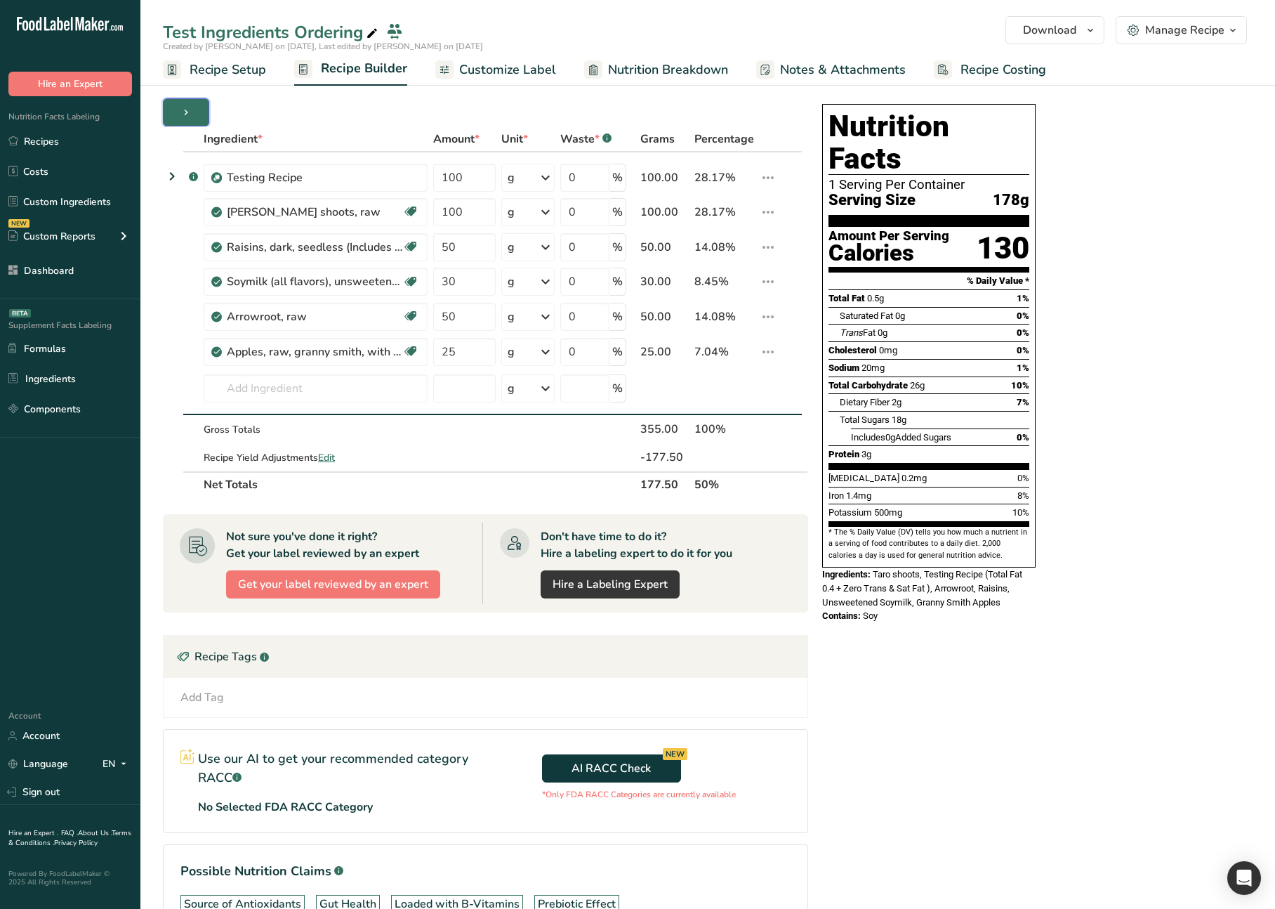
click at [198, 110] on button "button" at bounding box center [186, 112] width 46 height 28
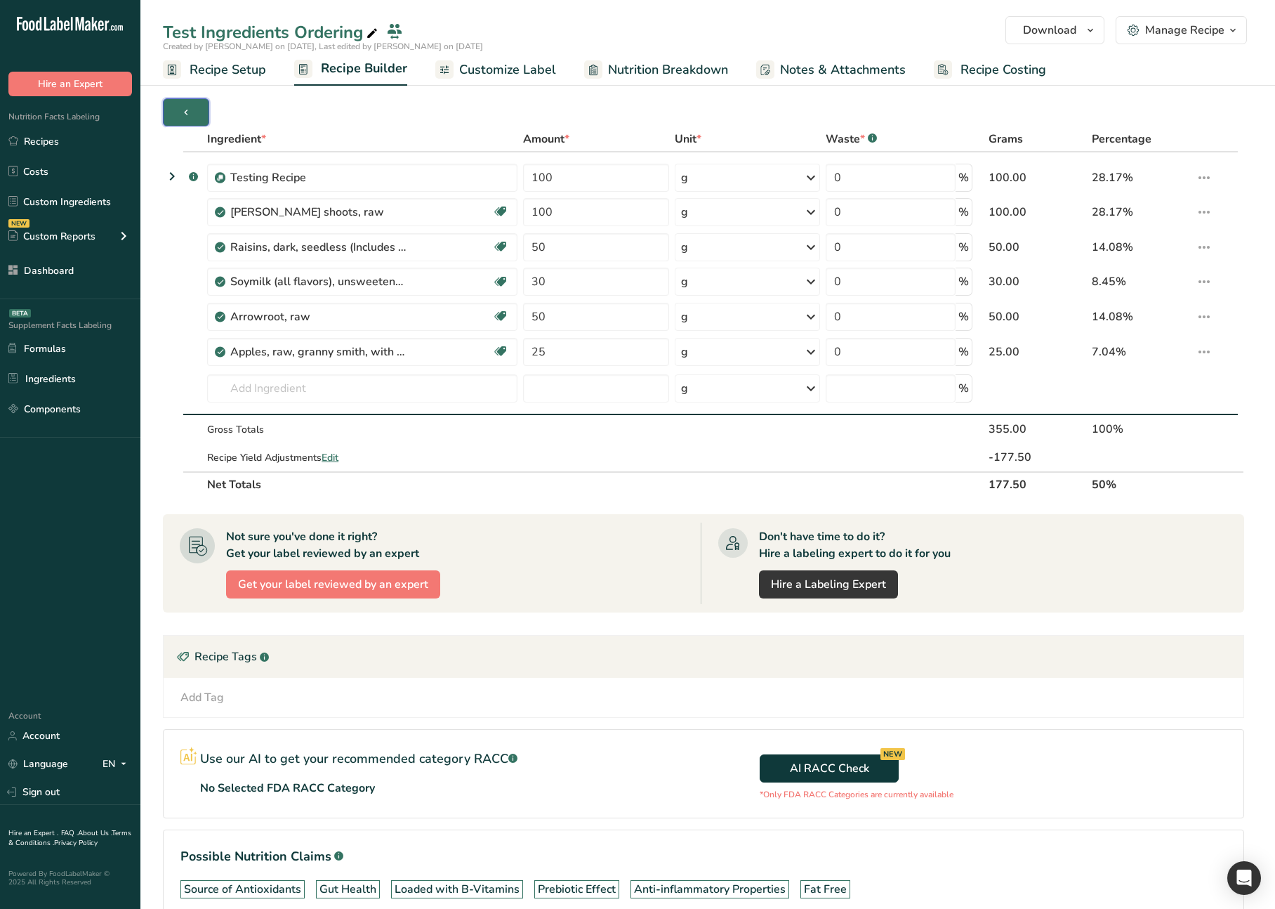
click at [198, 110] on button "button" at bounding box center [186, 112] width 46 height 28
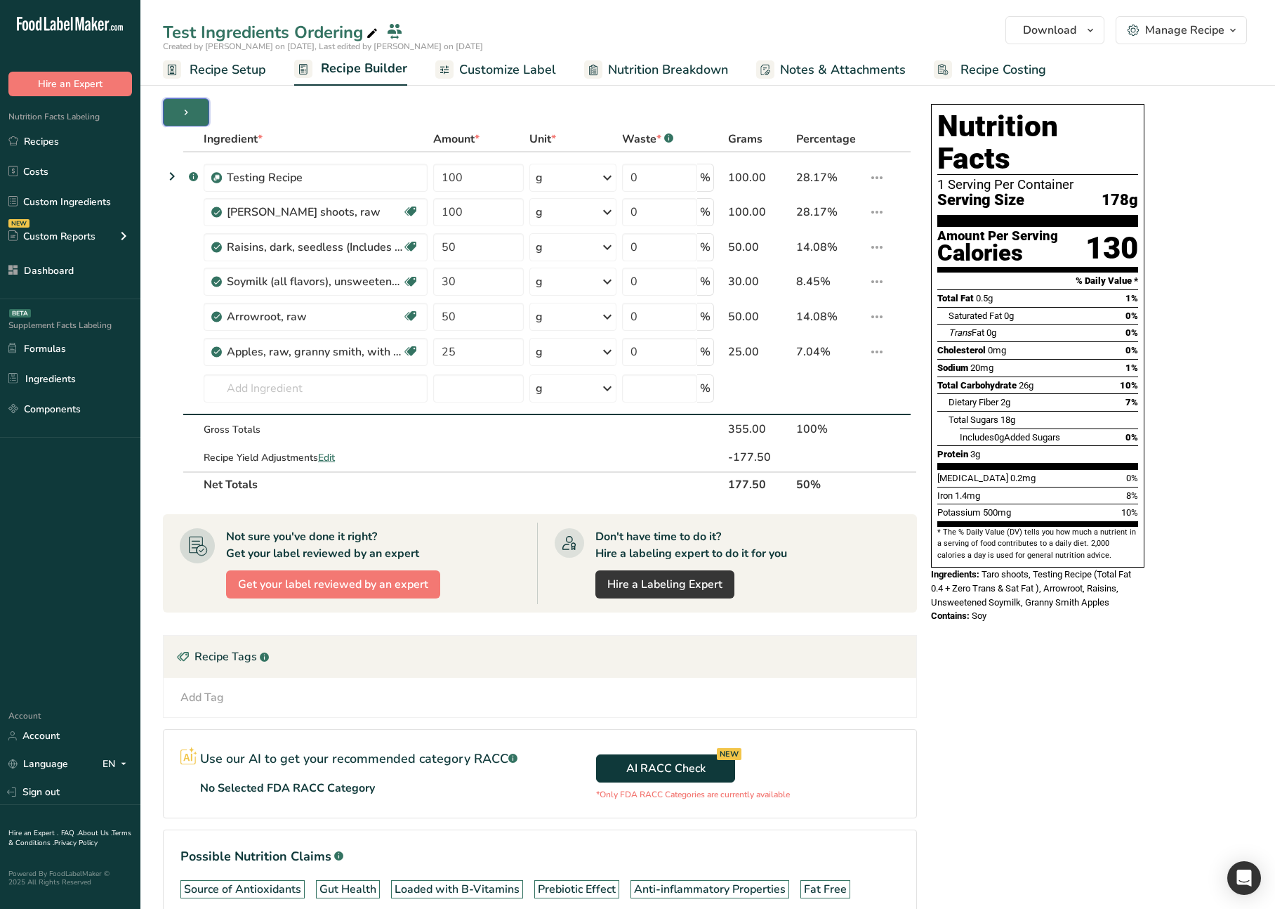
click at [187, 110] on icon "button" at bounding box center [185, 113] width 11 height 18
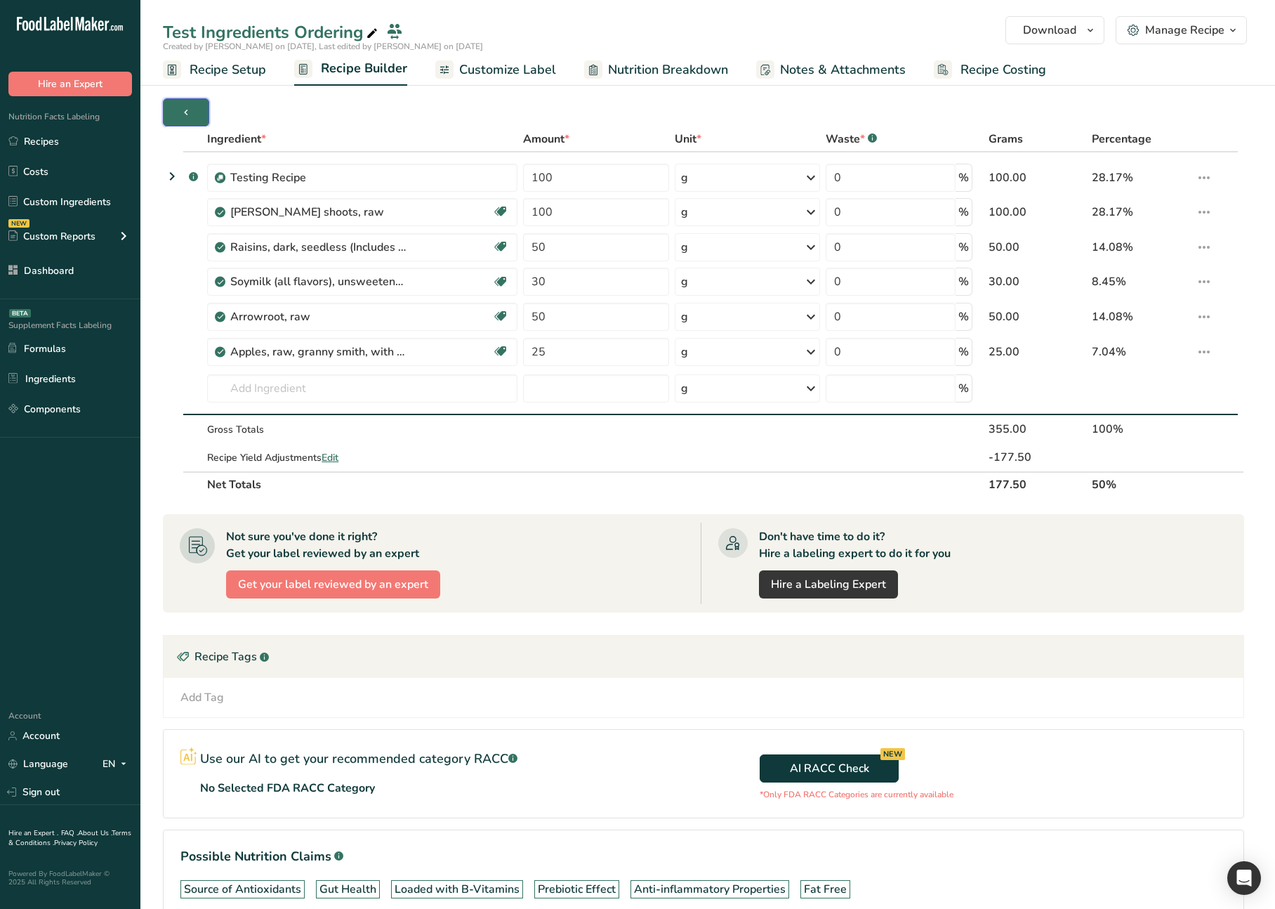
click at [187, 110] on icon "button" at bounding box center [185, 113] width 11 height 18
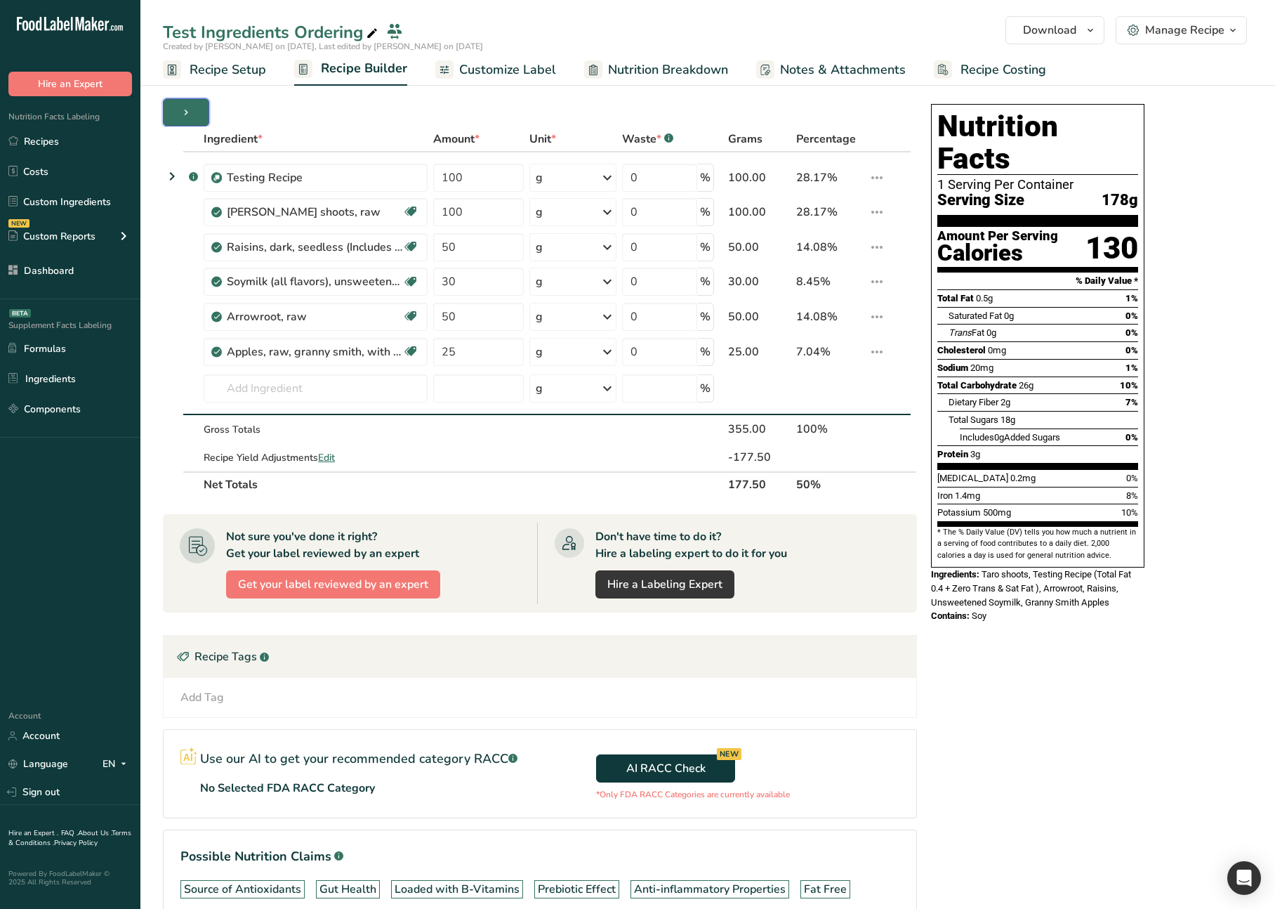
click at [187, 110] on icon "button" at bounding box center [185, 113] width 11 height 18
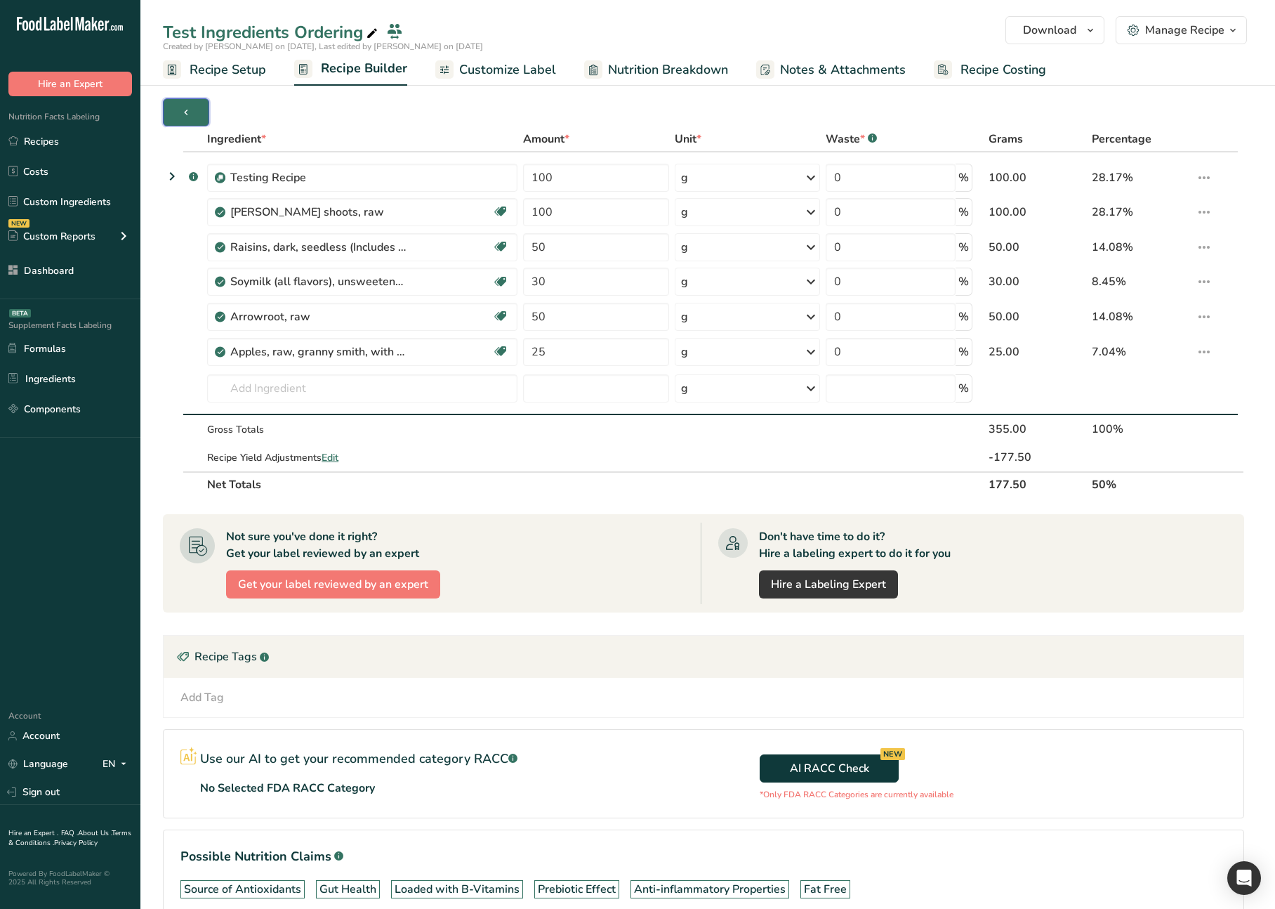
click at [187, 110] on icon "button" at bounding box center [185, 113] width 11 height 18
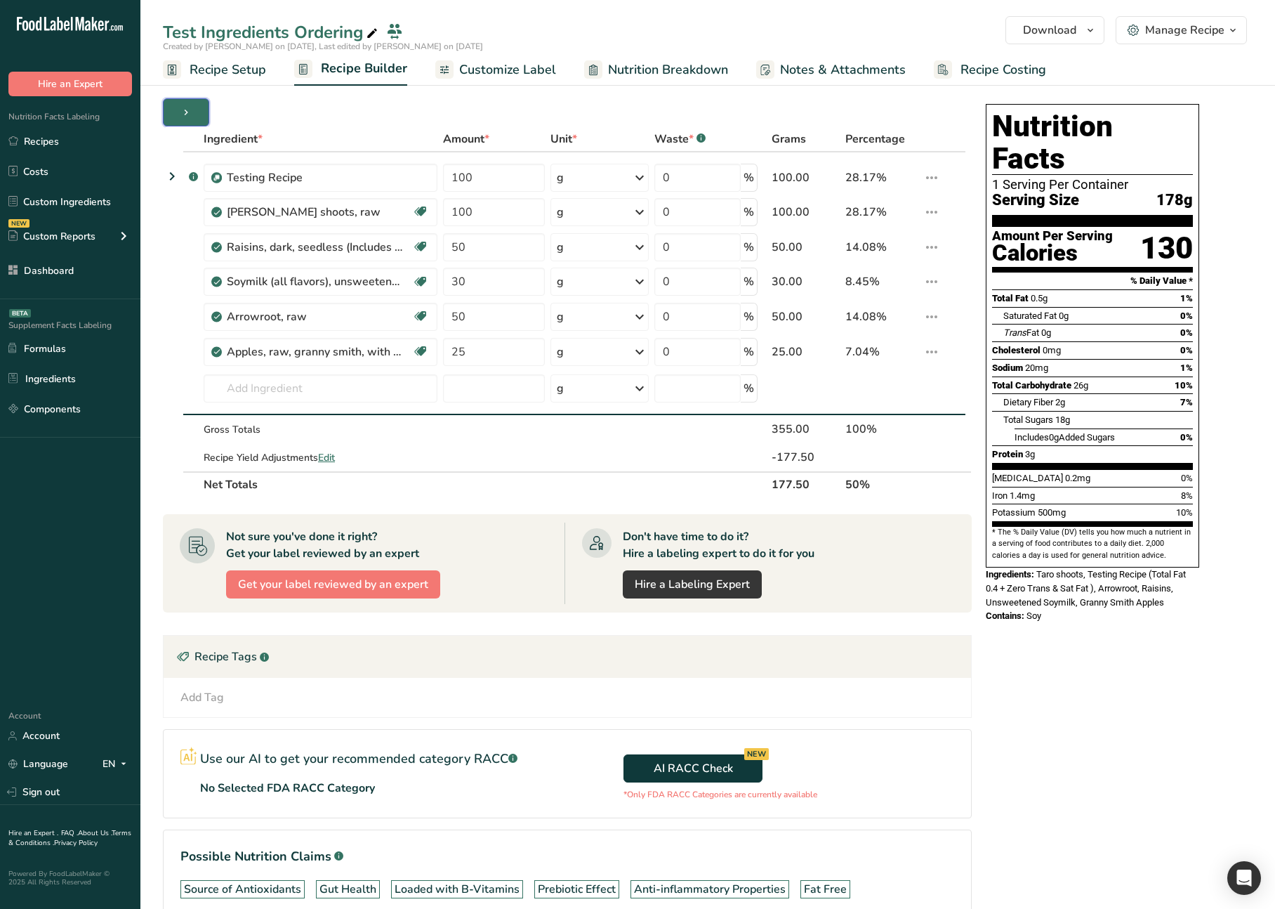
click at [191, 112] on span "button" at bounding box center [186, 112] width 17 height 17
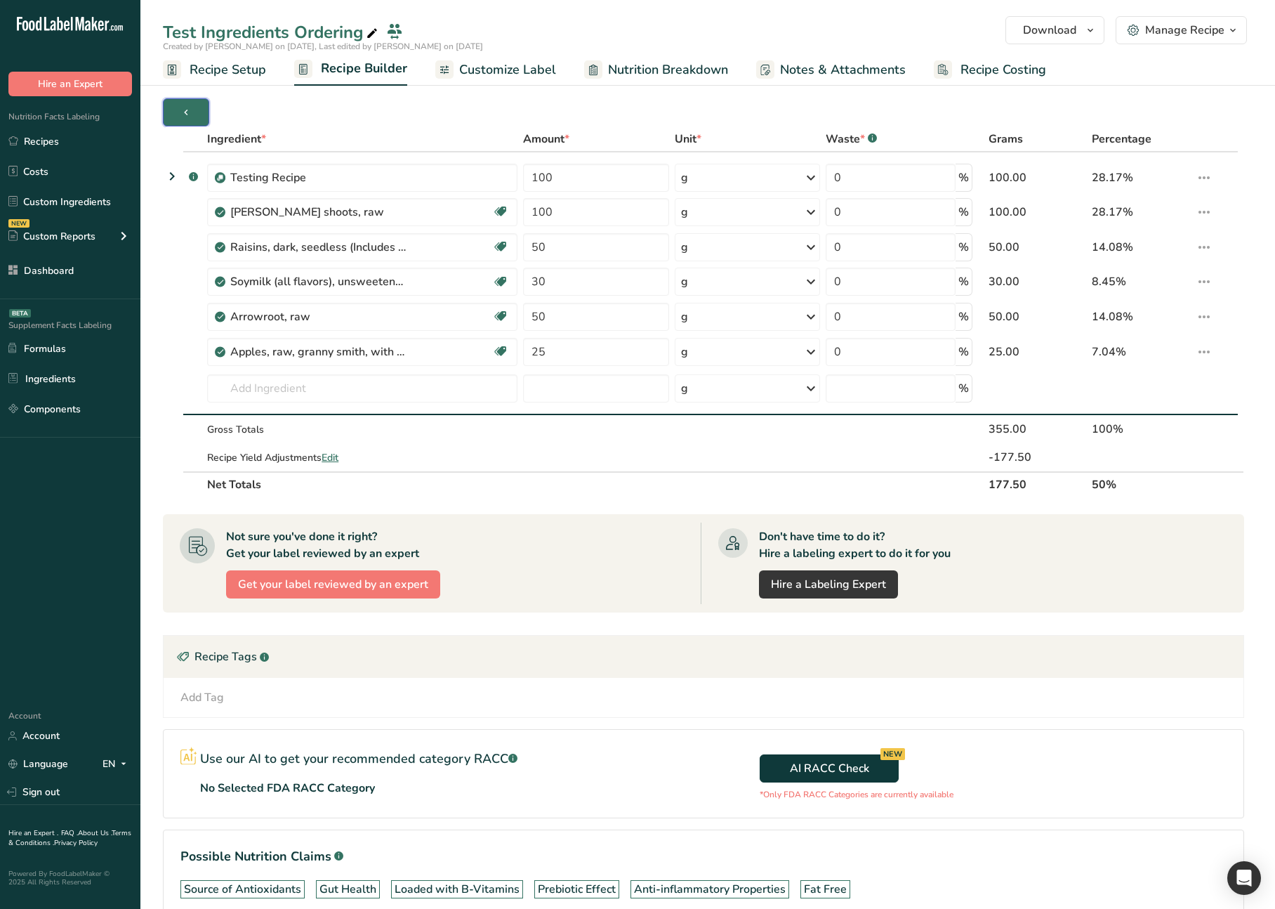
click at [191, 112] on span "button" at bounding box center [186, 112] width 17 height 17
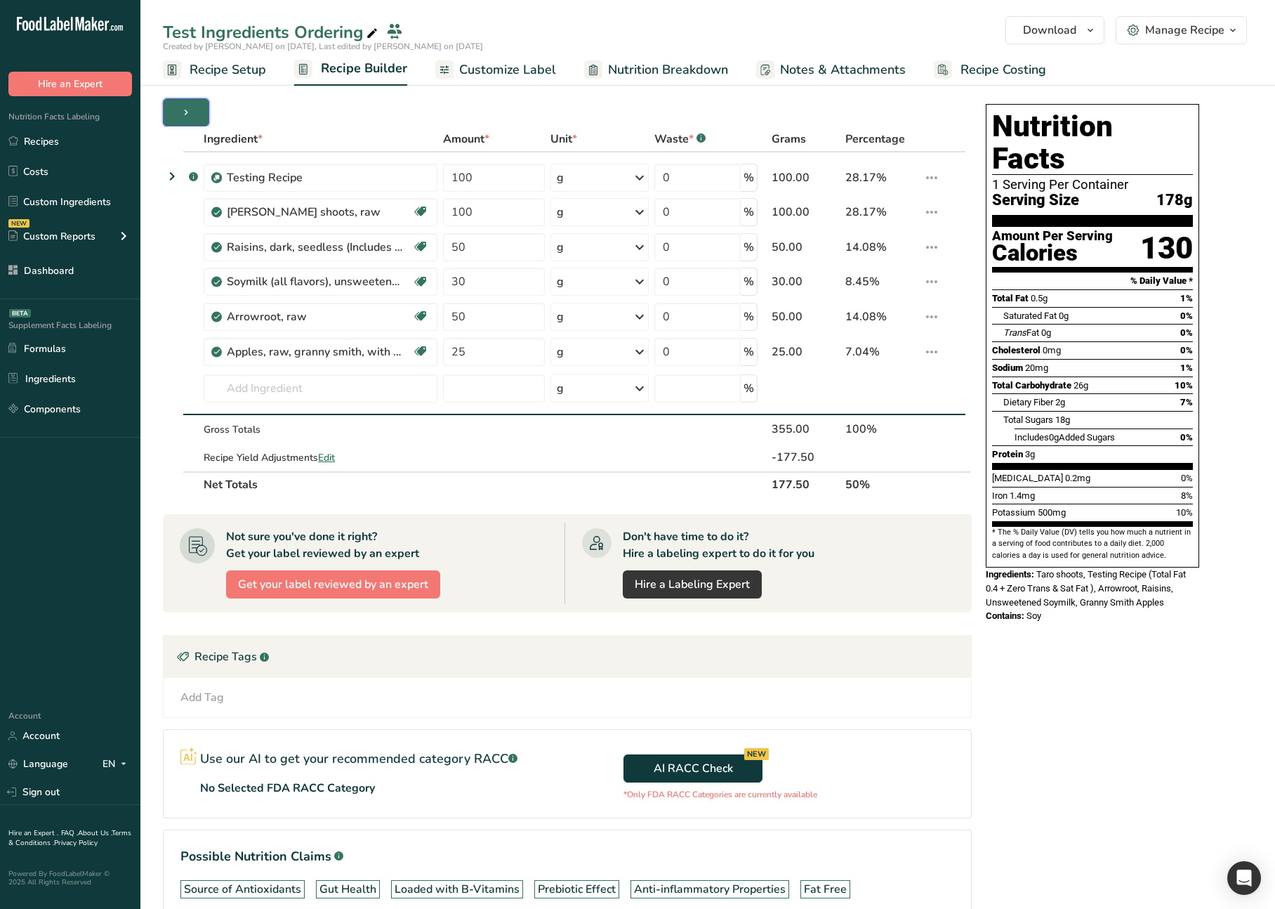
click at [191, 112] on span "button" at bounding box center [186, 112] width 17 height 17
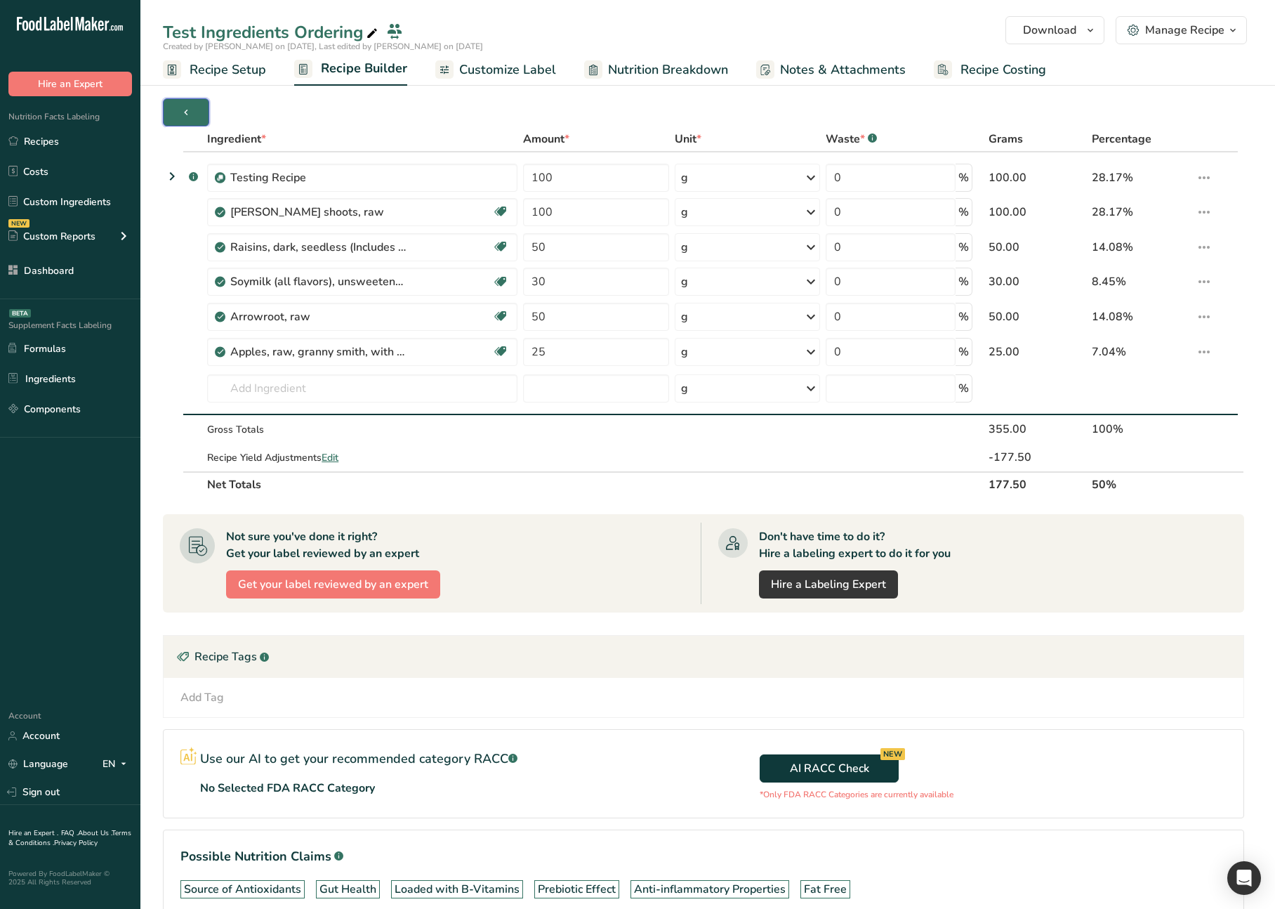
click at [191, 112] on span "button" at bounding box center [186, 112] width 17 height 17
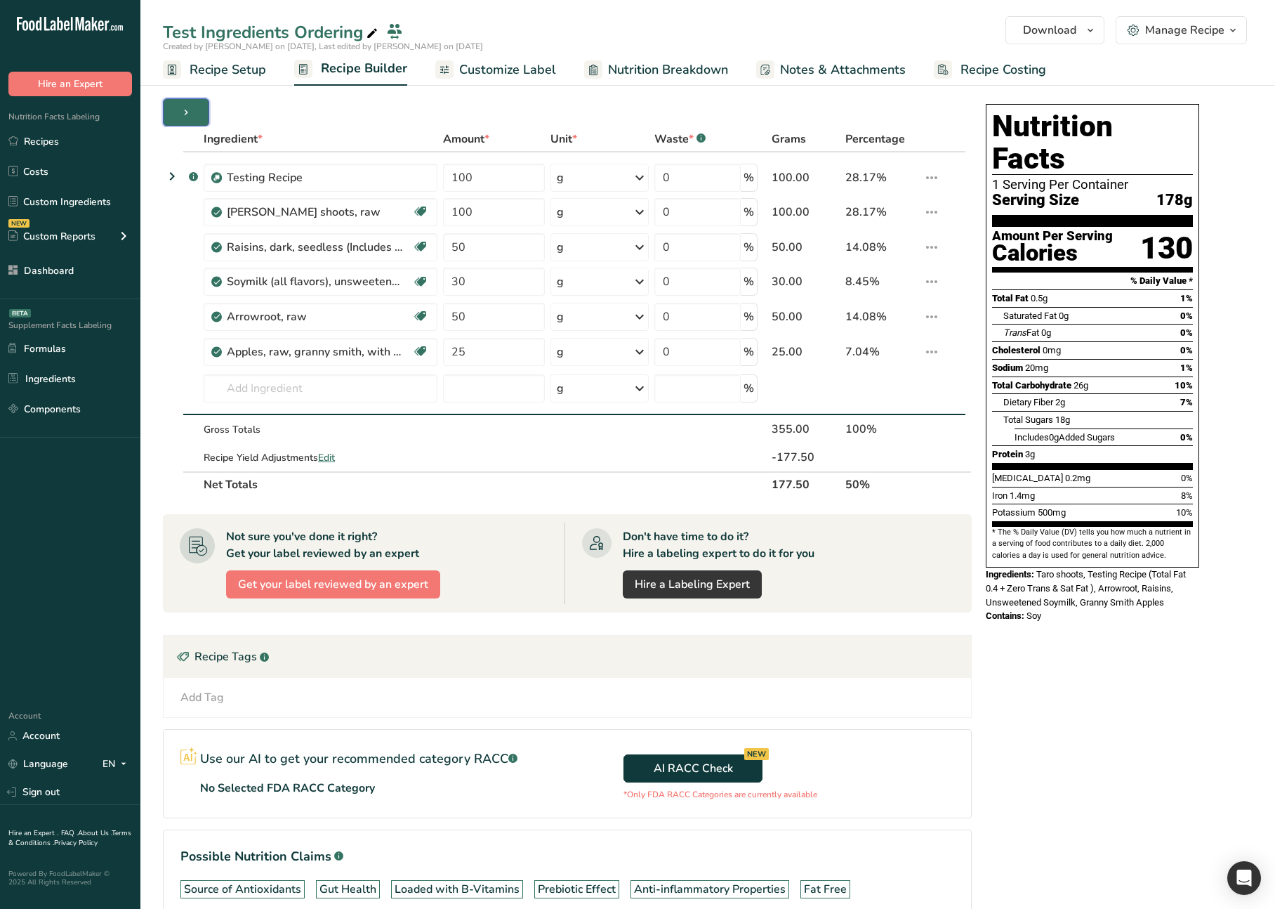
click at [191, 112] on span "button" at bounding box center [186, 112] width 17 height 17
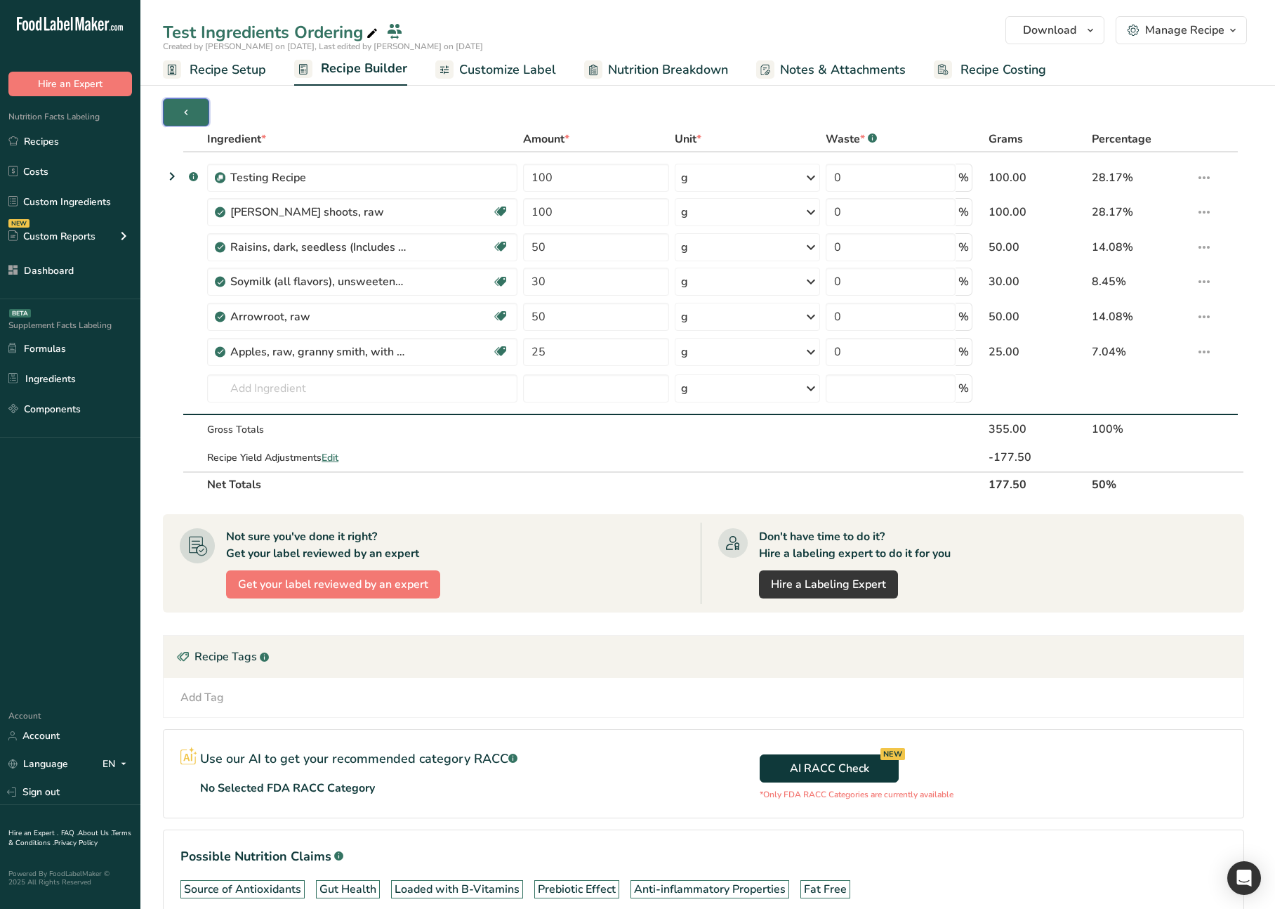
click at [191, 112] on span "button" at bounding box center [186, 112] width 17 height 17
